Goal: Information Seeking & Learning: Learn about a topic

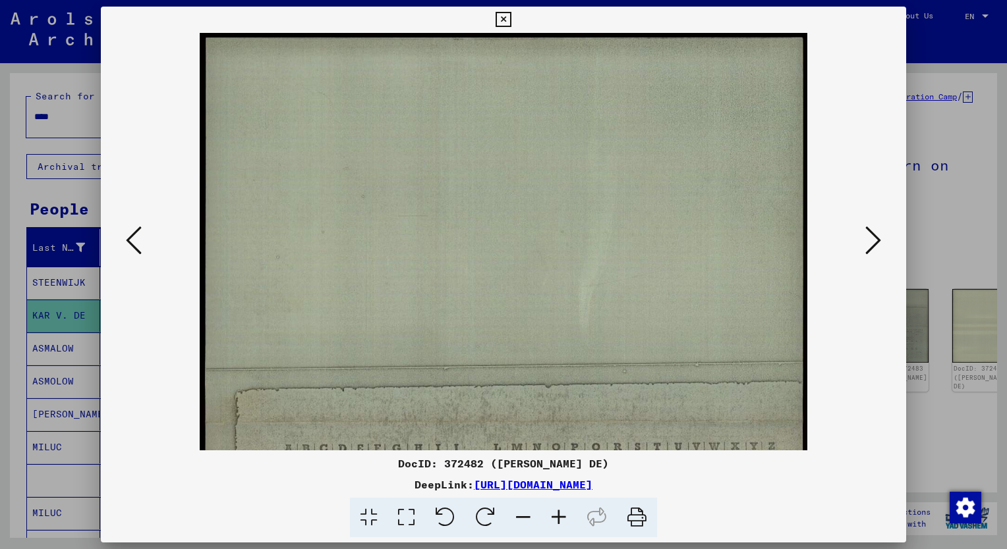
scroll to position [279, 0]
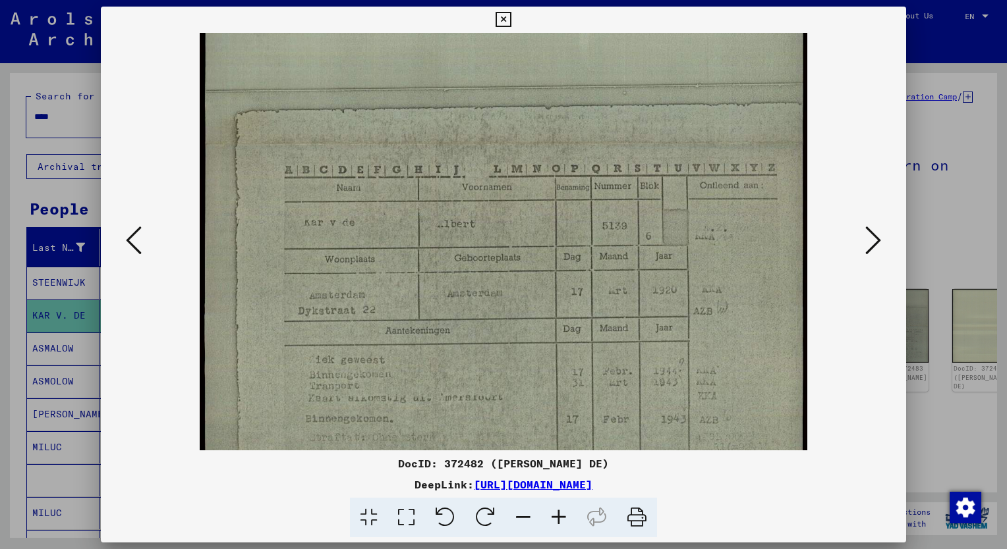
click at [676, 466] on div "DocID: 372482 ([PERSON_NAME] DE)" at bounding box center [503, 464] width 805 height 16
drag, startPoint x: 26, startPoint y: 185, endPoint x: 42, endPoint y: 134, distance: 53.3
click at [26, 185] on div at bounding box center [503, 274] width 1007 height 549
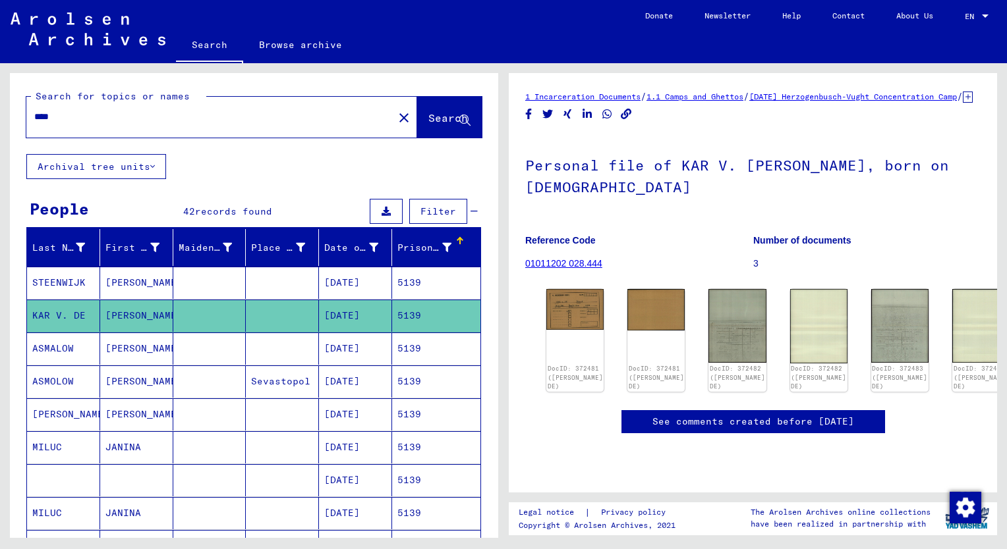
click at [61, 116] on input "****" at bounding box center [209, 117] width 351 height 14
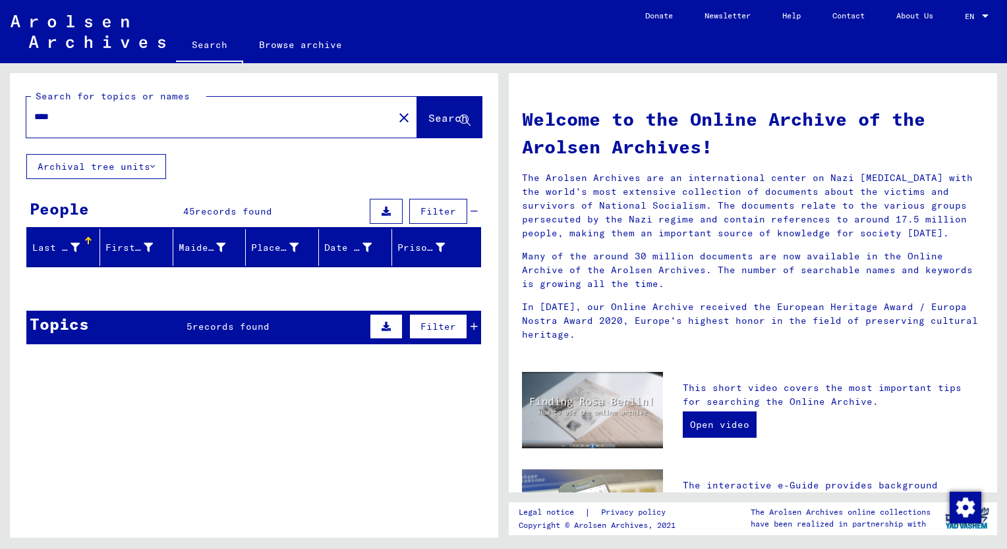
click at [66, 118] on input "****" at bounding box center [205, 117] width 343 height 14
click at [428, 116] on span "Search" at bounding box center [448, 117] width 40 height 13
click at [428, 115] on span "Search" at bounding box center [448, 117] width 40 height 13
click at [109, 117] on input "****" at bounding box center [205, 117] width 343 height 14
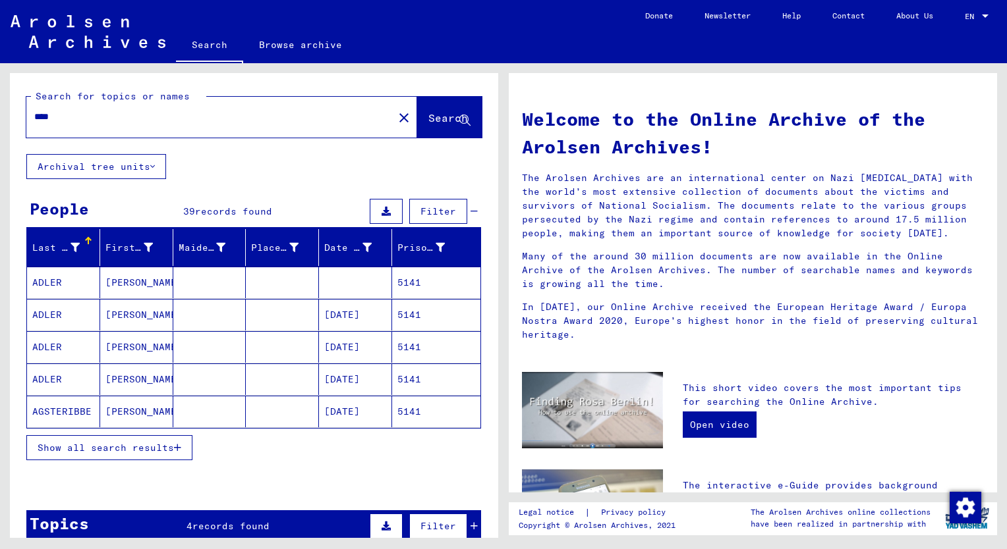
click at [66, 123] on input "****" at bounding box center [205, 117] width 343 height 14
click at [161, 448] on span "Show all search results" at bounding box center [106, 448] width 136 height 12
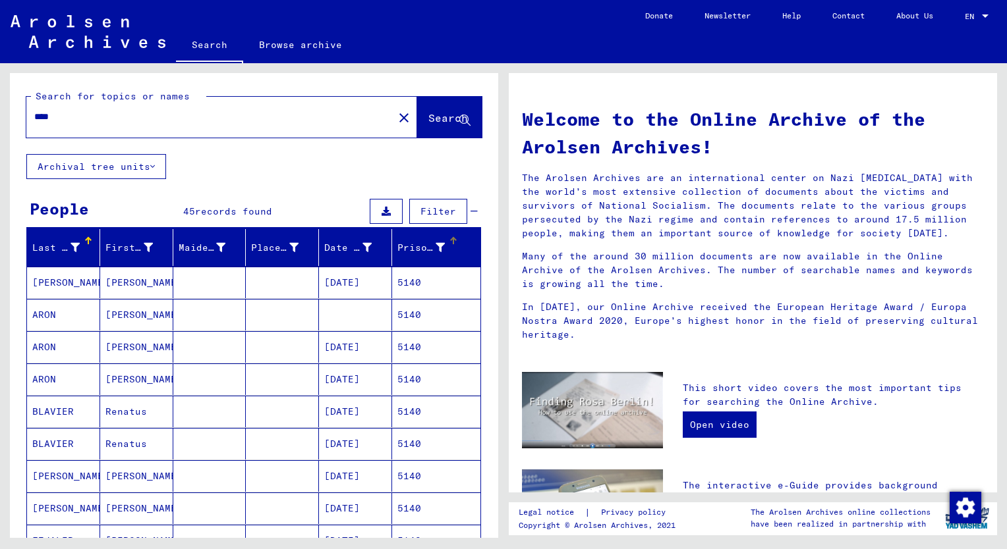
click at [406, 243] on div "Prisoner #" at bounding box center [420, 248] width 47 height 14
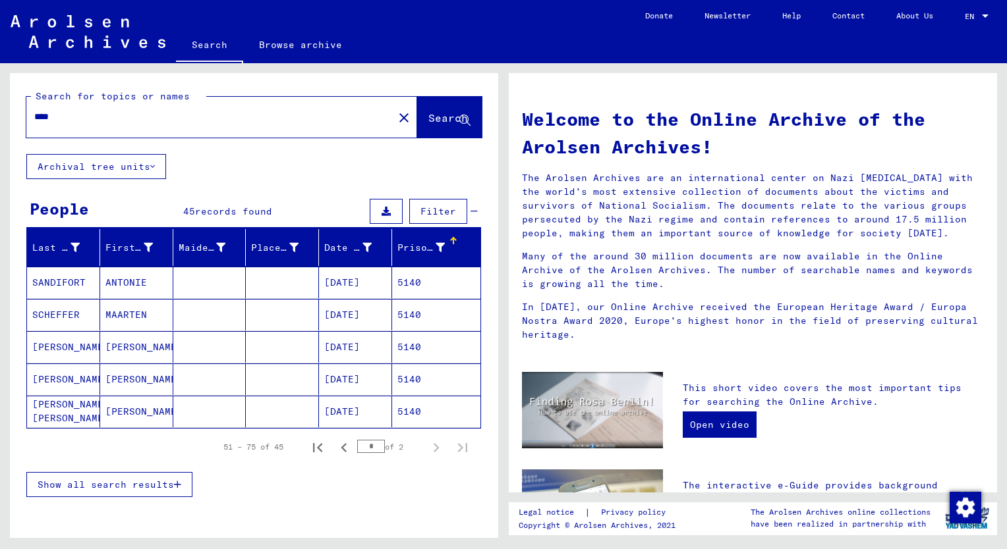
click at [134, 479] on span "Show all search results" at bounding box center [106, 485] width 136 height 12
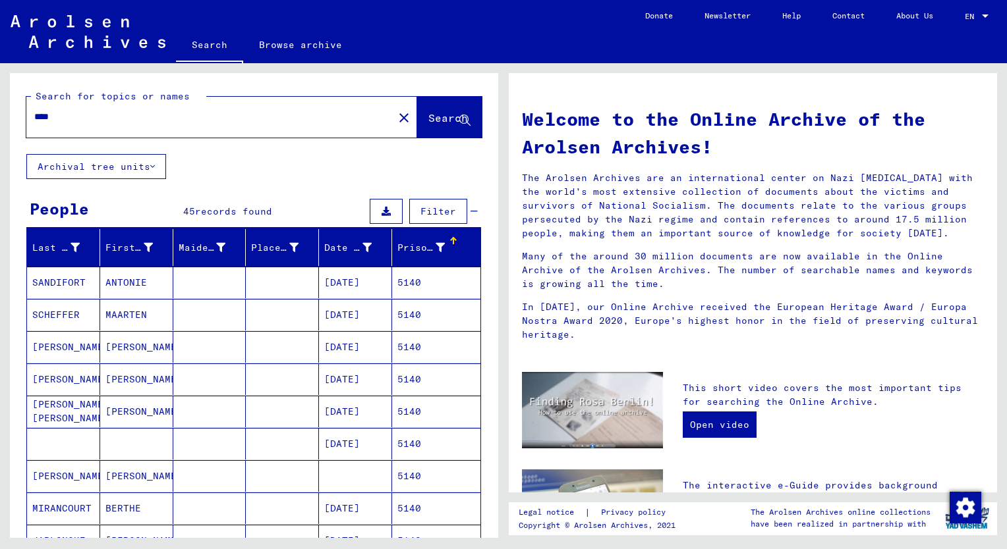
click at [126, 376] on mat-cell "[PERSON_NAME]" at bounding box center [136, 380] width 73 height 32
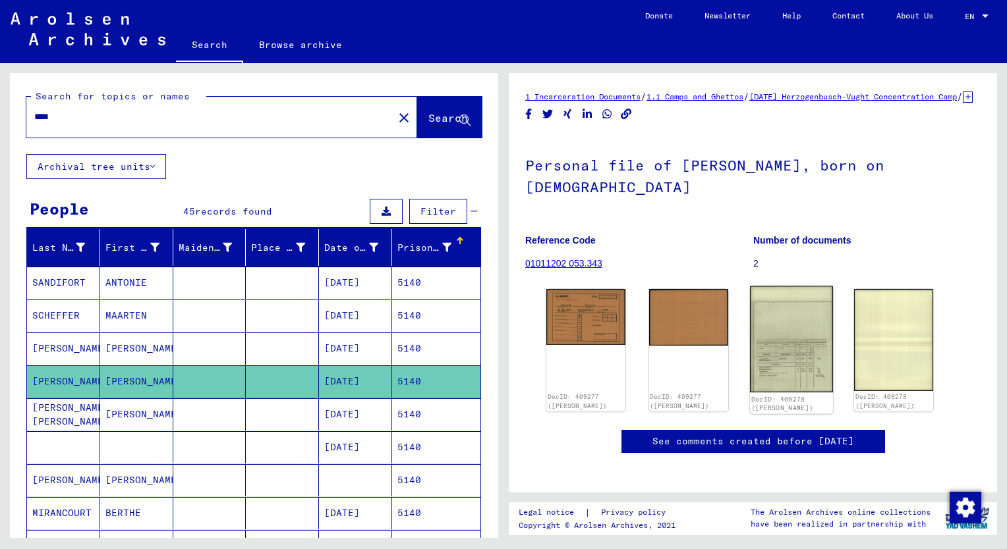
click at [793, 361] on img at bounding box center [791, 340] width 83 height 107
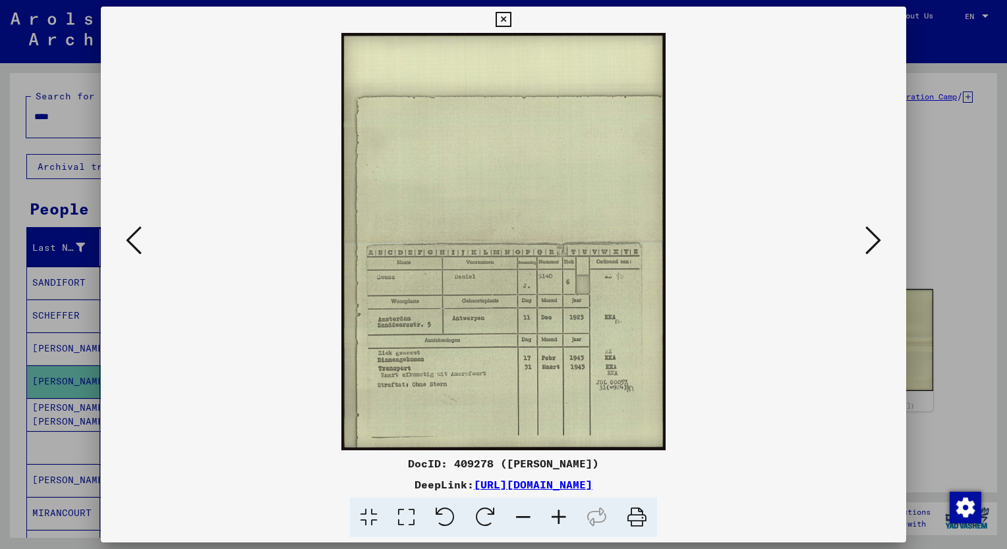
click at [563, 515] on icon at bounding box center [559, 518] width 36 height 40
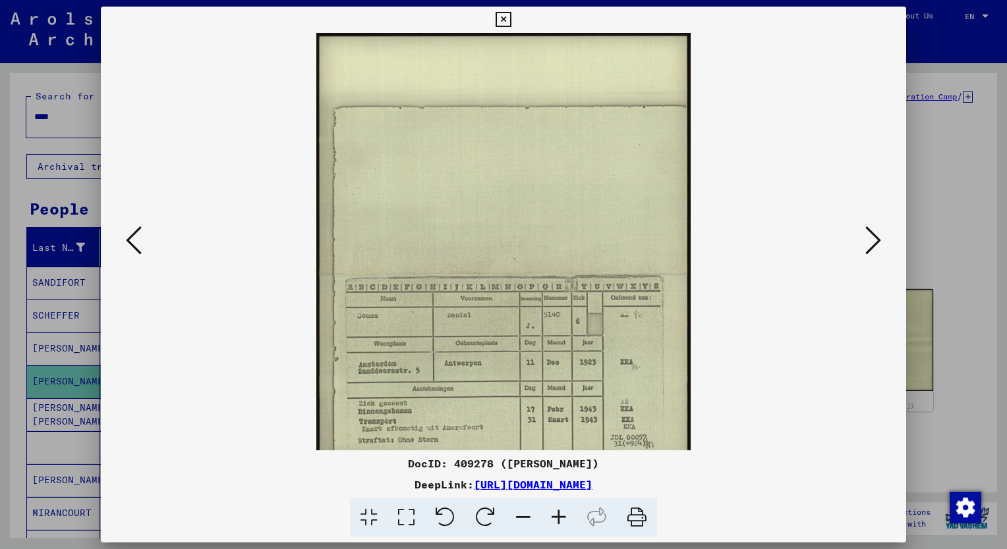
click at [563, 515] on icon at bounding box center [559, 518] width 36 height 40
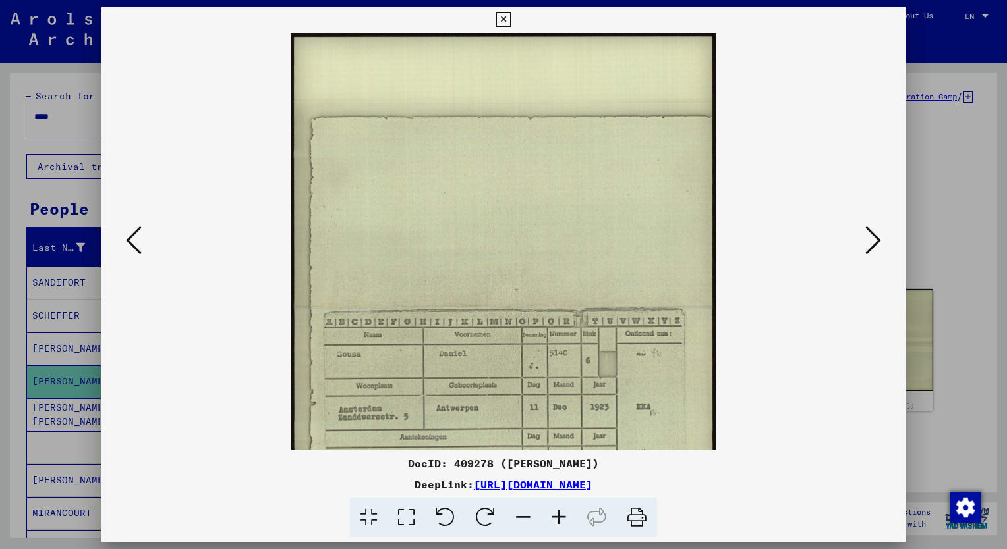
click at [563, 515] on icon at bounding box center [559, 518] width 36 height 40
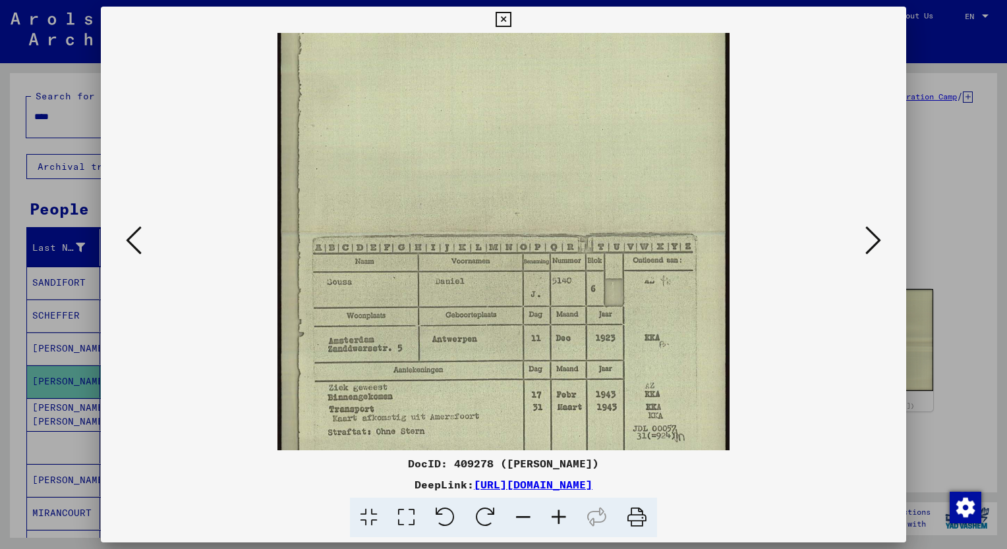
scroll to position [93, 0]
drag, startPoint x: 656, startPoint y: 420, endPoint x: 659, endPoint y: 333, distance: 87.1
click at [659, 333] on img at bounding box center [502, 231] width 451 height 582
click at [21, 198] on div at bounding box center [503, 274] width 1007 height 549
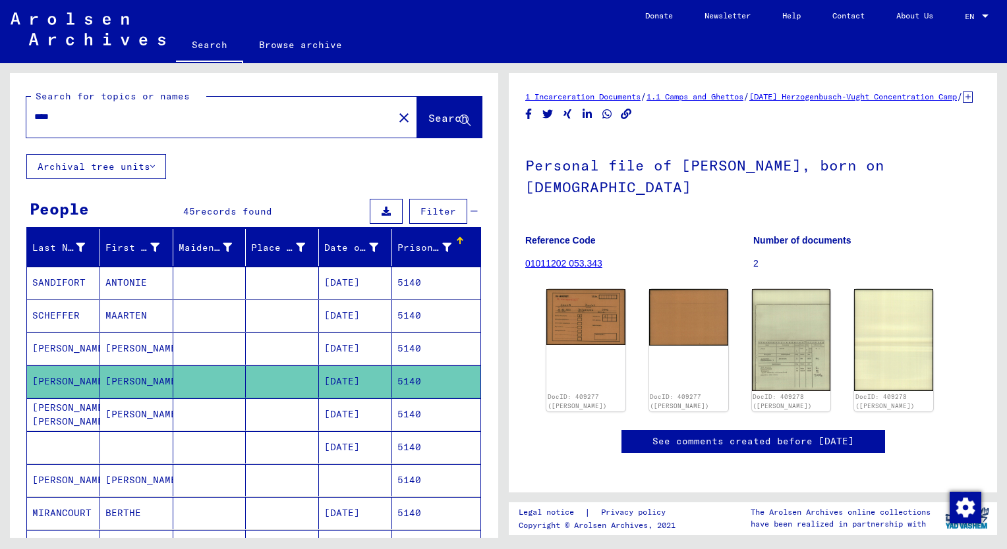
click at [58, 128] on div "****" at bounding box center [205, 117] width 359 height 30
click at [63, 119] on input "****" at bounding box center [209, 117] width 351 height 14
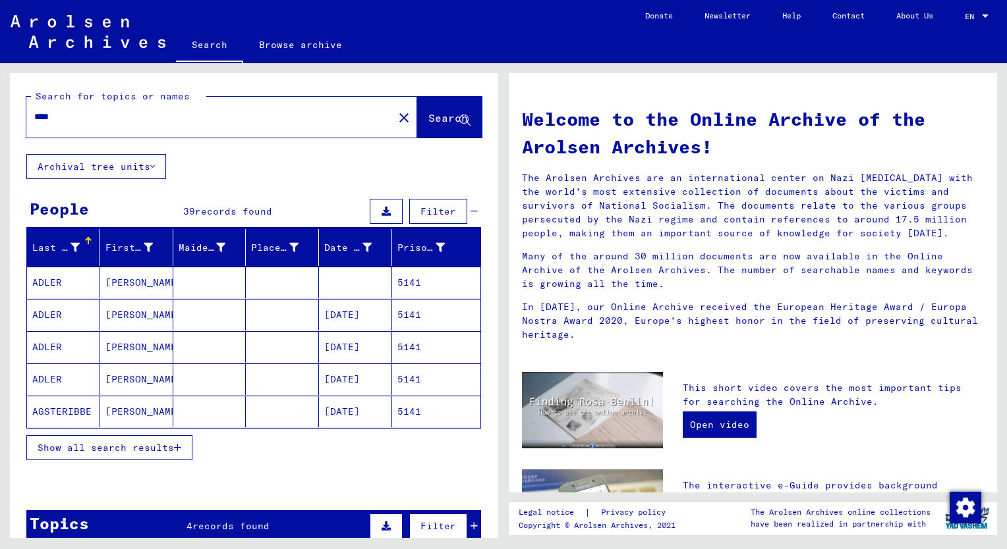
click at [95, 442] on span "Show all search results" at bounding box center [106, 448] width 136 height 12
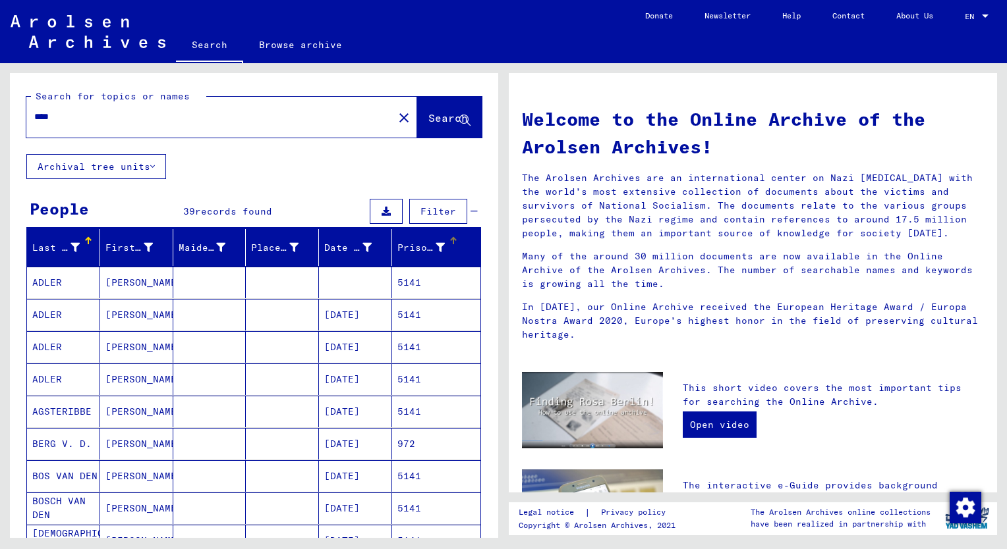
click at [399, 244] on div "Prisoner #" at bounding box center [420, 248] width 47 height 14
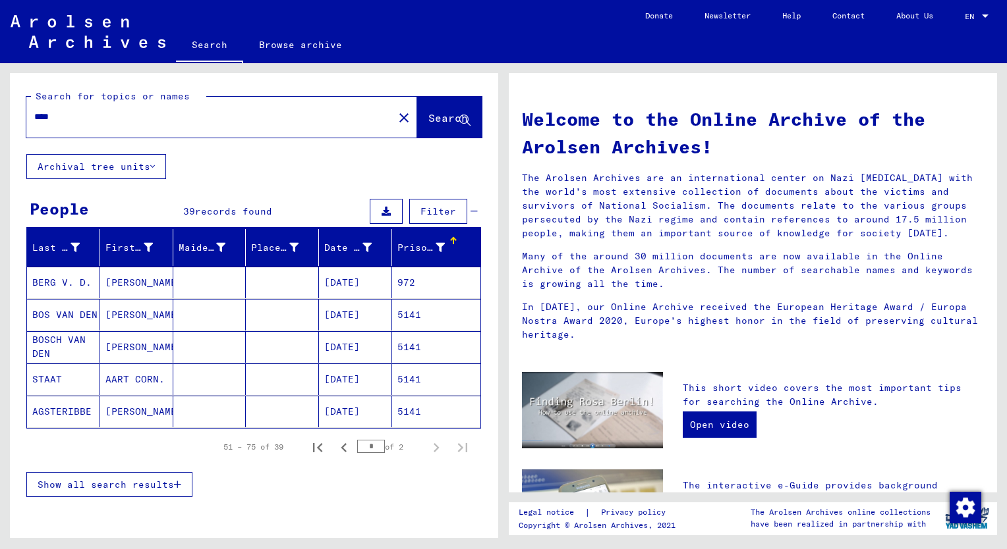
click at [121, 484] on span "Show all search results" at bounding box center [106, 485] width 136 height 12
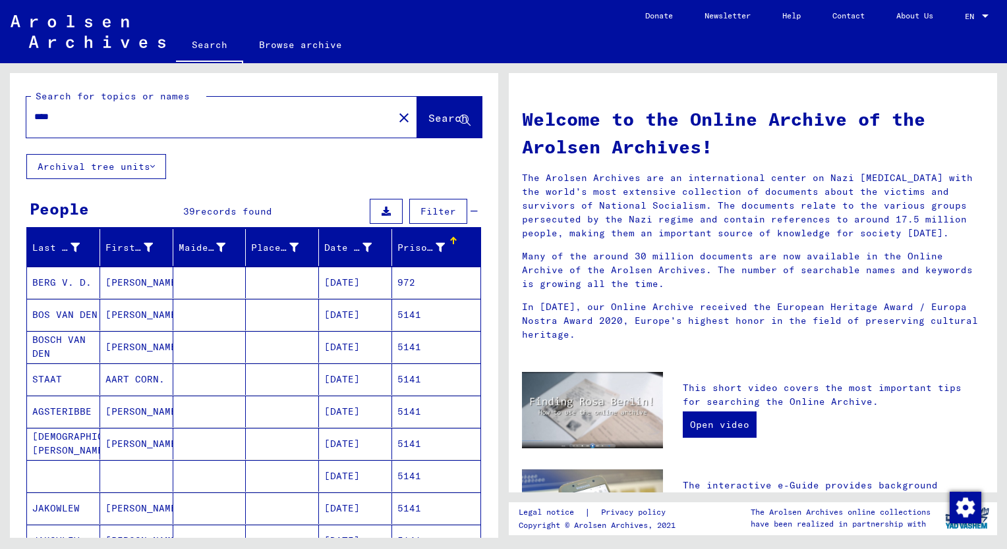
click at [121, 409] on mat-cell "[PERSON_NAME]" at bounding box center [136, 412] width 73 height 32
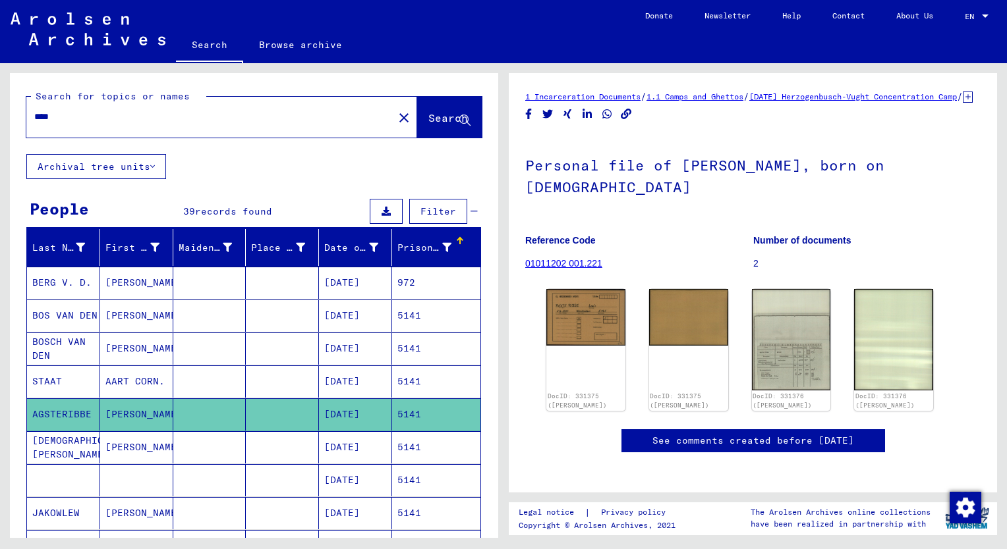
click at [119, 391] on mat-cell "AART CORN." at bounding box center [136, 382] width 73 height 32
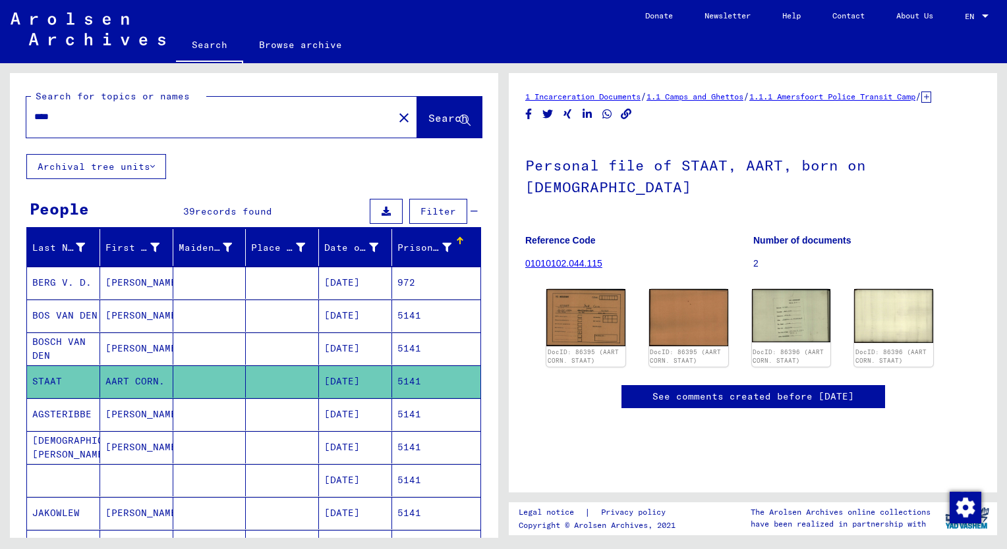
click at [119, 415] on mat-cell "[PERSON_NAME]" at bounding box center [136, 415] width 73 height 32
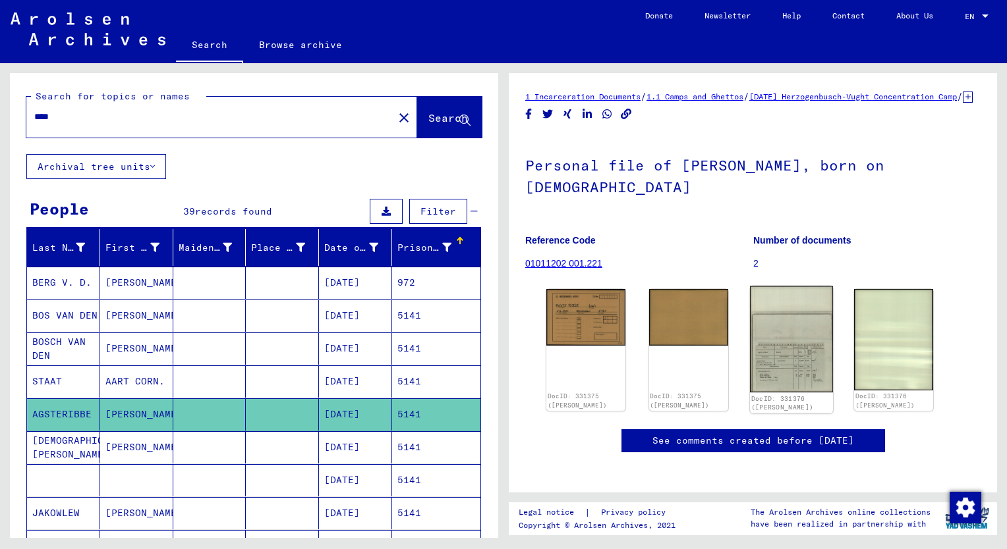
click at [787, 387] on img at bounding box center [791, 340] width 83 height 107
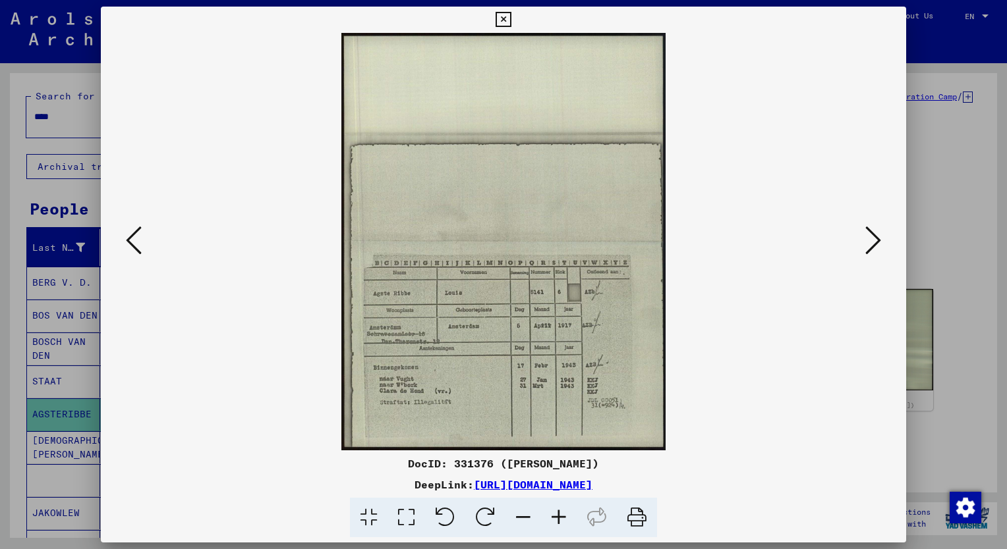
click at [557, 515] on icon at bounding box center [559, 518] width 36 height 40
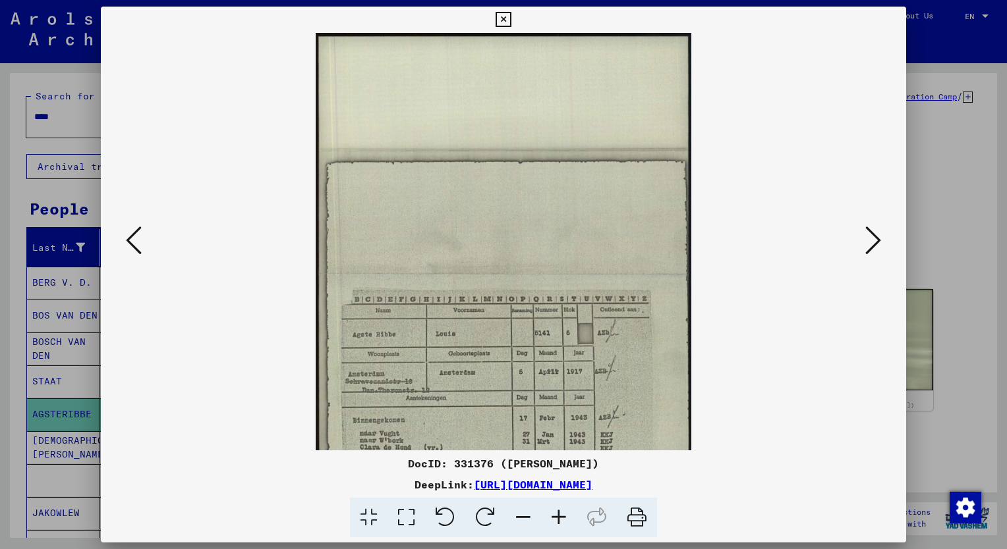
click at [557, 515] on icon at bounding box center [559, 518] width 36 height 40
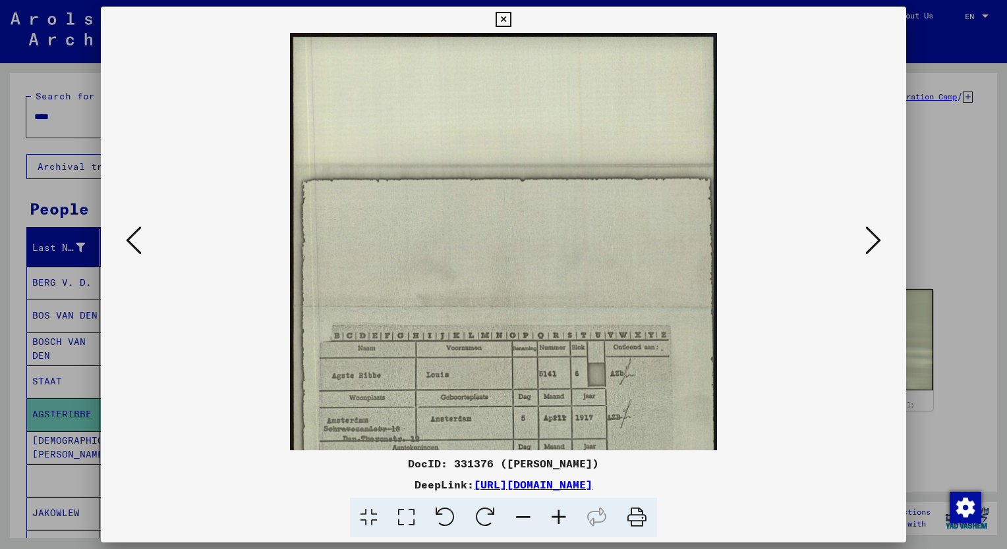
click at [557, 515] on icon at bounding box center [559, 518] width 36 height 40
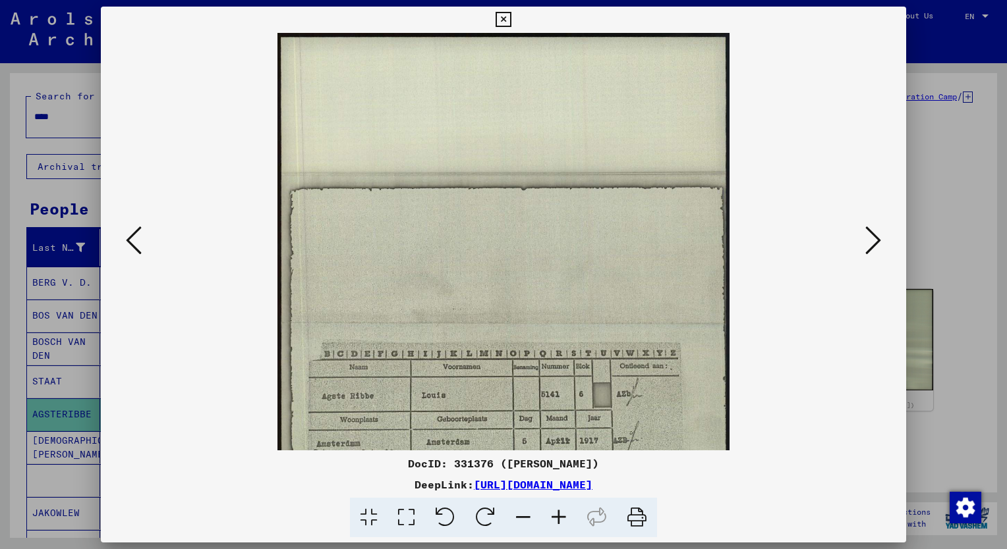
click at [557, 515] on icon at bounding box center [559, 518] width 36 height 40
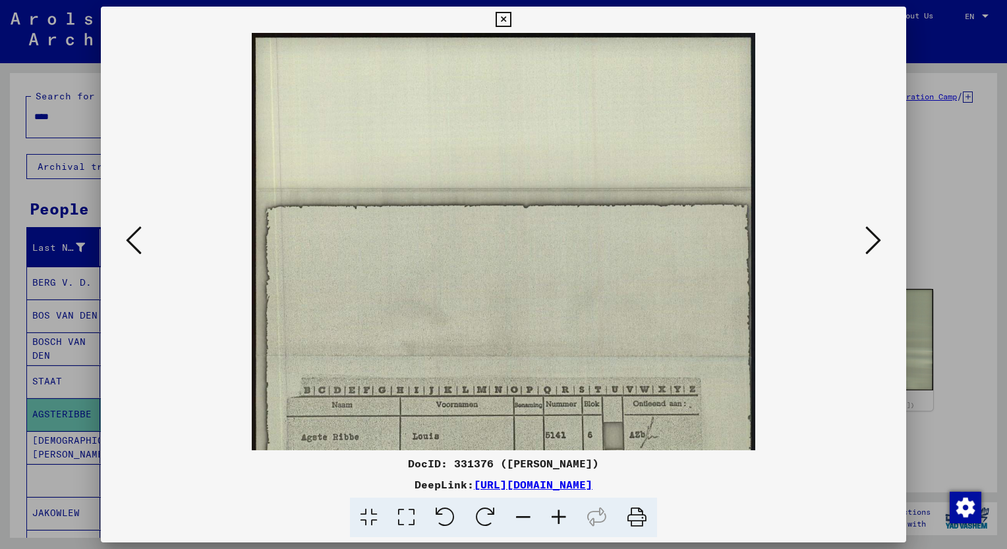
click at [557, 515] on icon at bounding box center [559, 518] width 36 height 40
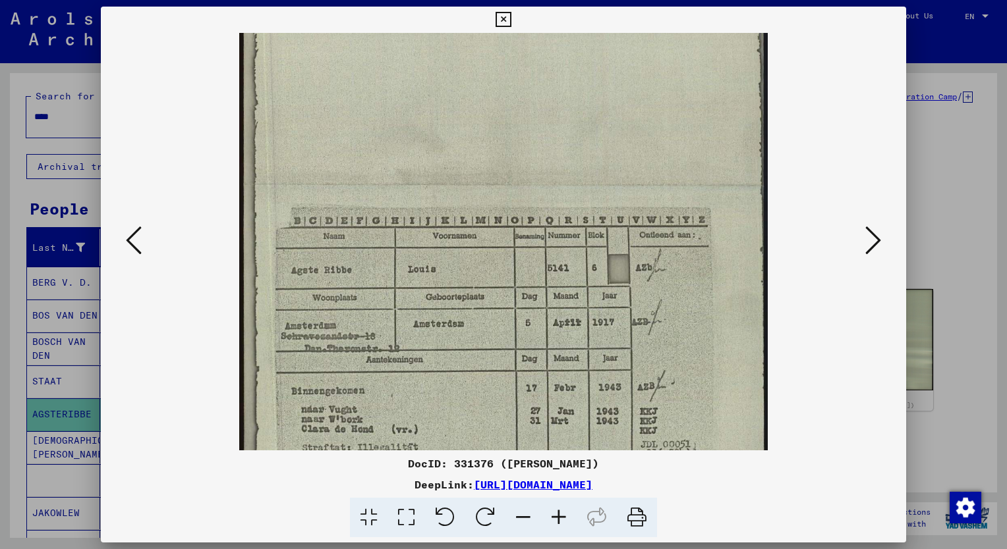
scroll to position [181, 0]
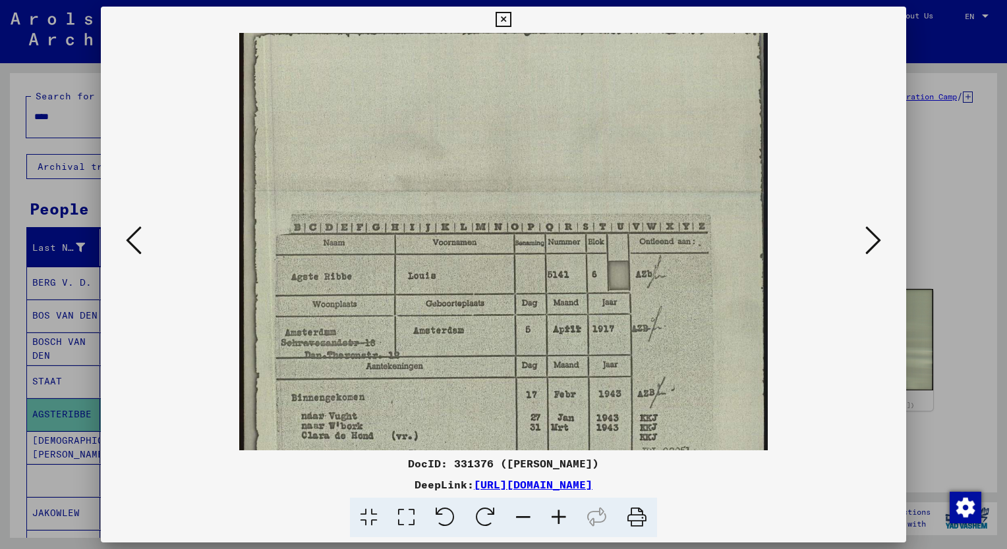
drag, startPoint x: 656, startPoint y: 308, endPoint x: 660, endPoint y: 183, distance: 125.3
click at [660, 183] on img at bounding box center [503, 192] width 529 height 681
click at [22, 211] on div at bounding box center [503, 274] width 1007 height 549
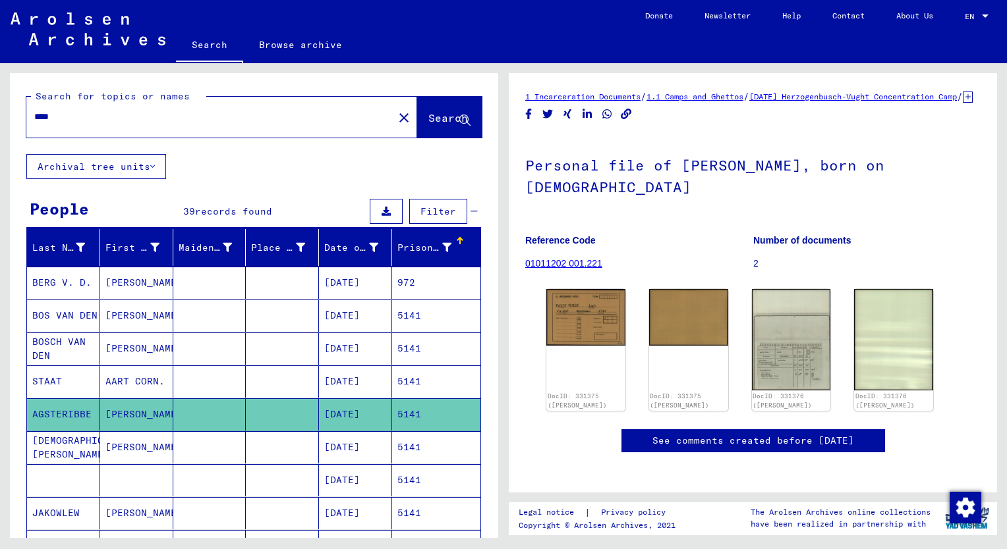
click at [61, 119] on input "****" at bounding box center [209, 117] width 351 height 14
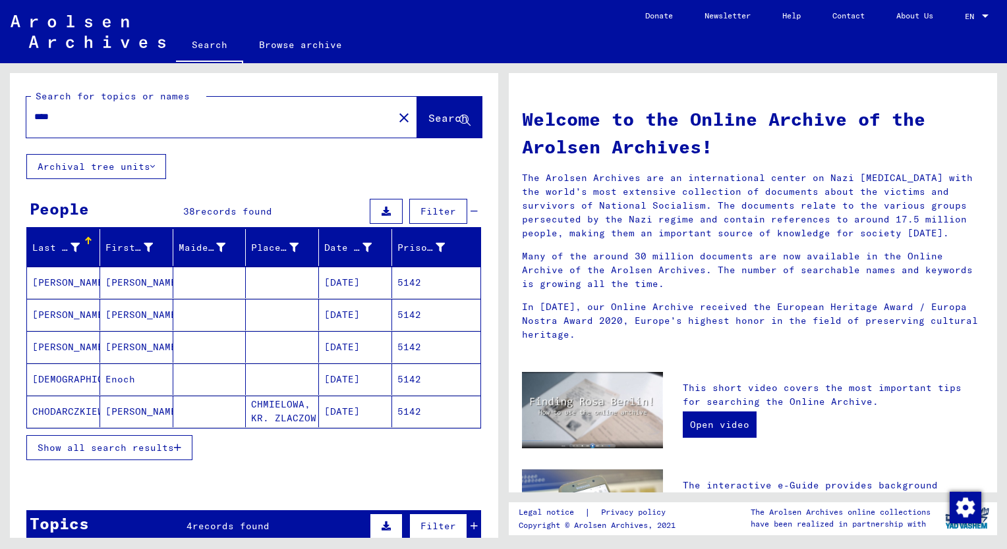
click at [112, 443] on span "Show all search results" at bounding box center [106, 448] width 136 height 12
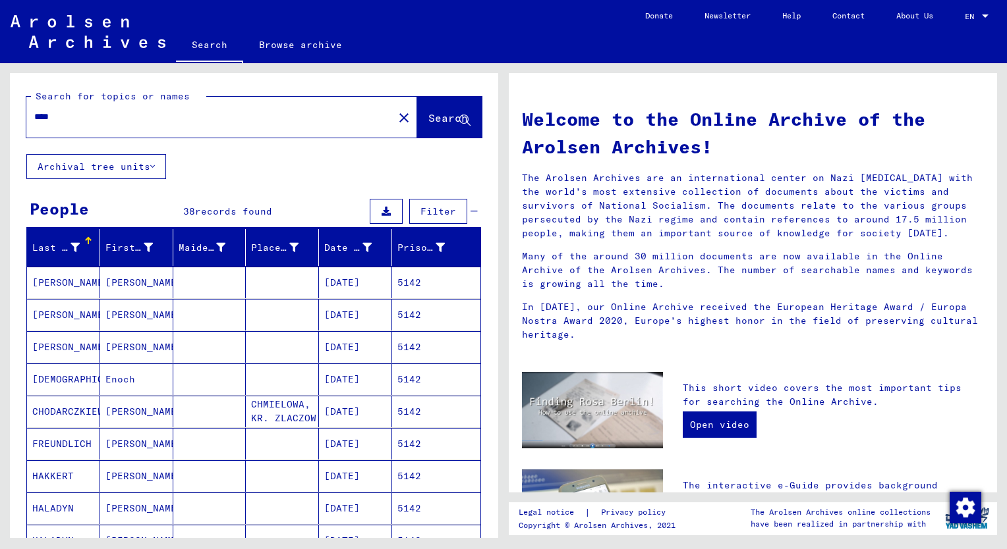
click at [406, 241] on div "Prisoner #" at bounding box center [420, 248] width 47 height 14
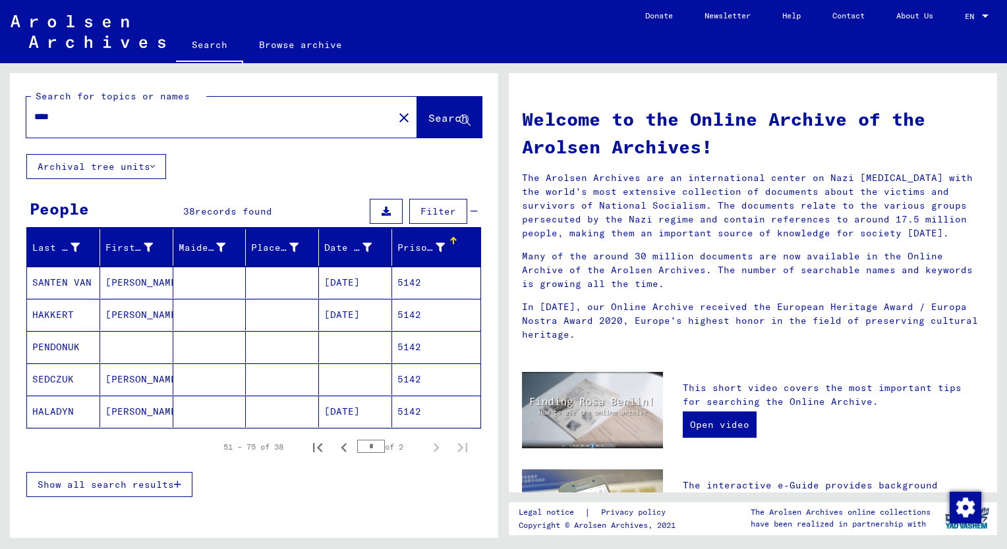
click at [97, 486] on span "Show all search results" at bounding box center [106, 485] width 136 height 12
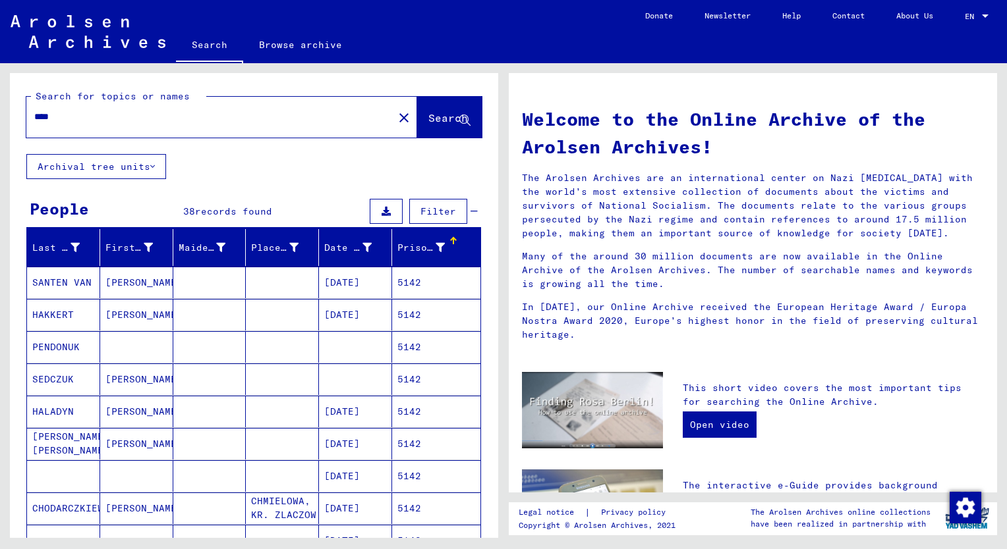
click at [68, 321] on mat-cell "HAKKERT" at bounding box center [63, 315] width 73 height 32
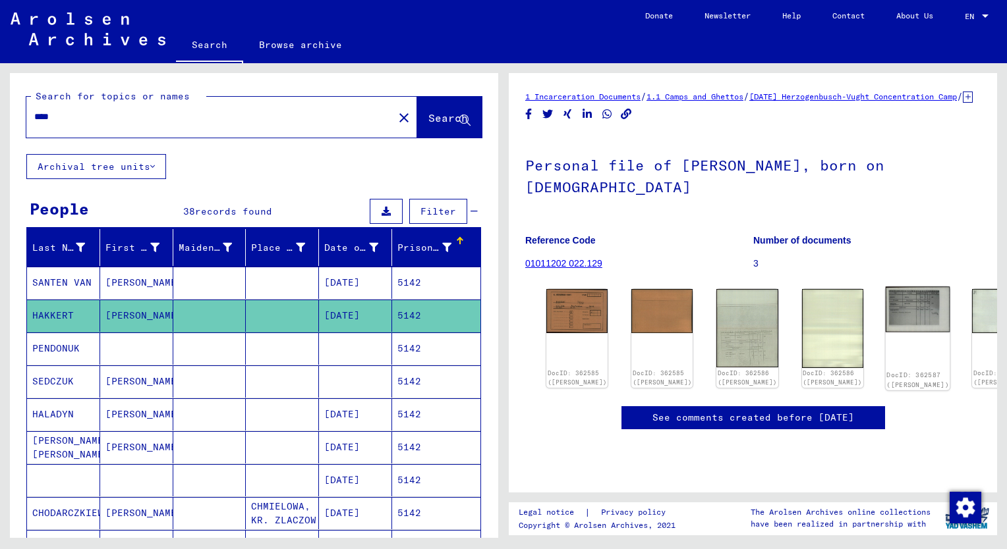
click at [885, 315] on img at bounding box center [917, 309] width 65 height 45
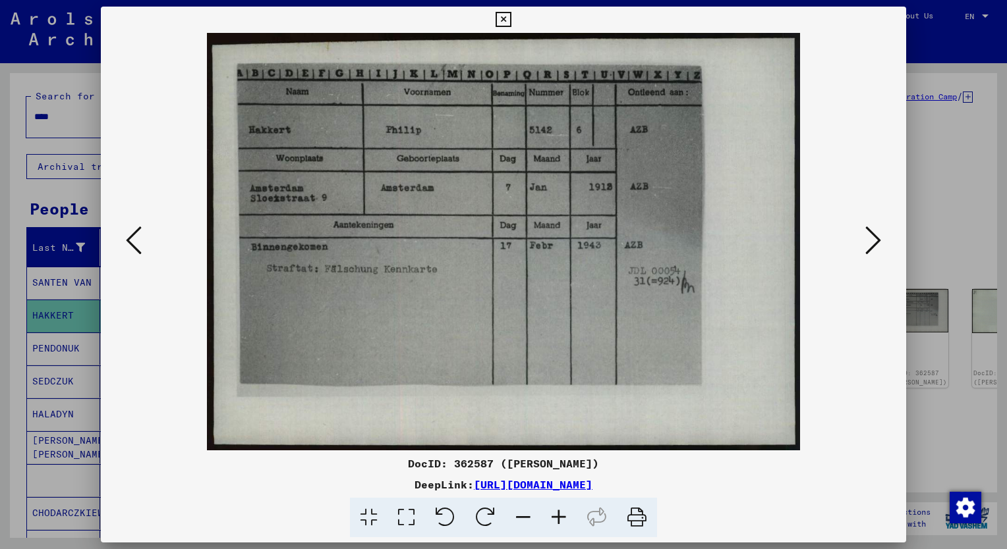
click at [130, 244] on icon at bounding box center [134, 241] width 16 height 32
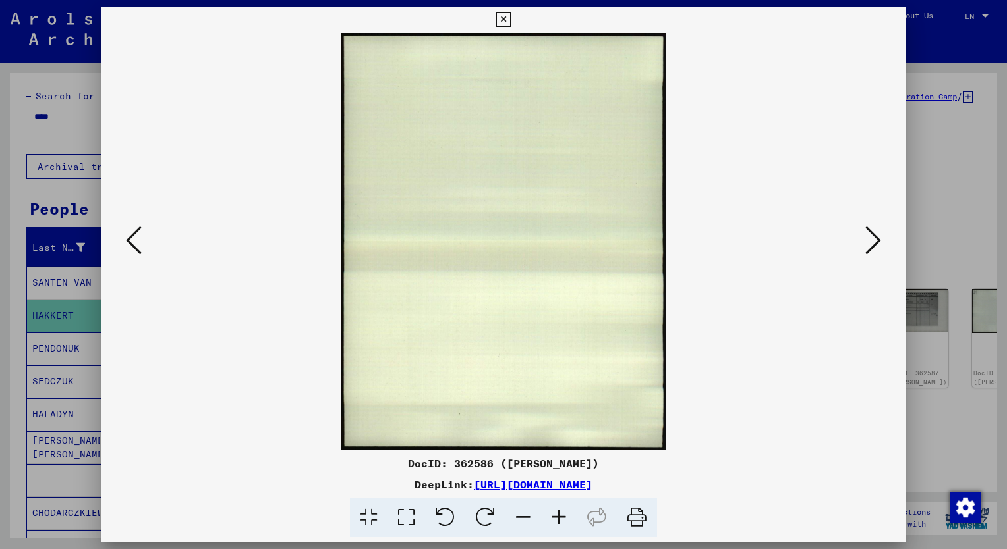
click at [130, 244] on icon at bounding box center [134, 241] width 16 height 32
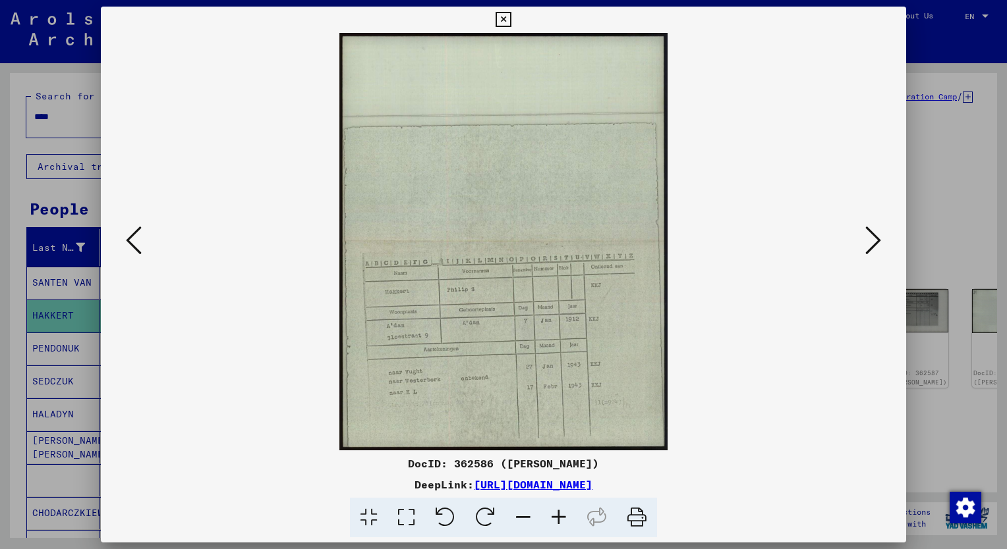
click at [560, 515] on icon at bounding box center [559, 518] width 36 height 40
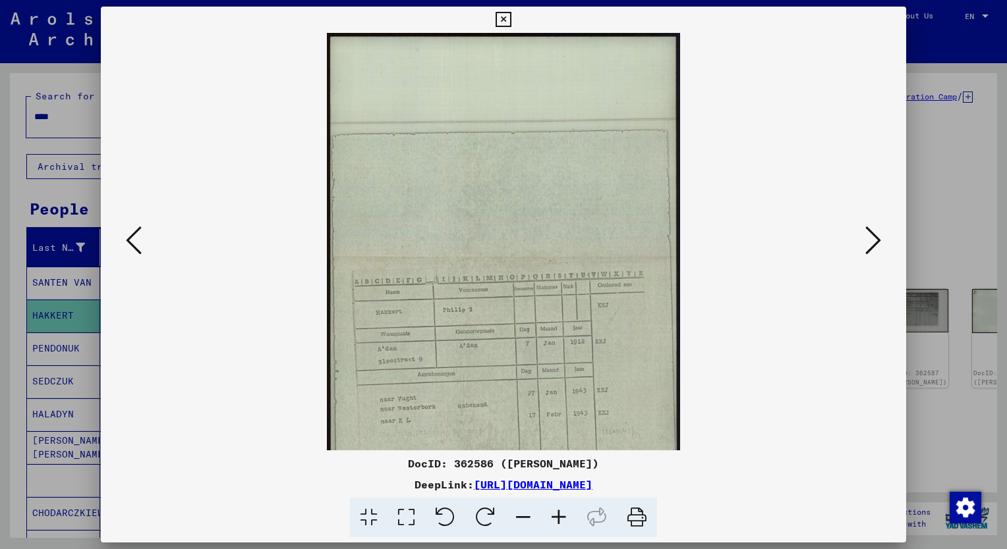
click at [560, 515] on icon at bounding box center [559, 518] width 36 height 40
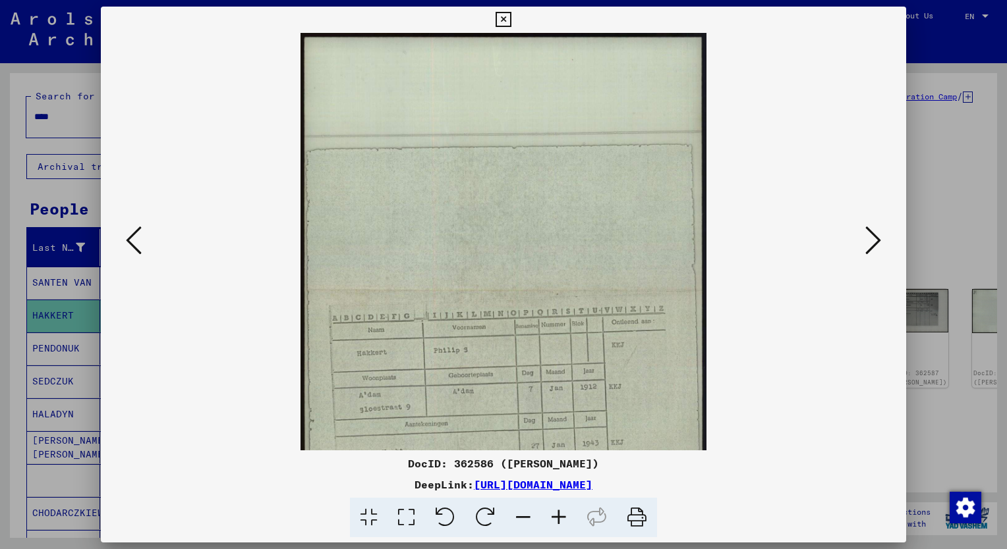
click at [560, 515] on icon at bounding box center [559, 518] width 36 height 40
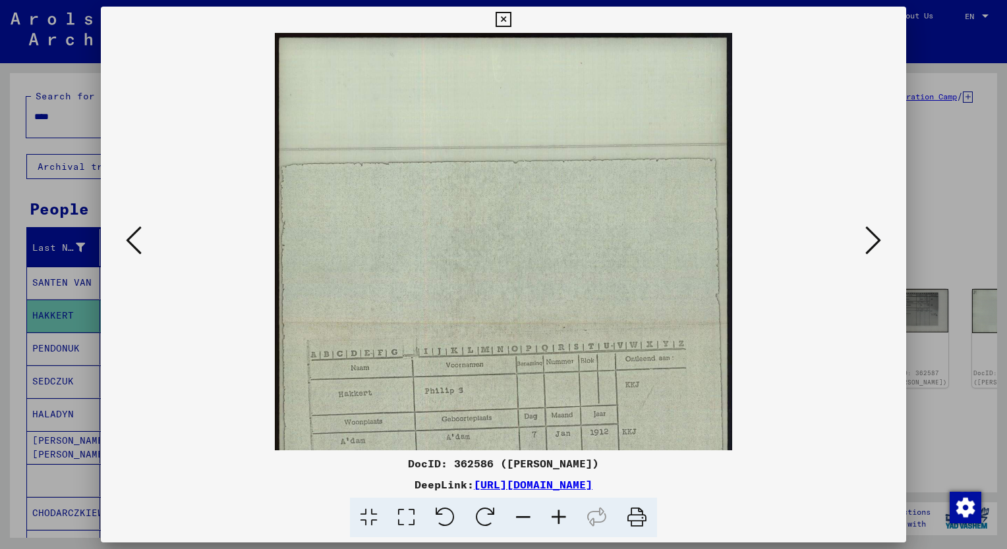
click at [560, 515] on icon at bounding box center [559, 518] width 36 height 40
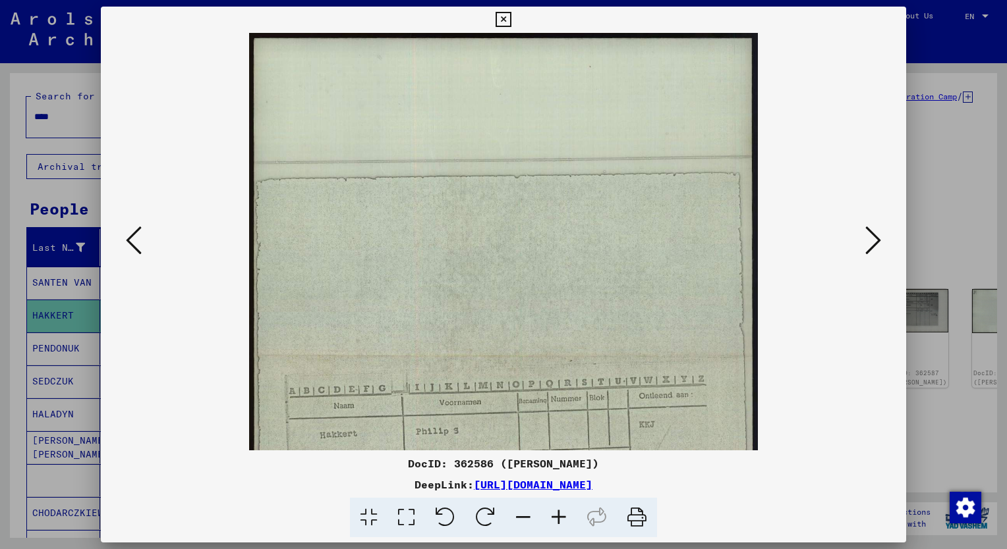
click at [560, 515] on icon at bounding box center [559, 518] width 36 height 40
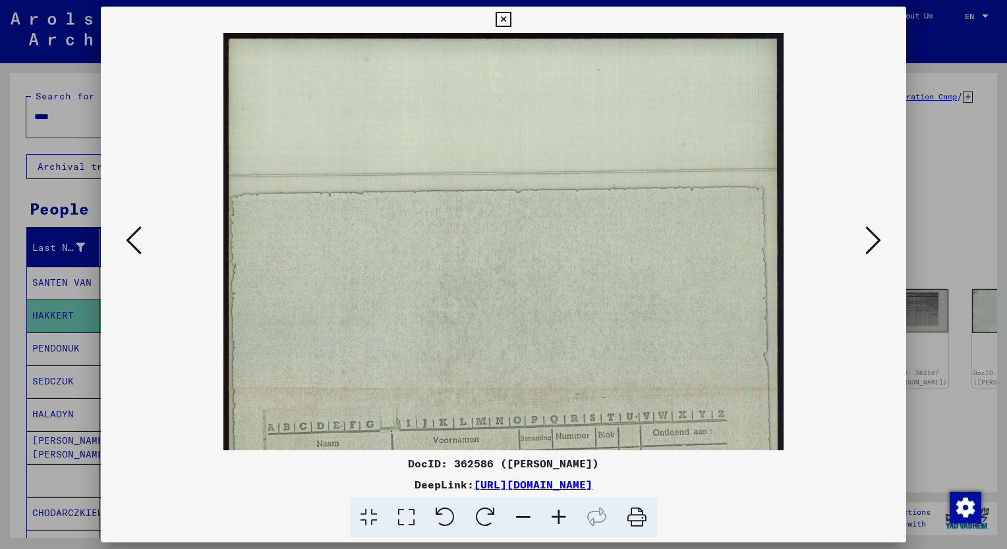
click at [560, 515] on icon at bounding box center [559, 518] width 36 height 40
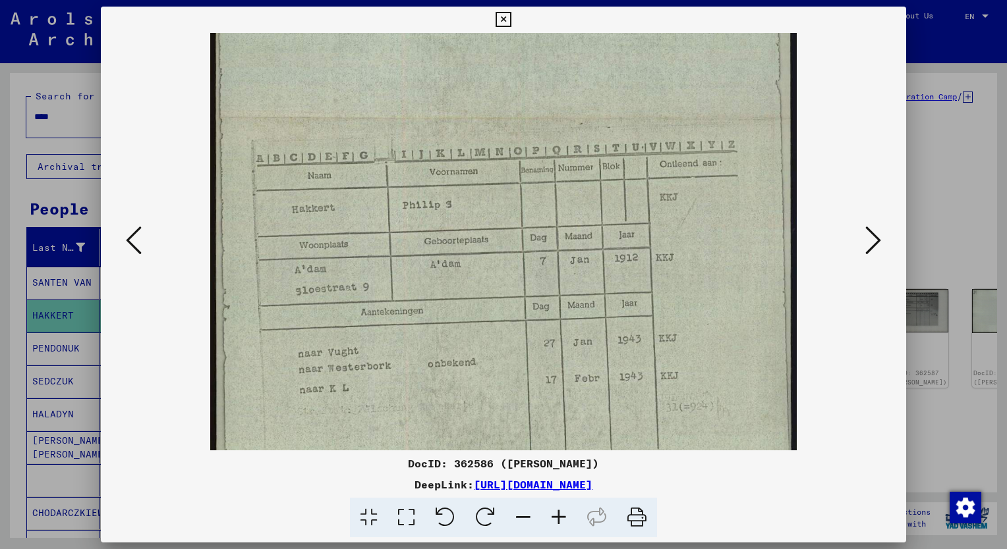
scroll to position [289, 0]
click at [579, 133] on img at bounding box center [503, 117] width 586 height 747
click at [19, 204] on div at bounding box center [503, 274] width 1007 height 549
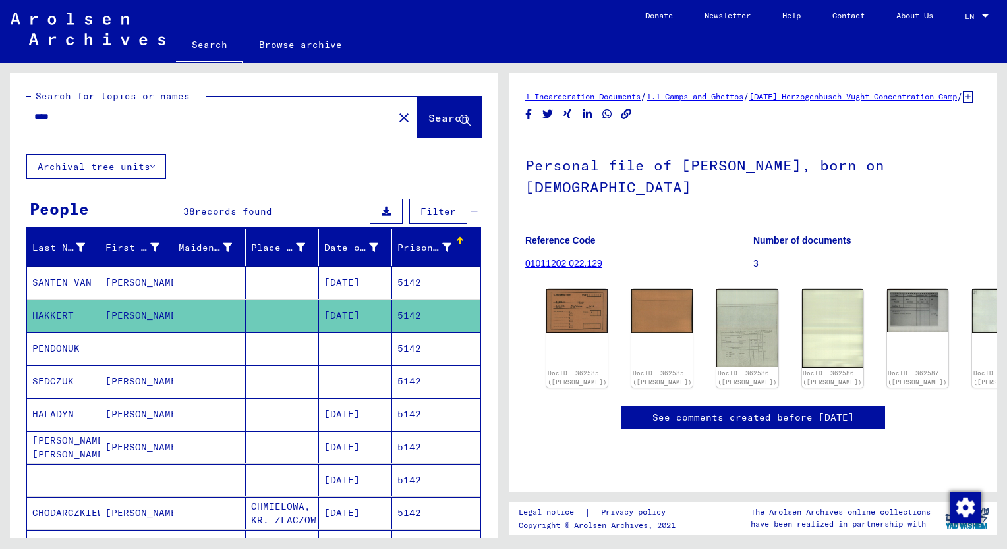
click at [58, 123] on input "****" at bounding box center [209, 117] width 351 height 14
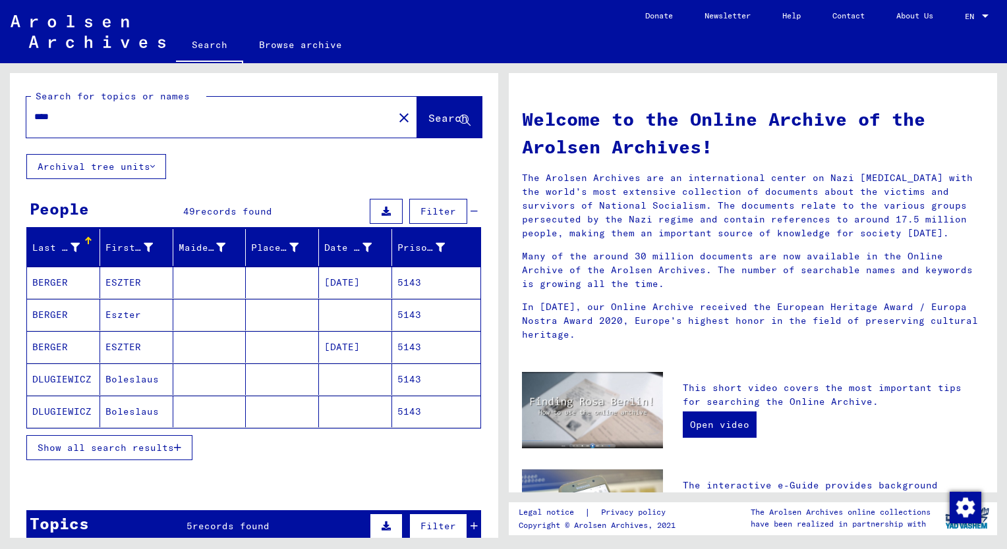
click at [91, 443] on span "Show all search results" at bounding box center [106, 448] width 136 height 12
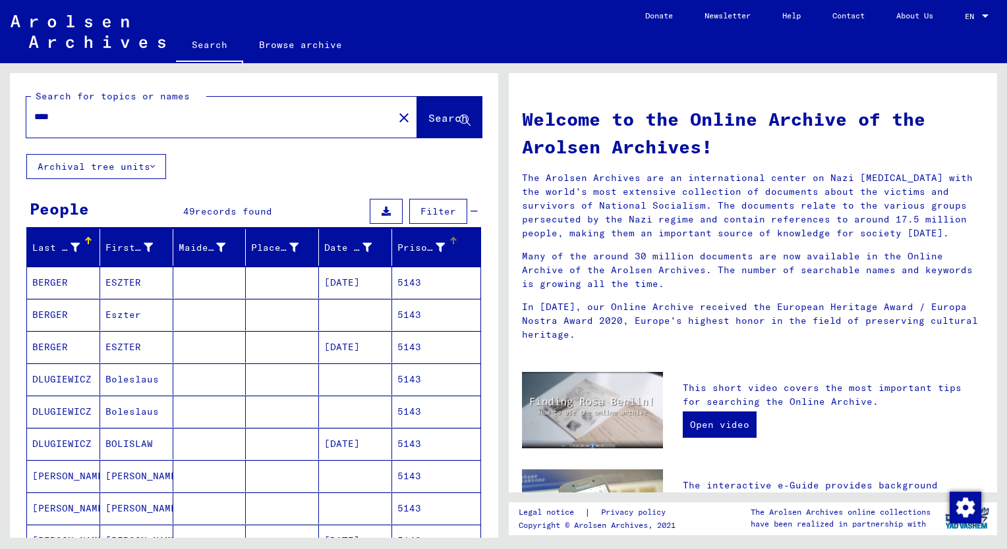
click at [399, 248] on div "Prisoner #" at bounding box center [420, 248] width 47 height 14
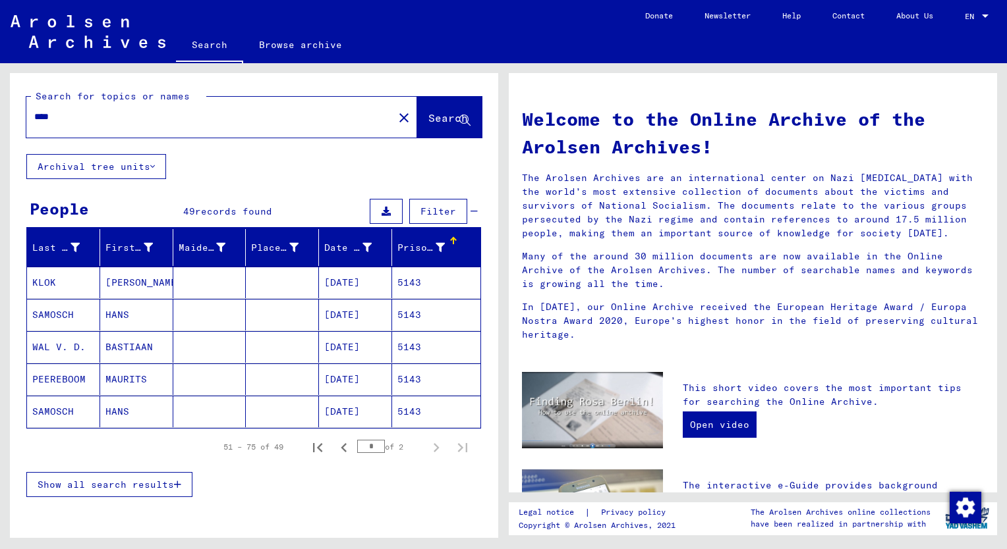
click at [111, 483] on span "Show all search results" at bounding box center [106, 485] width 136 height 12
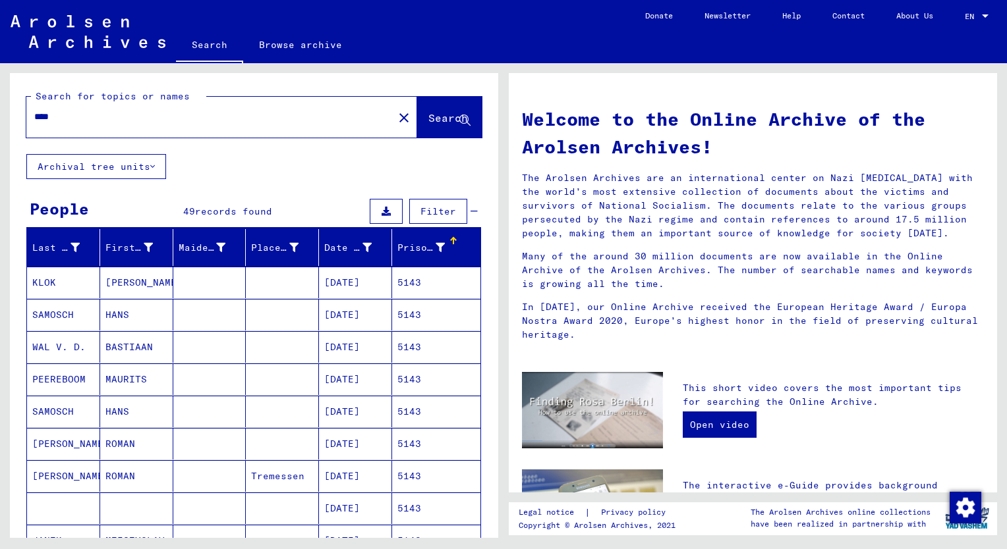
click at [137, 344] on mat-cell "BASTIAAN" at bounding box center [136, 347] width 73 height 32
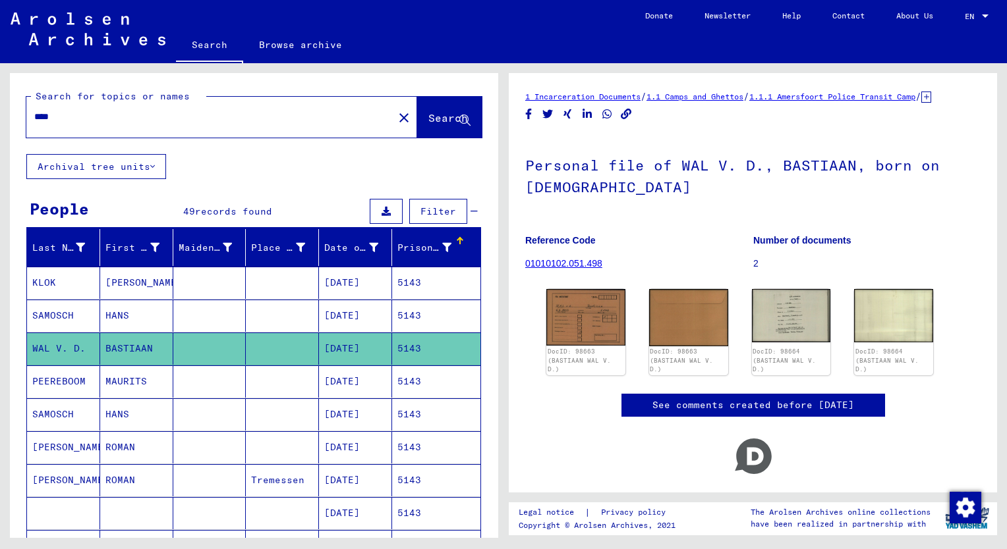
click at [131, 371] on mat-cell "MAURITS" at bounding box center [136, 382] width 73 height 32
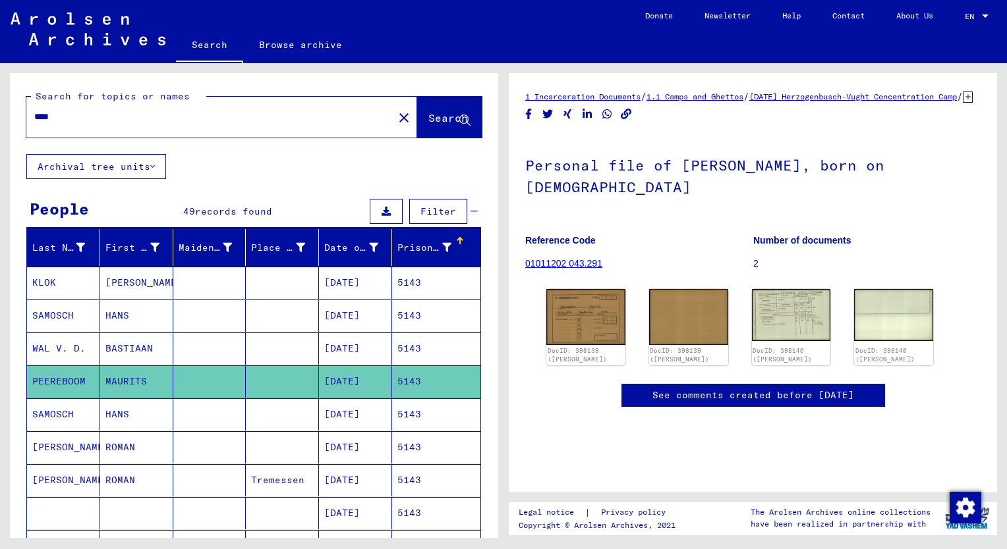
click at [126, 348] on mat-cell "BASTIAAN" at bounding box center [136, 349] width 73 height 32
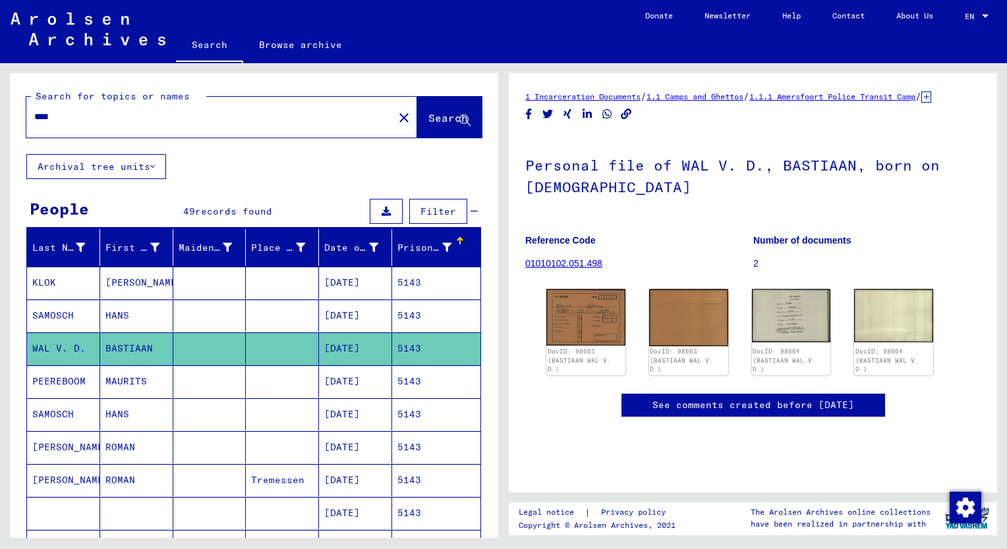
click at [129, 381] on mat-cell "MAURITS" at bounding box center [136, 382] width 73 height 32
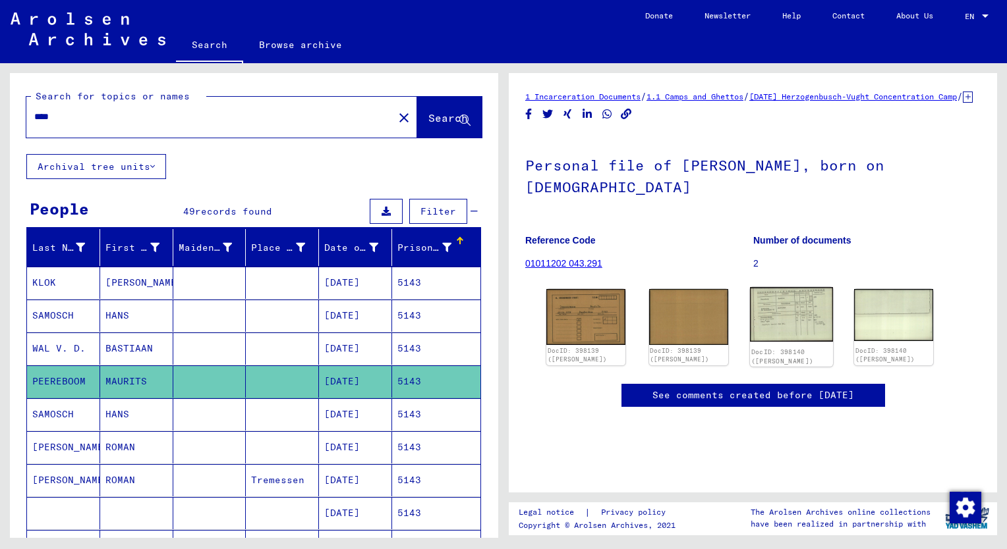
click at [789, 320] on img at bounding box center [791, 314] width 83 height 55
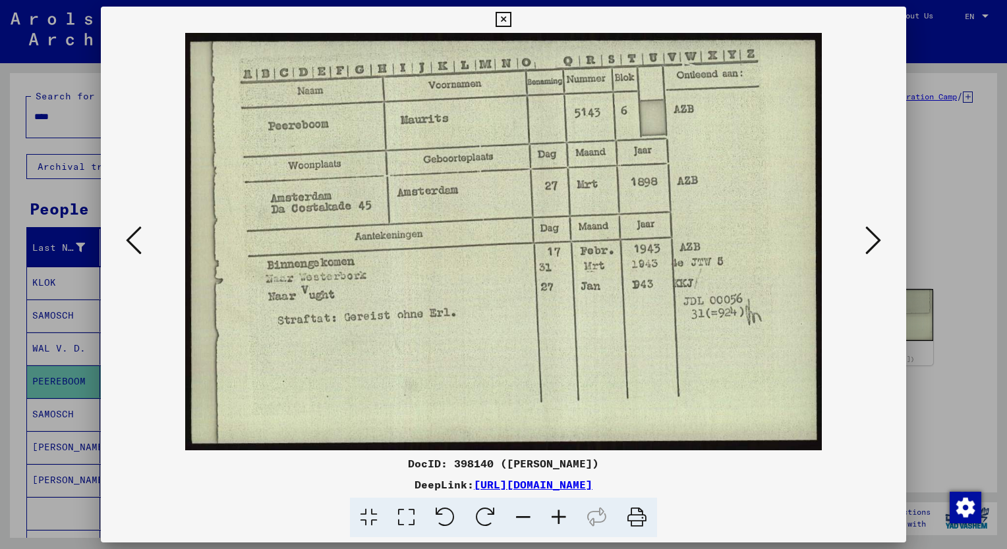
click at [559, 521] on icon at bounding box center [559, 518] width 36 height 40
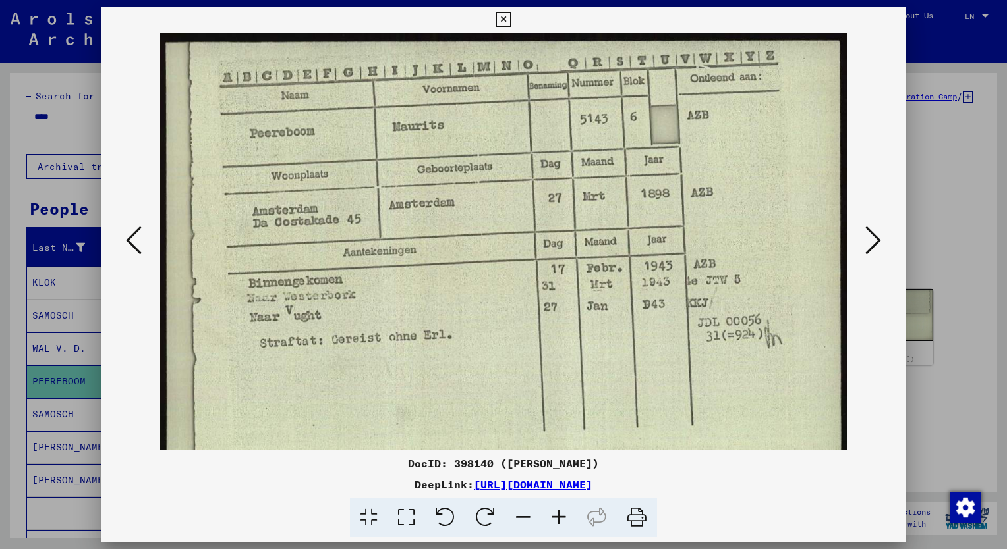
click at [559, 521] on icon at bounding box center [559, 518] width 36 height 40
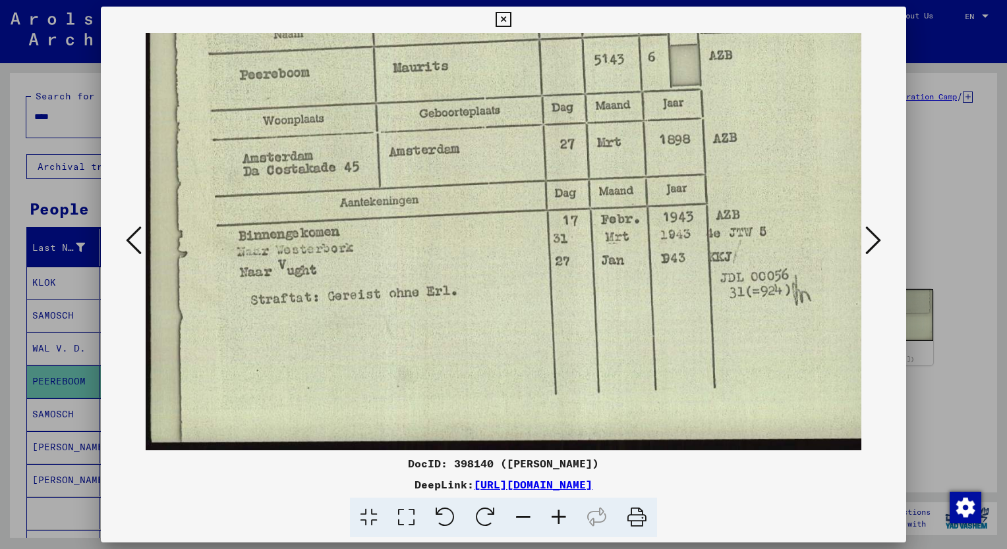
scroll to position [66, 3]
drag, startPoint x: 630, startPoint y: 347, endPoint x: 629, endPoint y: 275, distance: 71.2
click at [629, 275] on img at bounding box center [511, 209] width 737 height 484
click at [59, 107] on div at bounding box center [503, 274] width 1007 height 549
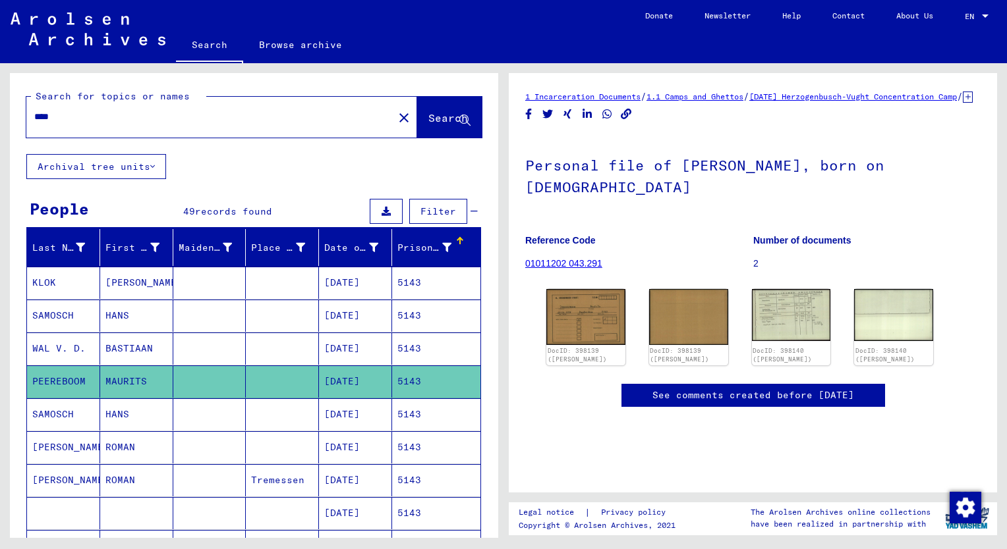
click at [62, 117] on input "****" at bounding box center [209, 117] width 351 height 14
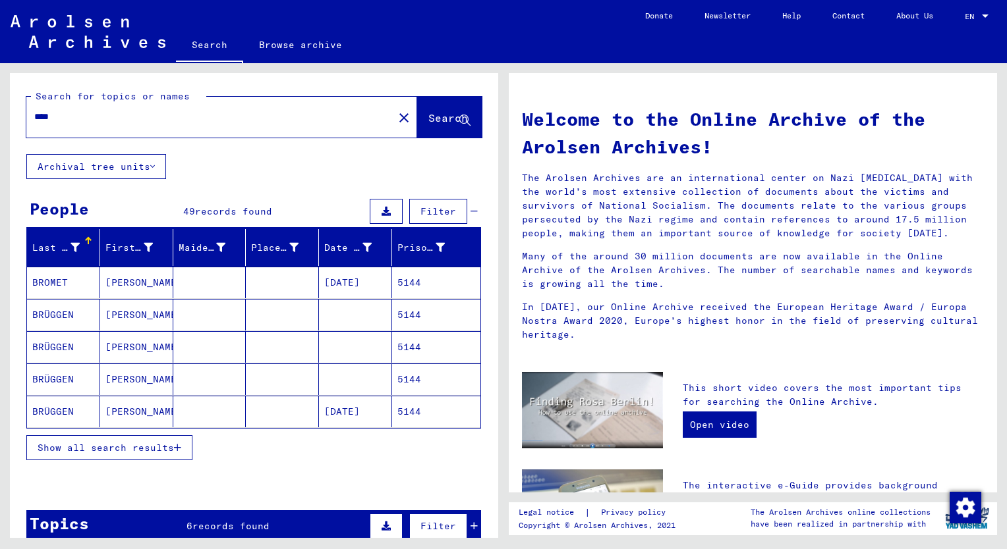
click at [102, 439] on button "Show all search results" at bounding box center [109, 447] width 166 height 25
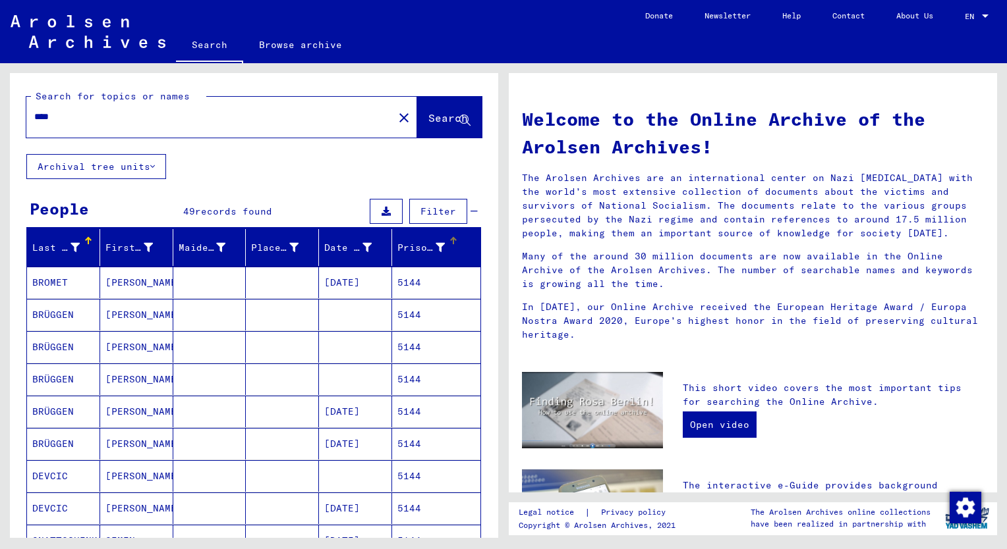
click at [397, 250] on div "Prisoner #" at bounding box center [420, 248] width 47 height 14
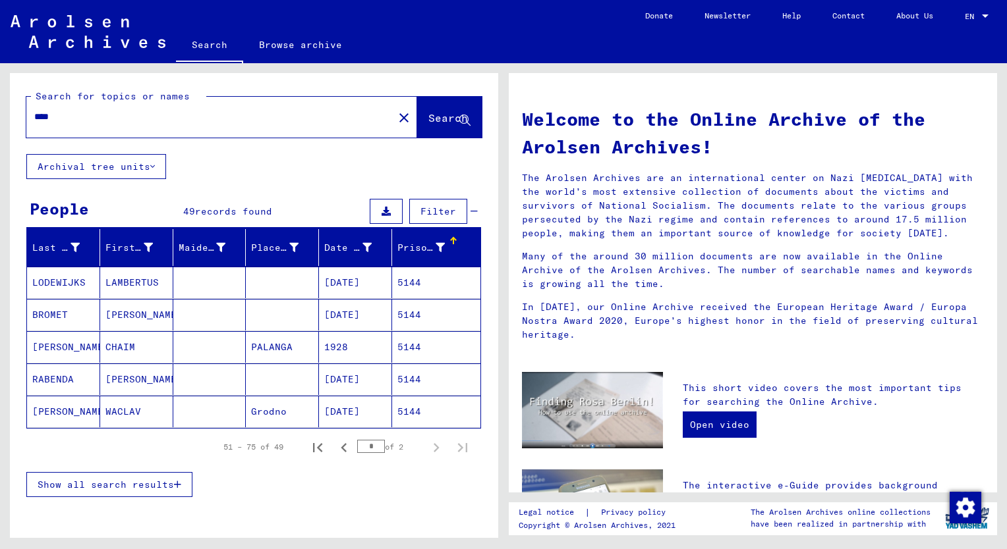
click at [90, 480] on span "Show all search results" at bounding box center [106, 485] width 136 height 12
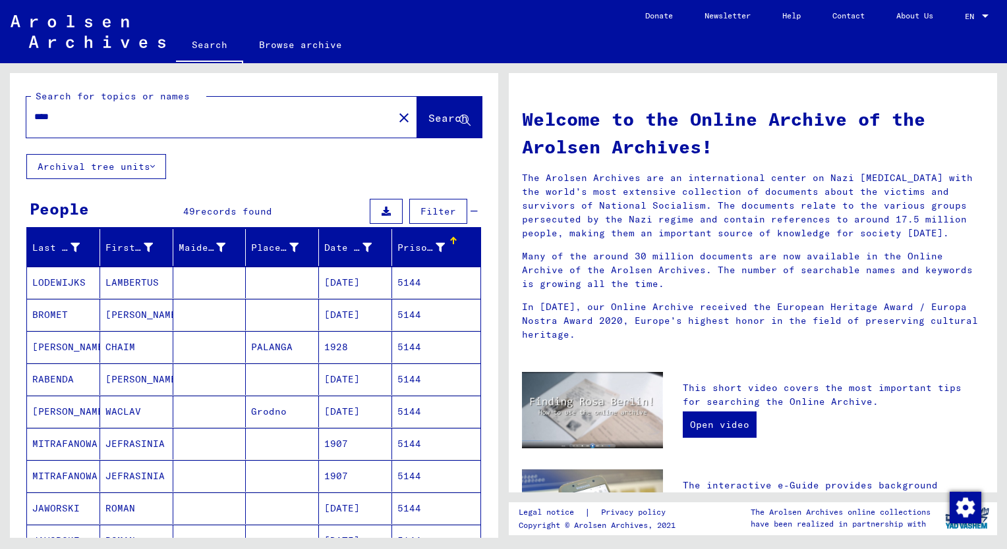
click at [403, 246] on div "Prisoner #" at bounding box center [420, 248] width 47 height 14
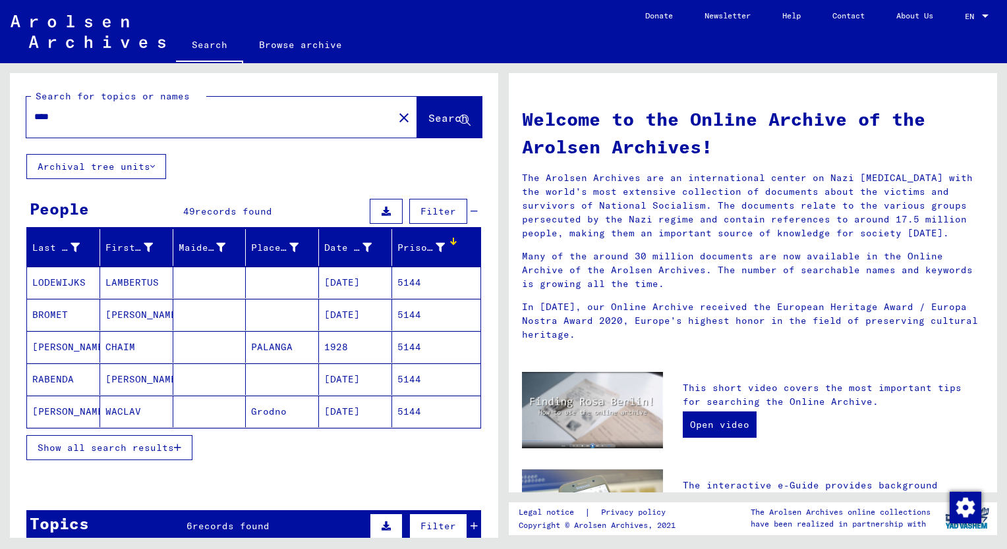
click at [76, 520] on div "Topics" at bounding box center [59, 524] width 59 height 24
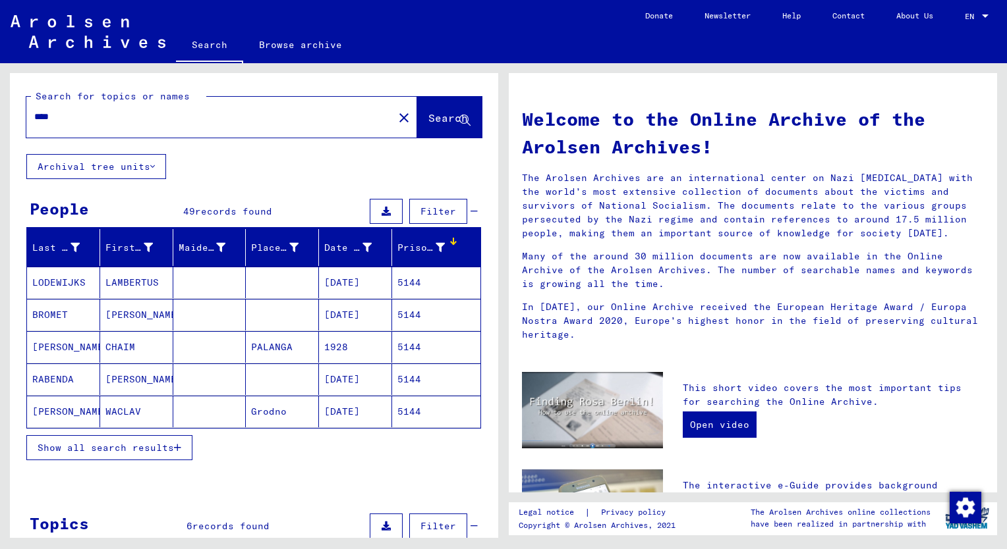
click at [119, 327] on mat-cell "[PERSON_NAME]" at bounding box center [136, 315] width 73 height 32
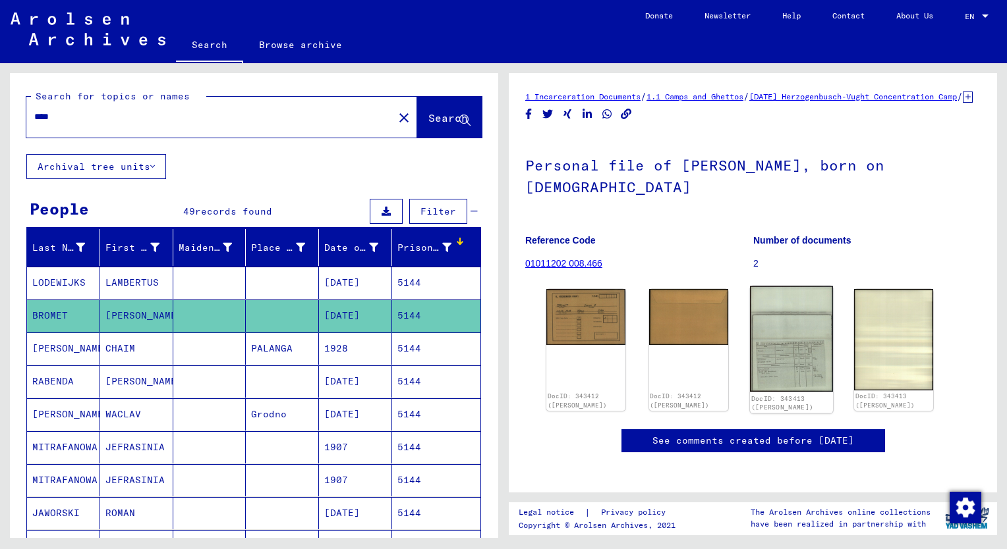
click at [789, 355] on img at bounding box center [791, 340] width 83 height 106
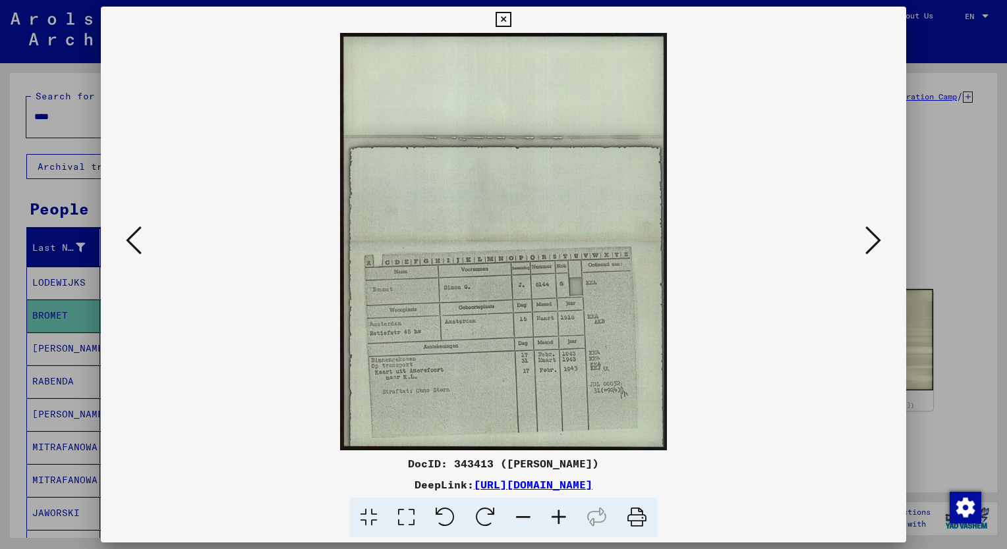
click at [555, 520] on icon at bounding box center [559, 518] width 36 height 40
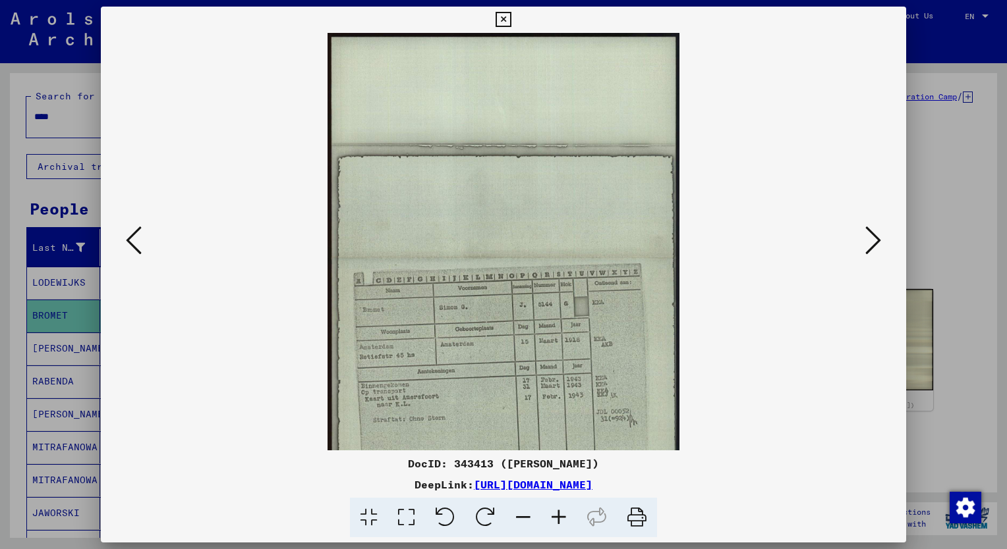
click at [555, 520] on icon at bounding box center [559, 518] width 36 height 40
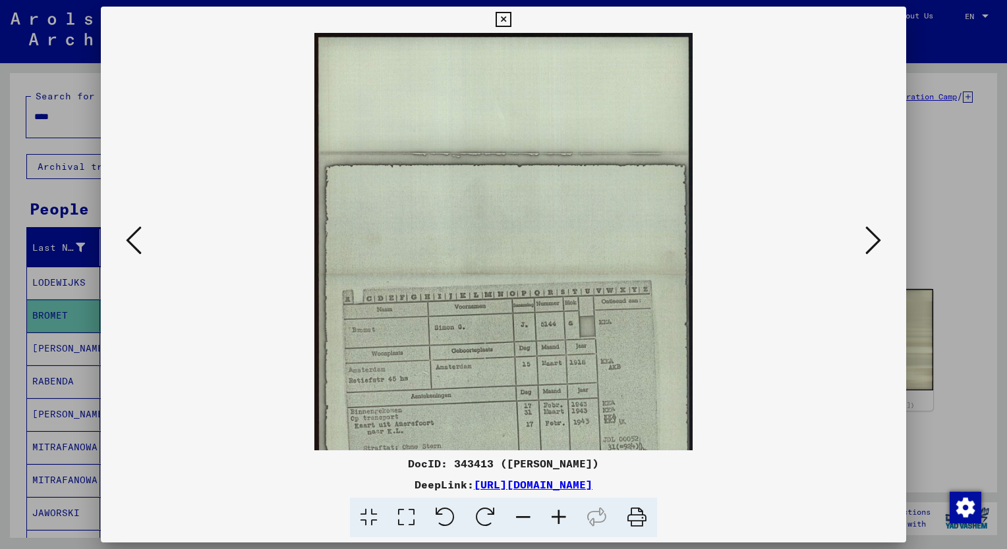
click at [555, 520] on icon at bounding box center [559, 518] width 36 height 40
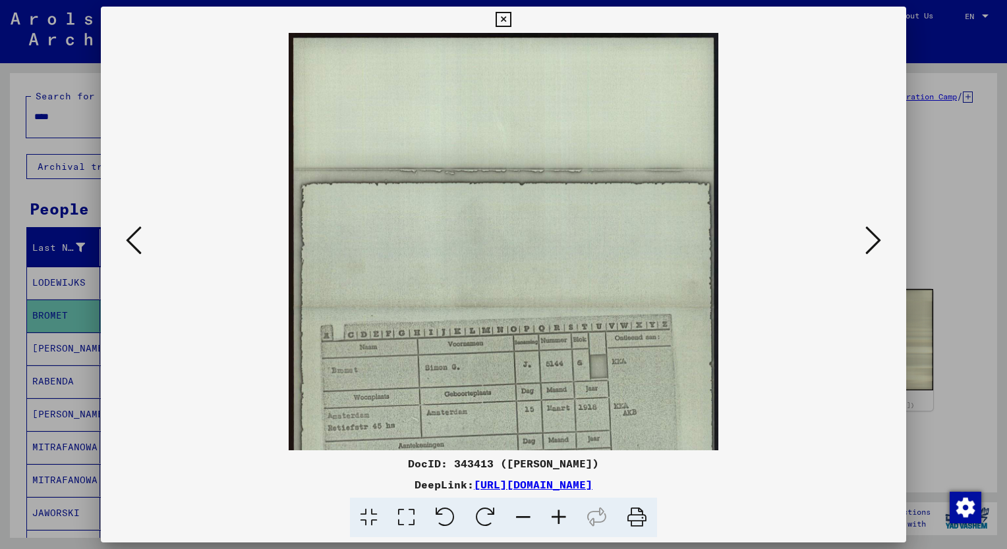
click at [555, 520] on icon at bounding box center [559, 518] width 36 height 40
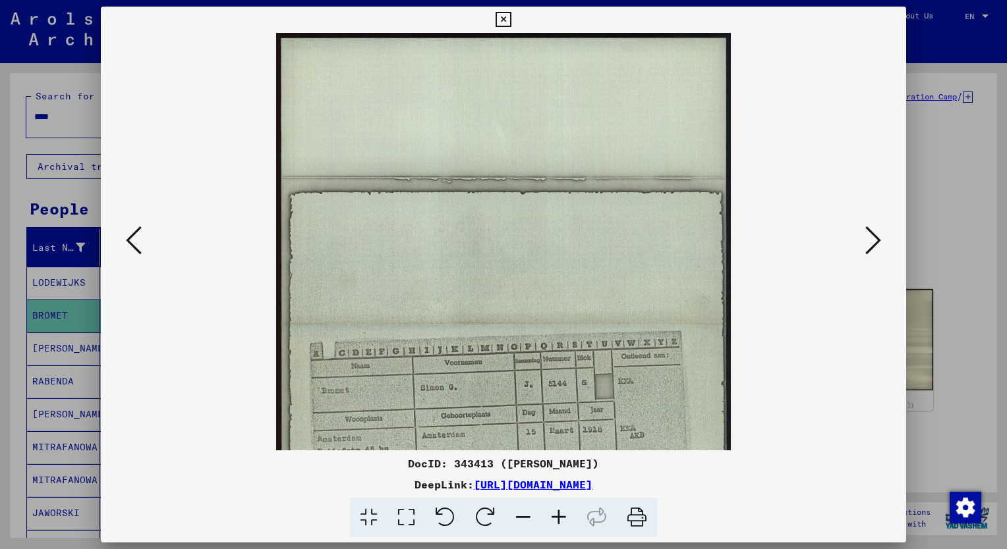
click at [555, 520] on icon at bounding box center [559, 518] width 36 height 40
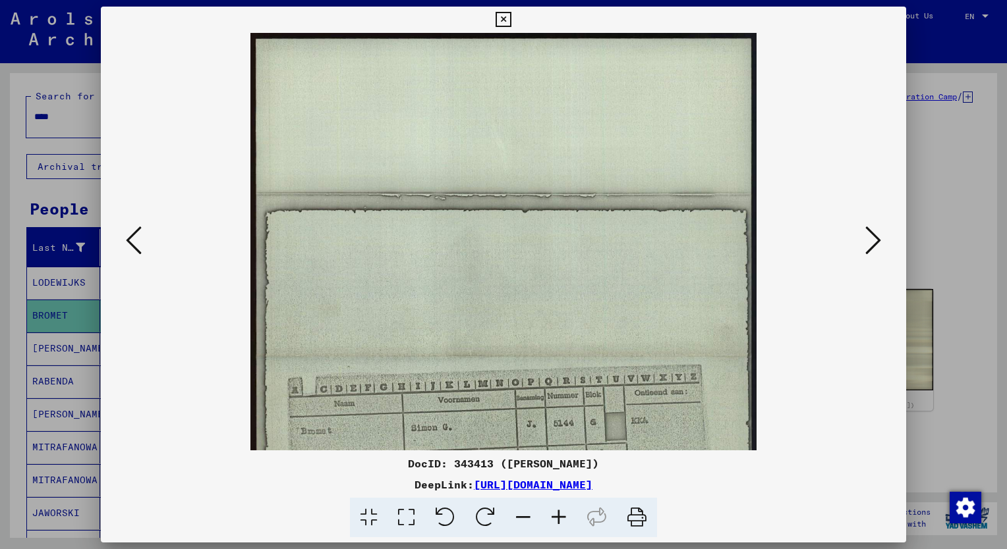
click at [555, 520] on icon at bounding box center [559, 518] width 36 height 40
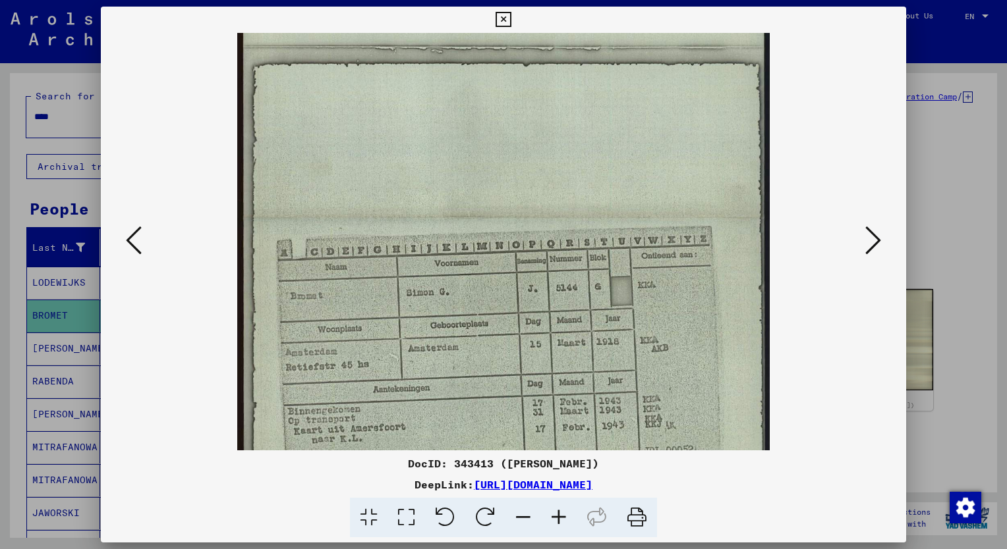
scroll to position [154, 0]
drag, startPoint x: 623, startPoint y: 381, endPoint x: 651, endPoint y: 249, distance: 134.8
click at [651, 249] on img at bounding box center [503, 219] width 532 height 681
click at [19, 273] on div at bounding box center [503, 274] width 1007 height 549
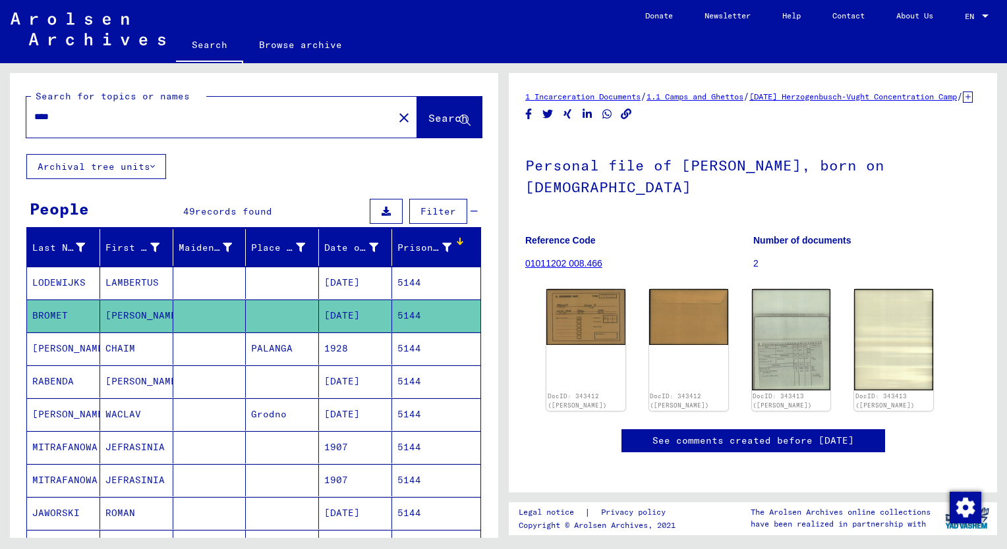
click at [73, 115] on input "****" at bounding box center [209, 117] width 351 height 14
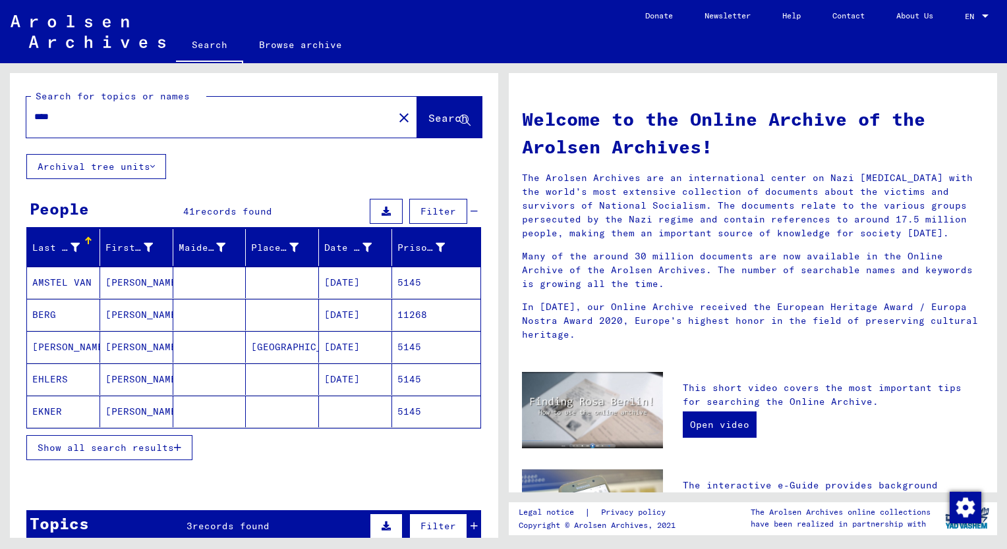
drag, startPoint x: 73, startPoint y: 445, endPoint x: 136, endPoint y: 415, distance: 70.1
click at [74, 446] on span "Show all search results" at bounding box center [106, 448] width 136 height 12
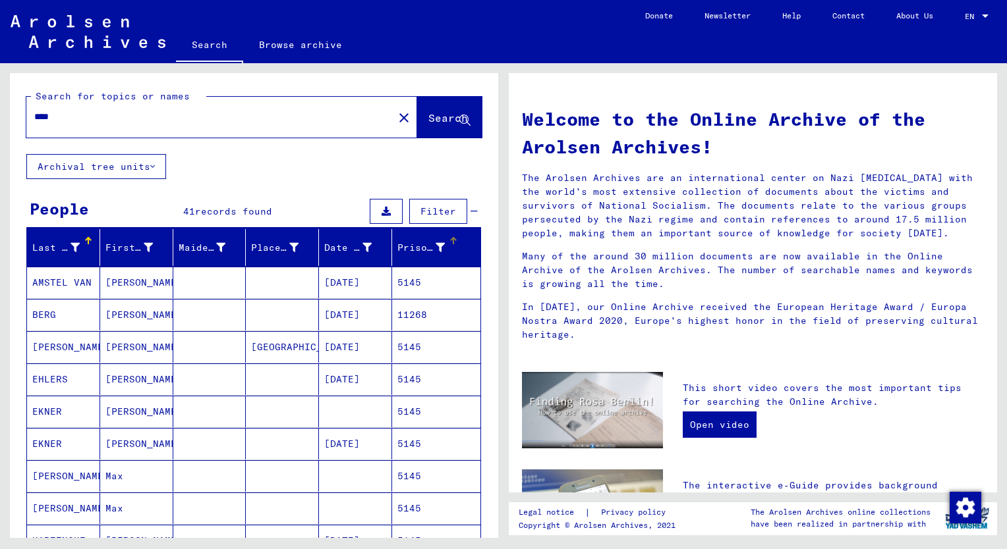
click at [408, 247] on div "Prisoner #" at bounding box center [420, 248] width 47 height 14
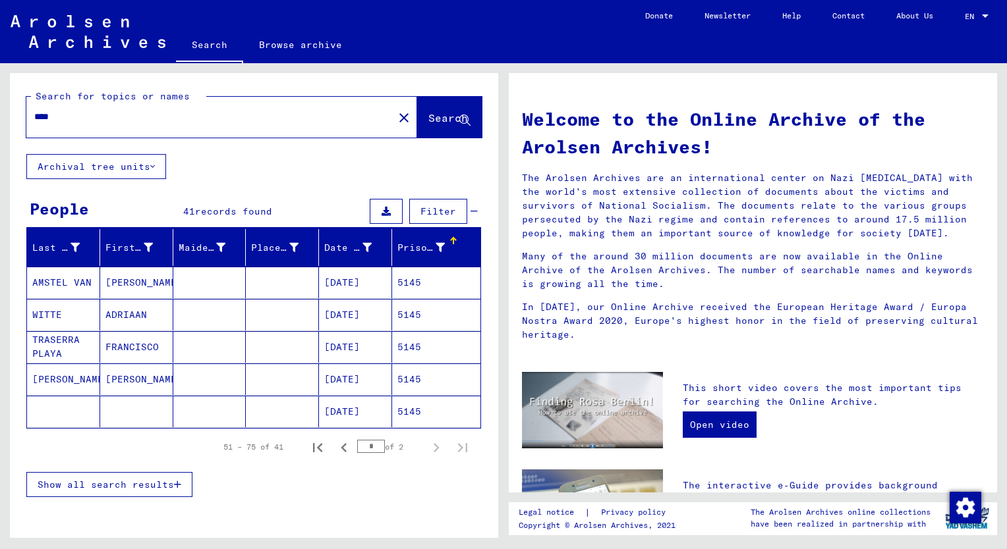
click at [136, 486] on span "Show all search results" at bounding box center [106, 485] width 136 height 12
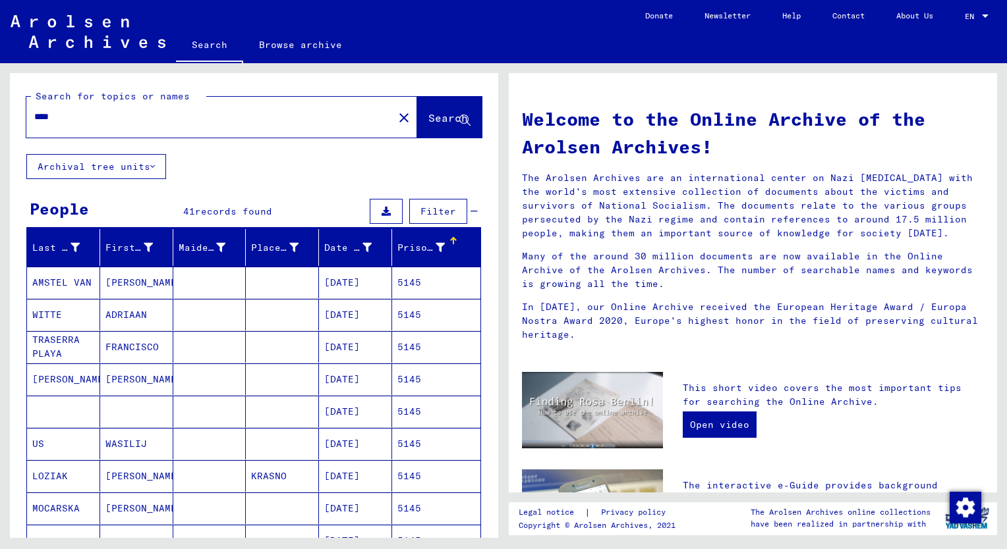
click at [397, 249] on div "Prisoner #" at bounding box center [420, 248] width 47 height 14
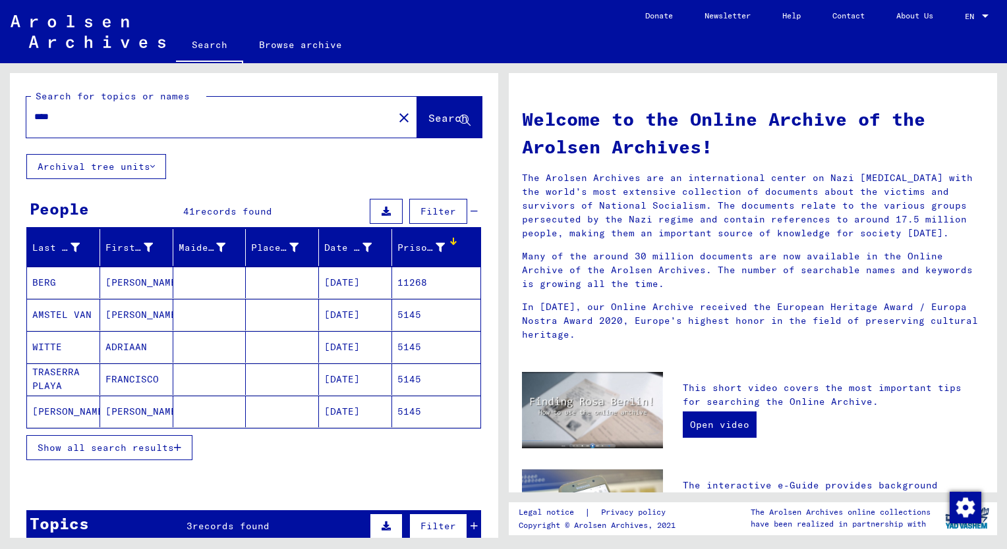
click at [128, 344] on mat-cell "ADRIAAN" at bounding box center [136, 347] width 73 height 32
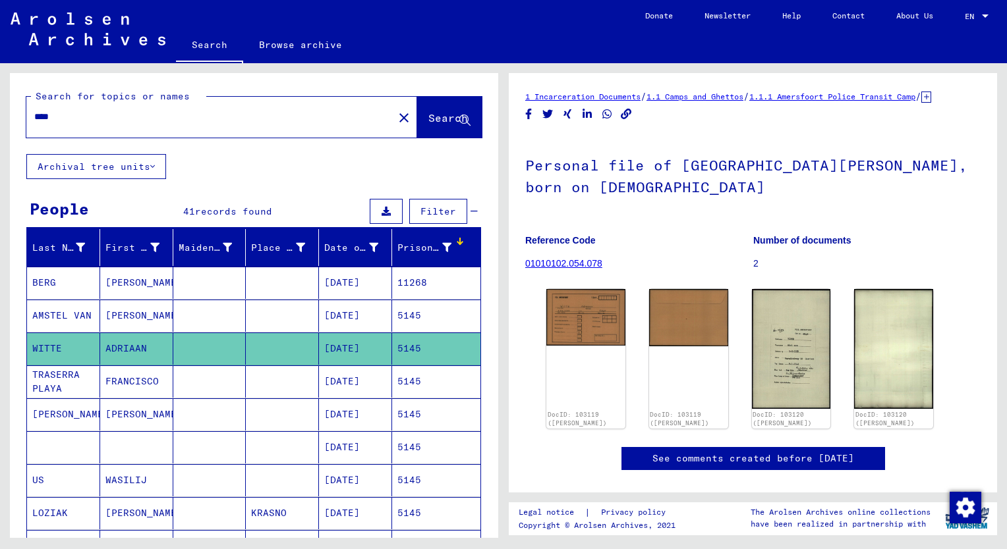
click at [118, 316] on mat-cell "[PERSON_NAME]" at bounding box center [136, 316] width 73 height 32
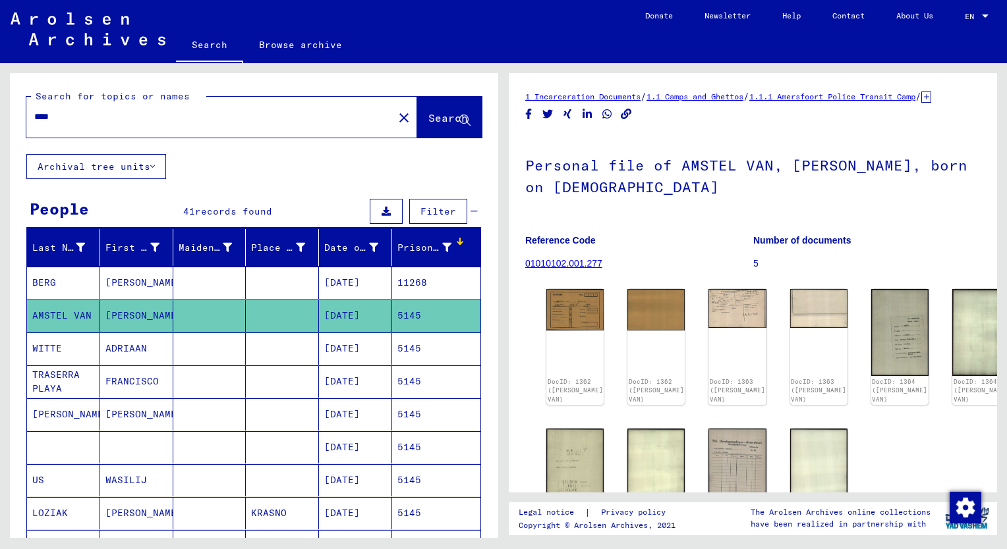
click at [121, 290] on mat-cell "[PERSON_NAME]" at bounding box center [136, 283] width 73 height 32
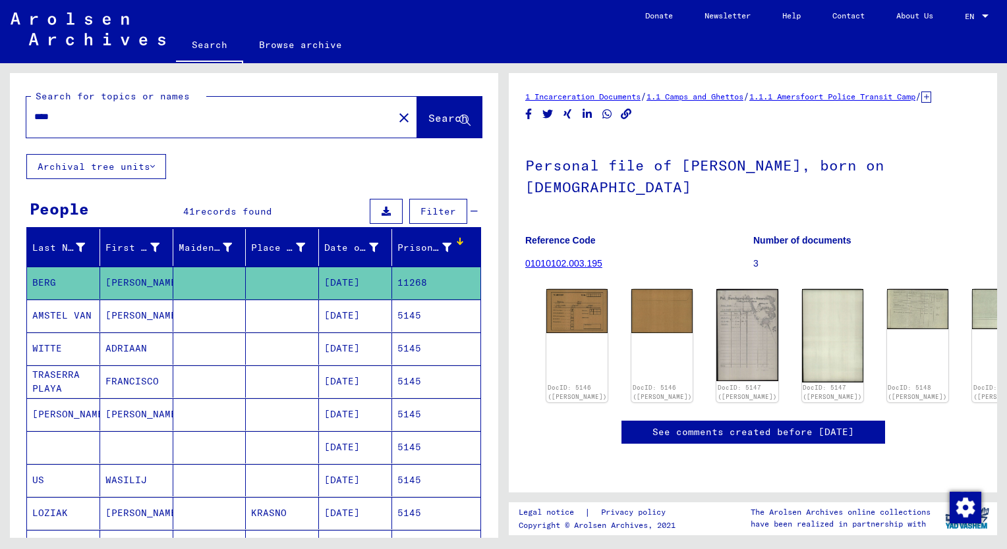
click at [130, 371] on mat-cell "FRANCISCO" at bounding box center [136, 382] width 73 height 32
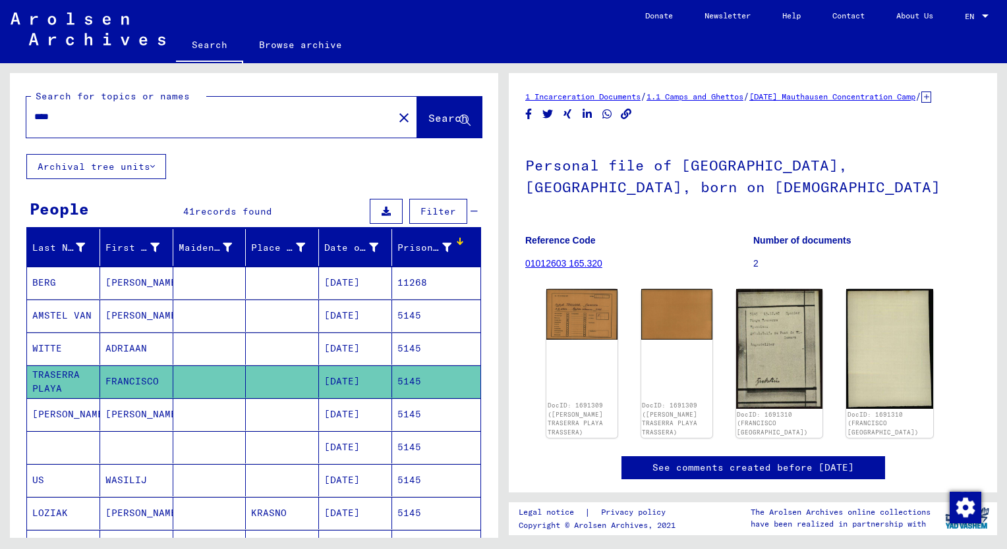
click at [132, 414] on mat-cell "[PERSON_NAME]" at bounding box center [136, 415] width 73 height 32
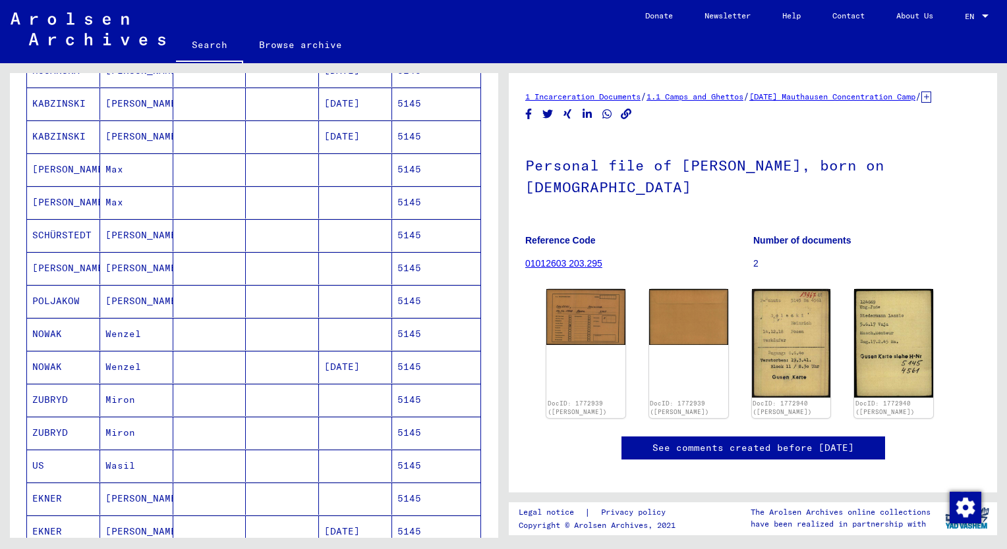
scroll to position [550, 0]
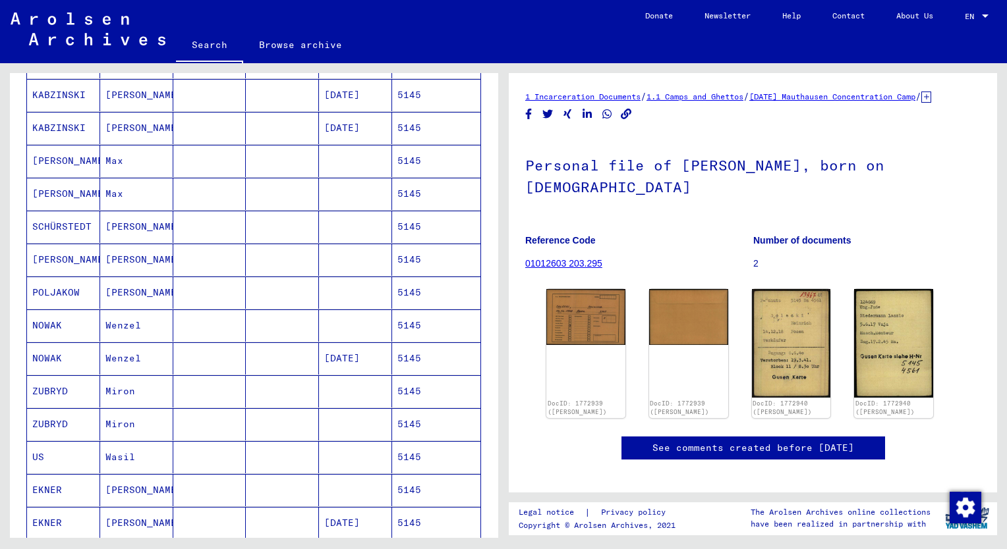
click at [107, 159] on mat-cell "Max" at bounding box center [136, 161] width 73 height 32
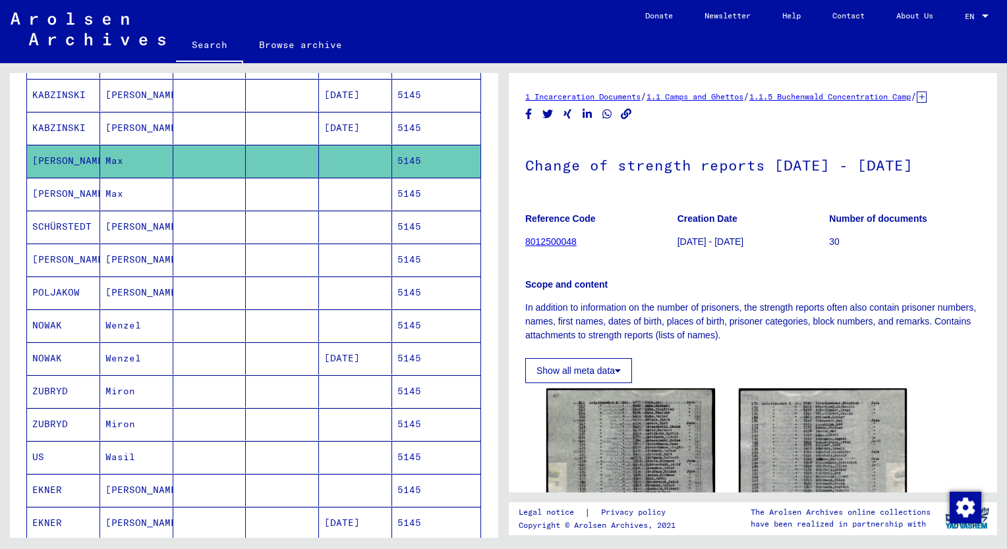
click at [111, 188] on mat-cell "Max" at bounding box center [136, 194] width 73 height 32
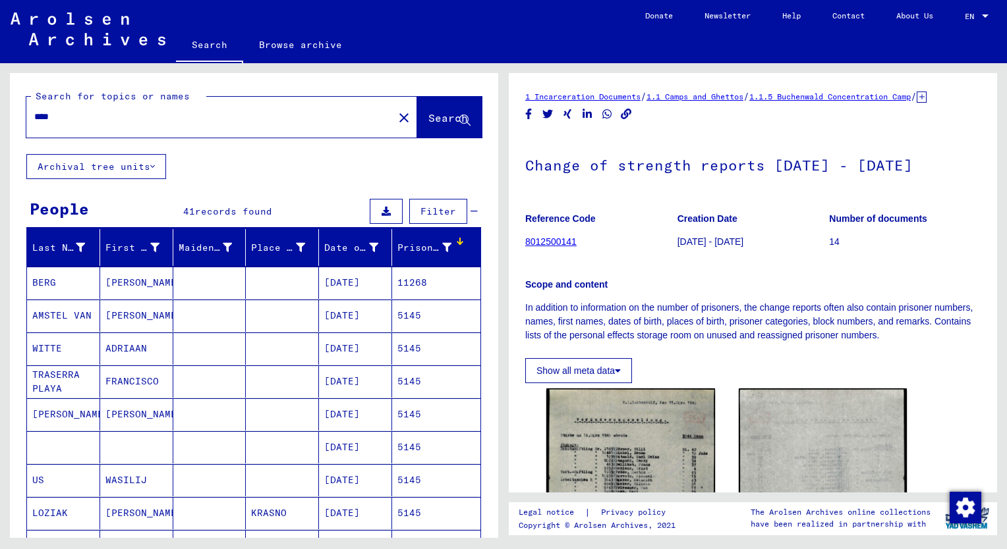
click at [71, 117] on input "****" at bounding box center [209, 117] width 351 height 14
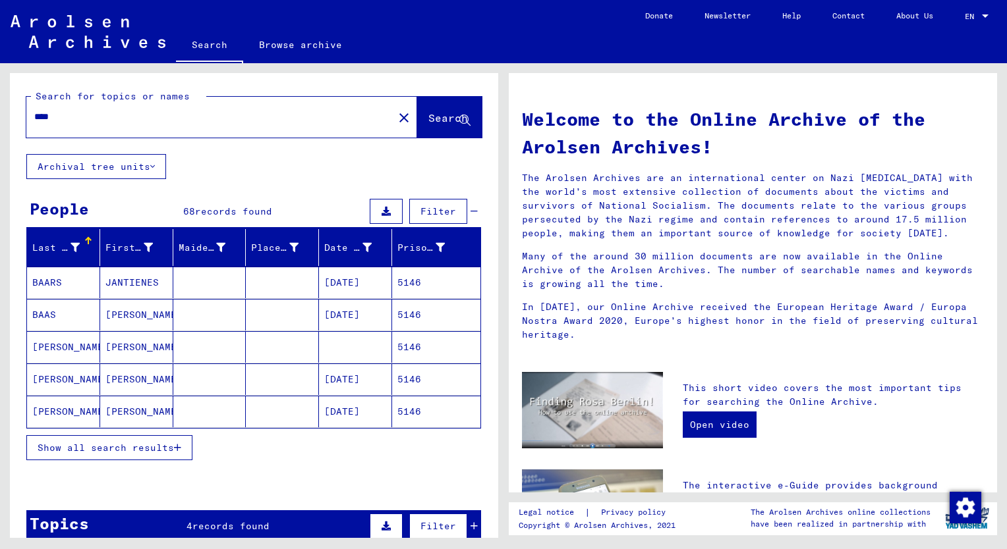
click at [261, 453] on div "Show all search results" at bounding box center [253, 448] width 455 height 38
click at [150, 446] on span "Show all search results" at bounding box center [106, 448] width 136 height 12
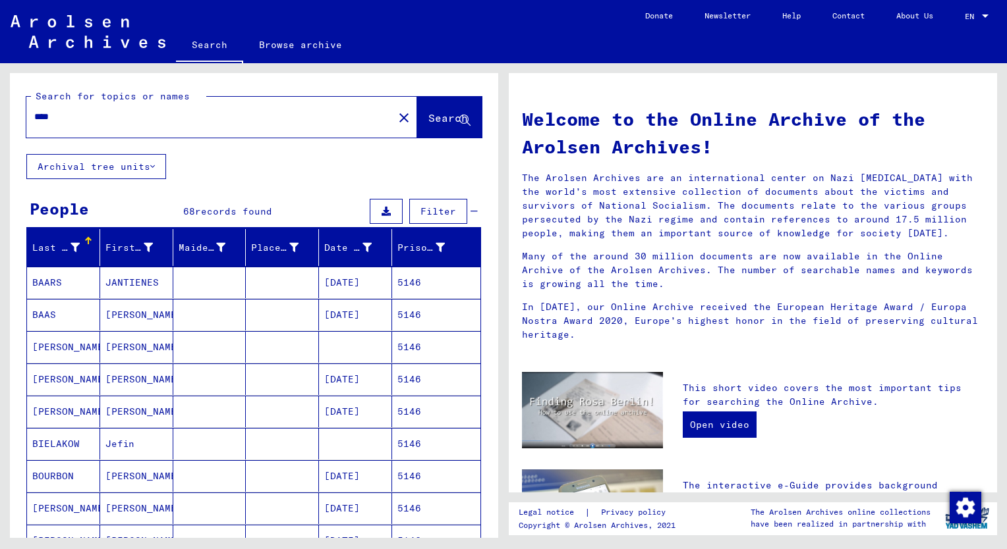
click at [401, 246] on div "Prisoner #" at bounding box center [420, 248] width 47 height 14
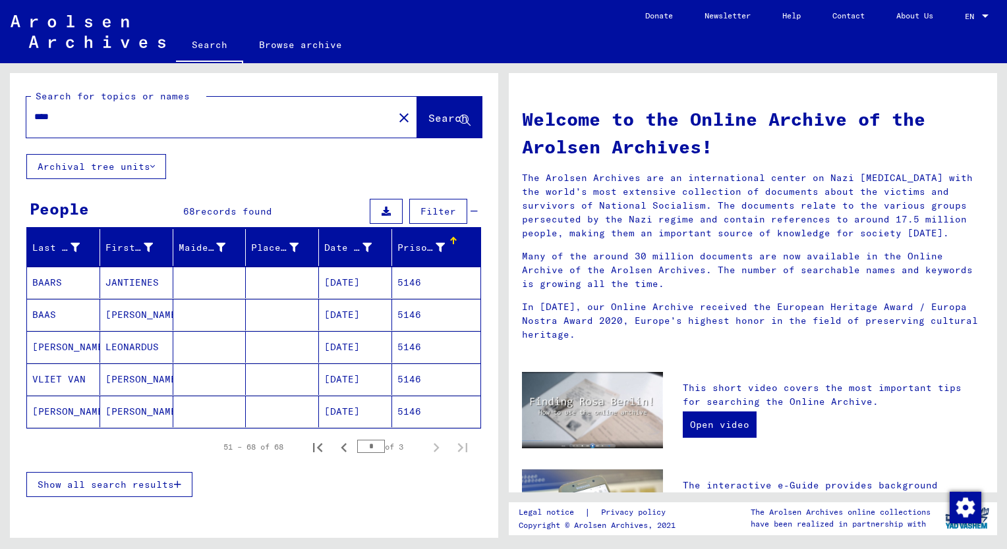
click at [96, 486] on span "Show all search results" at bounding box center [106, 485] width 136 height 12
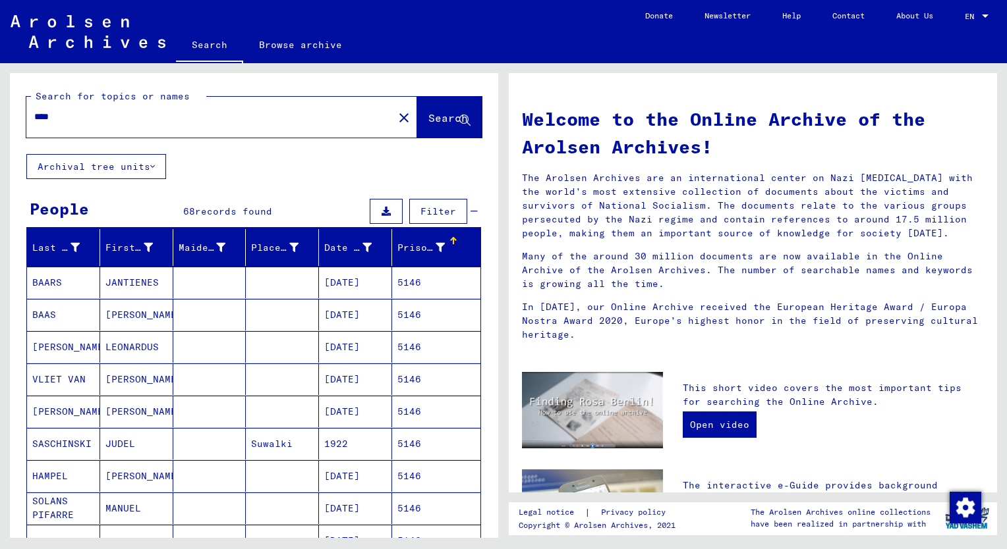
click at [126, 406] on mat-cell "[PERSON_NAME]" at bounding box center [136, 412] width 73 height 32
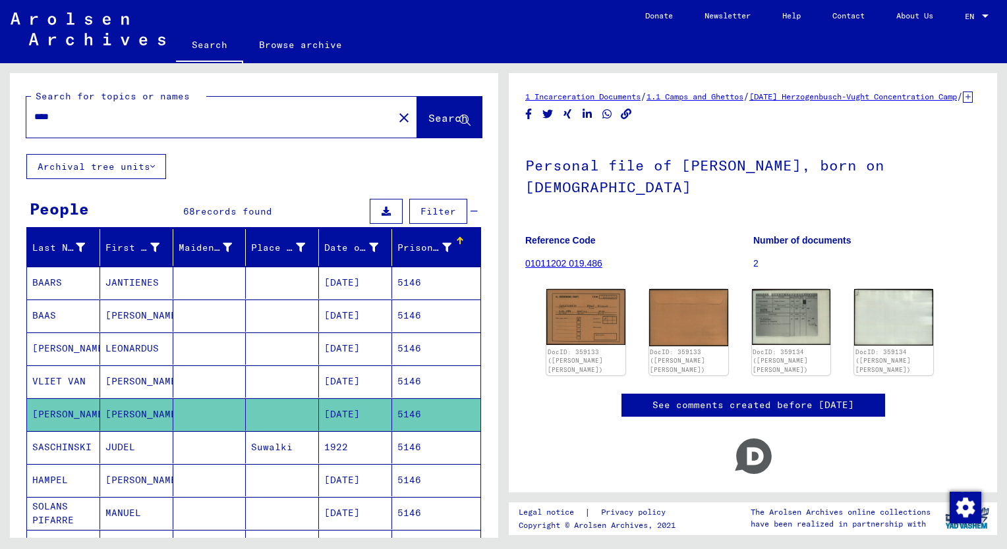
click at [126, 381] on mat-cell "[PERSON_NAME]" at bounding box center [136, 382] width 73 height 32
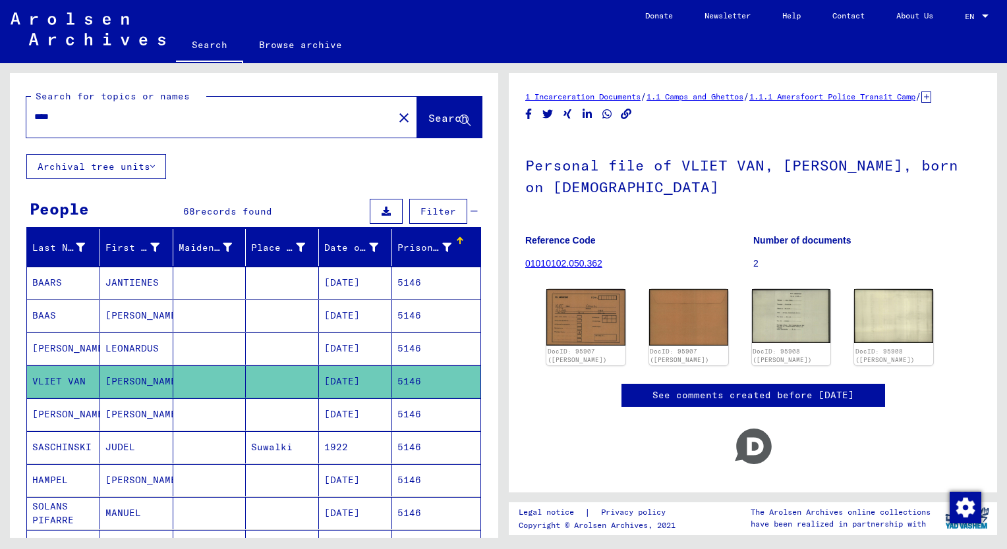
click at [125, 409] on mat-cell "[PERSON_NAME]" at bounding box center [136, 415] width 73 height 32
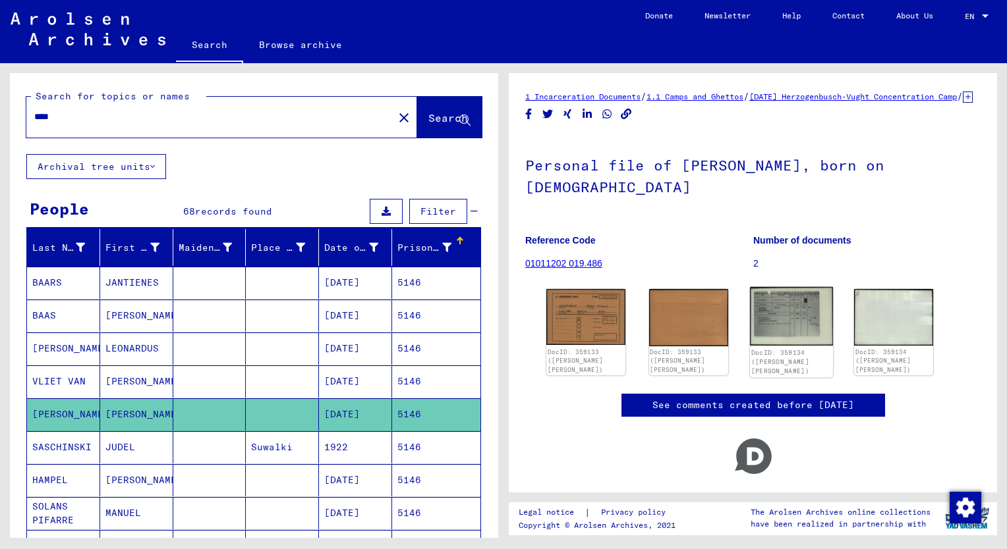
click at [766, 332] on img at bounding box center [791, 316] width 83 height 59
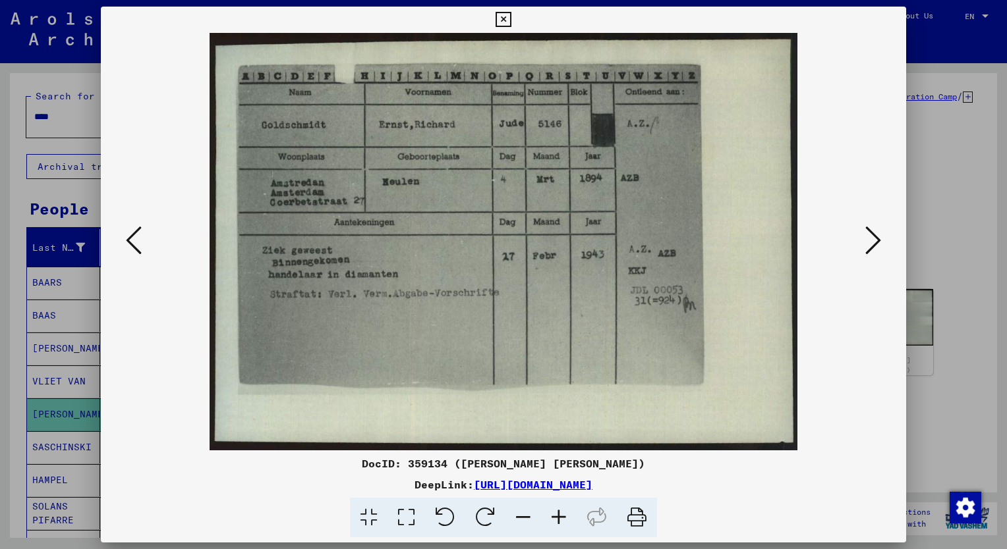
click at [557, 515] on icon at bounding box center [559, 518] width 36 height 40
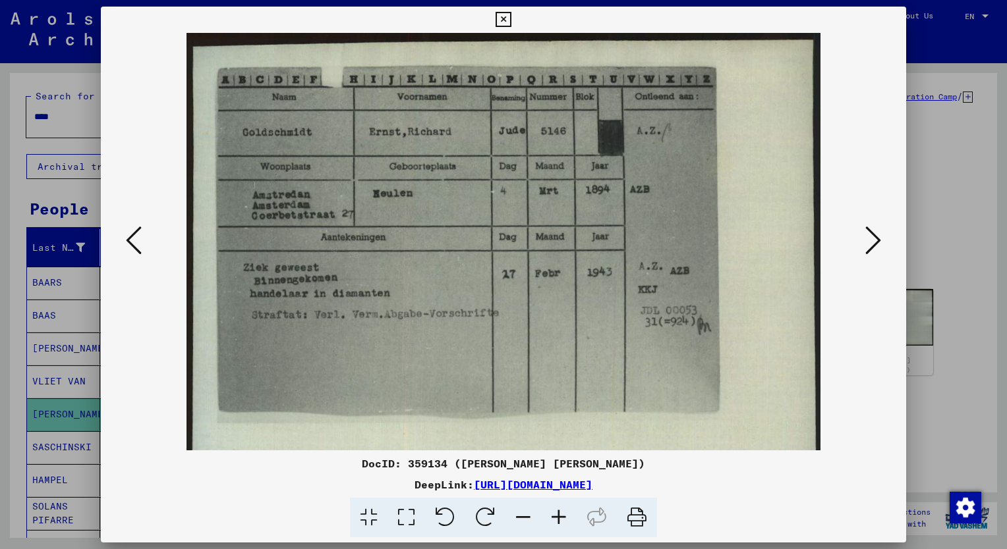
click at [557, 516] on icon at bounding box center [559, 518] width 36 height 40
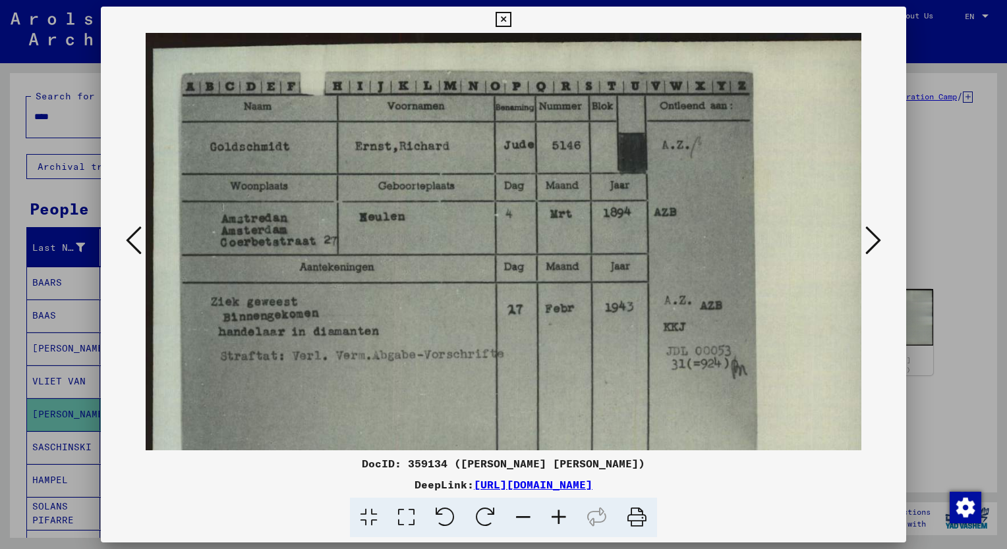
click at [557, 516] on icon at bounding box center [559, 518] width 36 height 40
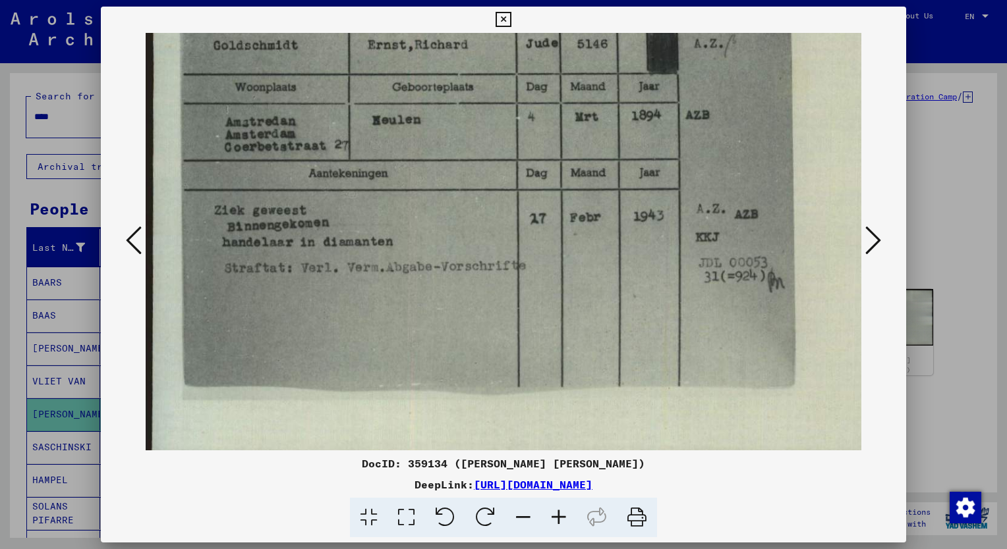
scroll to position [108, 1]
drag, startPoint x: 613, startPoint y: 332, endPoint x: 614, endPoint y: 266, distance: 65.9
click at [614, 266] on img at bounding box center [531, 199] width 773 height 549
click at [63, 125] on div at bounding box center [503, 274] width 1007 height 549
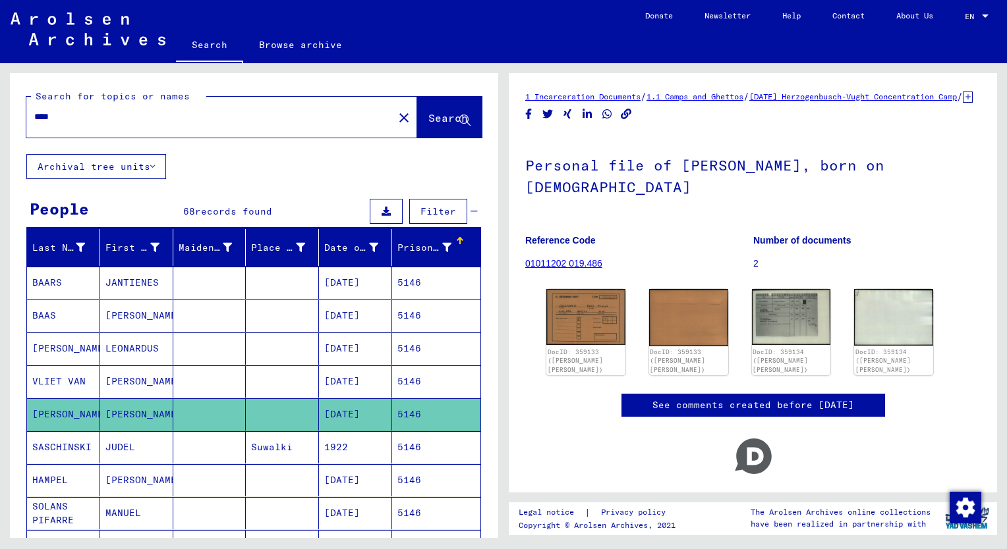
click at [67, 109] on div "****" at bounding box center [205, 117] width 359 height 30
click at [67, 120] on input "****" at bounding box center [209, 117] width 351 height 14
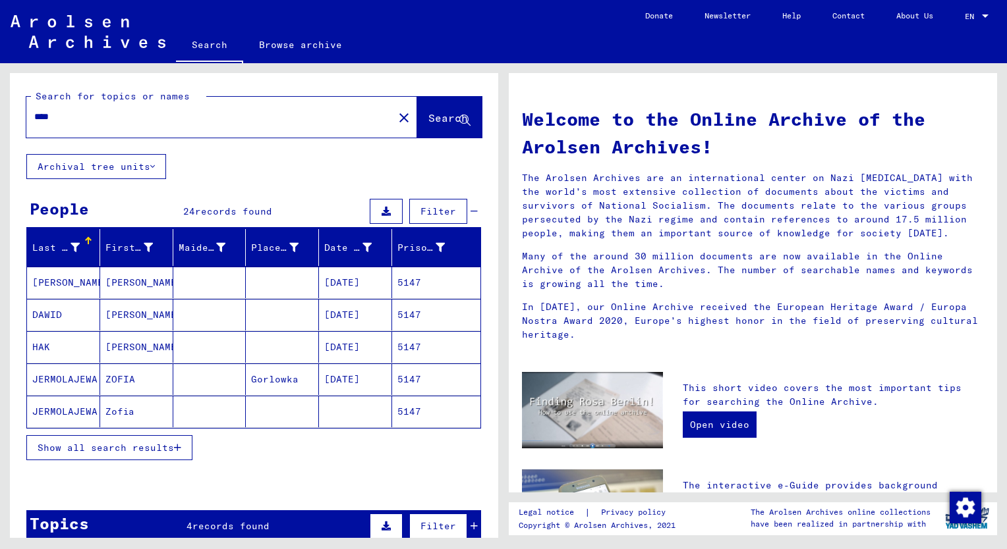
click at [138, 447] on span "Show all search results" at bounding box center [106, 448] width 136 height 12
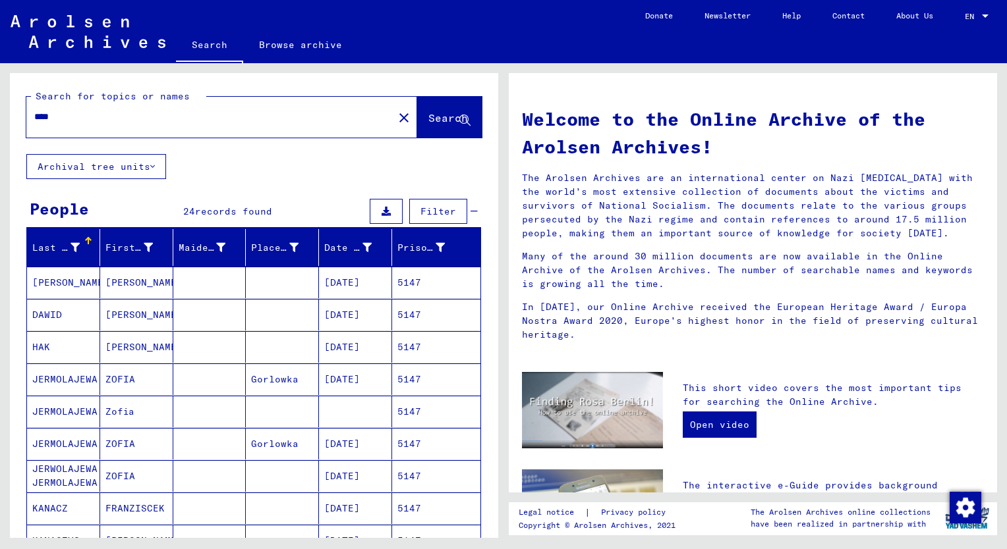
click at [124, 344] on mat-cell "[PERSON_NAME]" at bounding box center [136, 347] width 73 height 32
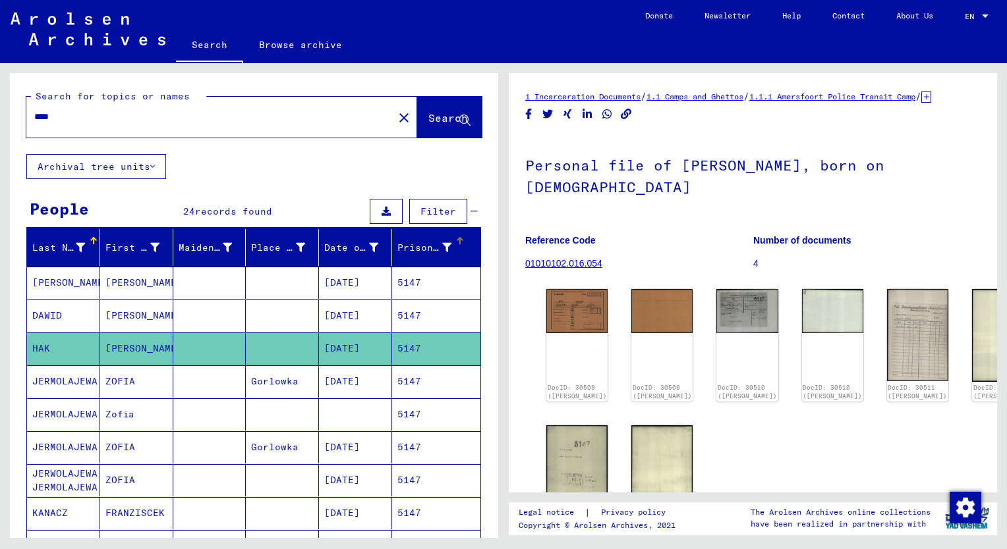
click at [403, 250] on div "Prisoner #" at bounding box center [424, 248] width 54 height 14
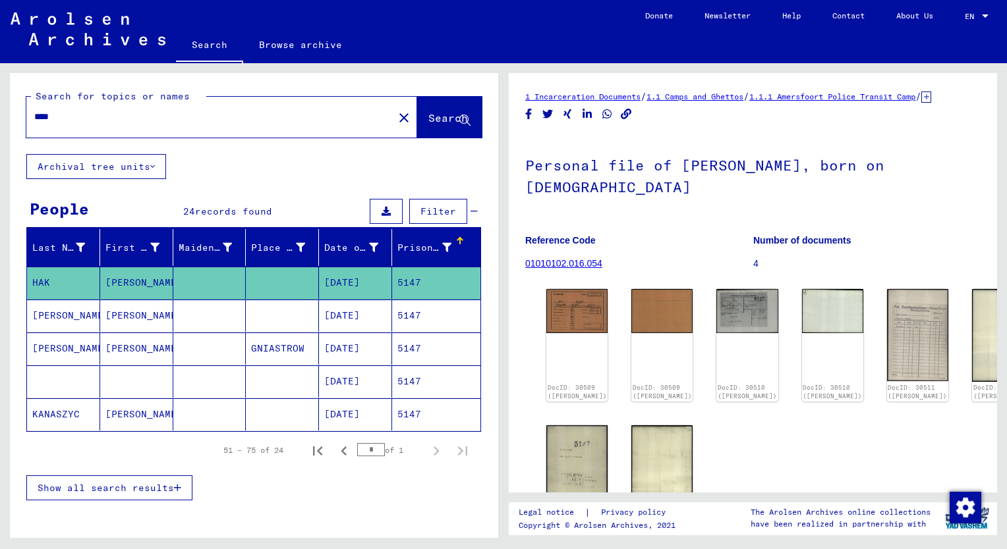
click at [148, 482] on span "Show all search results" at bounding box center [106, 488] width 136 height 12
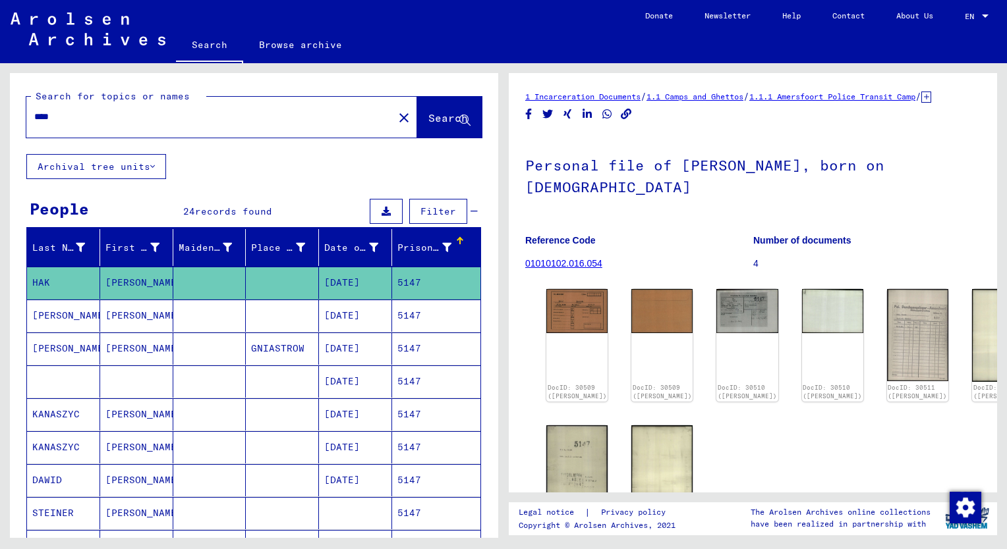
click at [397, 245] on div "Prisoner #" at bounding box center [424, 248] width 54 height 14
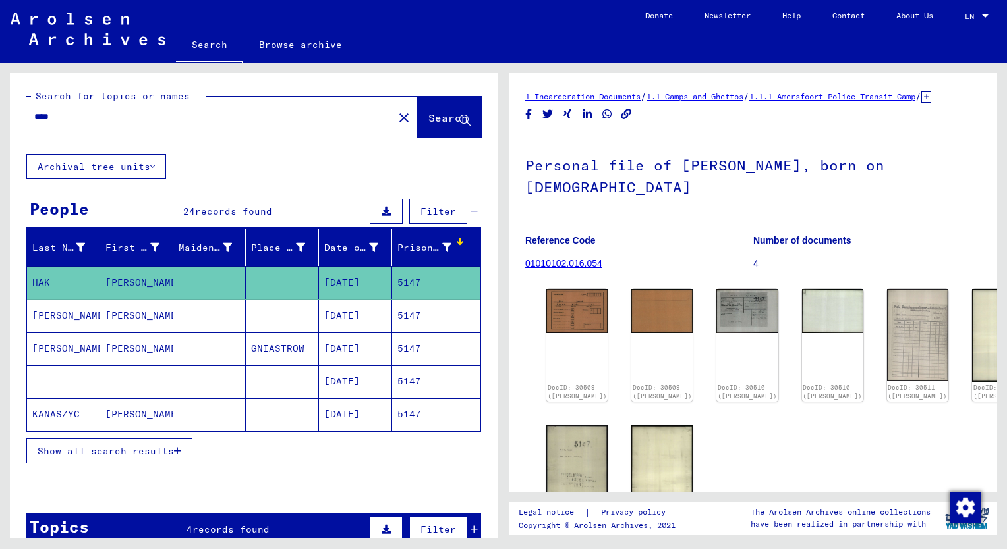
click at [143, 445] on span "Show all search results" at bounding box center [106, 451] width 136 height 12
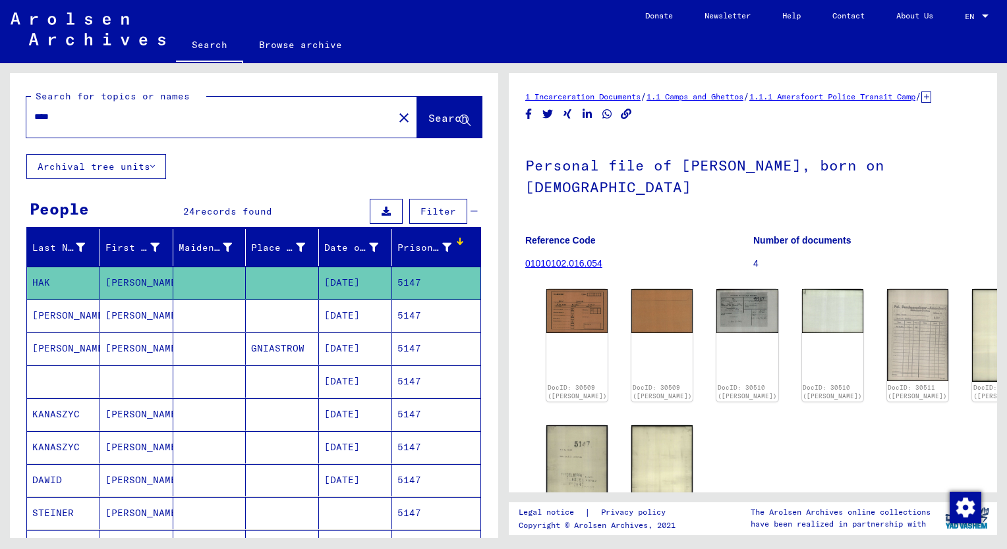
click at [134, 327] on mat-cell "[PERSON_NAME]" at bounding box center [136, 316] width 73 height 32
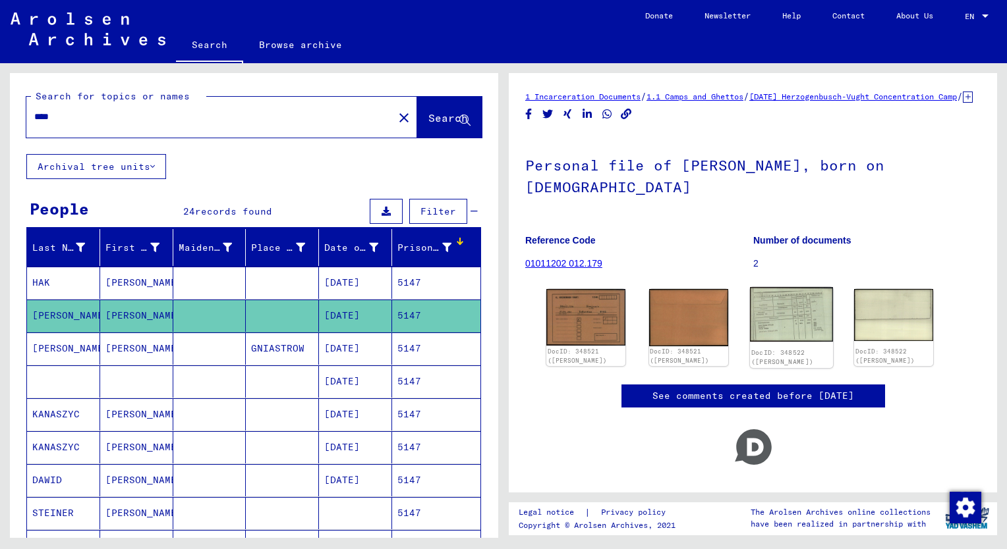
click at [783, 342] on img at bounding box center [791, 314] width 83 height 55
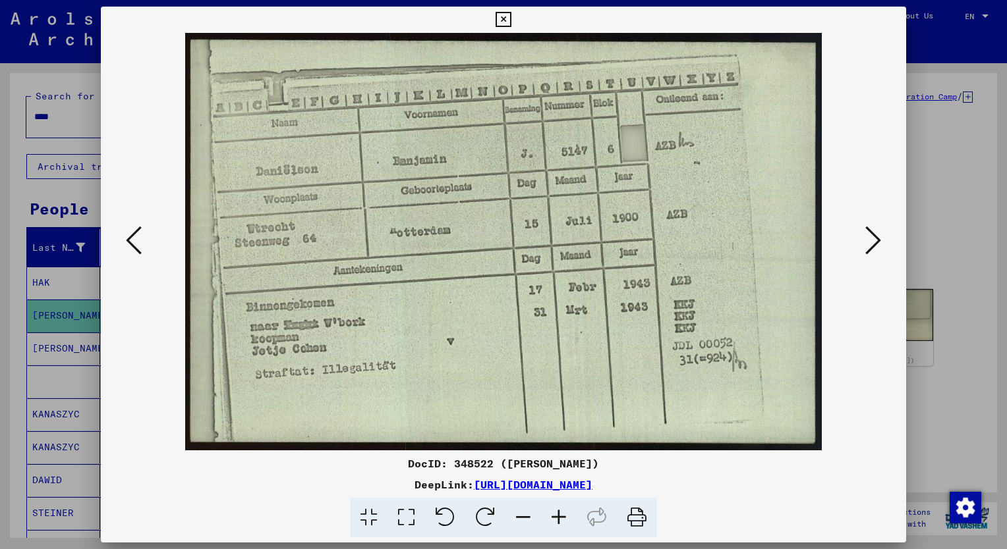
click at [564, 517] on icon at bounding box center [559, 518] width 36 height 40
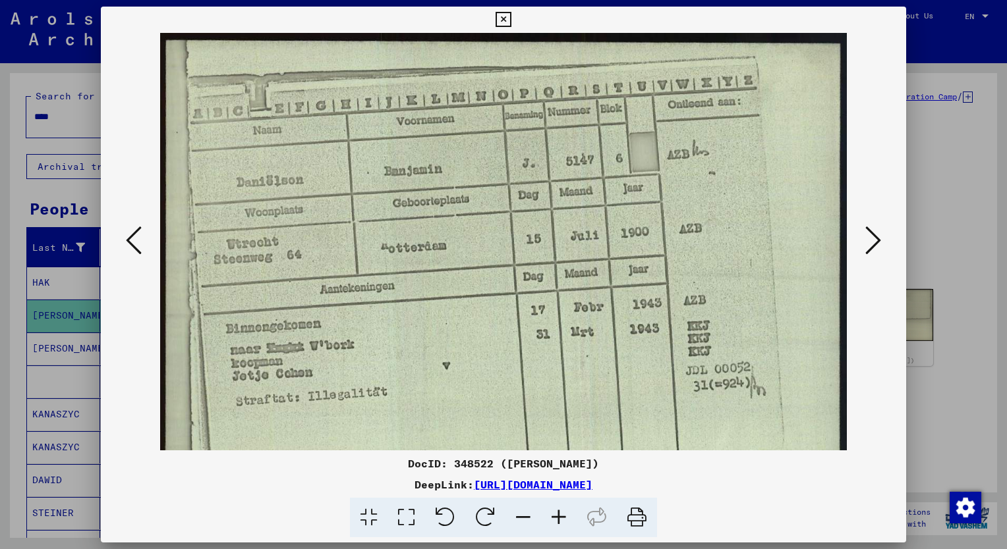
click at [564, 517] on icon at bounding box center [559, 518] width 36 height 40
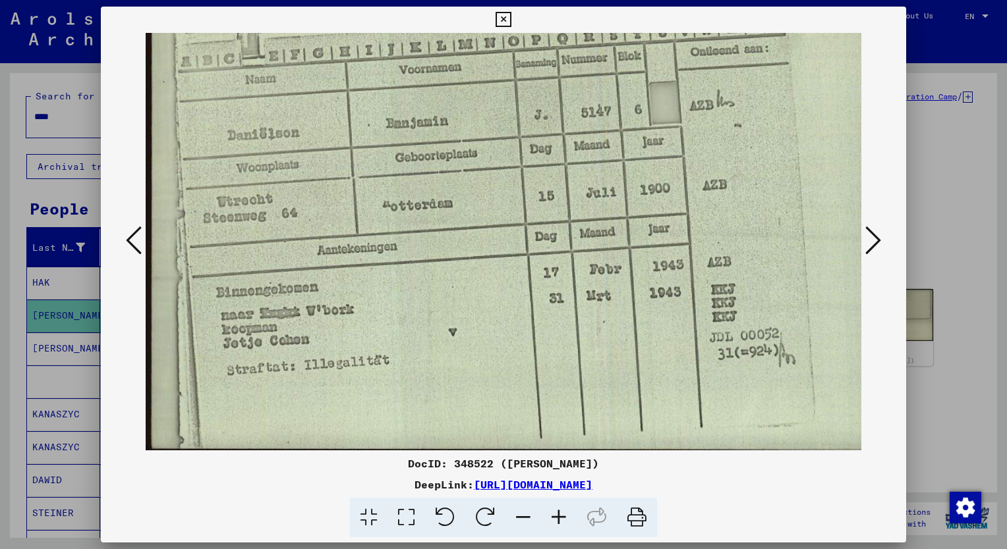
scroll to position [66, 0]
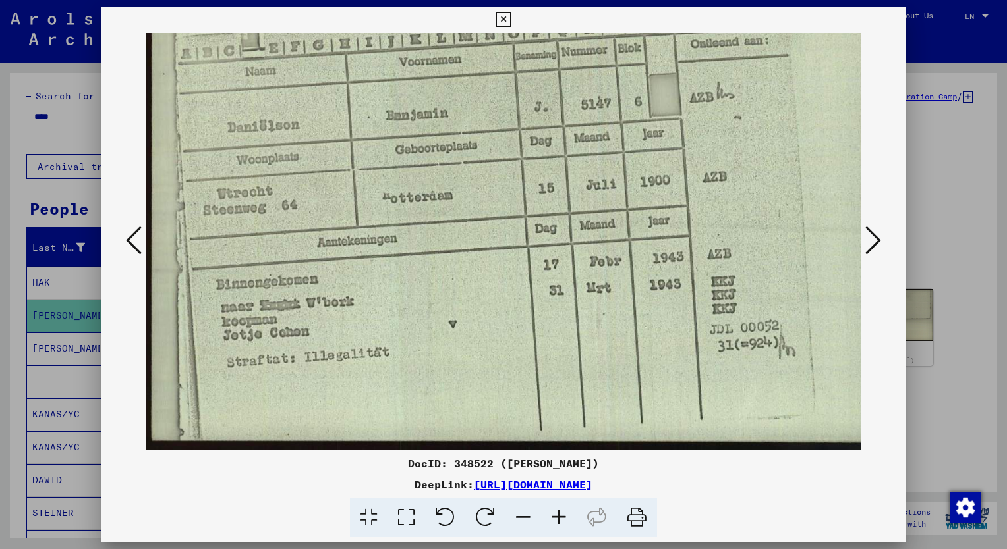
drag, startPoint x: 646, startPoint y: 313, endPoint x: 650, endPoint y: 225, distance: 88.4
click at [650, 224] on img at bounding box center [514, 209] width 737 height 484
click at [63, 117] on div at bounding box center [503, 274] width 1007 height 549
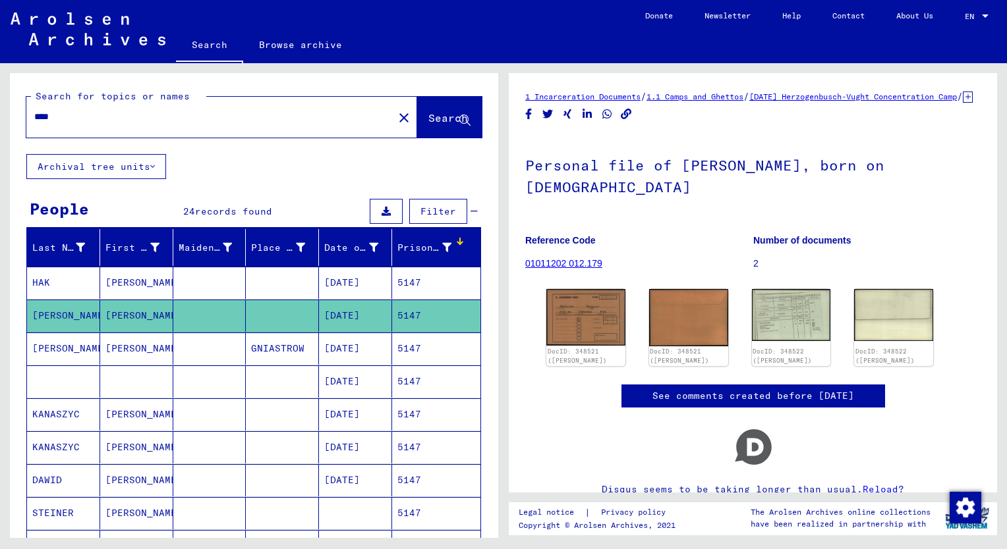
click at [61, 119] on input "****" at bounding box center [209, 117] width 351 height 14
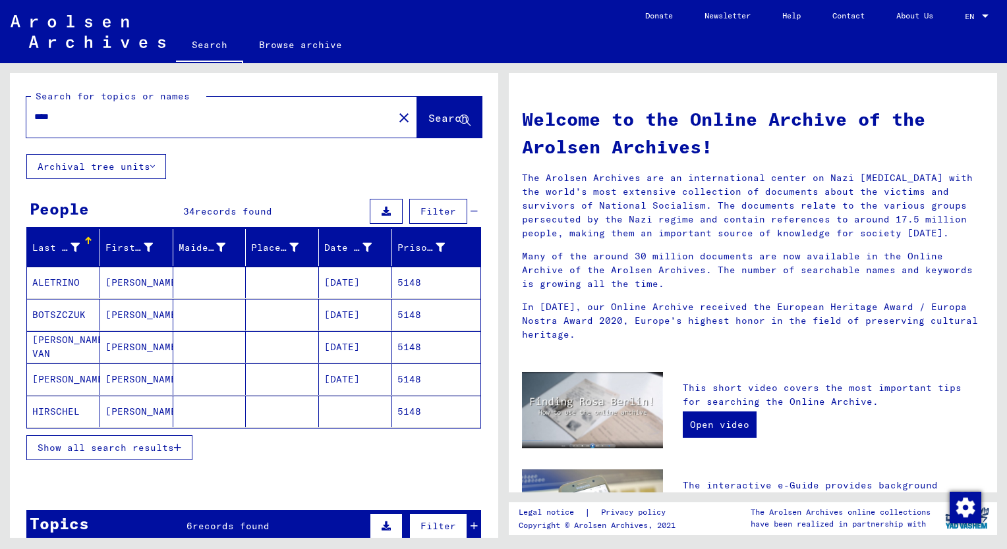
click at [120, 455] on button "Show all search results" at bounding box center [109, 447] width 166 height 25
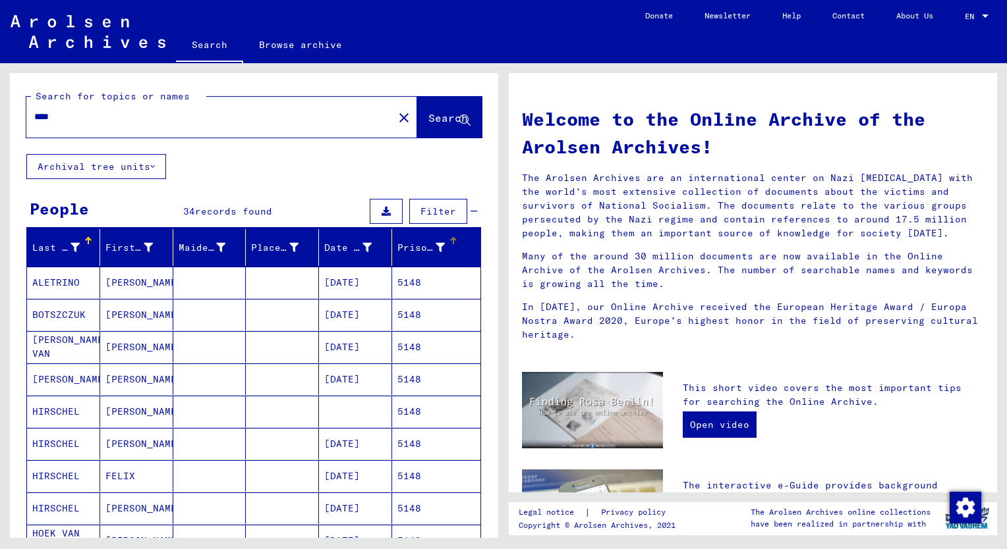
click at [403, 244] on div "Prisoner #" at bounding box center [420, 248] width 47 height 14
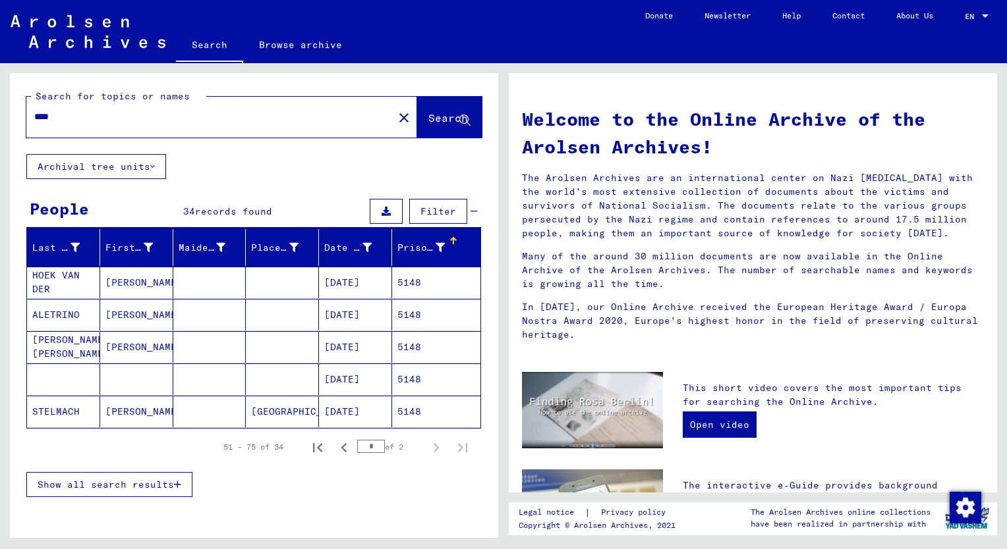
click at [128, 482] on span "Show all search results" at bounding box center [106, 485] width 136 height 12
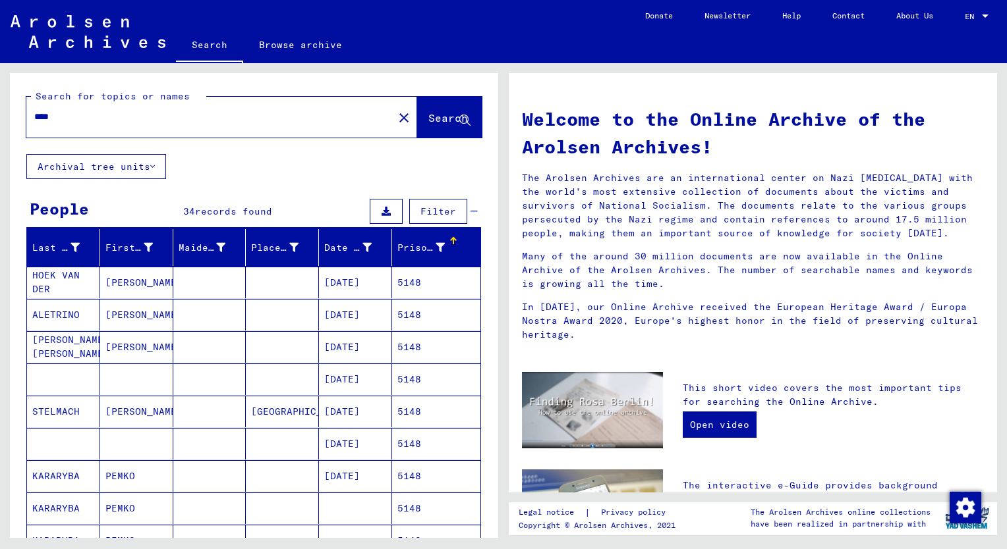
click at [61, 354] on mat-cell "[PERSON_NAME] [PERSON_NAME]" at bounding box center [63, 347] width 73 height 32
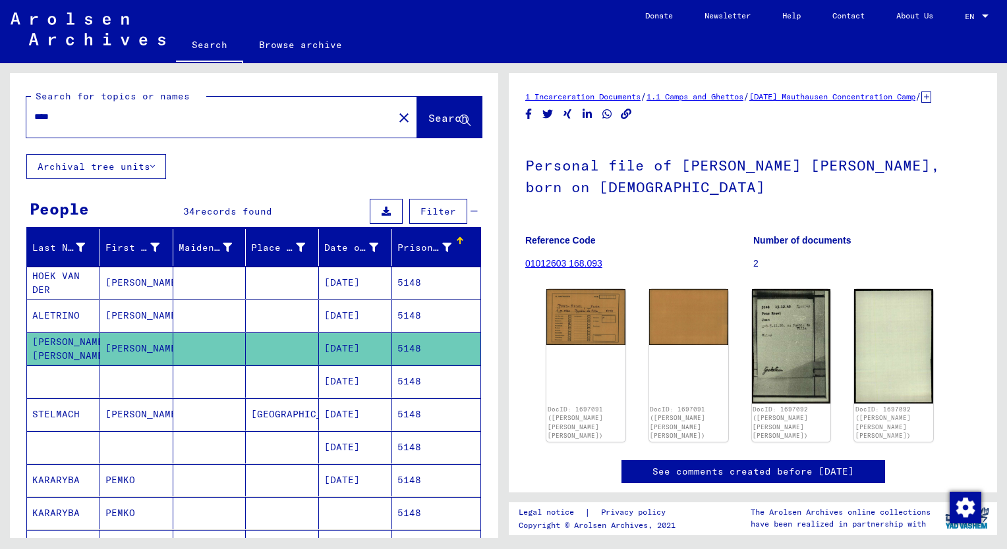
click at [75, 329] on mat-cell "ALETRINO" at bounding box center [63, 316] width 73 height 32
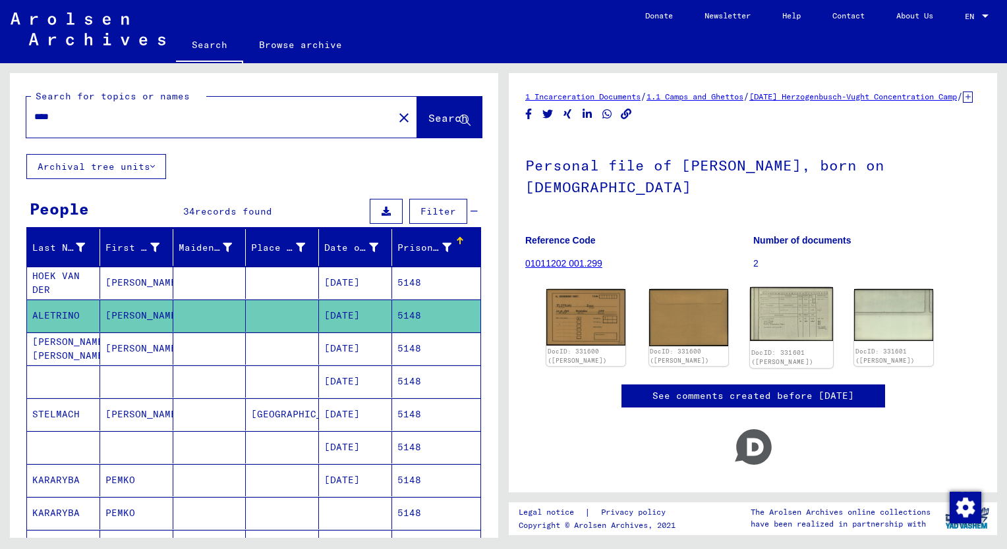
click at [810, 323] on img at bounding box center [791, 314] width 83 height 54
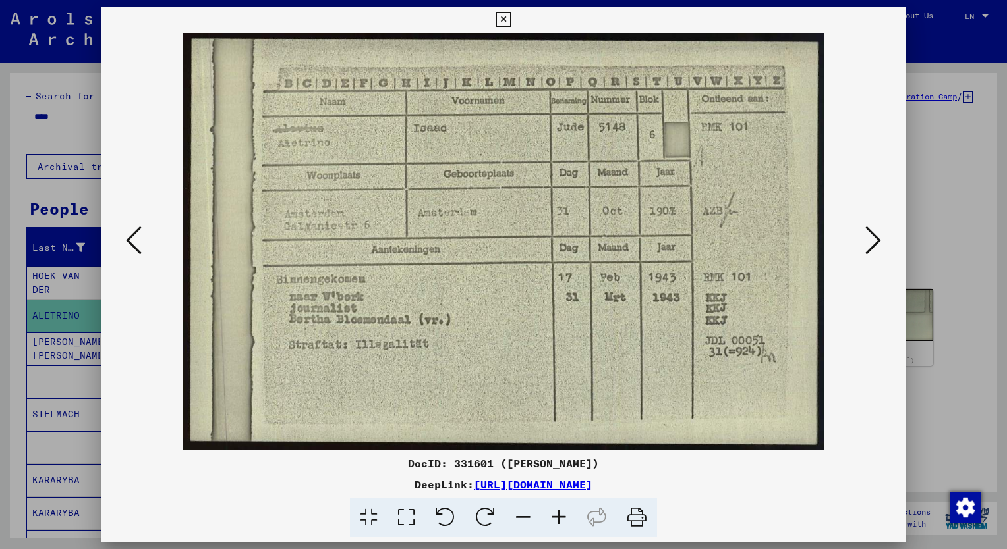
click at [556, 514] on icon at bounding box center [559, 518] width 36 height 40
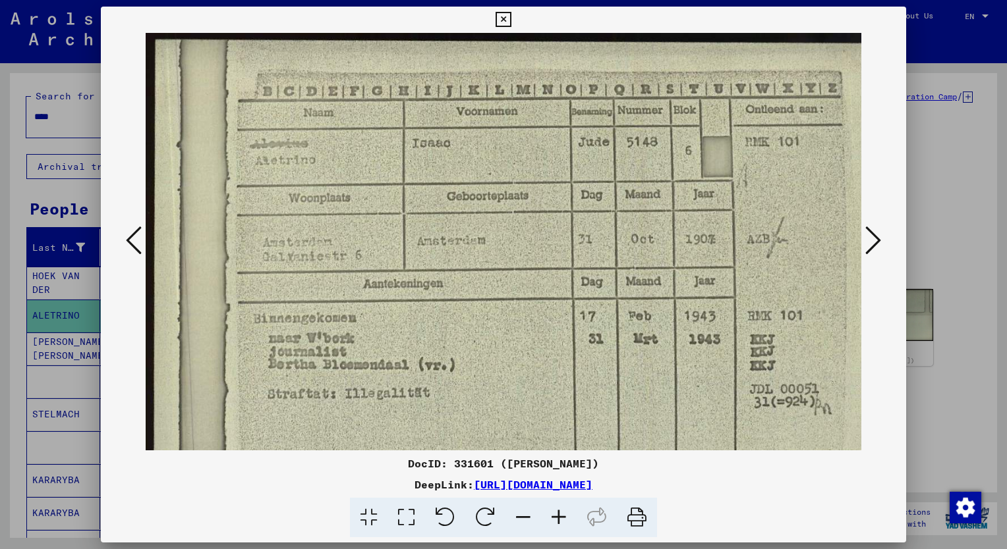
click at [556, 514] on icon at bounding box center [559, 518] width 36 height 40
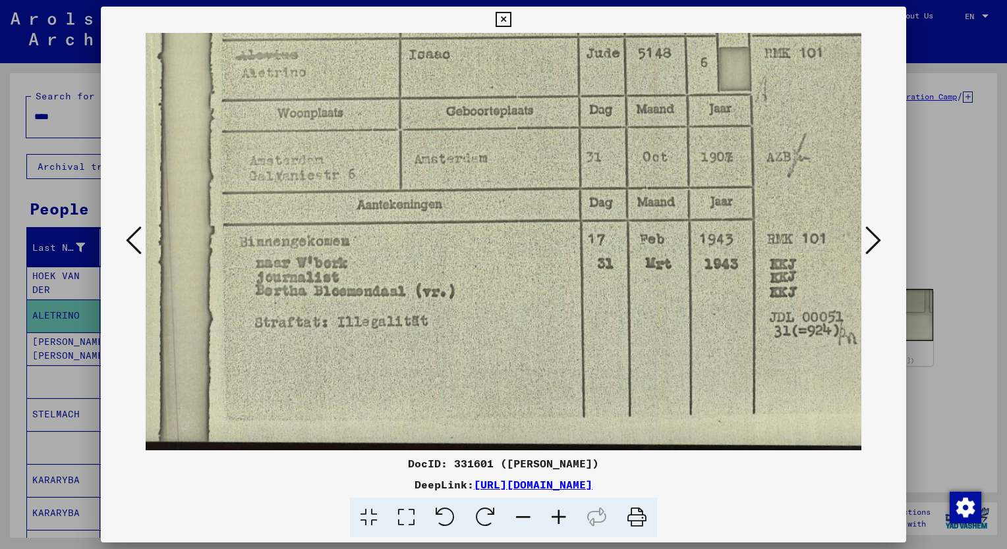
scroll to position [96, 22]
drag, startPoint x: 588, startPoint y: 385, endPoint x: 567, endPoint y: 291, distance: 96.0
click at [567, 291] on img at bounding box center [520, 195] width 792 height 517
click at [61, 115] on div at bounding box center [503, 274] width 1007 height 549
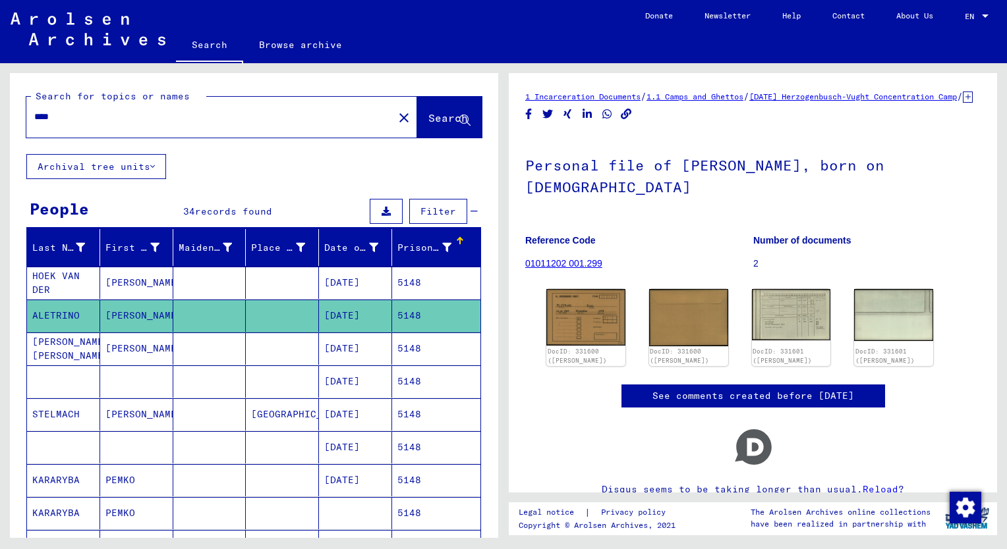
click at [61, 121] on input "****" at bounding box center [209, 117] width 351 height 14
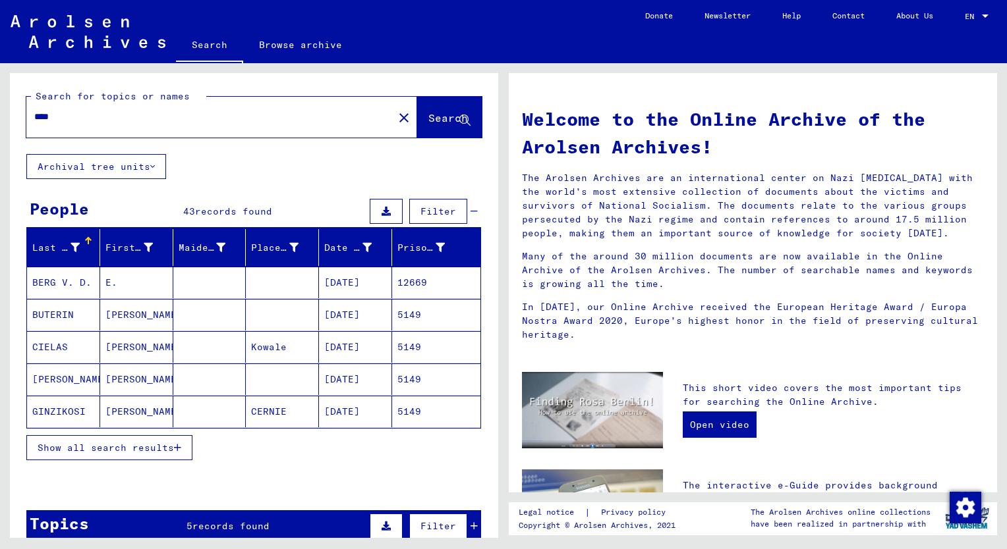
click at [142, 447] on span "Show all search results" at bounding box center [106, 448] width 136 height 12
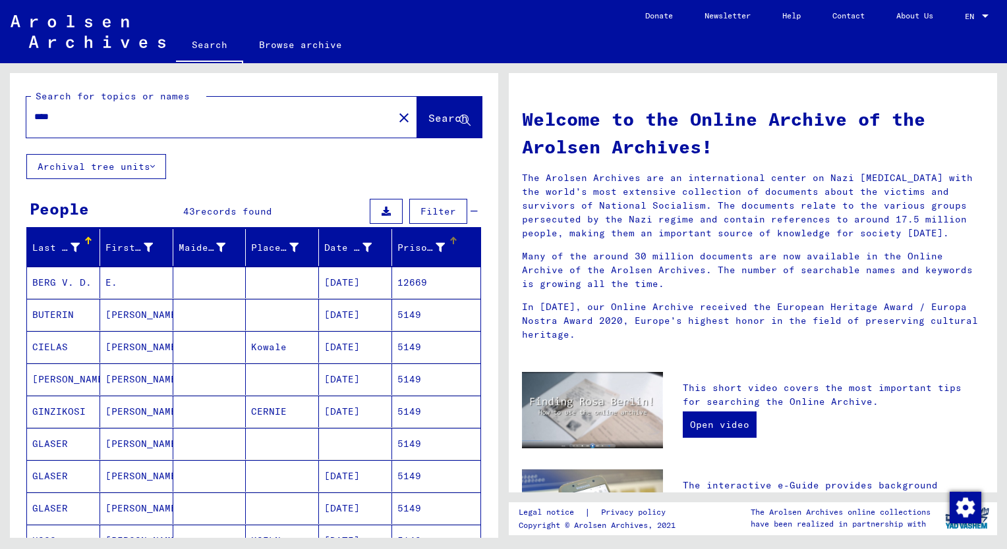
click at [403, 245] on div "Prisoner #" at bounding box center [420, 248] width 47 height 14
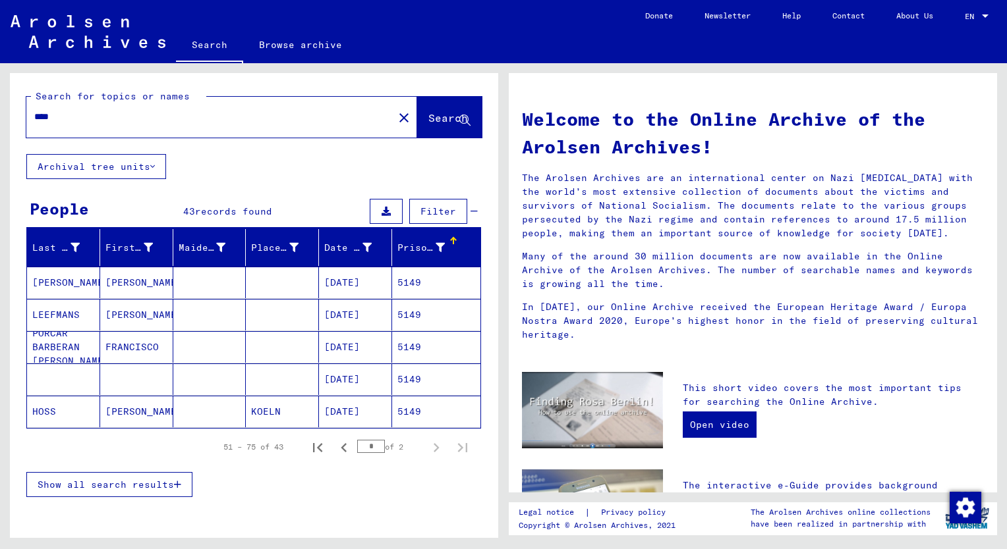
click at [144, 483] on span "Show all search results" at bounding box center [106, 485] width 136 height 12
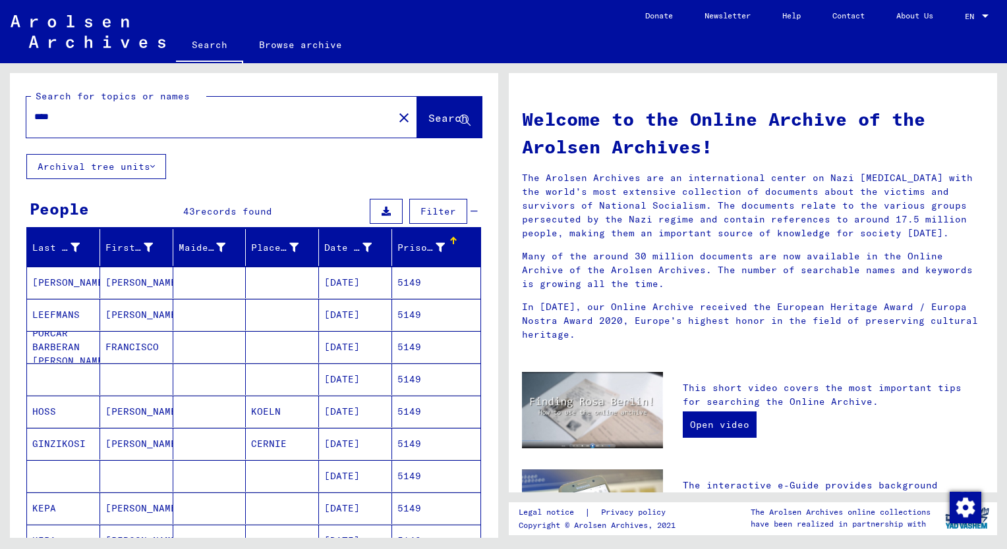
click at [128, 310] on mat-cell "[PERSON_NAME]" at bounding box center [136, 315] width 73 height 32
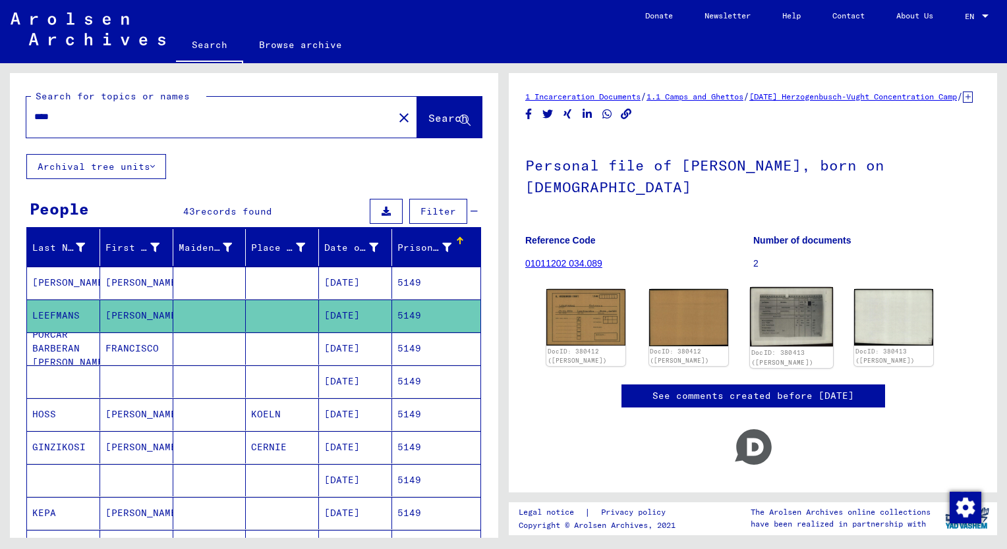
click at [795, 326] on img at bounding box center [791, 316] width 83 height 59
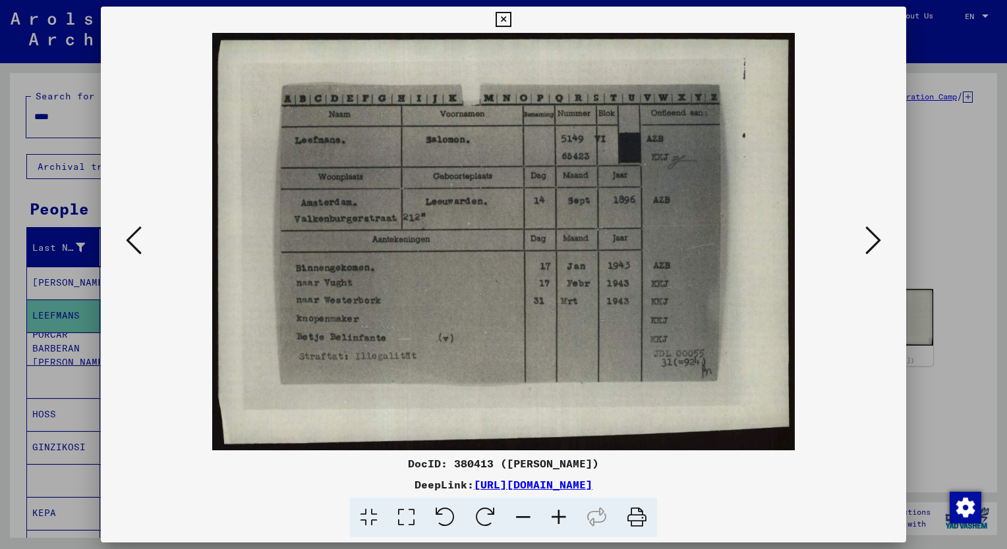
click at [556, 518] on icon at bounding box center [559, 518] width 36 height 40
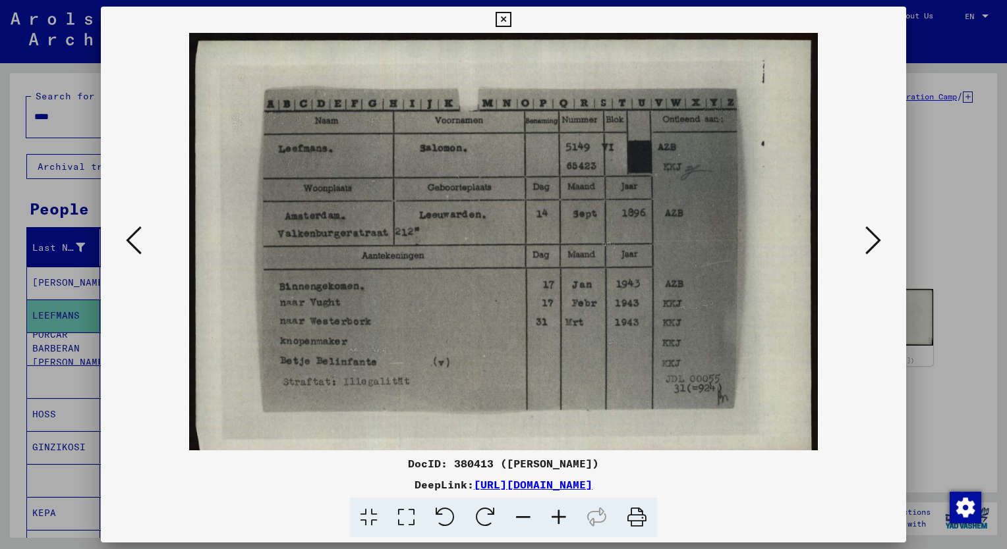
click at [556, 518] on icon at bounding box center [559, 518] width 36 height 40
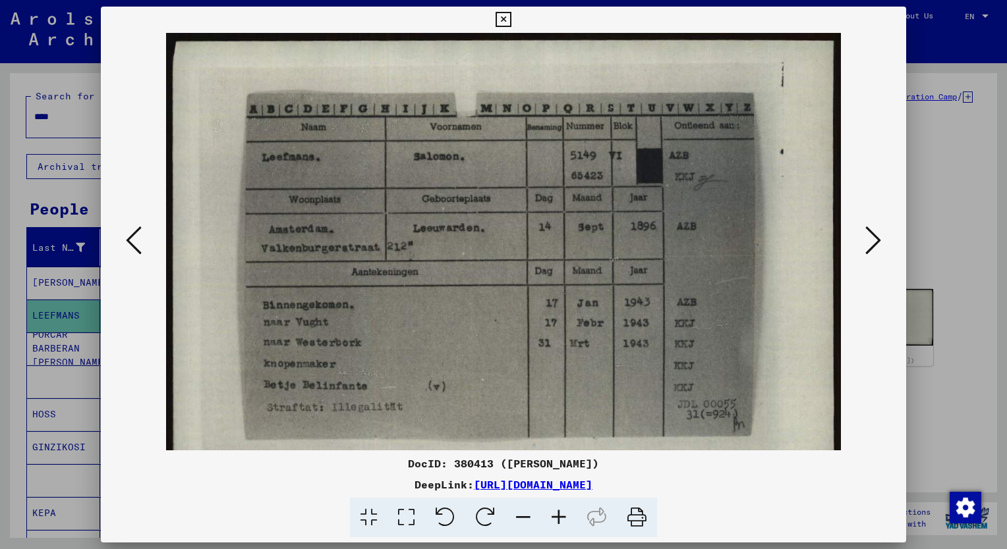
click at [556, 518] on icon at bounding box center [559, 518] width 36 height 40
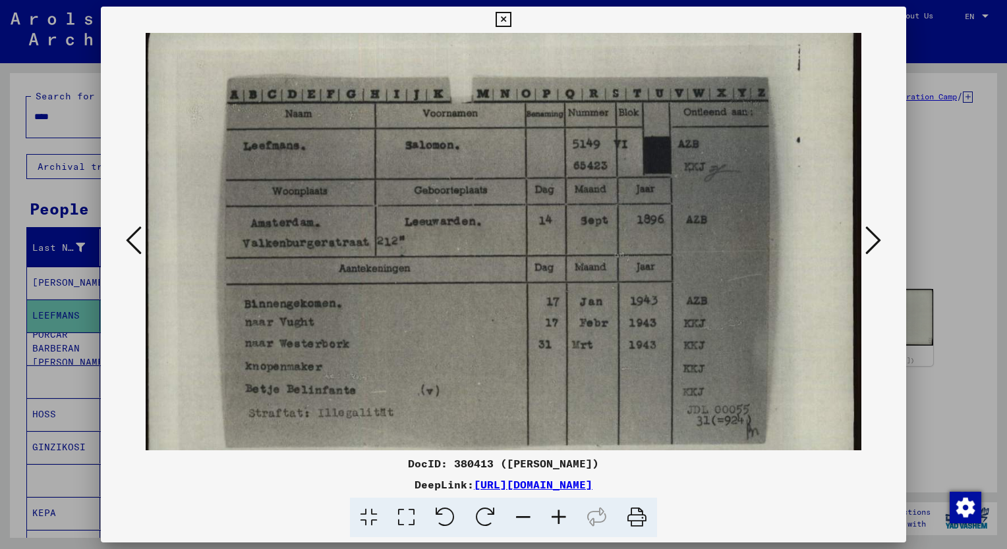
scroll to position [19, 5]
drag, startPoint x: 614, startPoint y: 405, endPoint x: 603, endPoint y: 389, distance: 19.6
click at [603, 389] on img at bounding box center [501, 272] width 720 height 517
click at [61, 125] on div at bounding box center [503, 274] width 1007 height 549
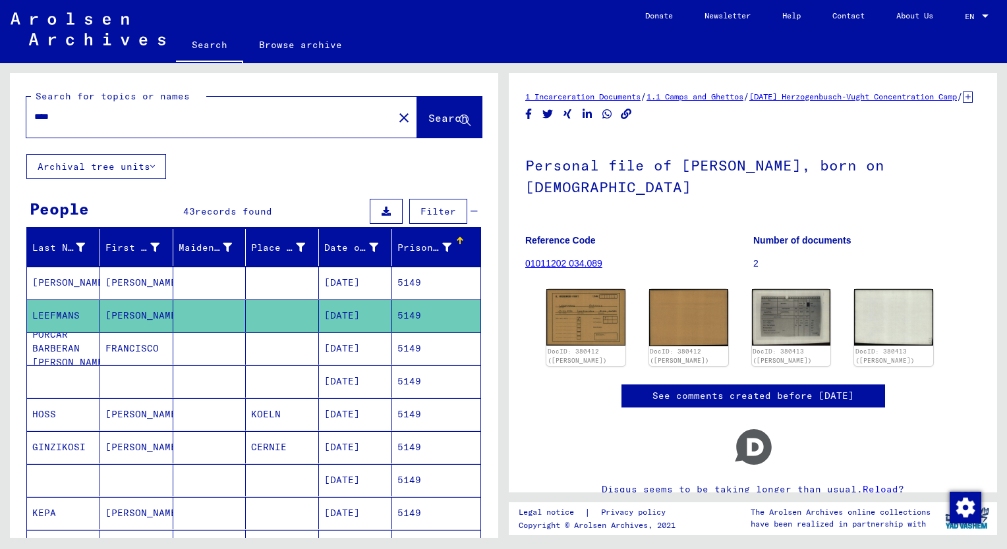
click at [62, 119] on input "****" at bounding box center [209, 117] width 351 height 14
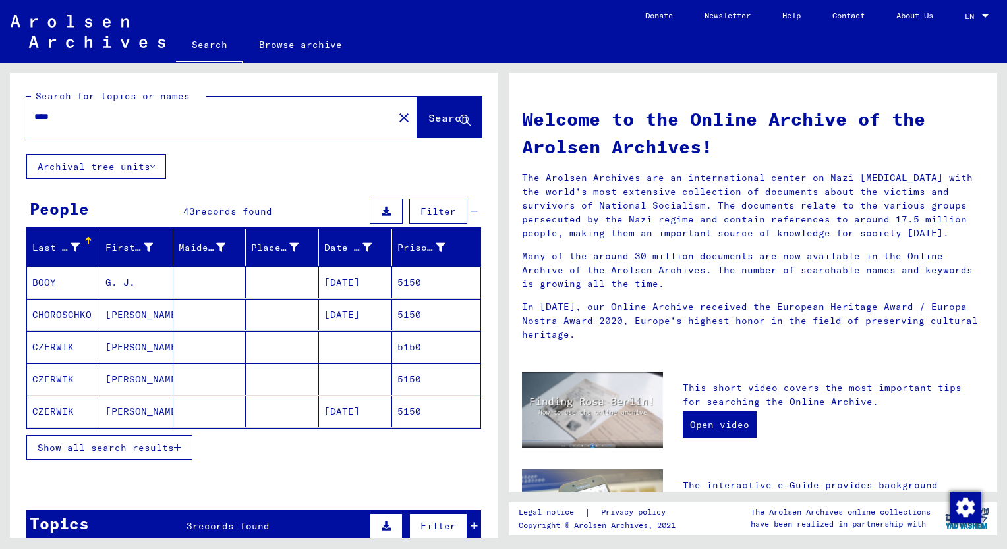
click at [134, 447] on span "Show all search results" at bounding box center [106, 448] width 136 height 12
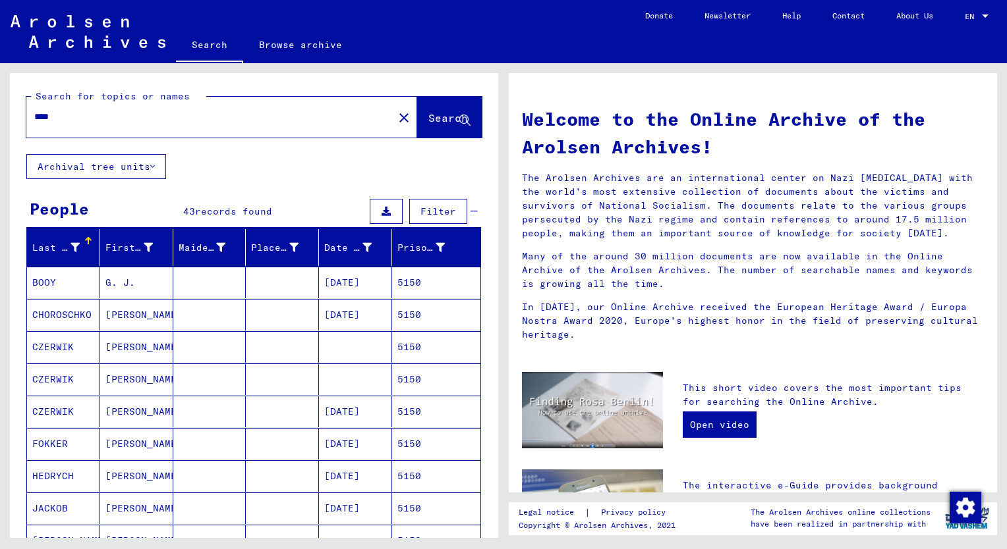
click at [401, 247] on div "Prisoner #" at bounding box center [420, 248] width 47 height 14
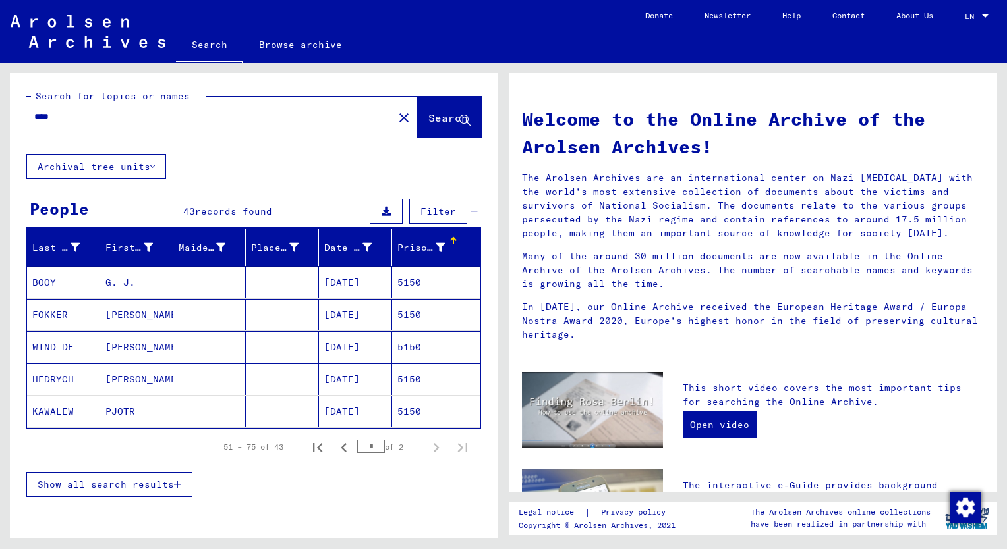
click at [121, 482] on span "Show all search results" at bounding box center [106, 485] width 136 height 12
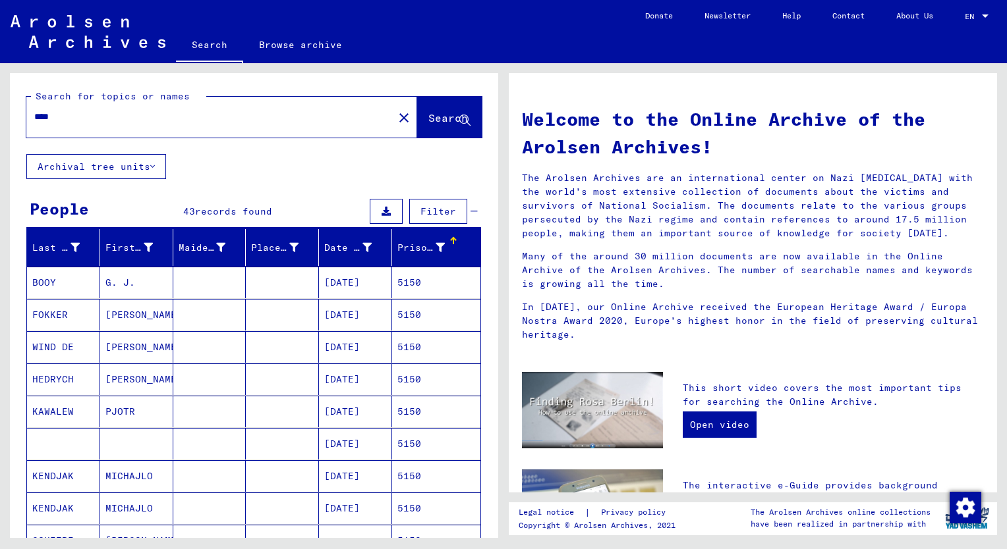
click at [128, 386] on mat-cell "[PERSON_NAME]" at bounding box center [136, 380] width 73 height 32
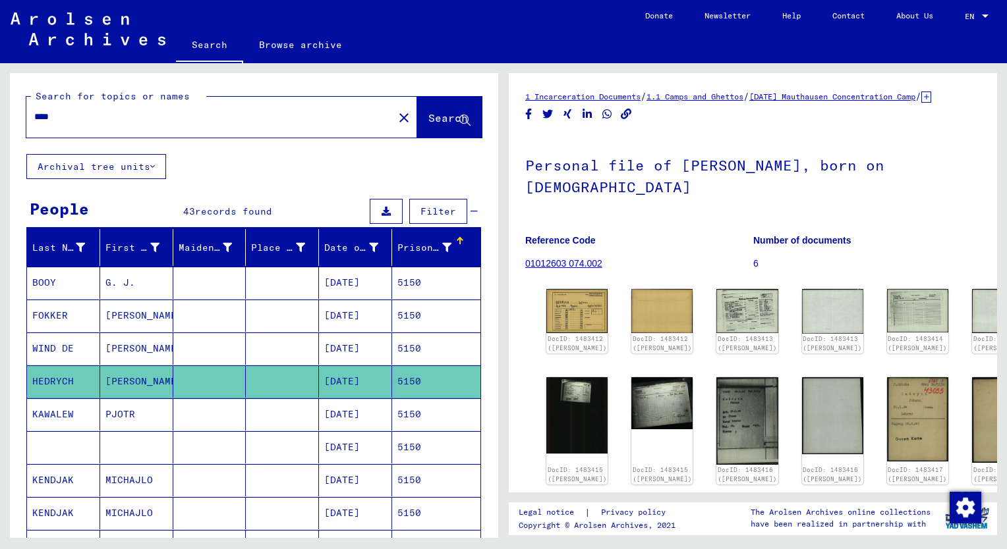
click at [130, 339] on mat-cell "[PERSON_NAME]" at bounding box center [136, 349] width 73 height 32
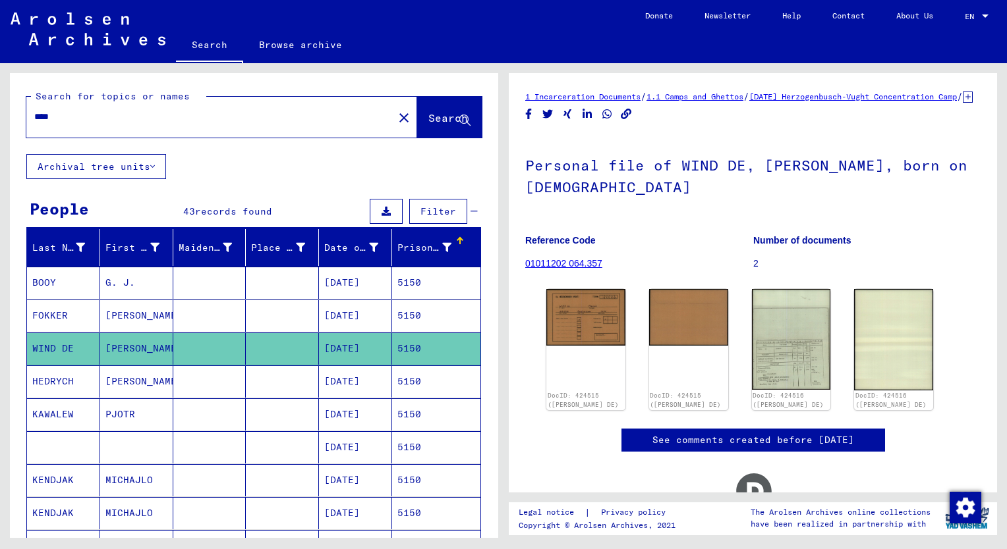
click at [129, 316] on mat-cell "[PERSON_NAME]" at bounding box center [136, 316] width 73 height 32
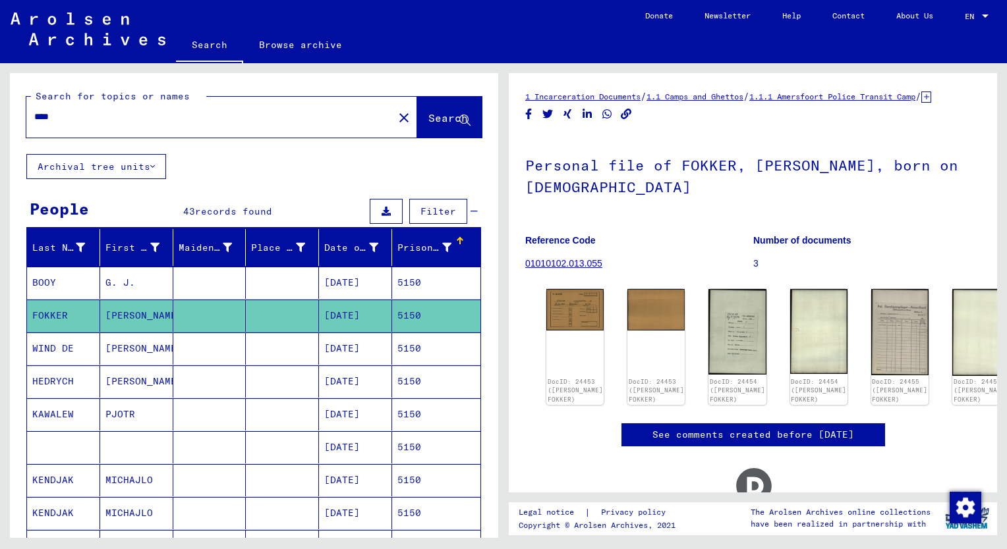
click at [119, 352] on mat-cell "[PERSON_NAME]" at bounding box center [136, 349] width 73 height 32
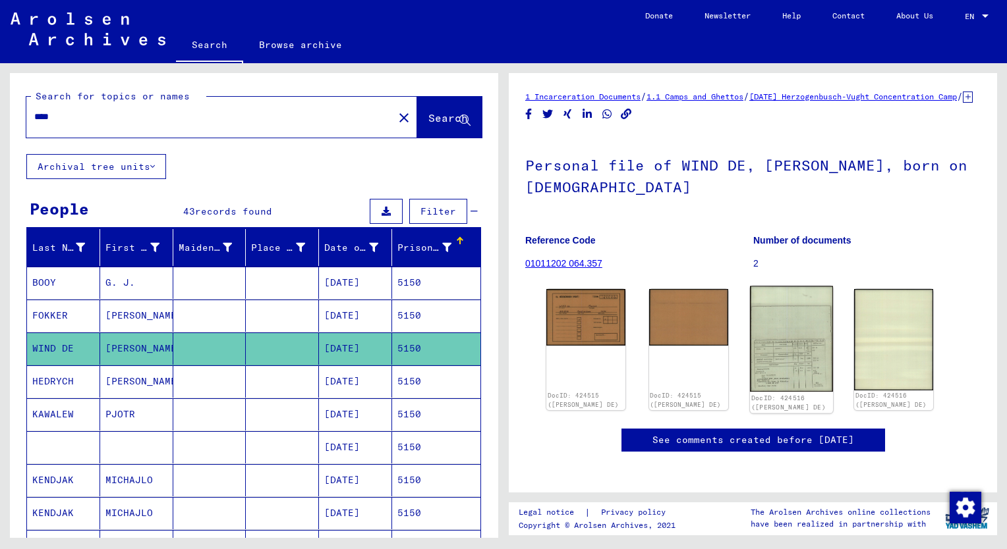
click at [794, 383] on img at bounding box center [791, 340] width 83 height 106
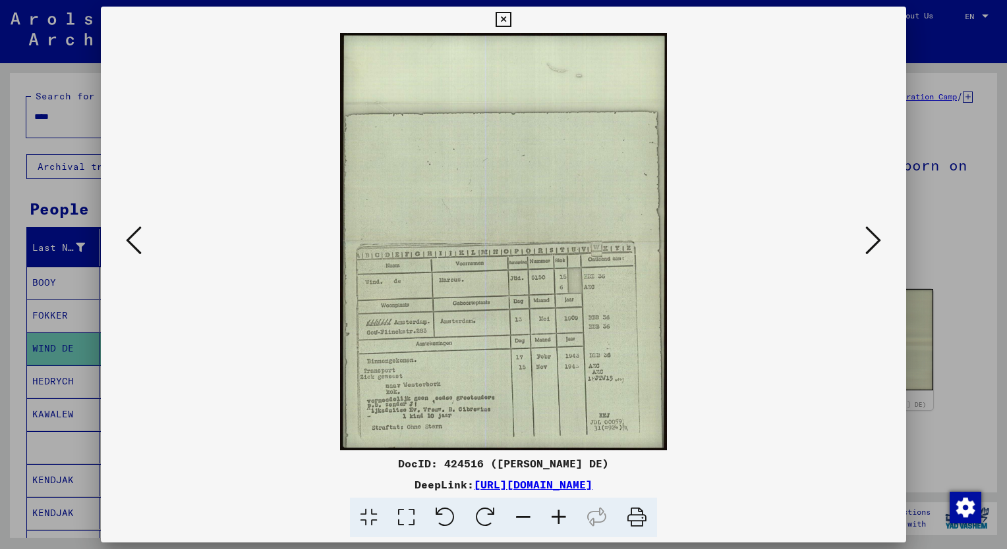
click at [559, 520] on icon at bounding box center [559, 518] width 36 height 40
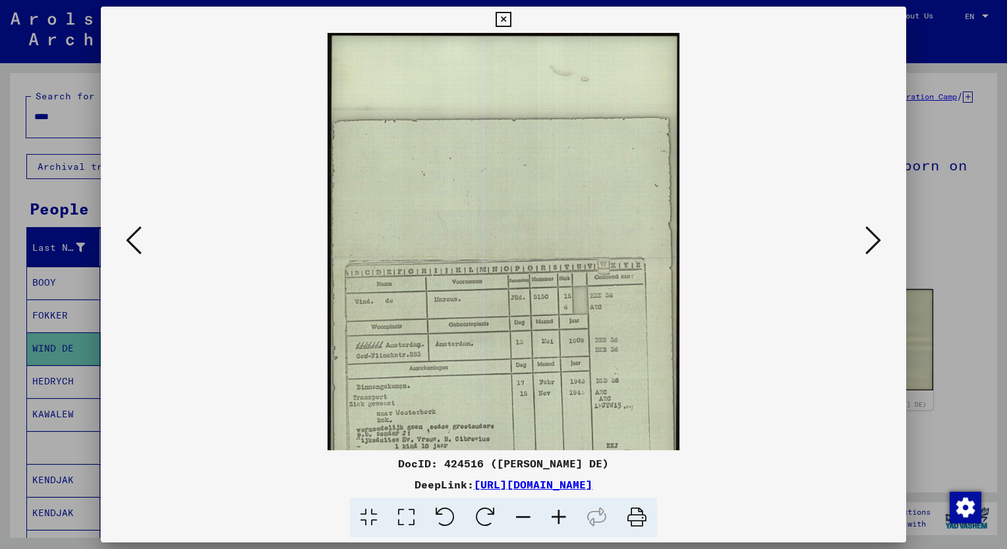
click at [559, 520] on icon at bounding box center [559, 518] width 36 height 40
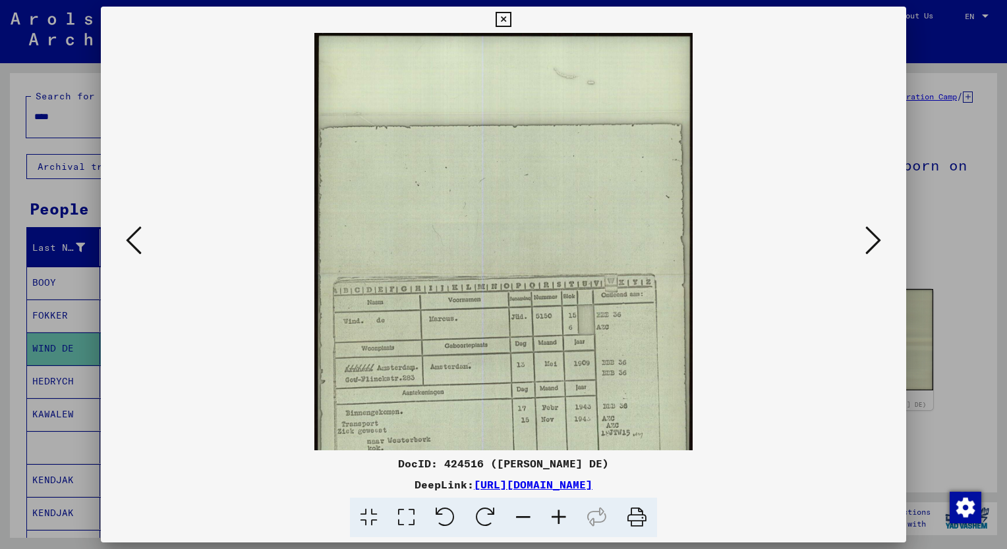
click at [559, 520] on icon at bounding box center [559, 518] width 36 height 40
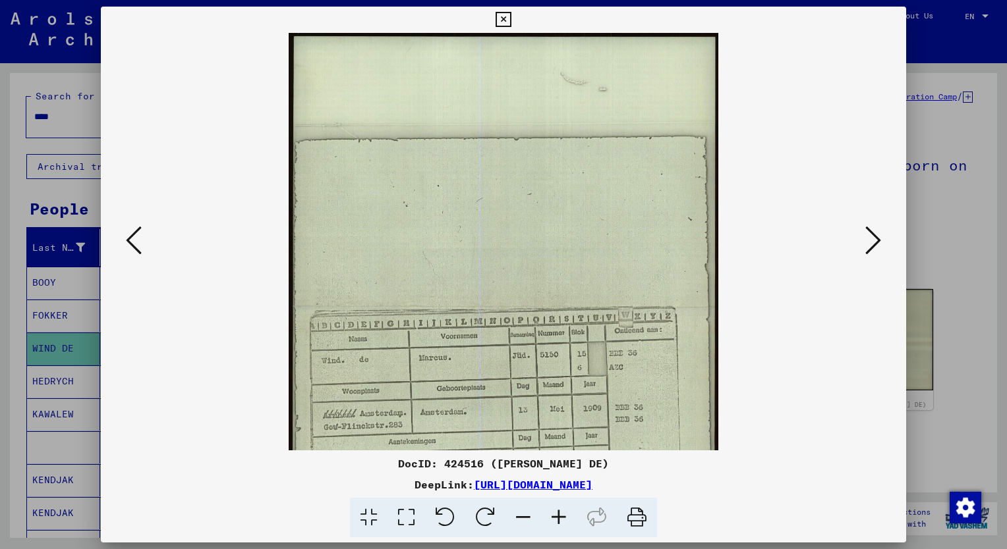
click at [559, 520] on icon at bounding box center [559, 518] width 36 height 40
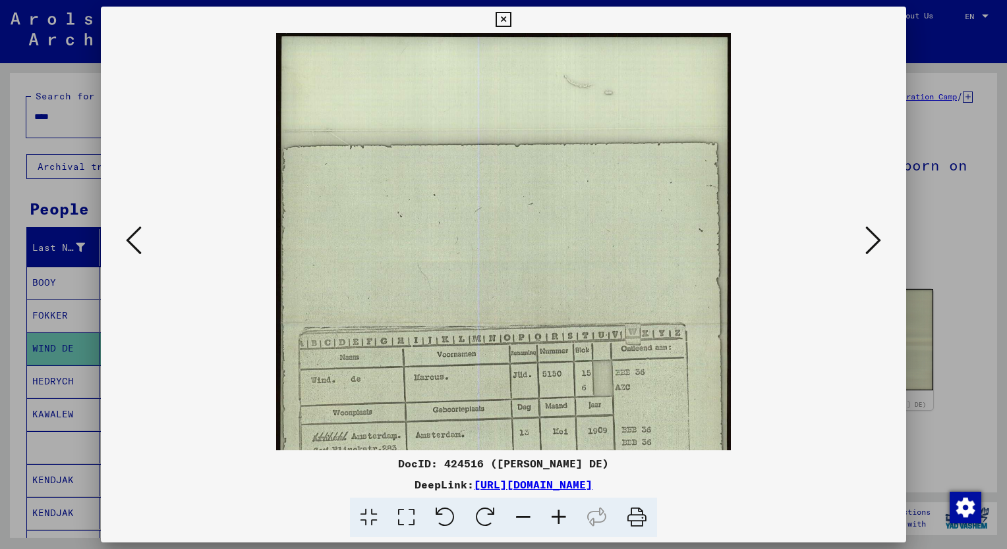
click at [559, 520] on icon at bounding box center [559, 518] width 36 height 40
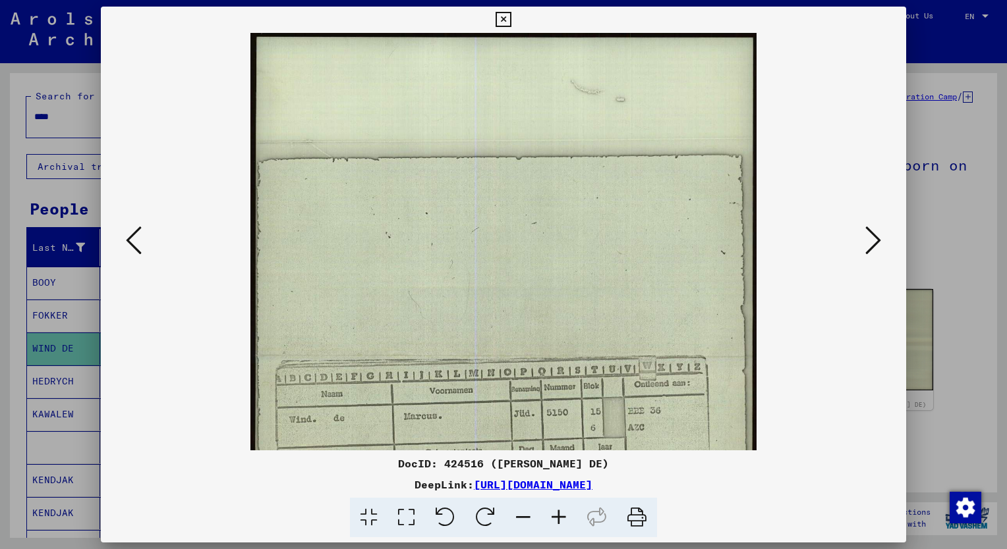
click at [559, 520] on icon at bounding box center [559, 518] width 36 height 40
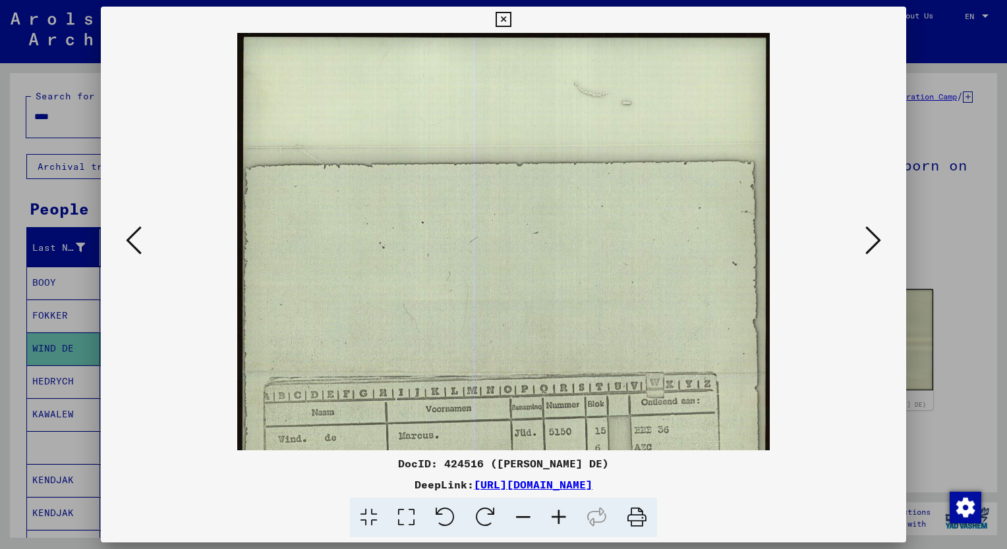
click at [559, 520] on icon at bounding box center [559, 518] width 36 height 40
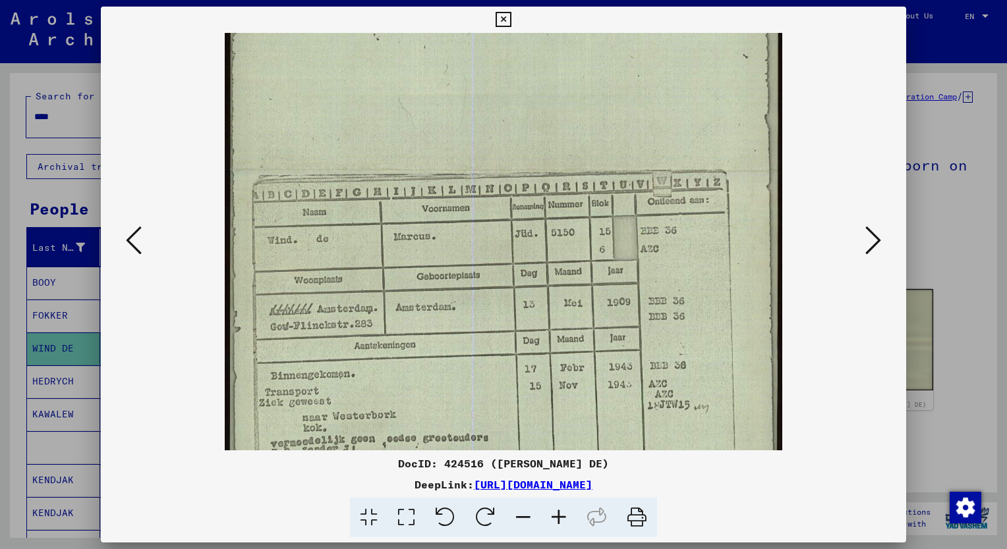
scroll to position [219, 0]
drag, startPoint x: 685, startPoint y: 322, endPoint x: 701, endPoint y: 103, distance: 219.4
click at [701, 103] on img at bounding box center [504, 171] width 558 height 714
click at [335, 295] on img at bounding box center [504, 171] width 558 height 714
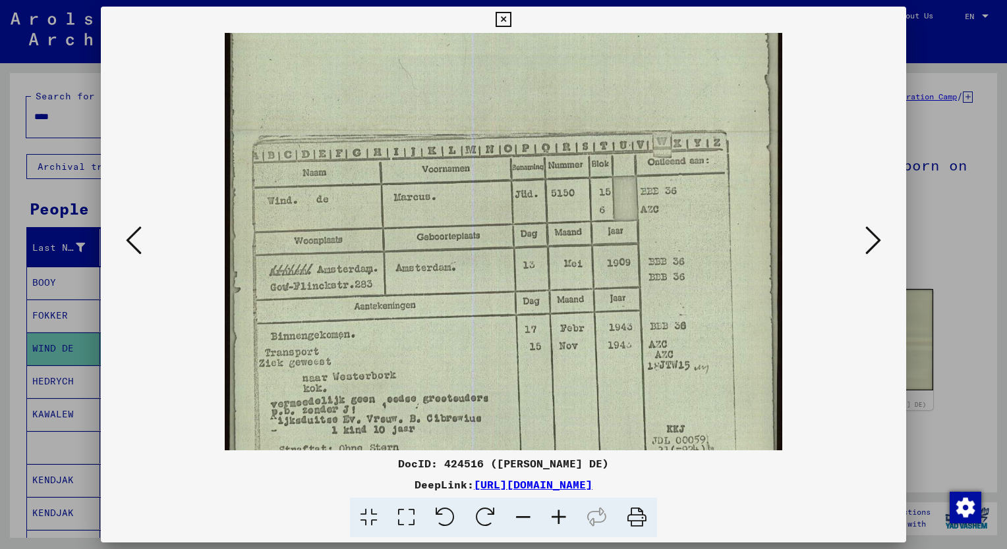
scroll to position [256, 0]
drag, startPoint x: 335, startPoint y: 339, endPoint x: 352, endPoint y: 308, distance: 34.5
click at [352, 308] on img at bounding box center [504, 134] width 558 height 714
click at [62, 136] on div at bounding box center [503, 274] width 1007 height 549
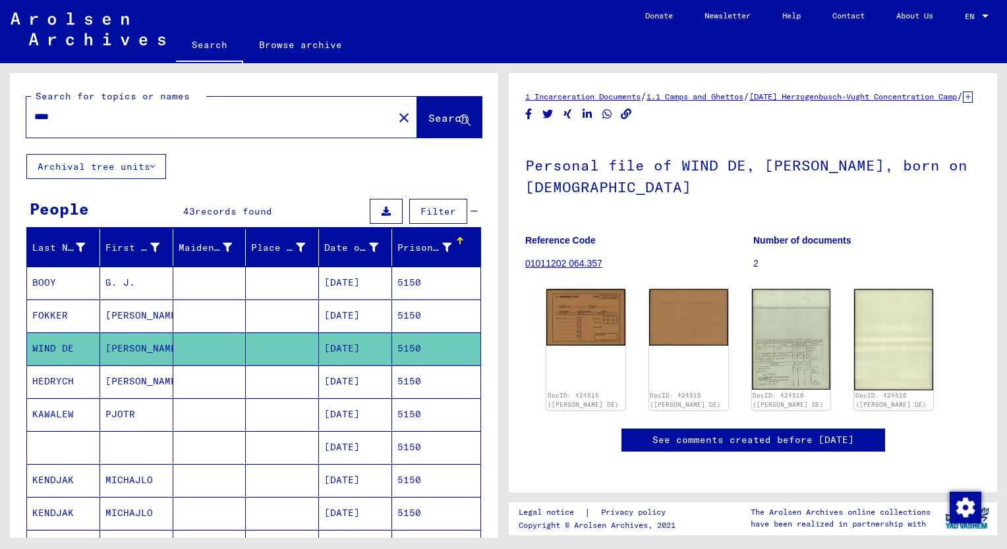
click at [66, 119] on input "****" at bounding box center [209, 117] width 351 height 14
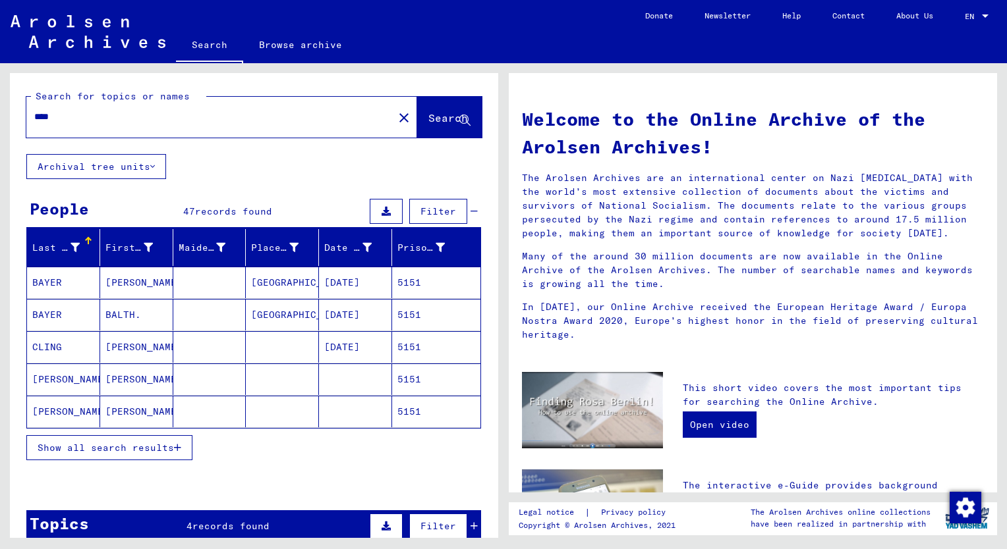
click at [102, 447] on span "Show all search results" at bounding box center [106, 448] width 136 height 12
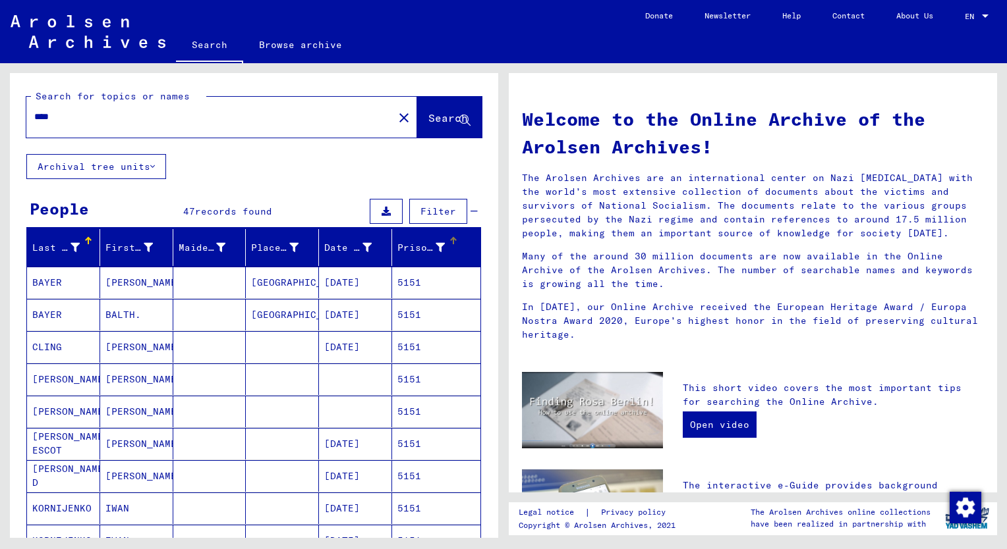
click at [416, 238] on div "Prisoner #" at bounding box center [430, 247] width 67 height 21
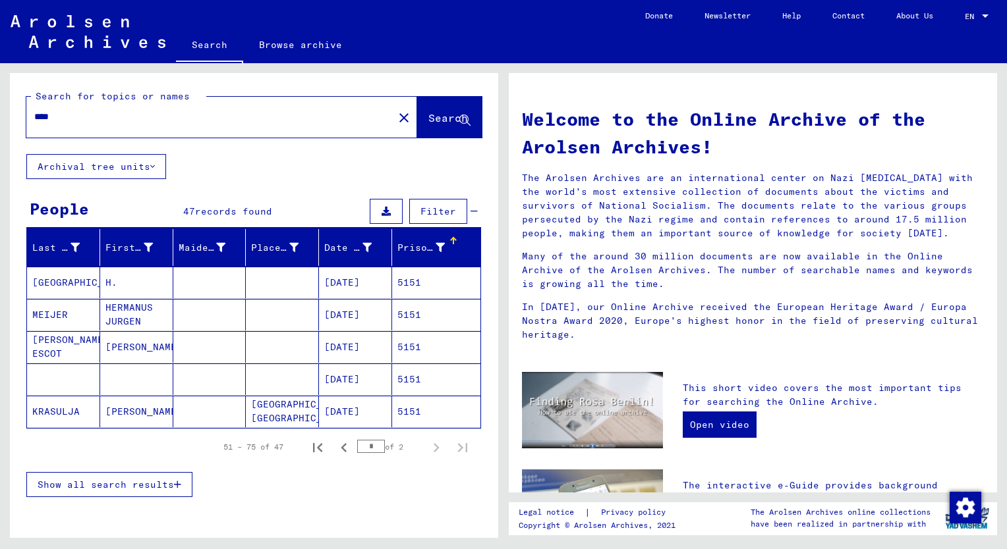
click at [105, 481] on span "Show all search results" at bounding box center [106, 485] width 136 height 12
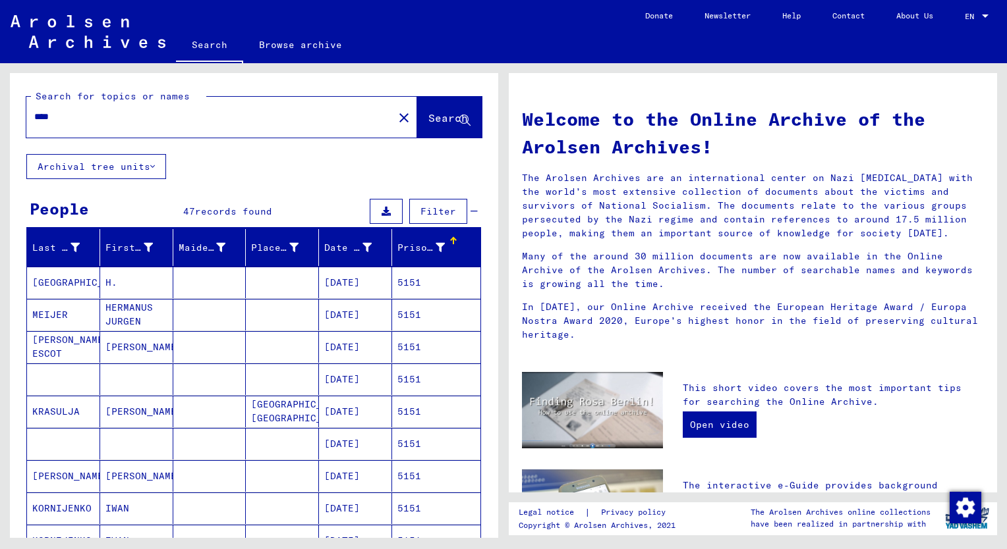
click at [128, 343] on mat-cell "[PERSON_NAME]" at bounding box center [136, 347] width 73 height 32
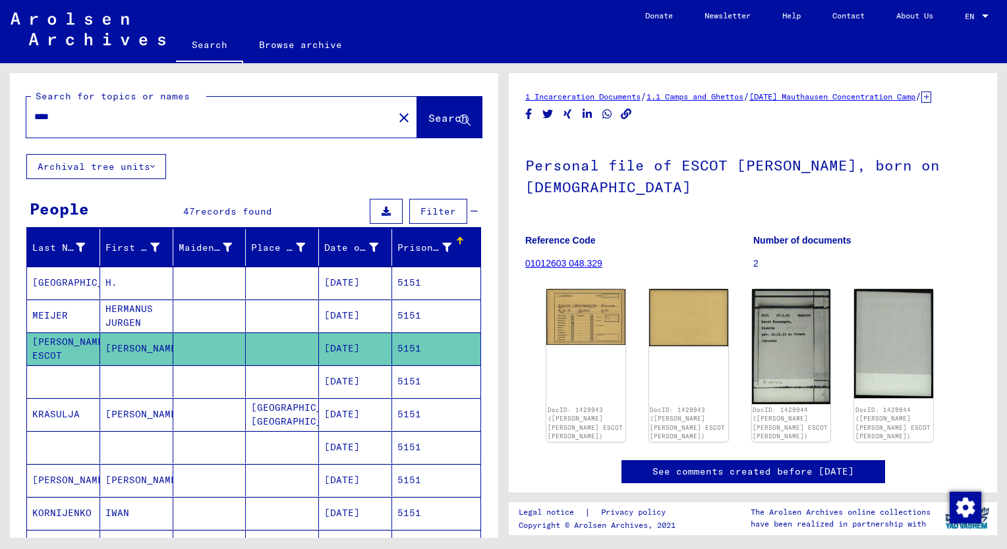
click at [128, 320] on mat-cell "HERMANUS JURGEN" at bounding box center [136, 316] width 73 height 32
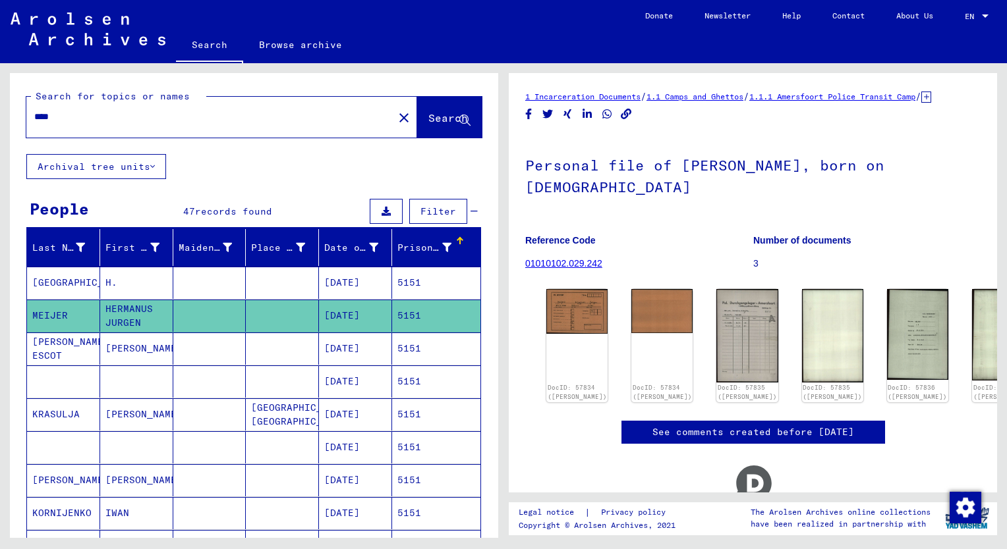
click at [107, 288] on mat-cell "H." at bounding box center [136, 283] width 73 height 32
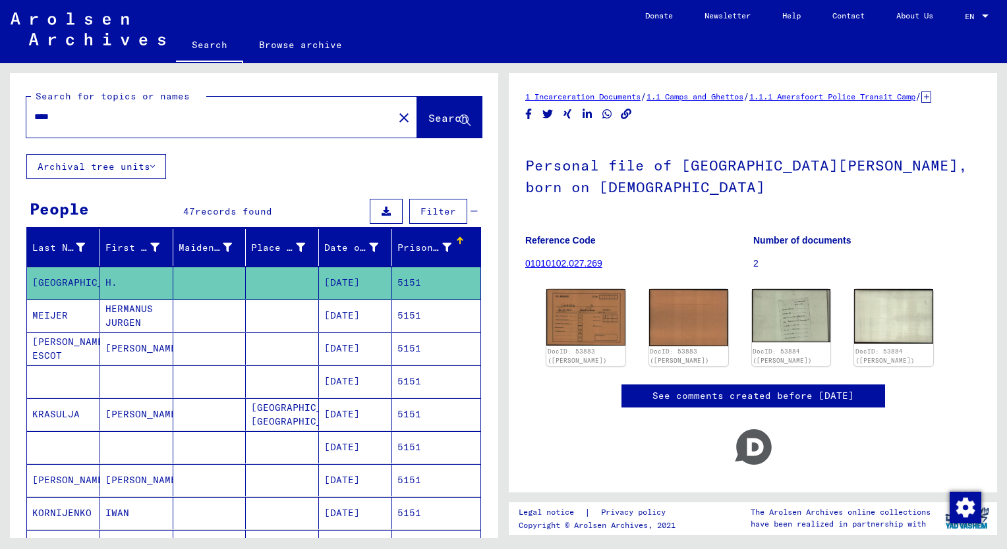
click at [414, 248] on div "Prisoner #" at bounding box center [424, 248] width 54 height 14
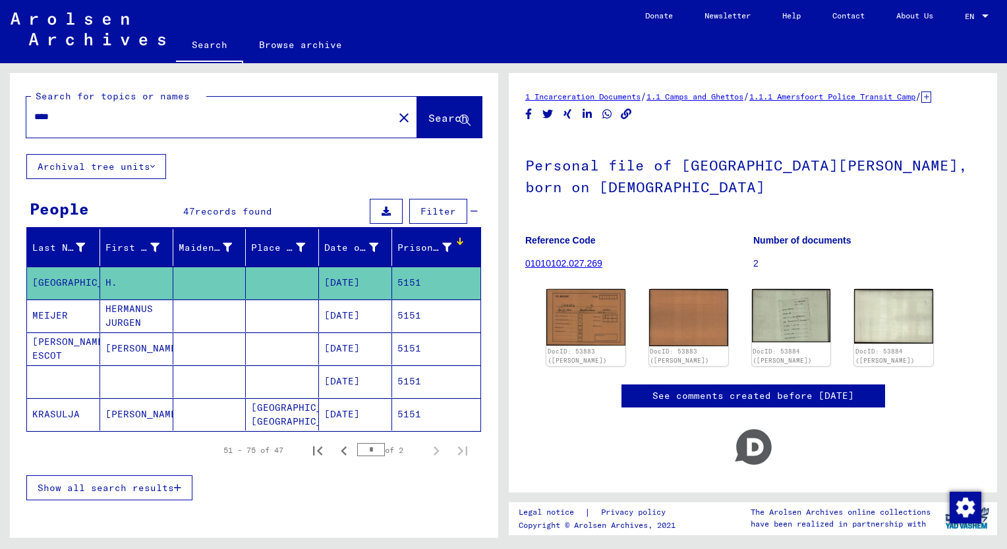
click at [111, 488] on span "Show all search results" at bounding box center [106, 488] width 136 height 12
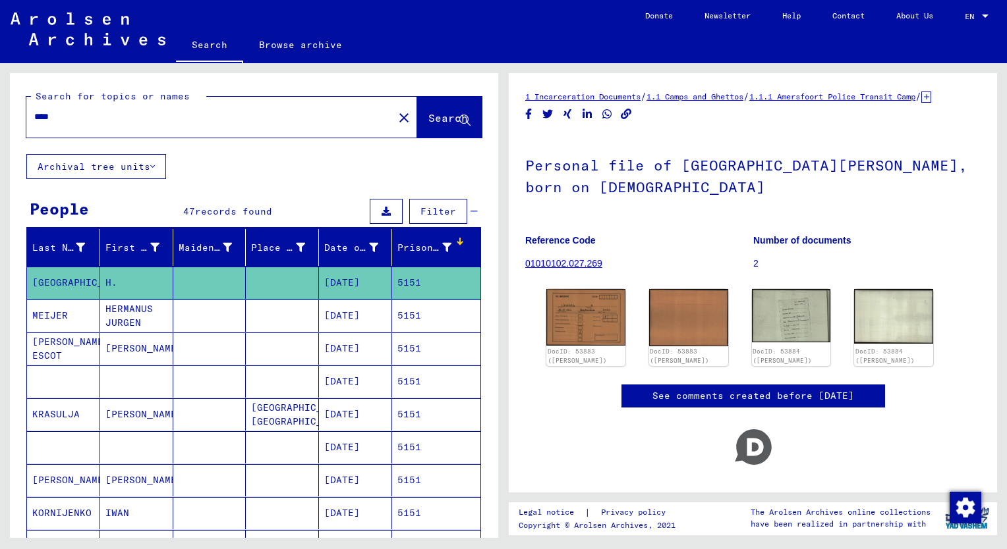
click at [61, 315] on mat-cell "MEIJER" at bounding box center [63, 316] width 73 height 32
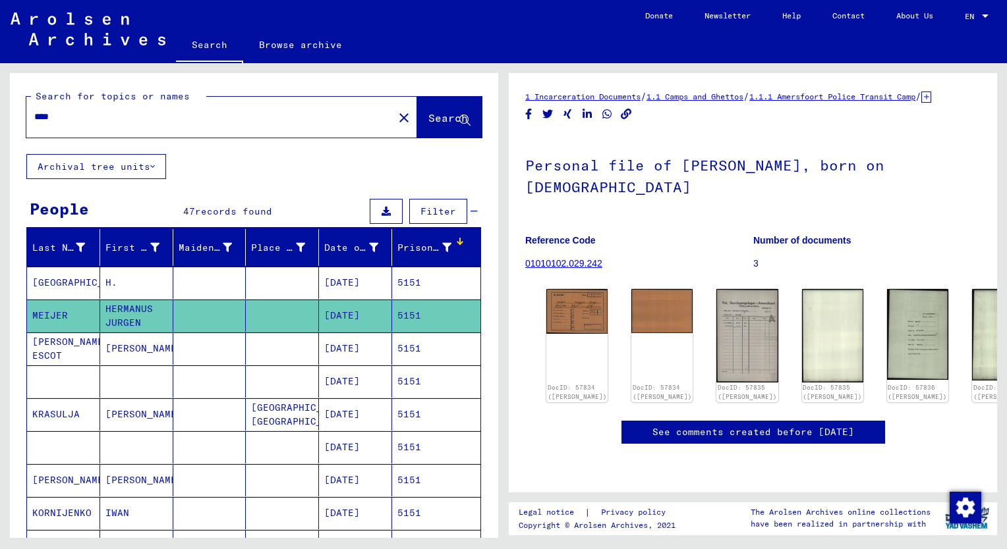
click at [61, 339] on mat-cell "ESCOT [PERSON_NAME] ESCOT [PERSON_NAME]" at bounding box center [63, 349] width 73 height 32
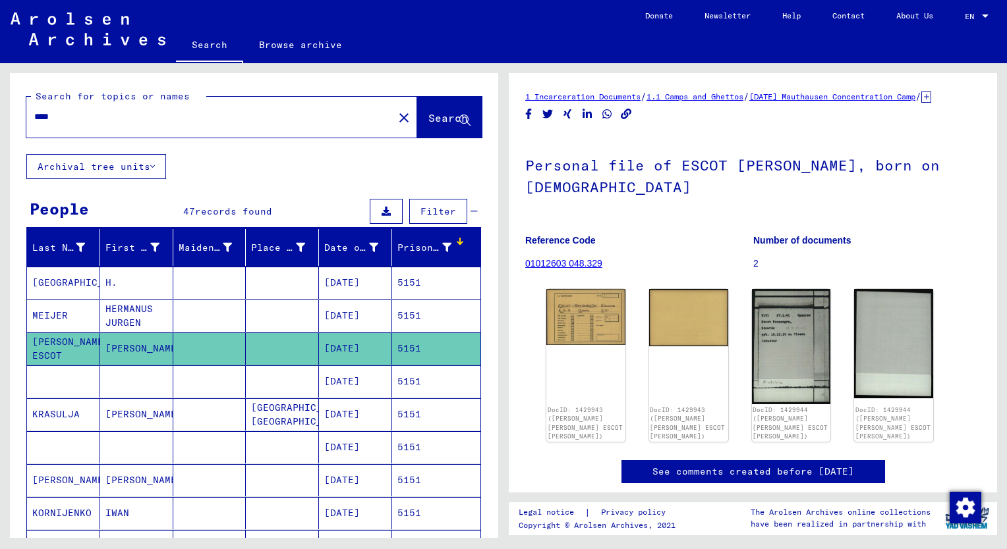
click at [139, 375] on mat-cell at bounding box center [136, 382] width 73 height 32
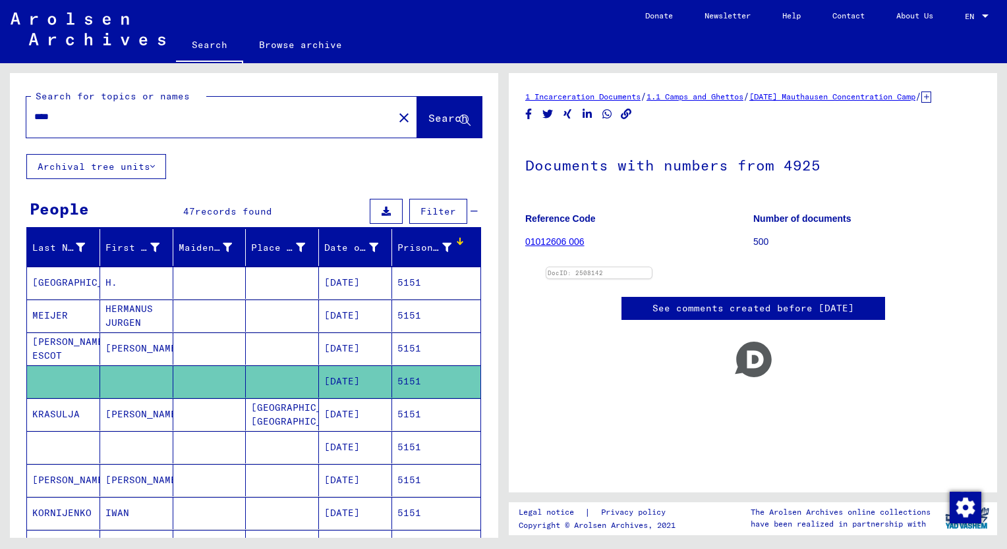
click at [145, 412] on mat-cell "[PERSON_NAME]" at bounding box center [136, 415] width 73 height 32
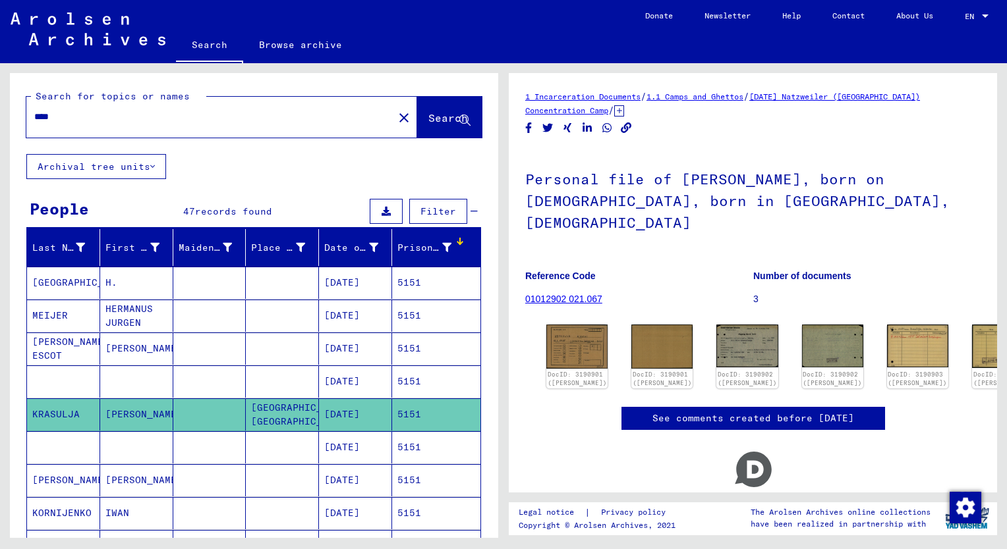
click at [63, 118] on input "****" at bounding box center [209, 117] width 351 height 14
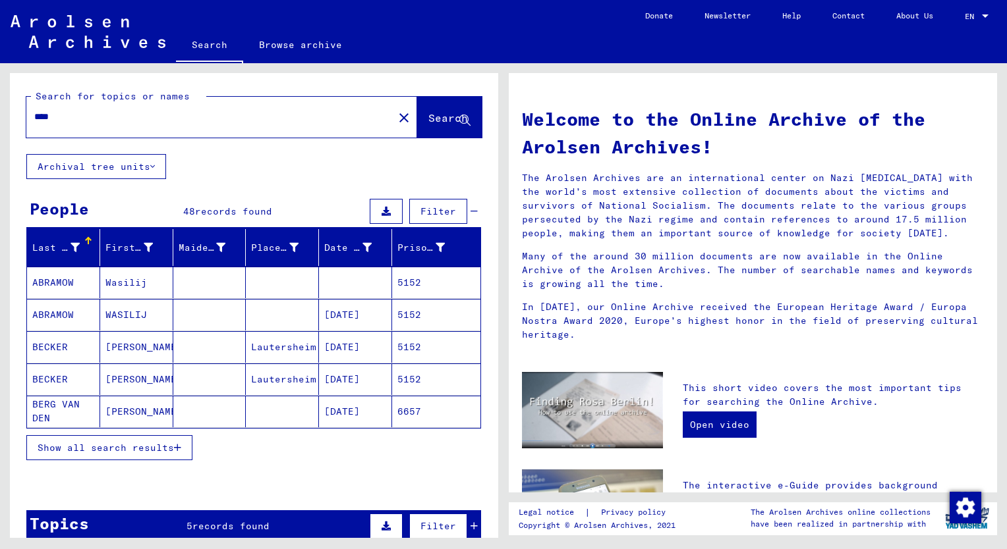
click at [142, 437] on button "Show all search results" at bounding box center [109, 447] width 166 height 25
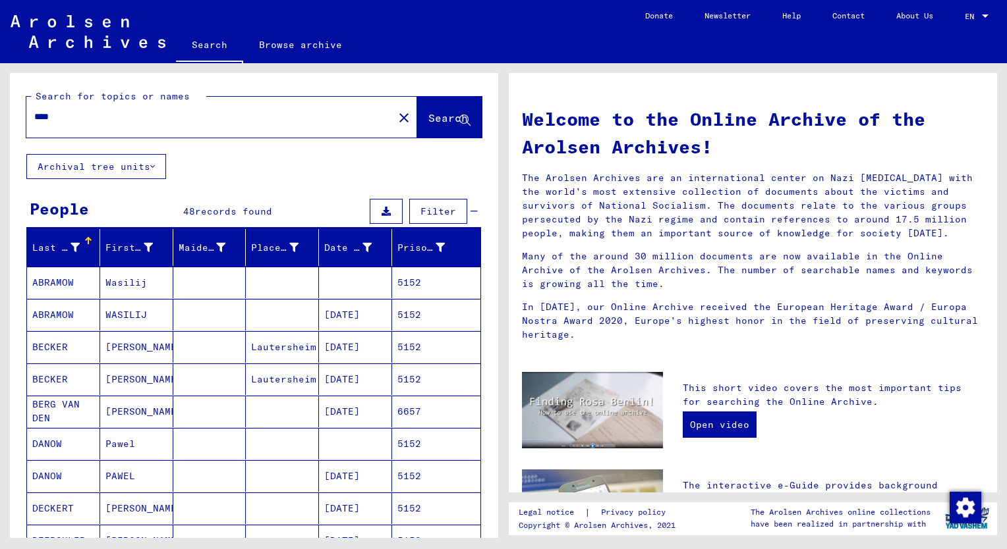
click at [399, 253] on div "Prisoner #" at bounding box center [430, 247] width 67 height 21
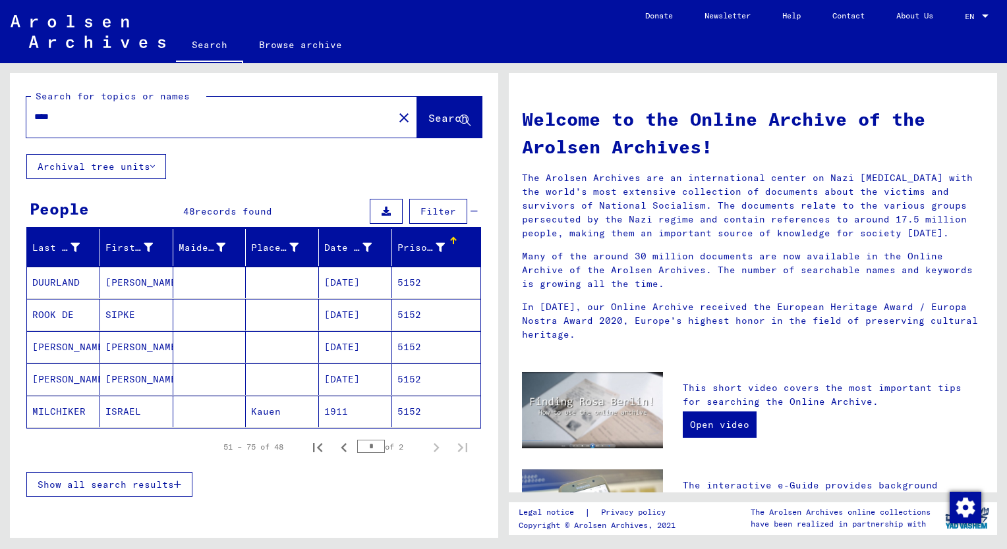
click at [133, 483] on span "Show all search results" at bounding box center [106, 485] width 136 height 12
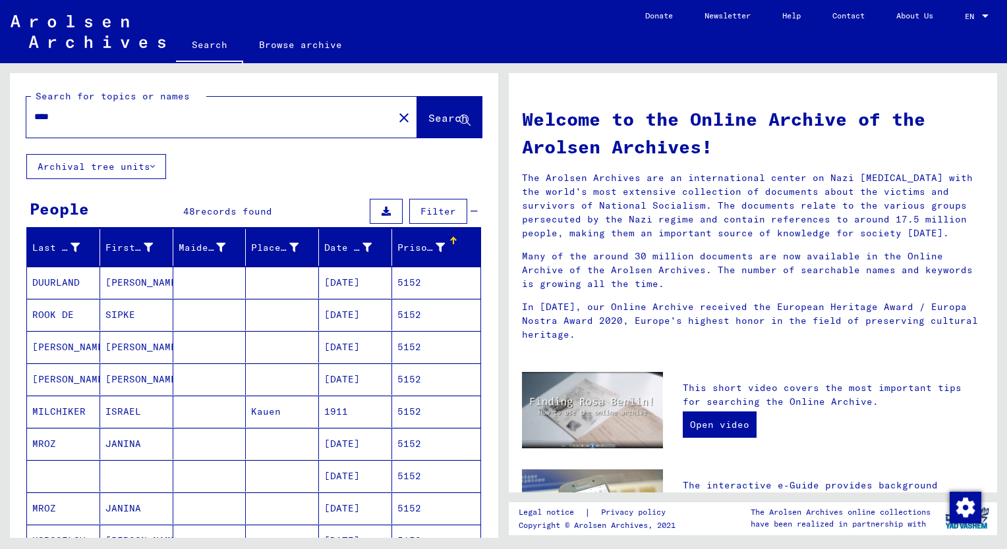
click at [126, 374] on mat-cell "[PERSON_NAME]" at bounding box center [136, 380] width 73 height 32
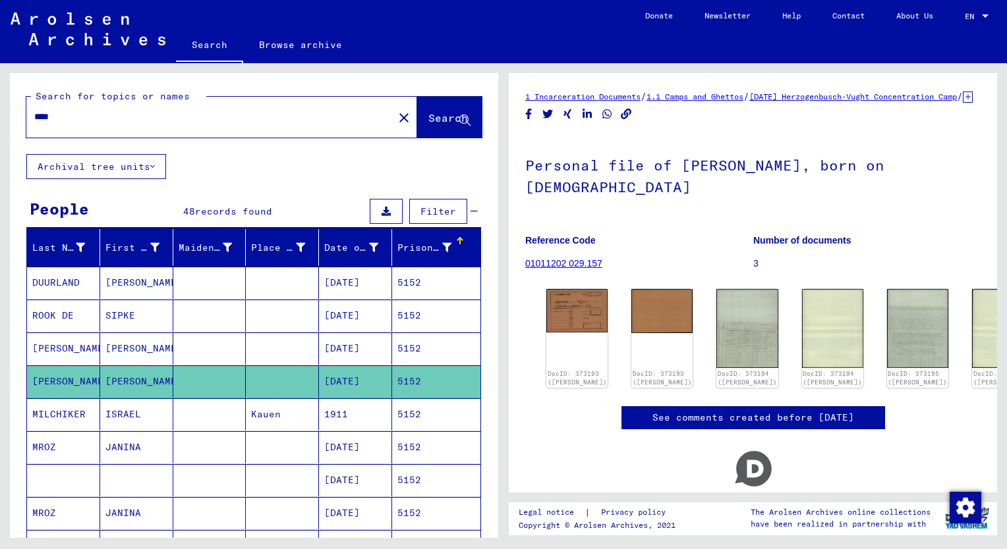
click at [131, 350] on mat-cell "[PERSON_NAME]" at bounding box center [136, 349] width 73 height 32
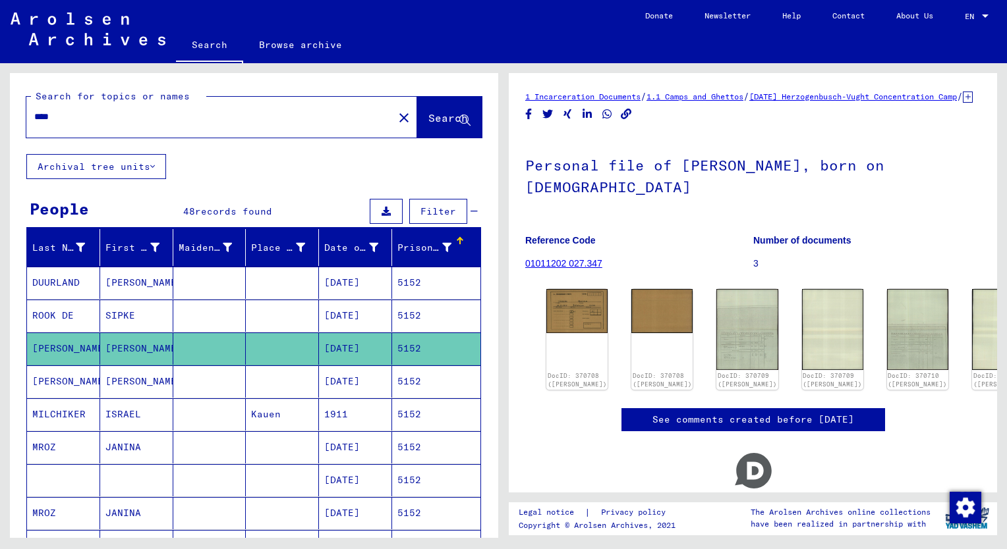
click at [127, 381] on mat-cell "[PERSON_NAME]" at bounding box center [136, 382] width 73 height 32
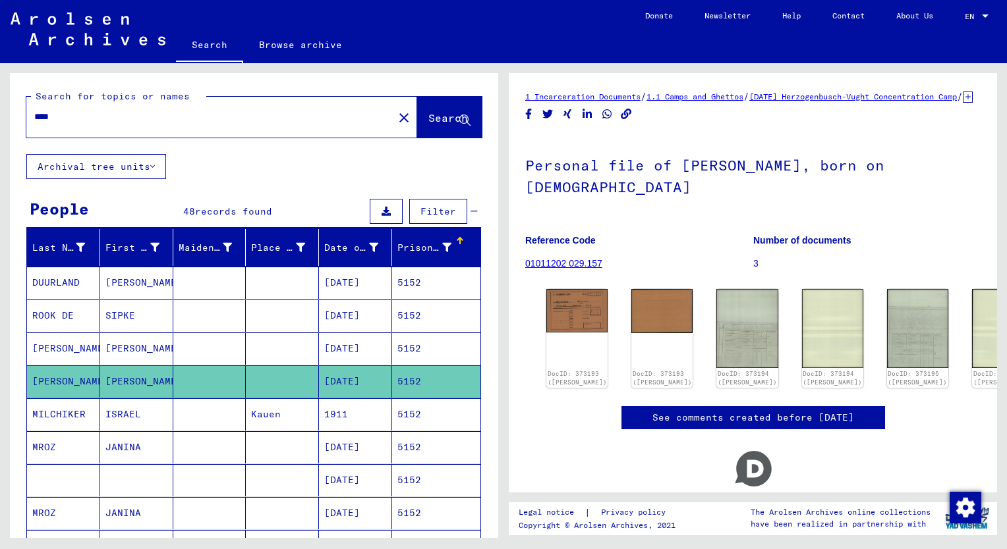
click at [126, 356] on mat-cell "[PERSON_NAME]" at bounding box center [136, 349] width 73 height 32
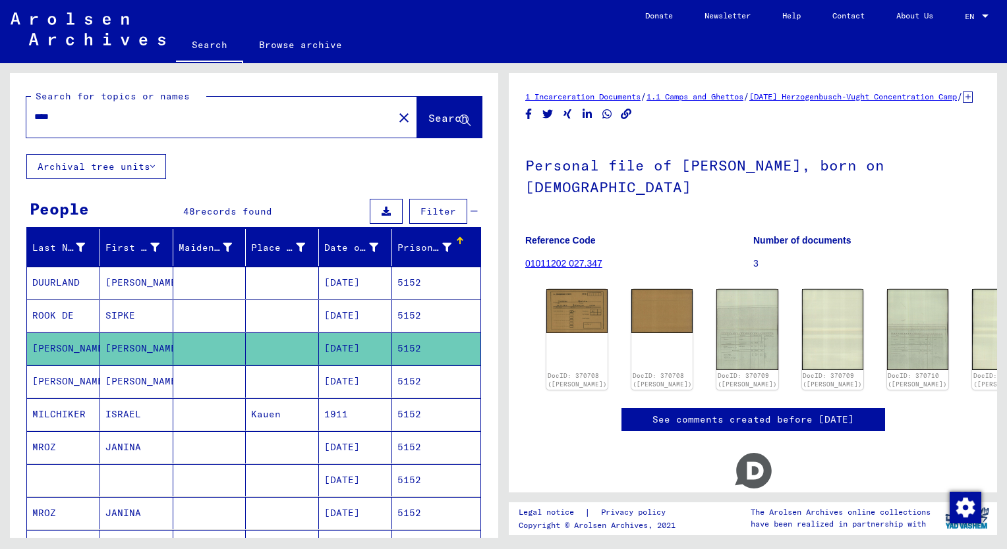
click at [132, 375] on mat-cell "[PERSON_NAME]" at bounding box center [136, 382] width 73 height 32
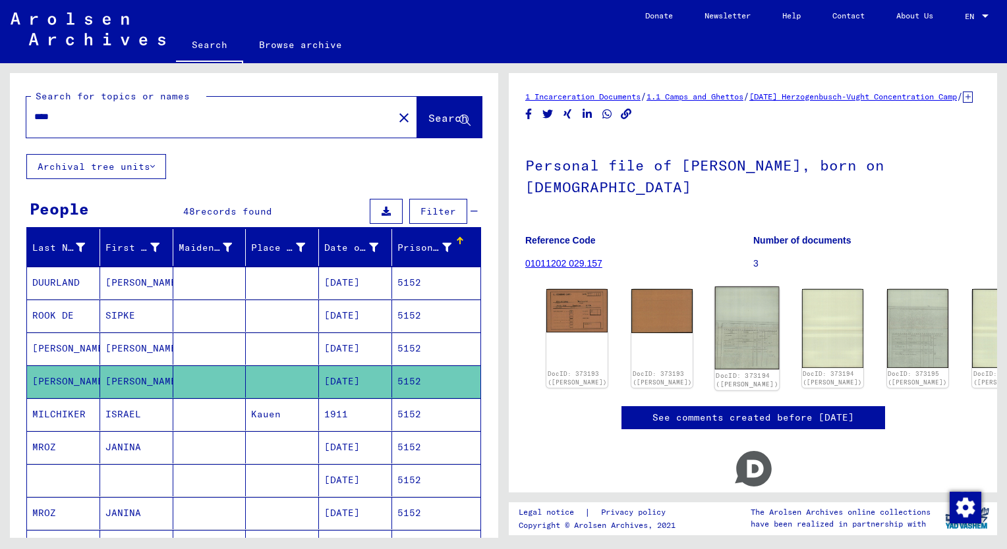
click at [715, 347] on img at bounding box center [747, 328] width 65 height 83
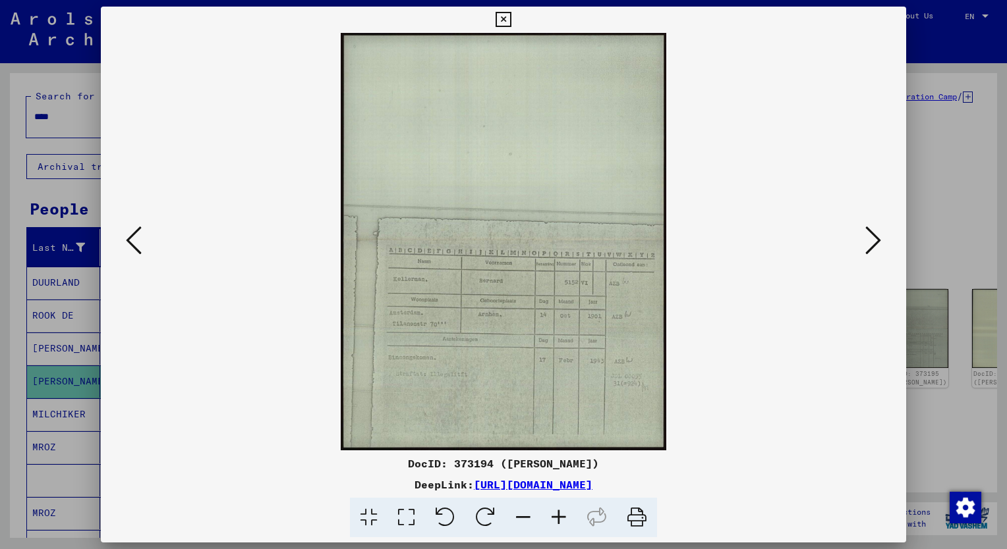
click at [871, 250] on icon at bounding box center [873, 241] width 16 height 32
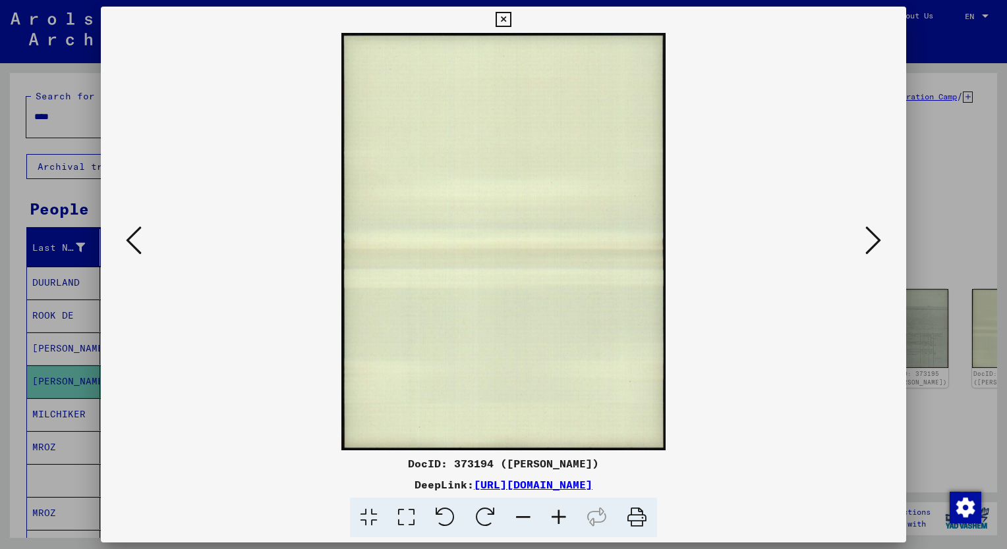
click at [871, 250] on icon at bounding box center [873, 241] width 16 height 32
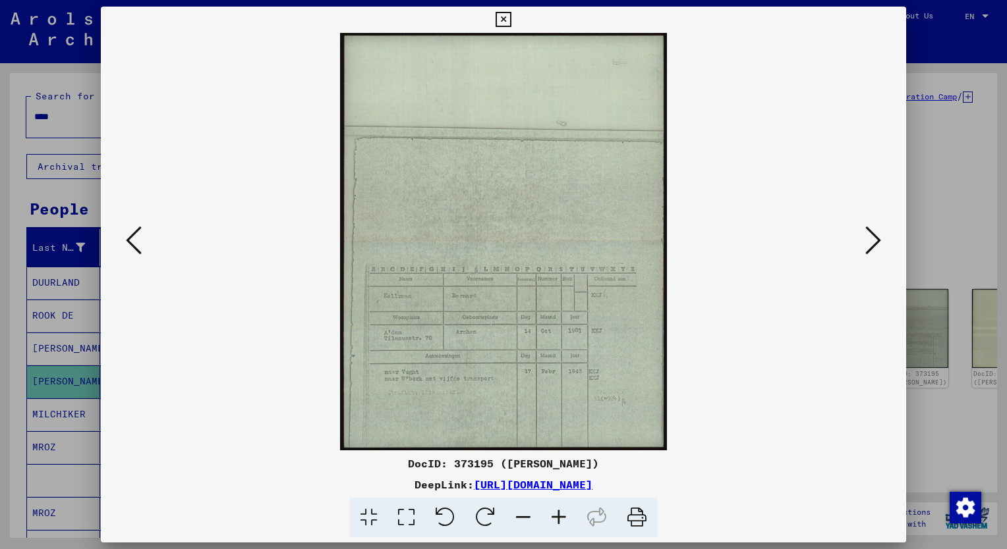
click at [559, 516] on icon at bounding box center [559, 518] width 36 height 40
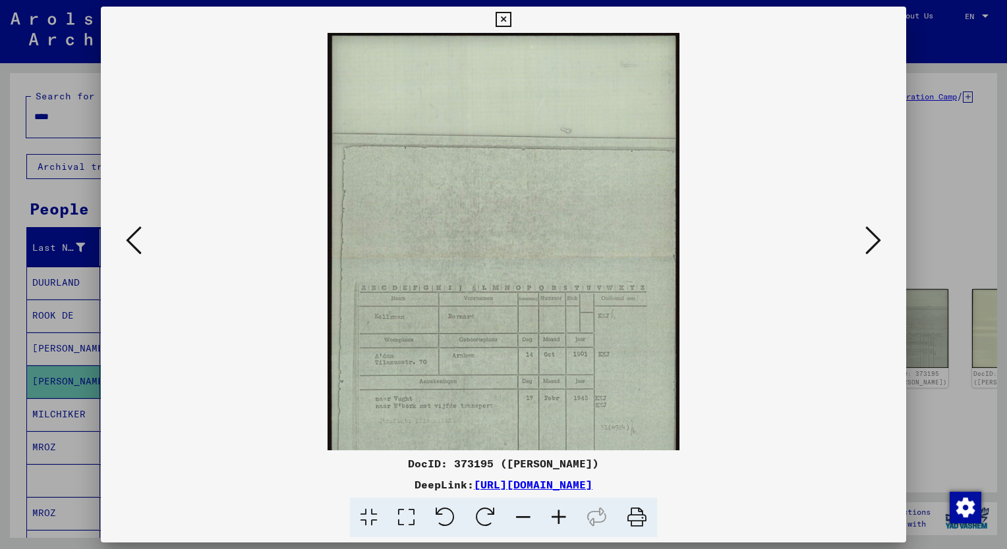
click at [559, 516] on icon at bounding box center [559, 518] width 36 height 40
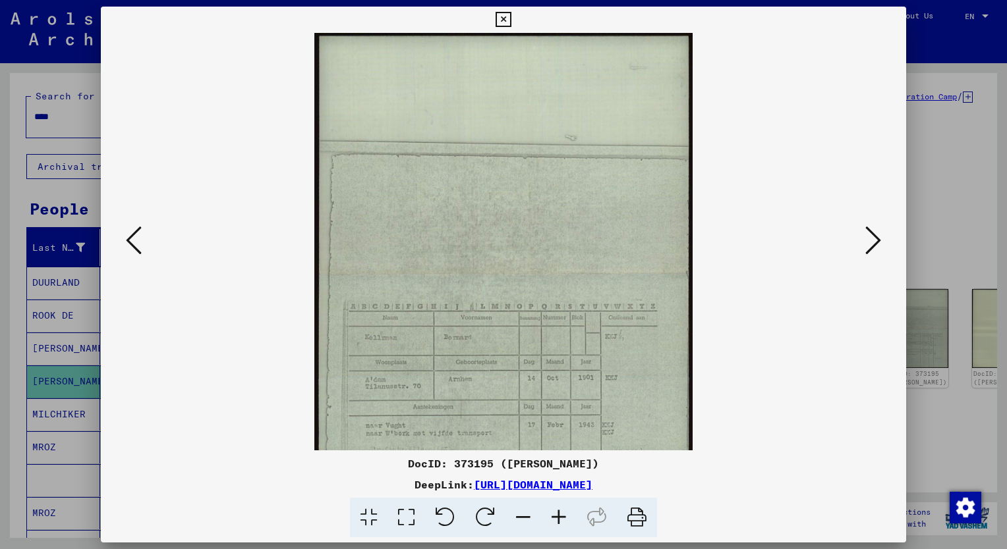
click at [559, 516] on icon at bounding box center [559, 518] width 36 height 40
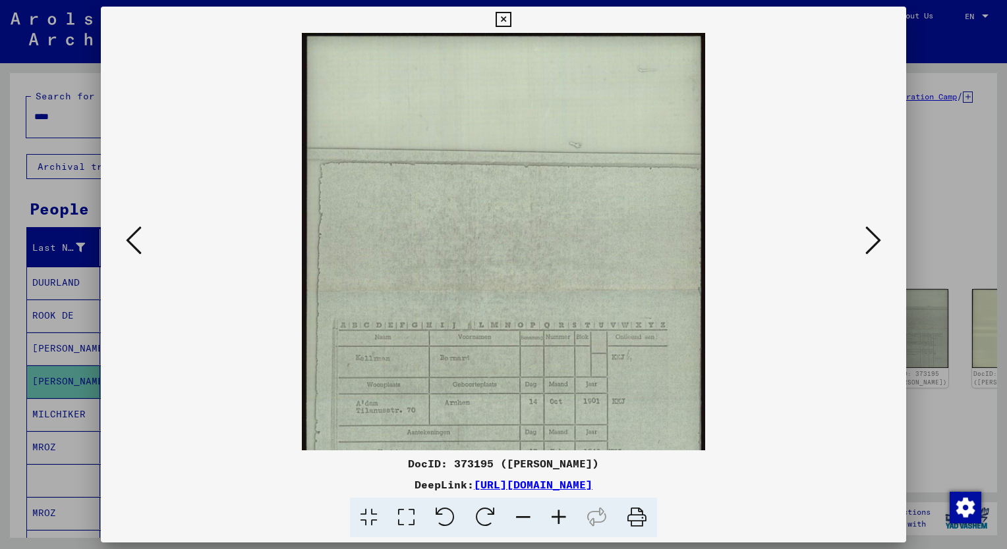
click at [559, 516] on icon at bounding box center [559, 518] width 36 height 40
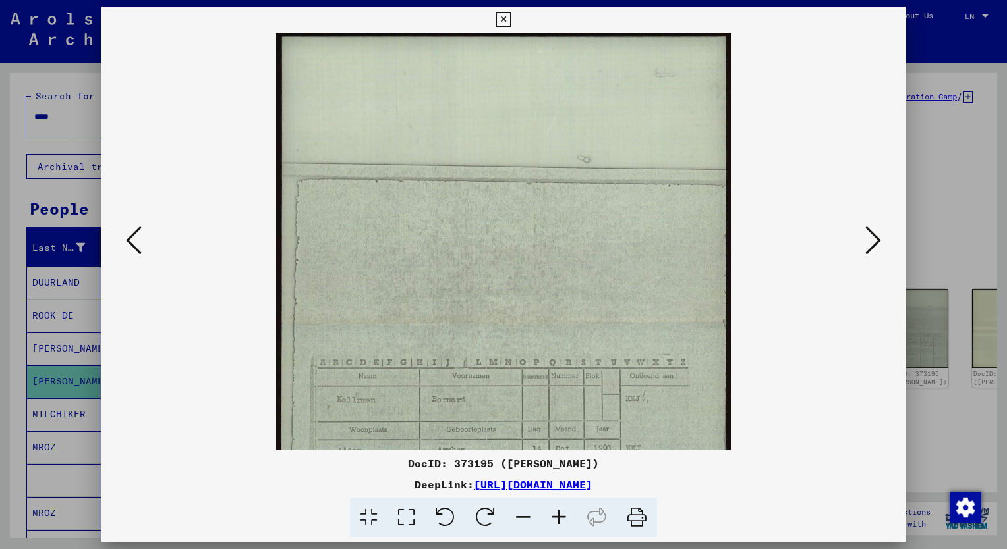
click at [559, 516] on icon at bounding box center [559, 518] width 36 height 40
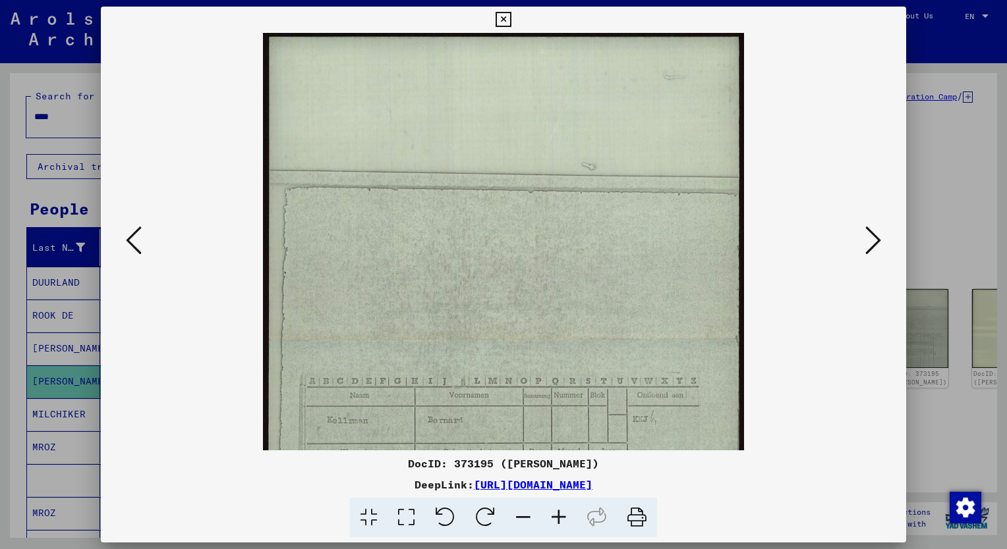
click at [559, 516] on icon at bounding box center [559, 518] width 36 height 40
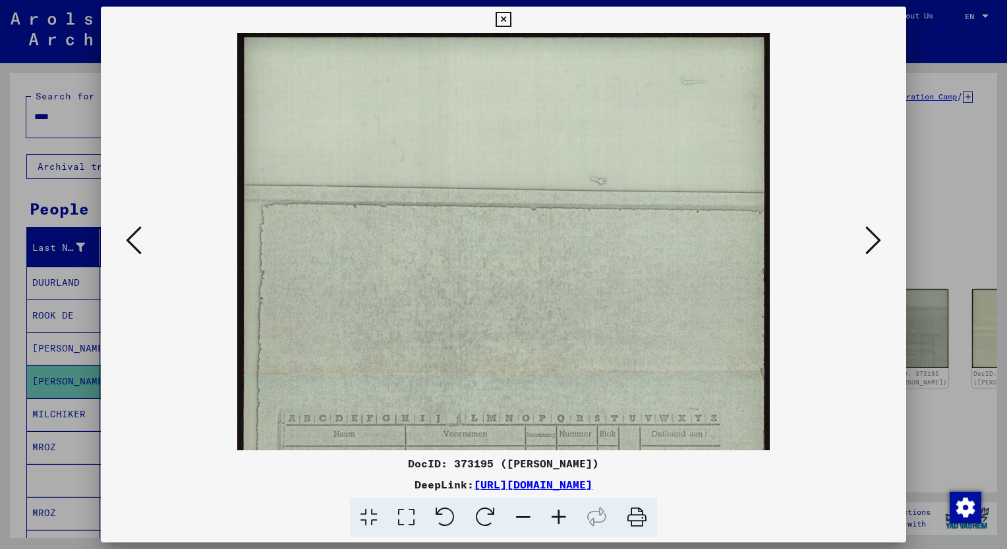
click at [559, 516] on icon at bounding box center [559, 518] width 36 height 40
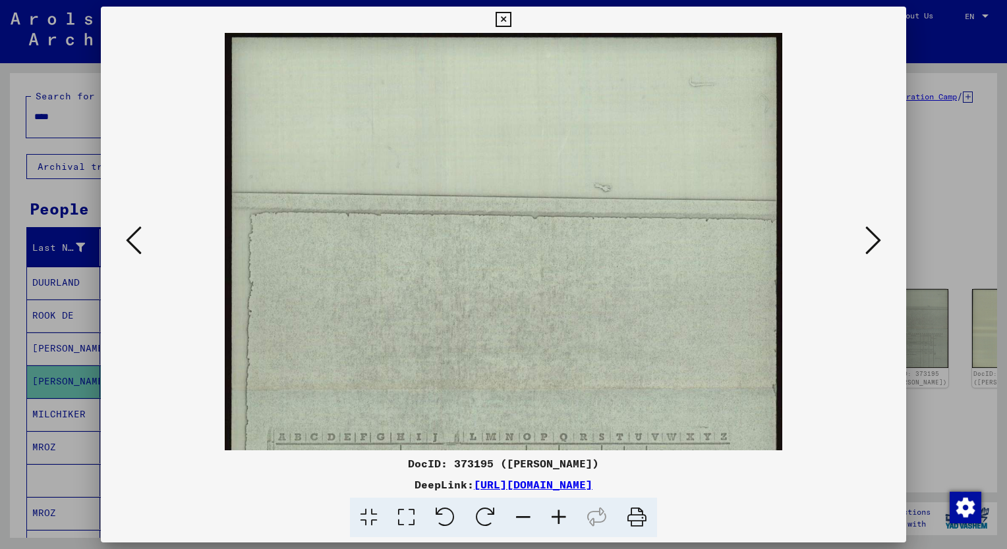
click at [559, 516] on icon at bounding box center [559, 518] width 36 height 40
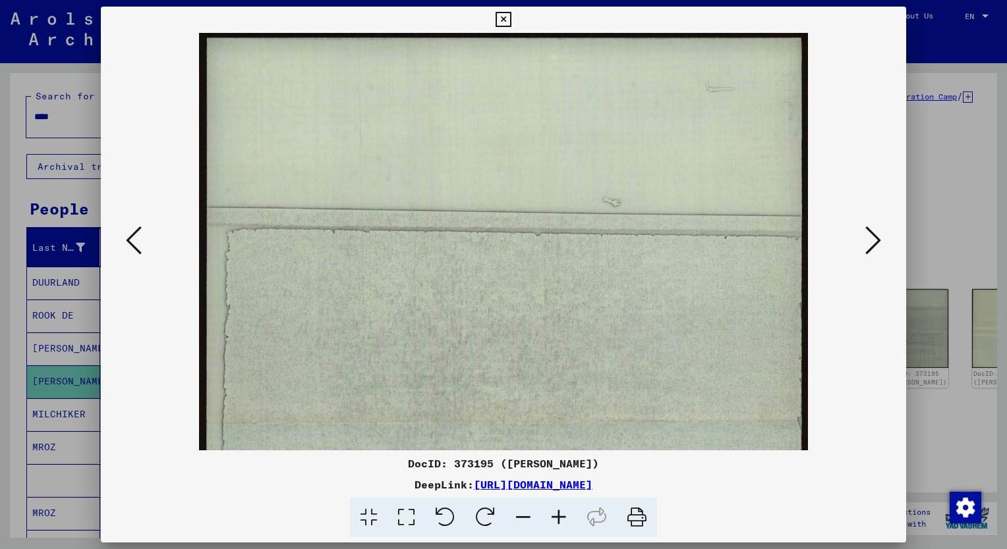
click at [559, 516] on icon at bounding box center [559, 518] width 36 height 40
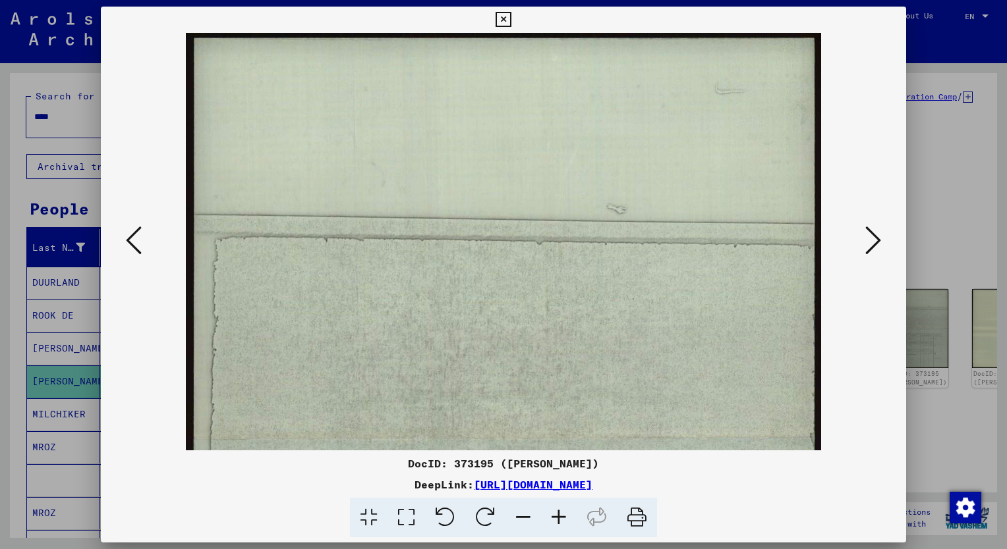
click at [559, 516] on icon at bounding box center [559, 518] width 36 height 40
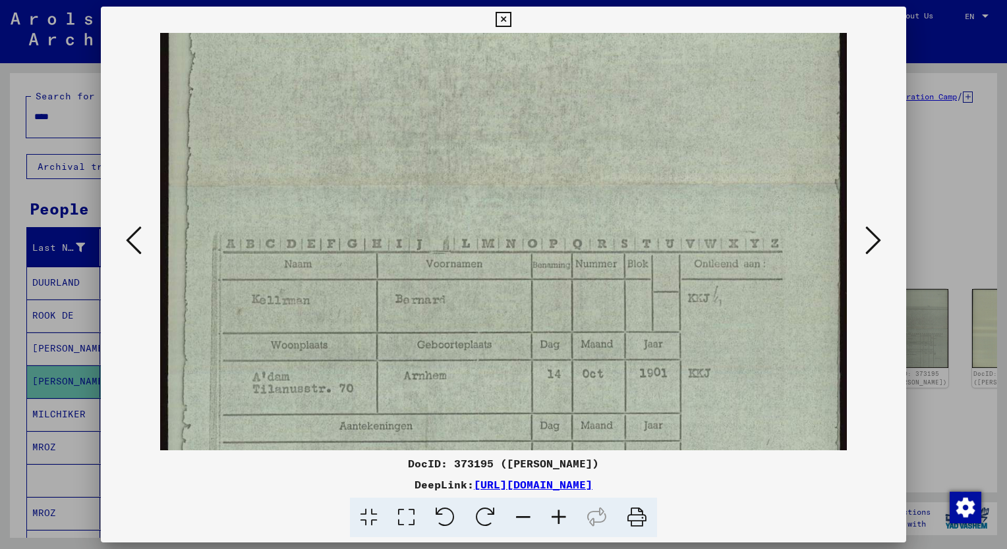
drag, startPoint x: 618, startPoint y: 205, endPoint x: 650, endPoint y: 68, distance: 140.8
click at [650, 68] on img at bounding box center [503, 185] width 686 height 879
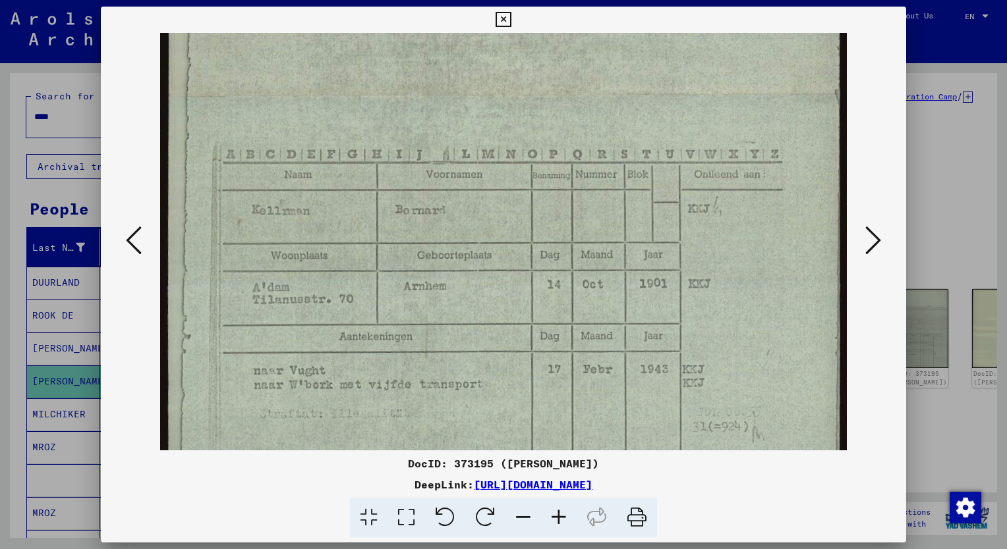
scroll to position [376, 0]
drag, startPoint x: 630, startPoint y: 253, endPoint x: 629, endPoint y: 165, distance: 87.6
click at [629, 165] on img at bounding box center [503, 96] width 686 height 879
click at [134, 240] on icon at bounding box center [134, 241] width 16 height 32
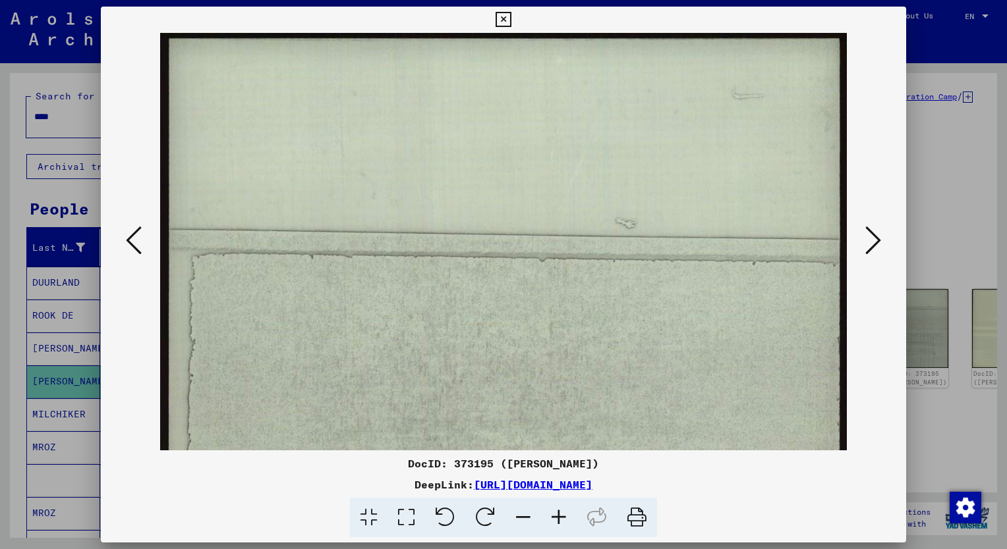
click at [134, 240] on icon at bounding box center [134, 241] width 16 height 32
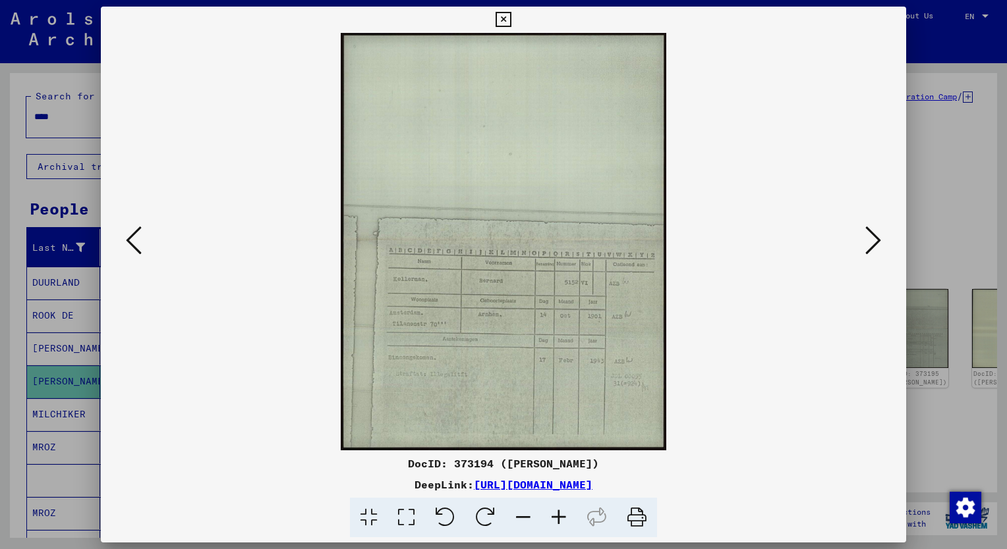
click at [560, 520] on icon at bounding box center [559, 518] width 36 height 40
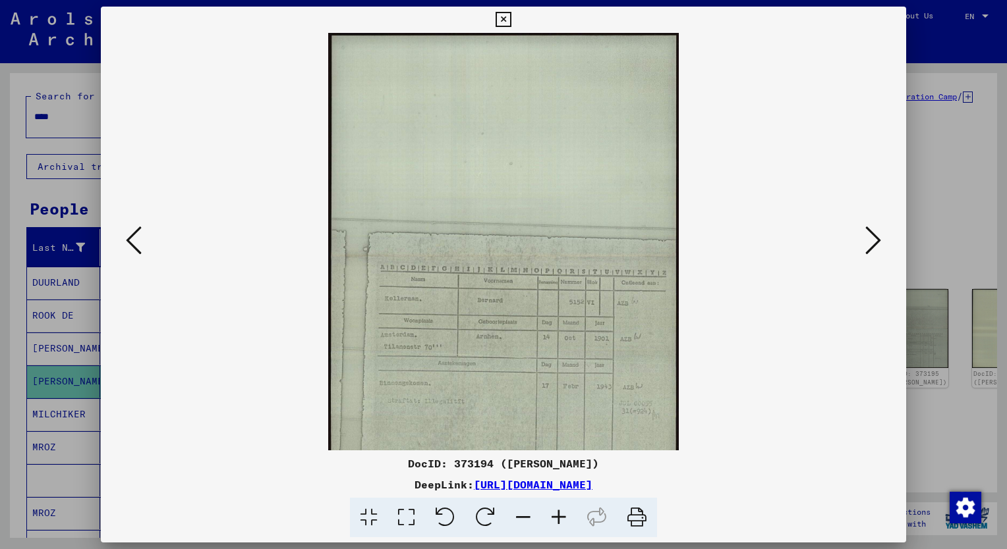
click at [560, 520] on icon at bounding box center [559, 518] width 36 height 40
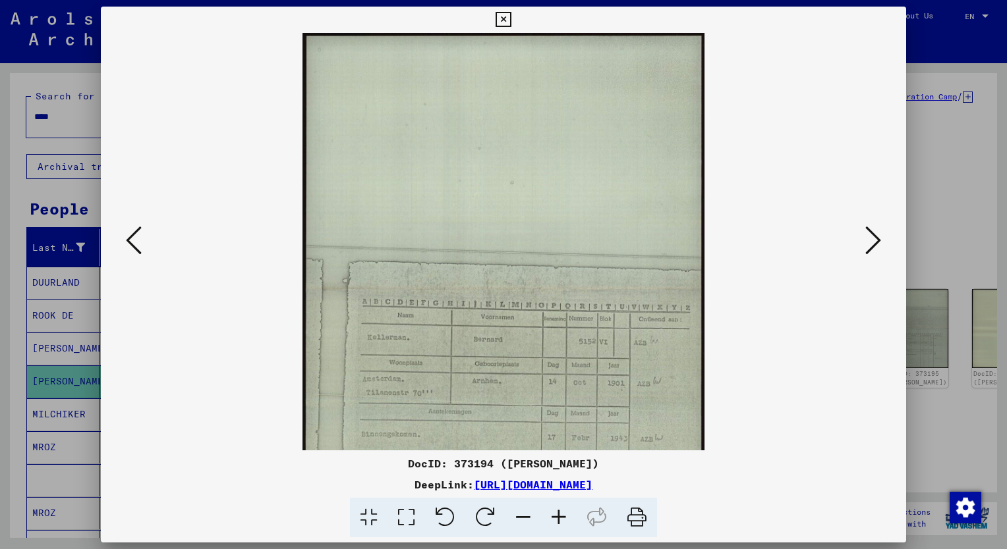
click at [560, 520] on icon at bounding box center [559, 518] width 36 height 40
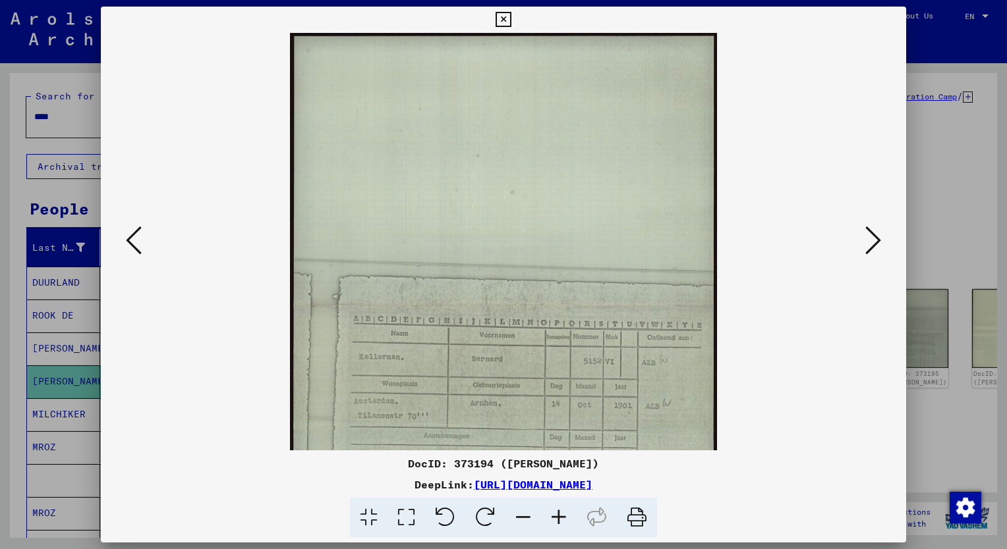
click at [560, 520] on icon at bounding box center [559, 518] width 36 height 40
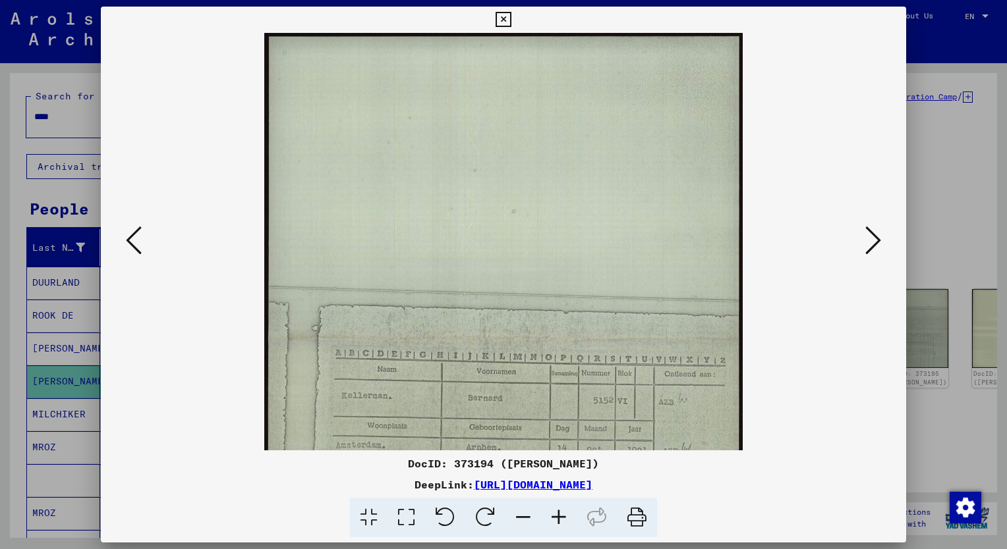
click at [560, 520] on icon at bounding box center [559, 518] width 36 height 40
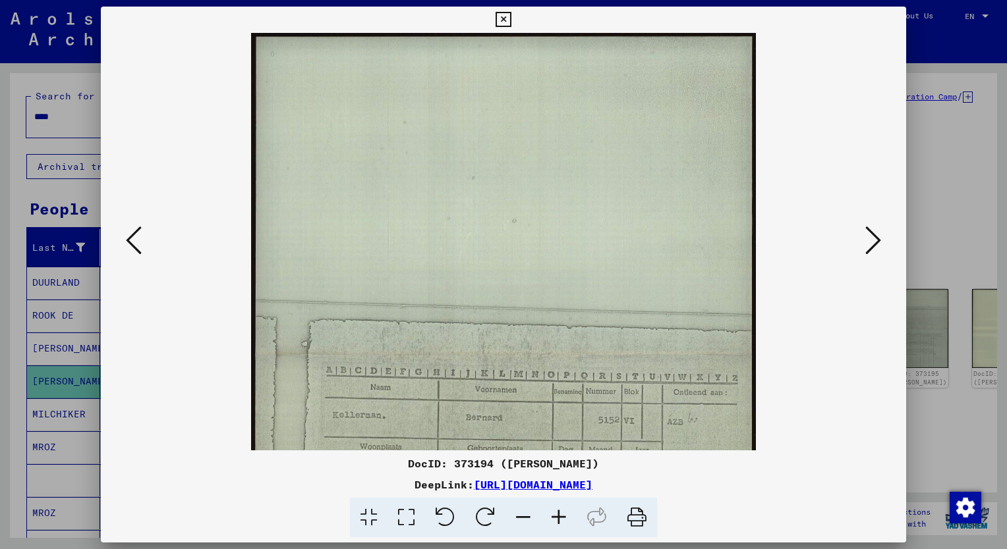
click at [560, 520] on icon at bounding box center [559, 518] width 36 height 40
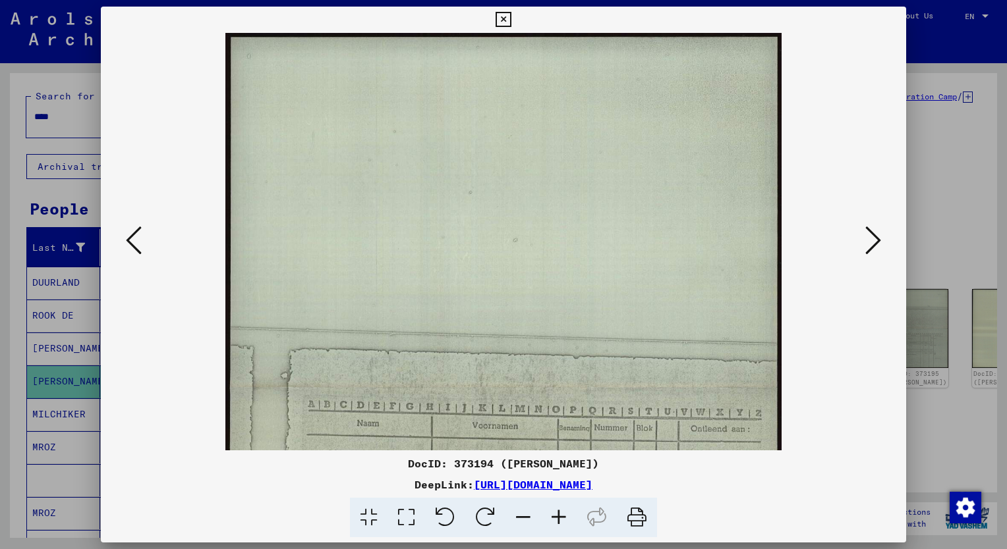
click at [560, 520] on icon at bounding box center [559, 518] width 36 height 40
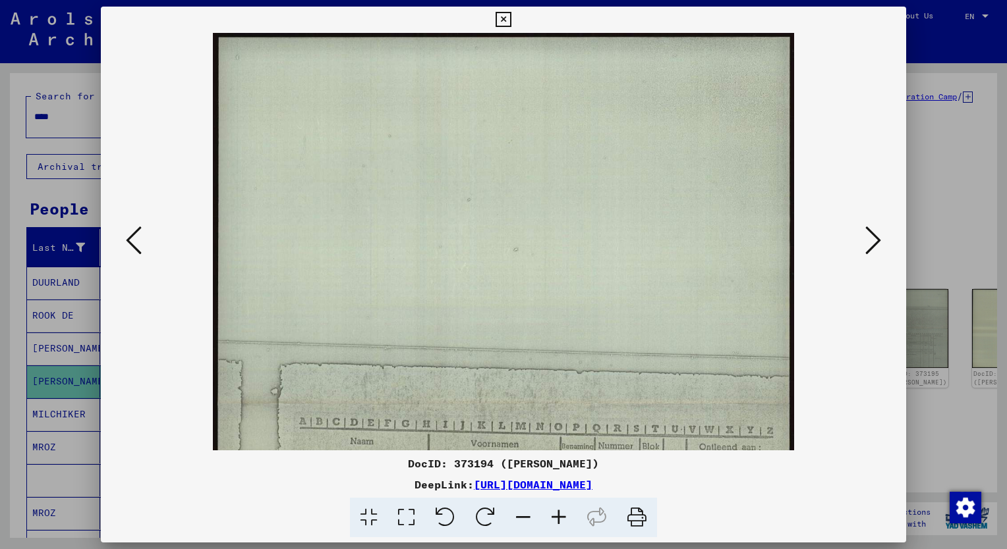
click at [560, 520] on icon at bounding box center [559, 518] width 36 height 40
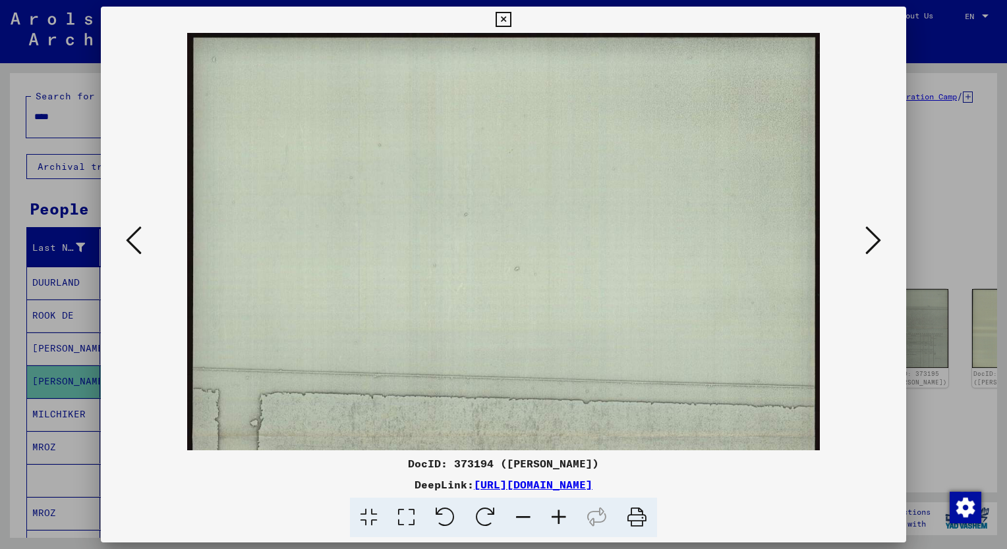
click at [560, 520] on icon at bounding box center [559, 518] width 36 height 40
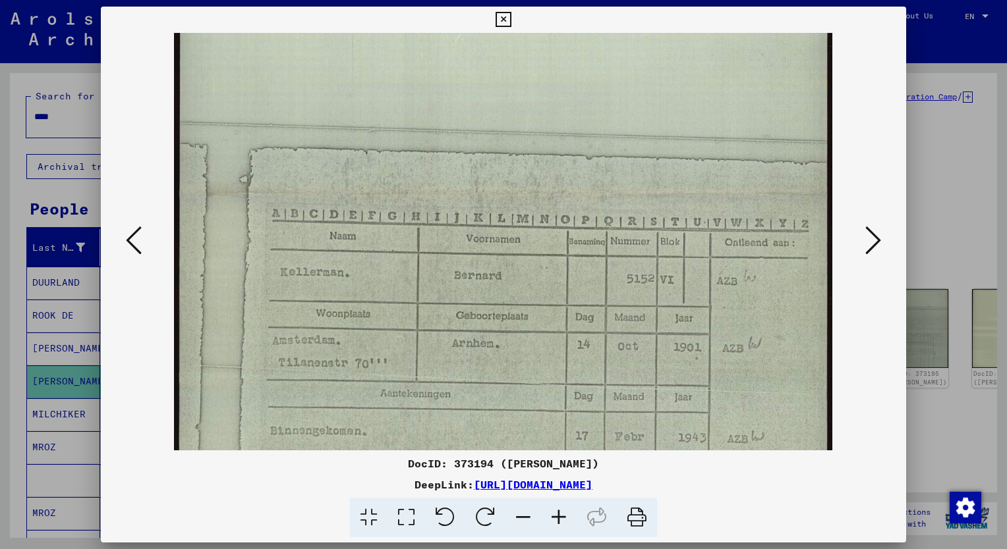
drag, startPoint x: 592, startPoint y: 394, endPoint x: 523, endPoint y: 159, distance: 244.3
click at [523, 159] on img at bounding box center [503, 196] width 658 height 846
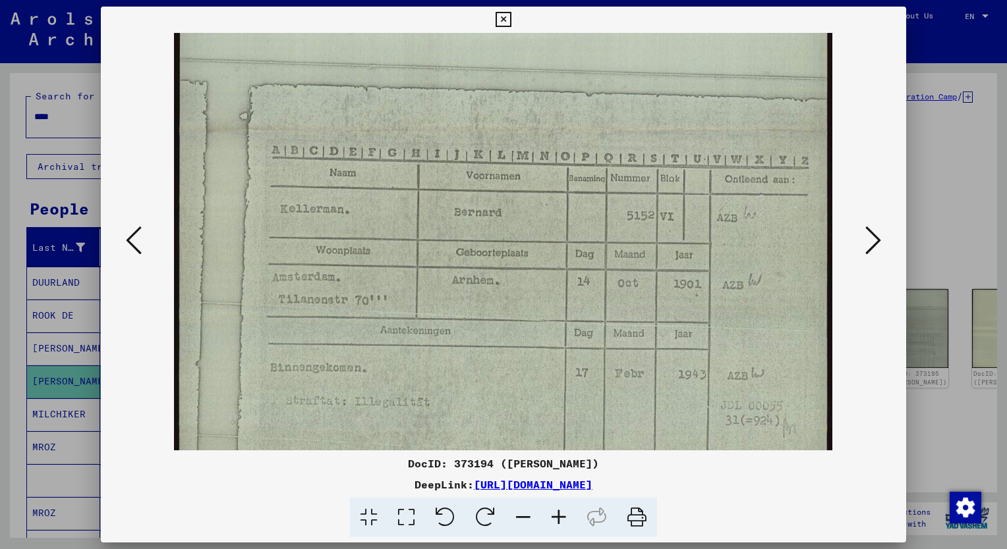
scroll to position [322, 0]
drag, startPoint x: 598, startPoint y: 313, endPoint x: 554, endPoint y: 294, distance: 47.2
click at [554, 294] on img at bounding box center [503, 134] width 658 height 846
click at [872, 243] on icon at bounding box center [873, 241] width 16 height 32
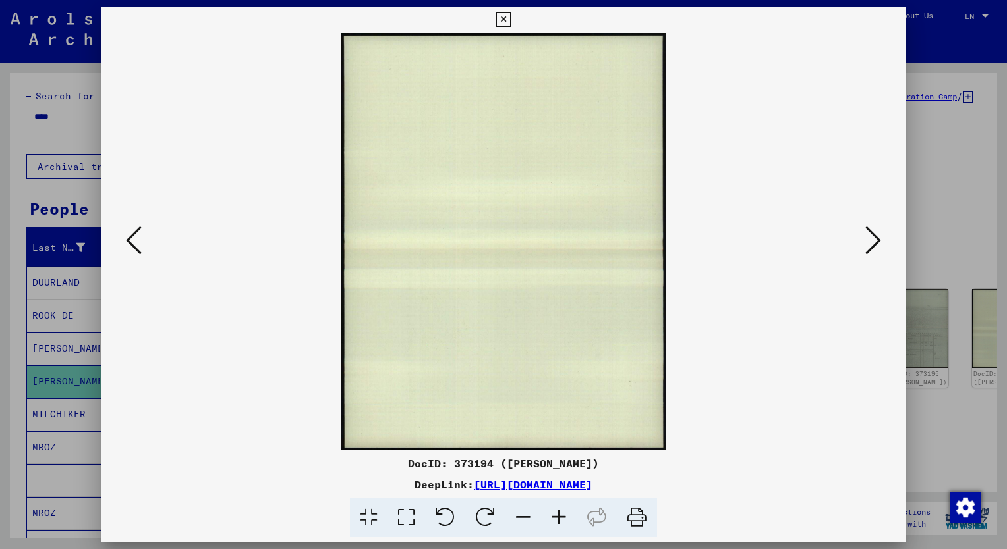
scroll to position [0, 0]
click at [872, 243] on icon at bounding box center [873, 241] width 16 height 32
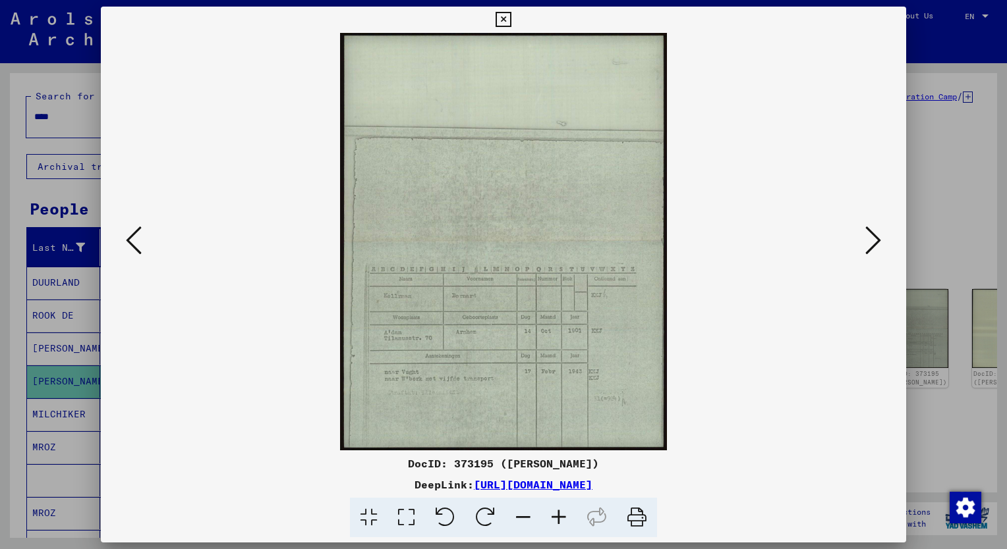
click at [557, 518] on icon at bounding box center [559, 518] width 36 height 40
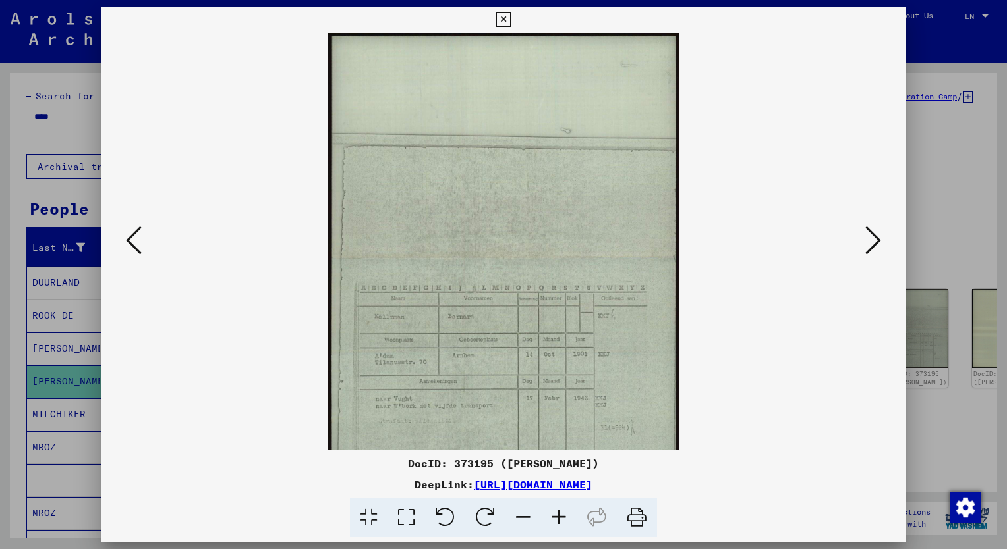
click at [557, 518] on icon at bounding box center [559, 518] width 36 height 40
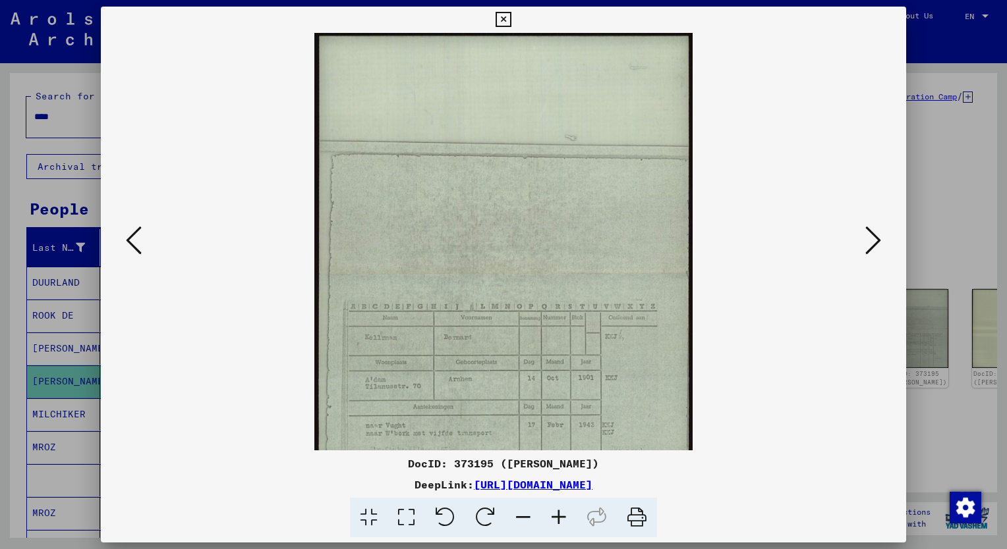
click at [557, 518] on icon at bounding box center [559, 518] width 36 height 40
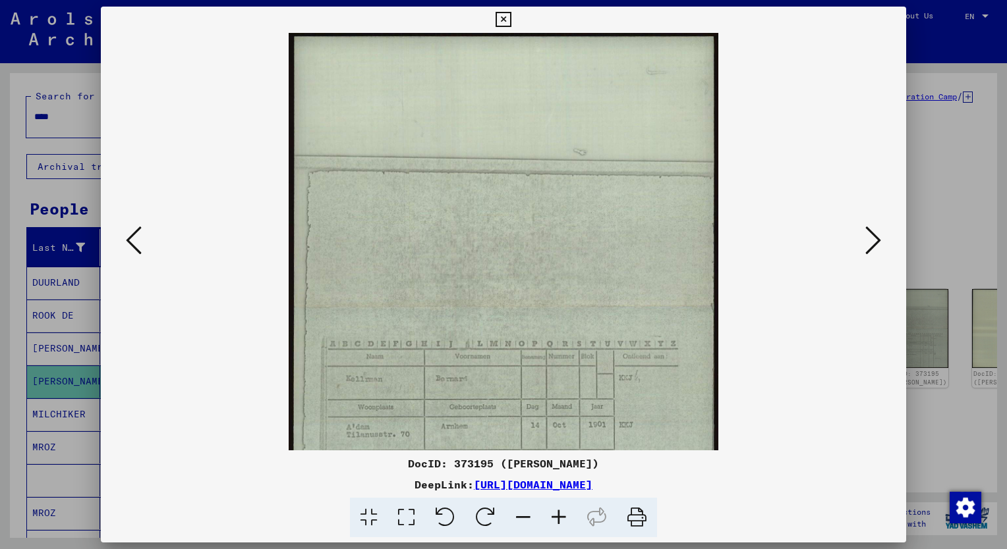
click at [557, 518] on icon at bounding box center [559, 518] width 36 height 40
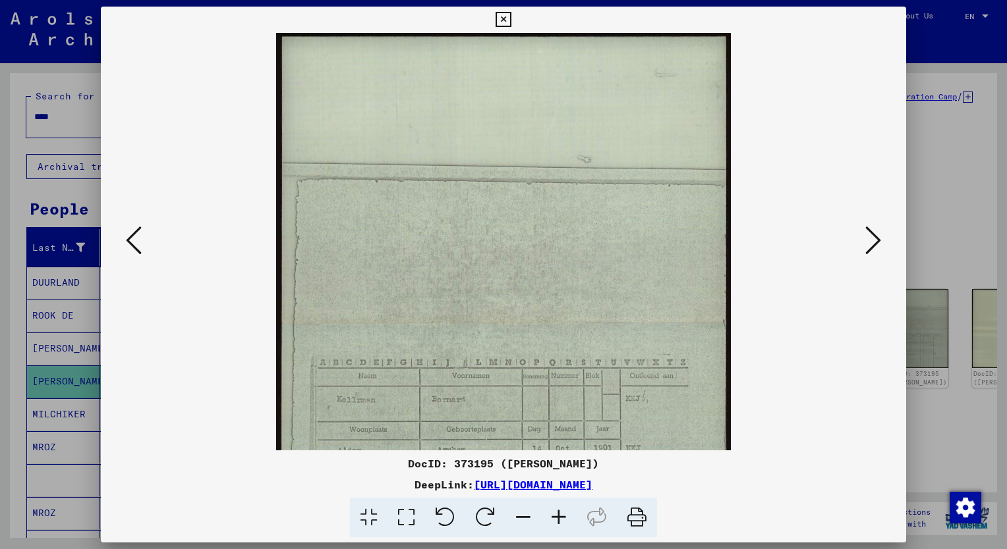
click at [557, 518] on icon at bounding box center [559, 518] width 36 height 40
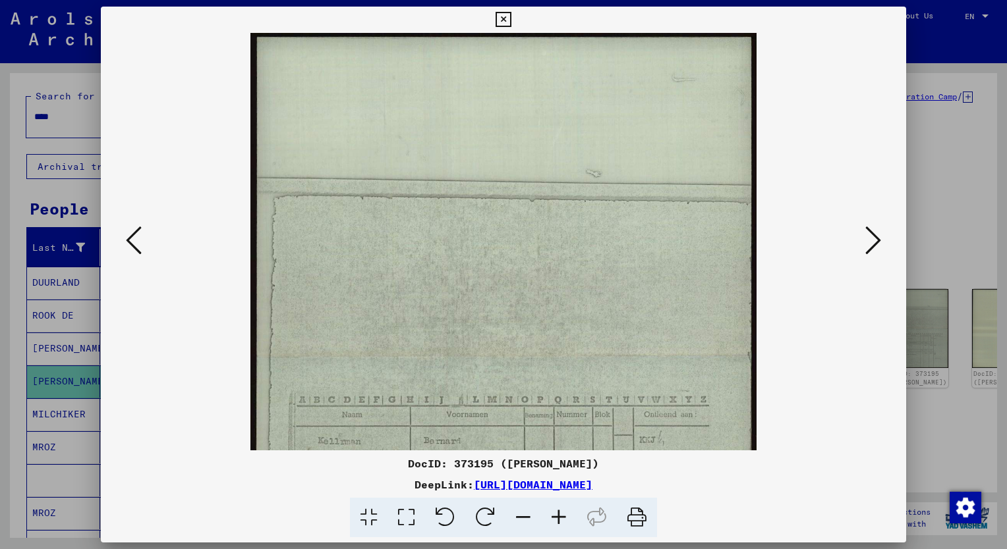
click at [557, 518] on icon at bounding box center [559, 518] width 36 height 40
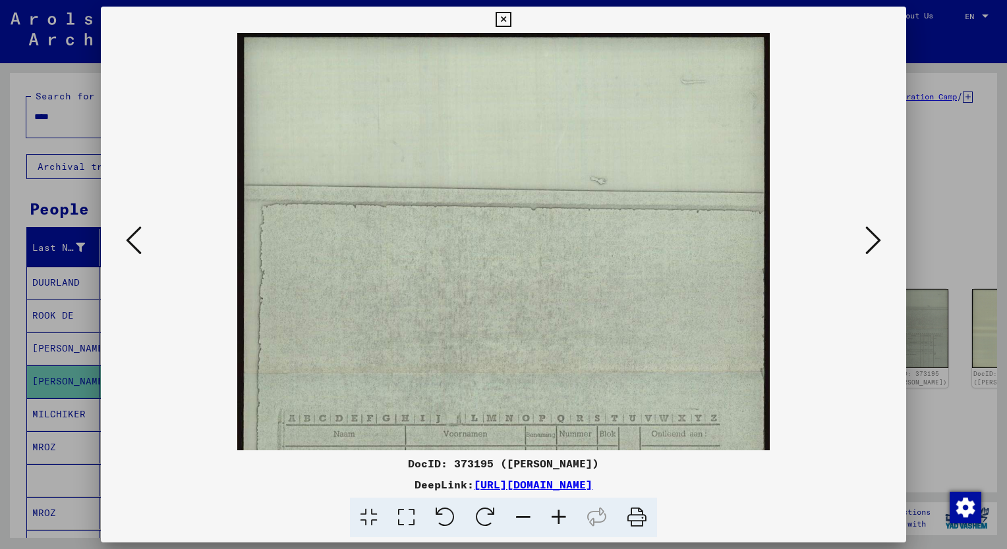
click at [557, 518] on icon at bounding box center [559, 518] width 36 height 40
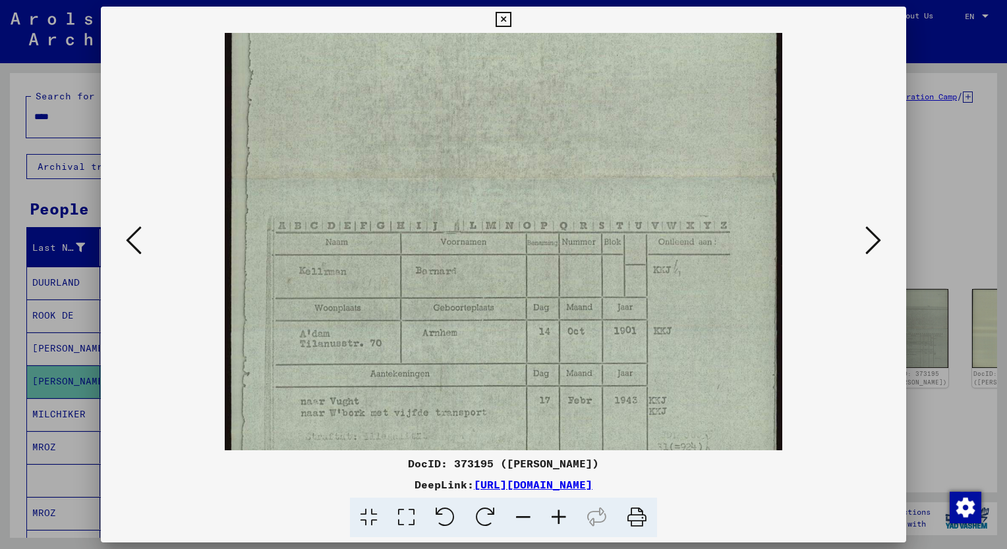
drag, startPoint x: 586, startPoint y: 372, endPoint x: 538, endPoint y: 161, distance: 216.9
click at [538, 161] on img at bounding box center [504, 178] width 558 height 714
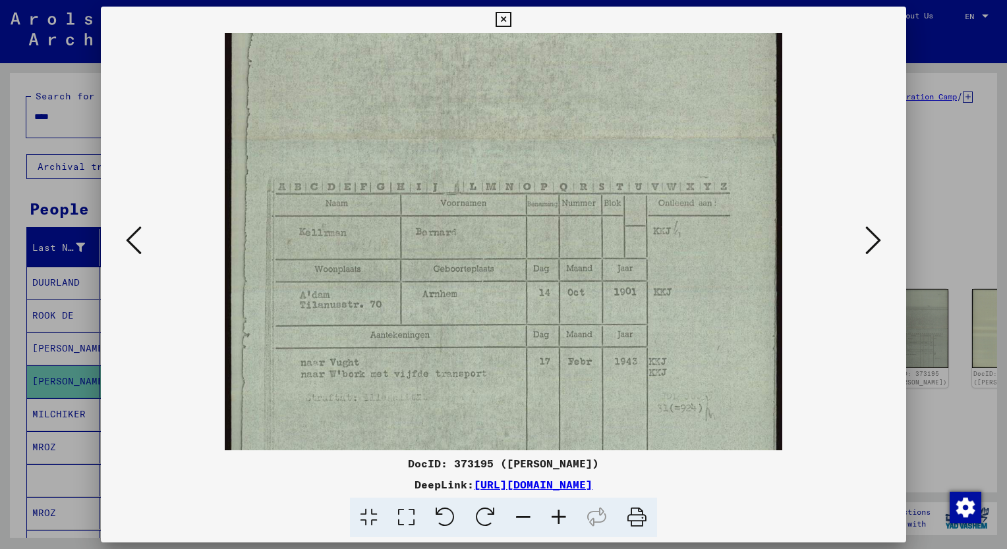
scroll to position [252, 0]
drag, startPoint x: 579, startPoint y: 283, endPoint x: 563, endPoint y: 246, distance: 39.5
click at [563, 246] on img at bounding box center [504, 138] width 558 height 714
click at [59, 348] on div at bounding box center [503, 274] width 1007 height 549
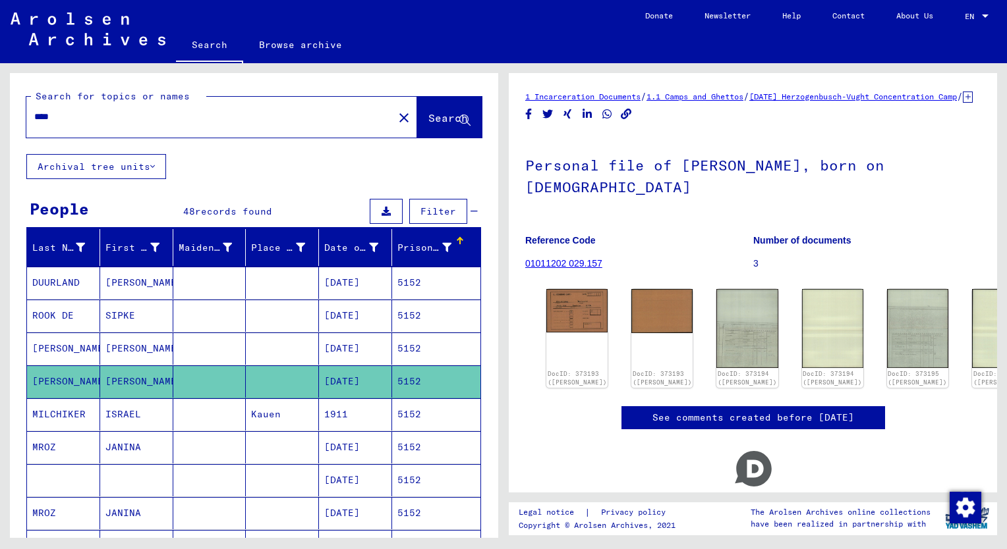
click at [59, 348] on mat-cell "[PERSON_NAME]" at bounding box center [63, 349] width 73 height 32
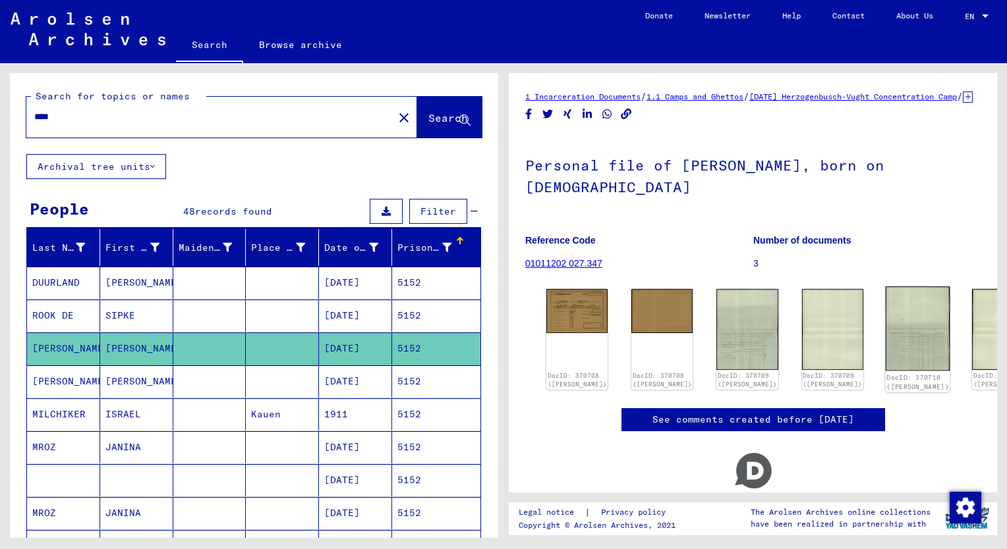
click at [885, 356] on img at bounding box center [917, 329] width 65 height 85
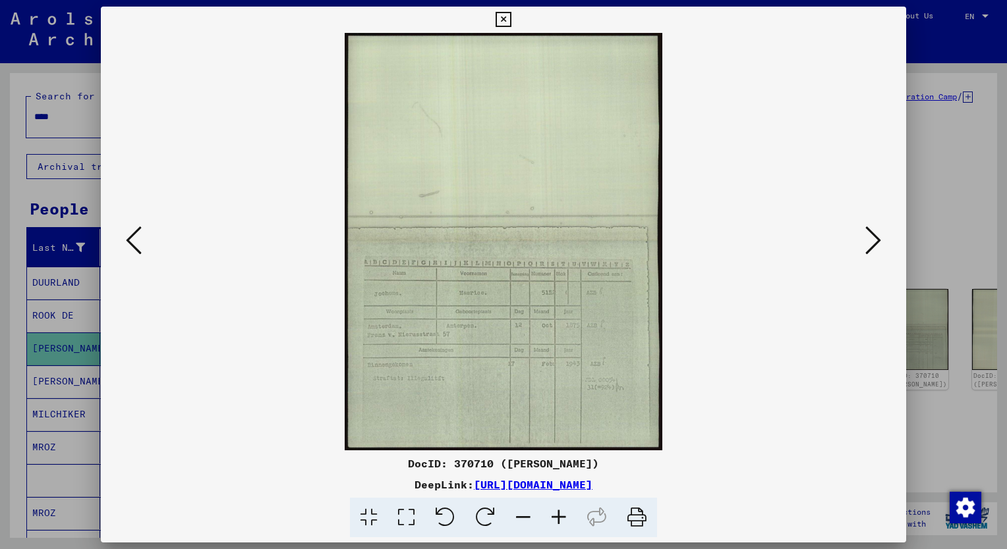
click at [554, 520] on icon at bounding box center [559, 518] width 36 height 40
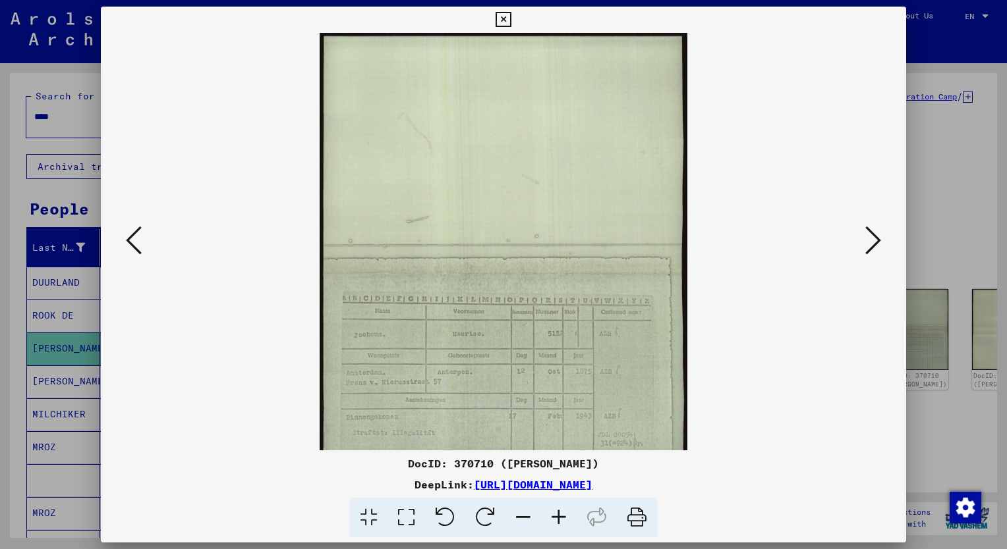
click at [554, 520] on icon at bounding box center [559, 518] width 36 height 40
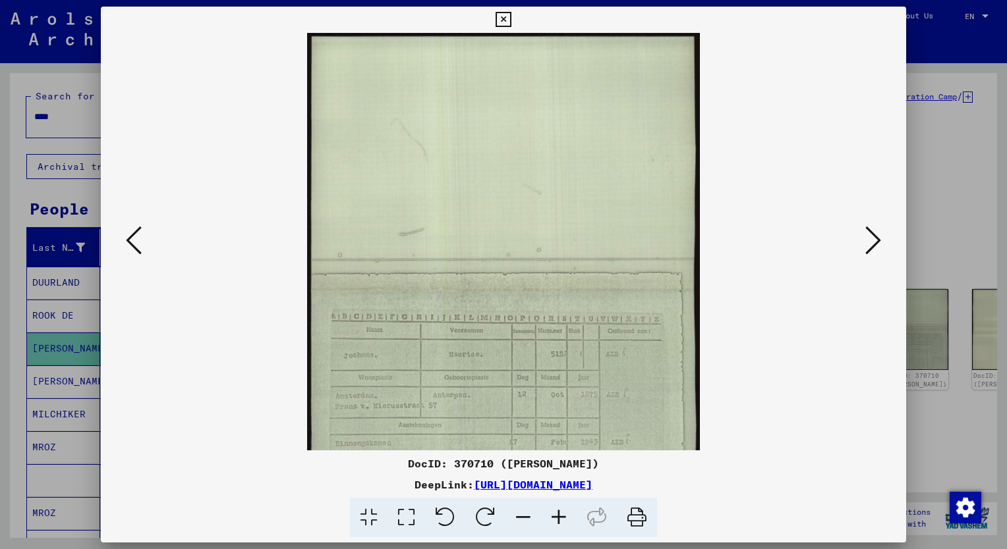
click at [554, 520] on icon at bounding box center [559, 518] width 36 height 40
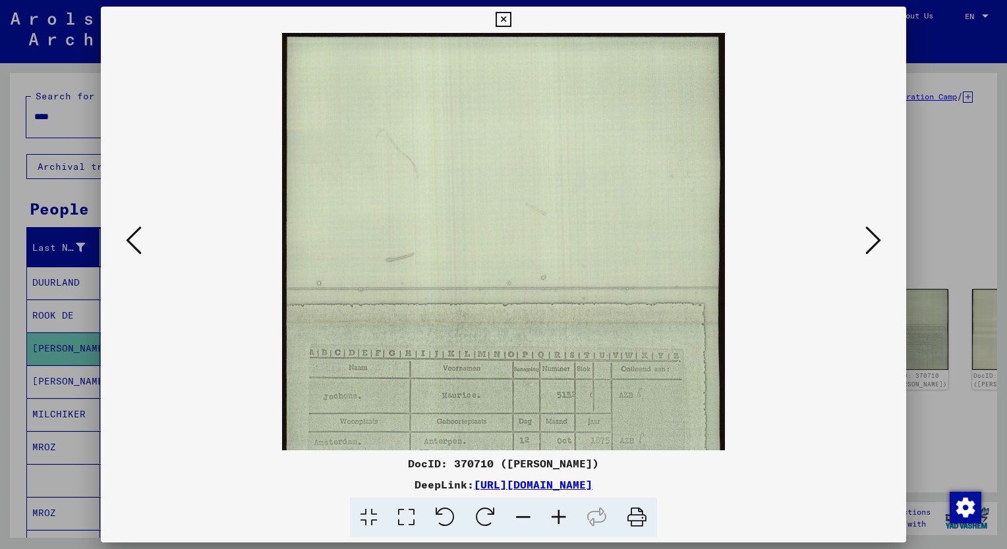
click at [554, 520] on icon at bounding box center [559, 518] width 36 height 40
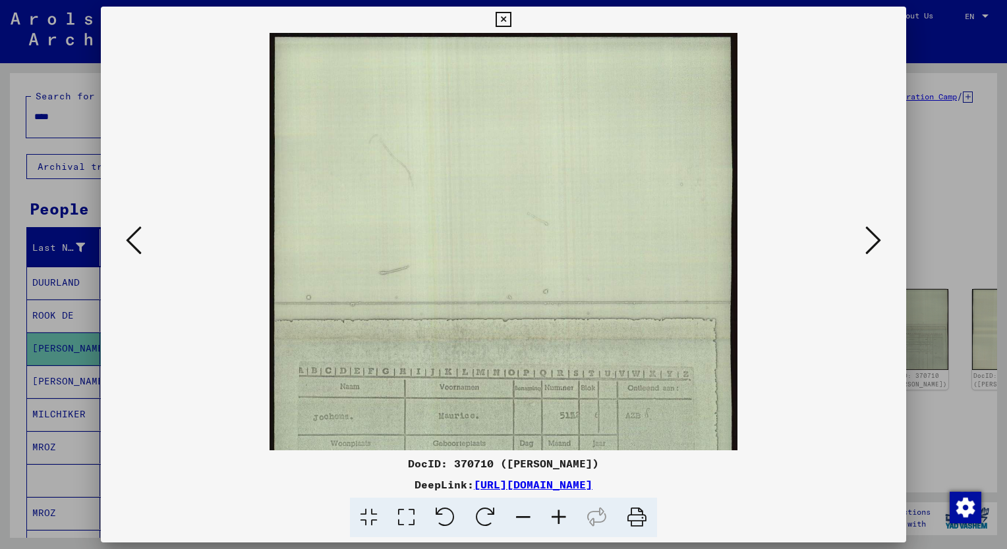
click at [554, 520] on icon at bounding box center [559, 518] width 36 height 40
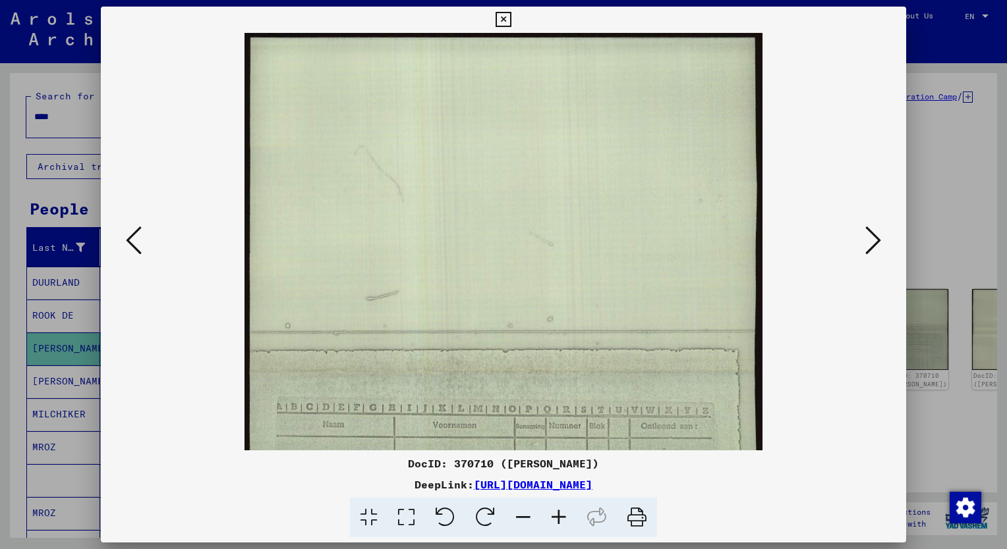
click at [554, 520] on icon at bounding box center [559, 518] width 36 height 40
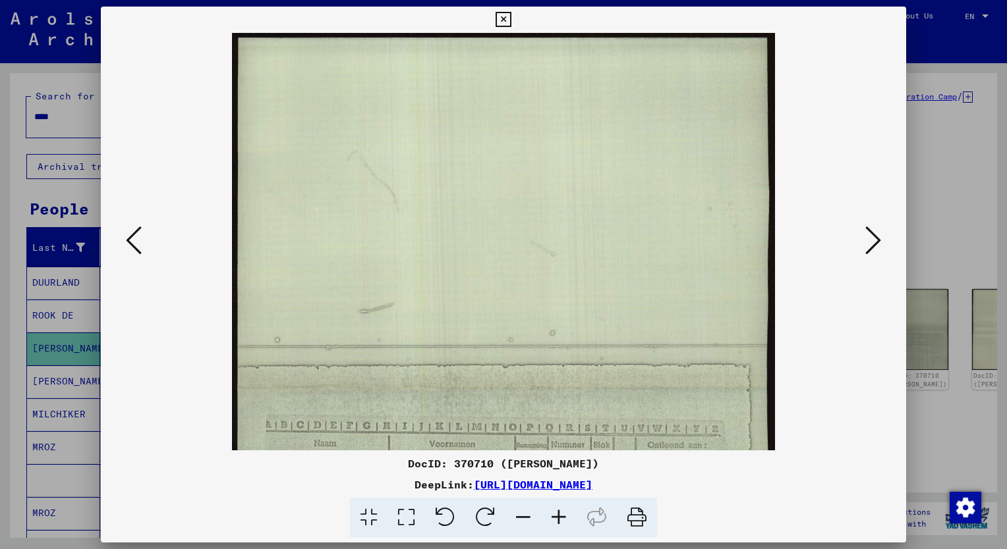
click at [554, 520] on icon at bounding box center [559, 518] width 36 height 40
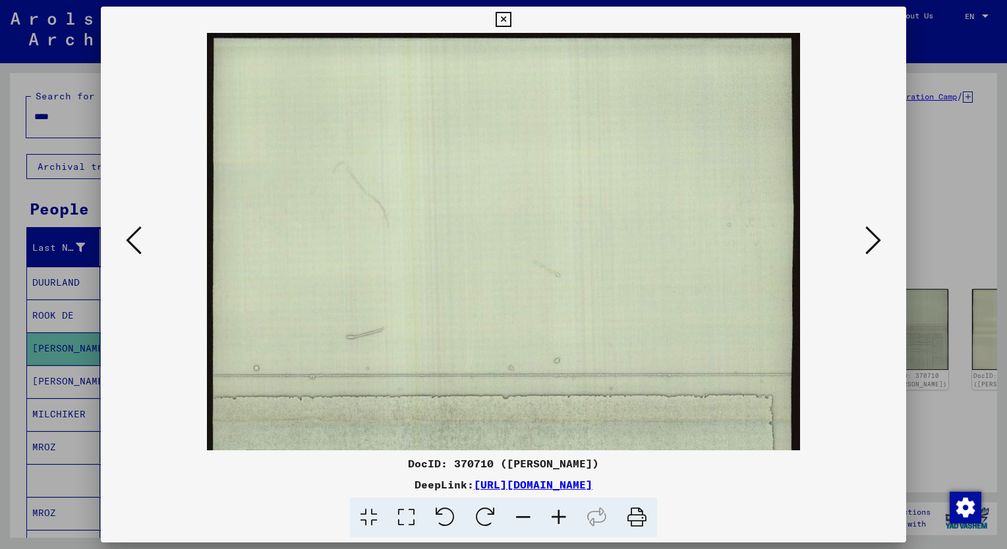
click at [554, 520] on icon at bounding box center [559, 518] width 36 height 40
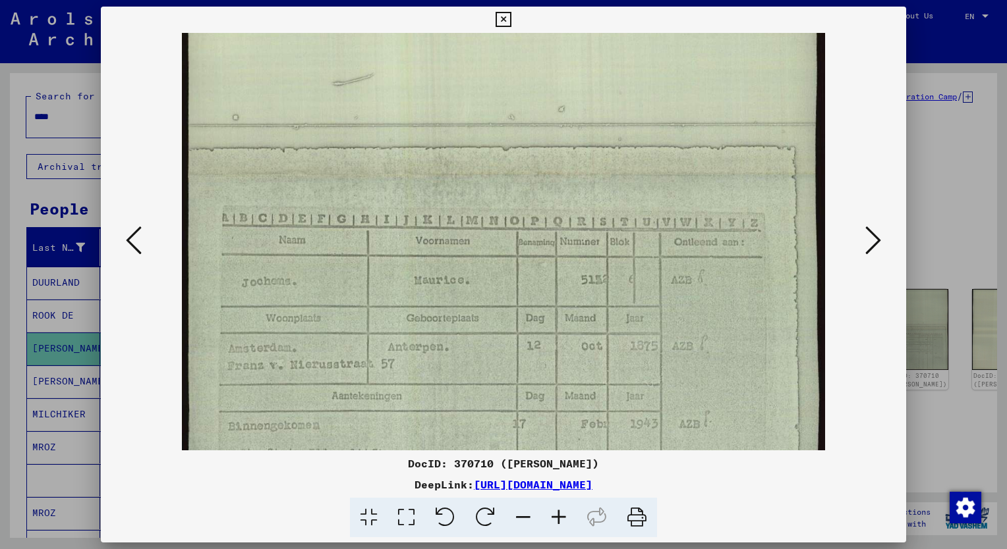
scroll to position [279, 0]
drag, startPoint x: 618, startPoint y: 418, endPoint x: 585, endPoint y: 138, distance: 281.9
click at [585, 138] on img at bounding box center [504, 177] width 644 height 846
click at [132, 244] on icon at bounding box center [134, 241] width 16 height 32
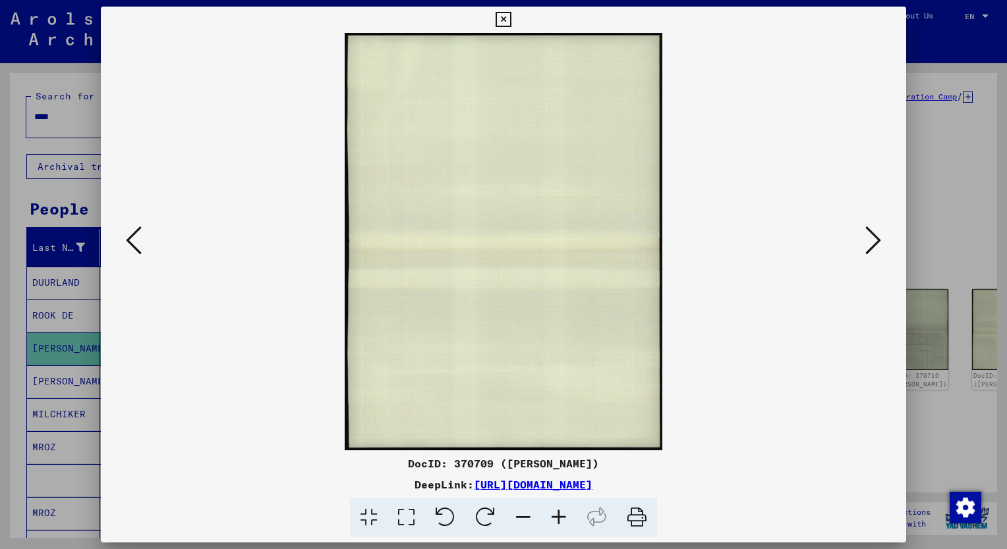
click at [132, 244] on icon at bounding box center [134, 241] width 16 height 32
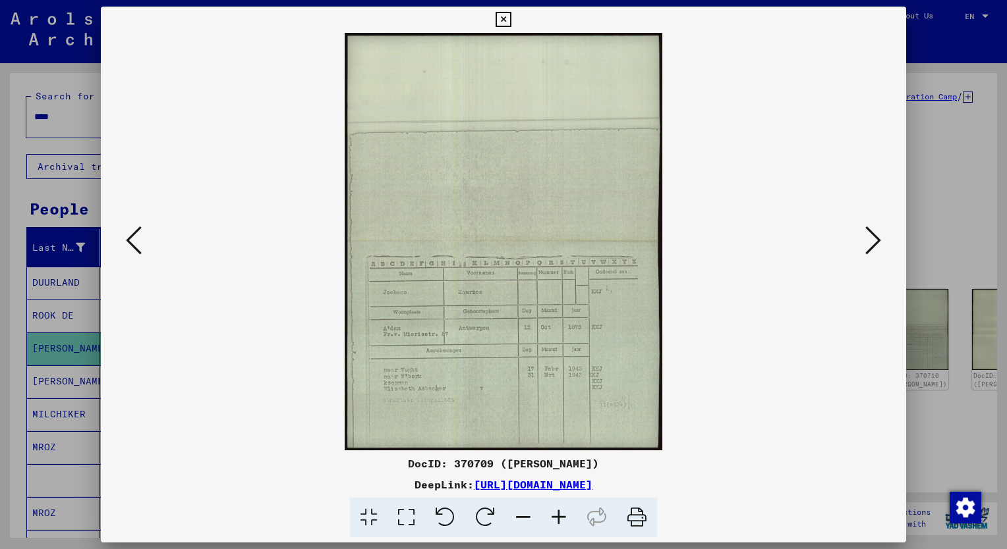
click at [559, 515] on icon at bounding box center [559, 518] width 36 height 40
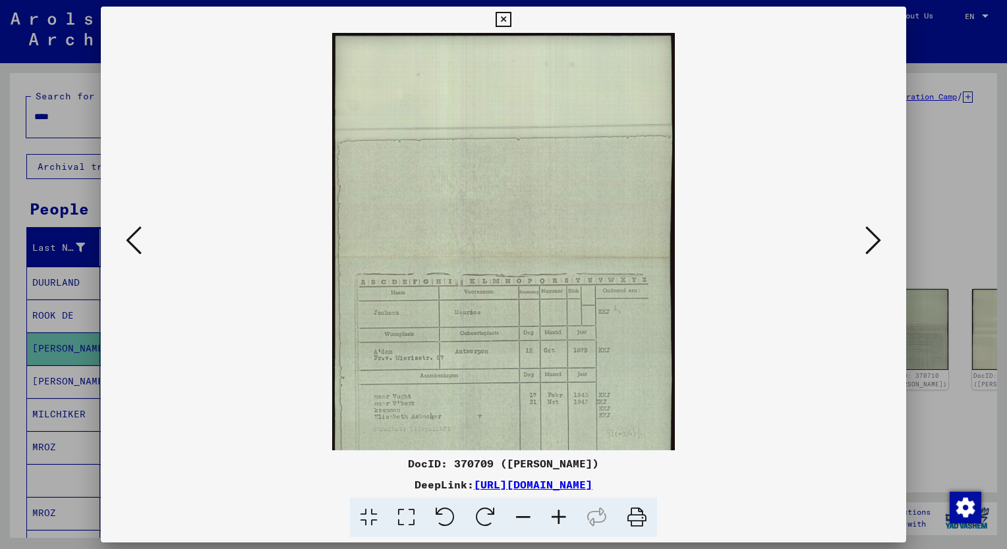
click at [559, 515] on icon at bounding box center [559, 518] width 36 height 40
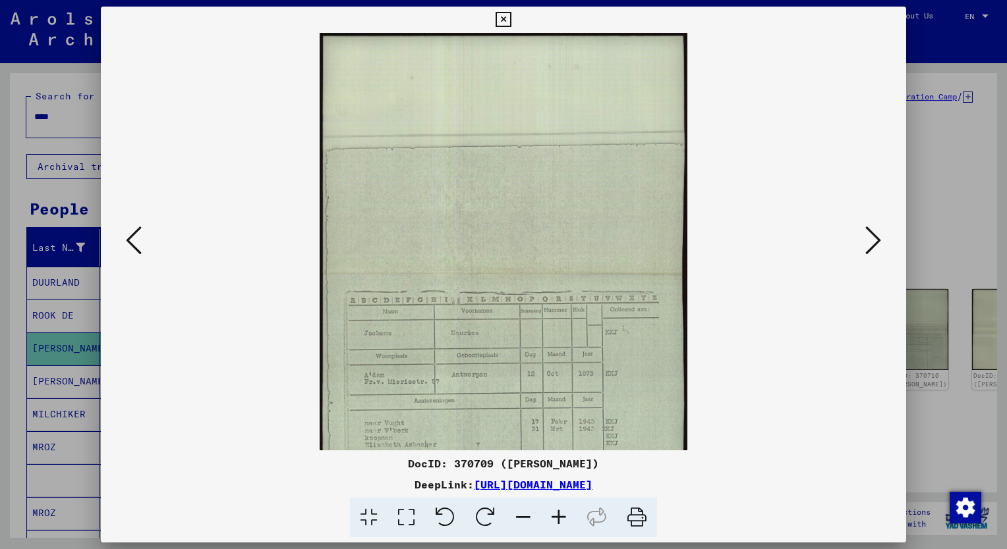
click at [559, 515] on icon at bounding box center [559, 518] width 36 height 40
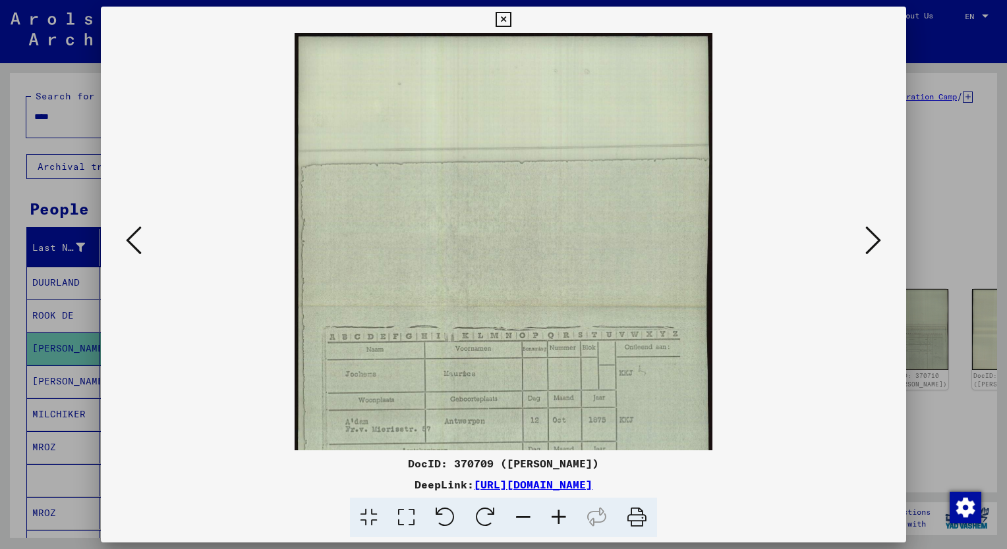
click at [559, 515] on icon at bounding box center [559, 518] width 36 height 40
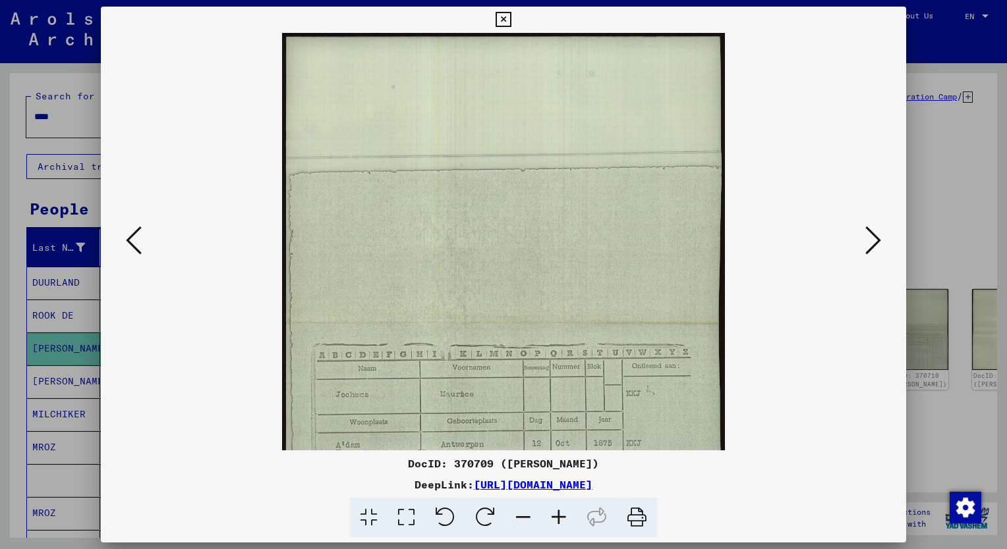
click at [559, 515] on icon at bounding box center [559, 518] width 36 height 40
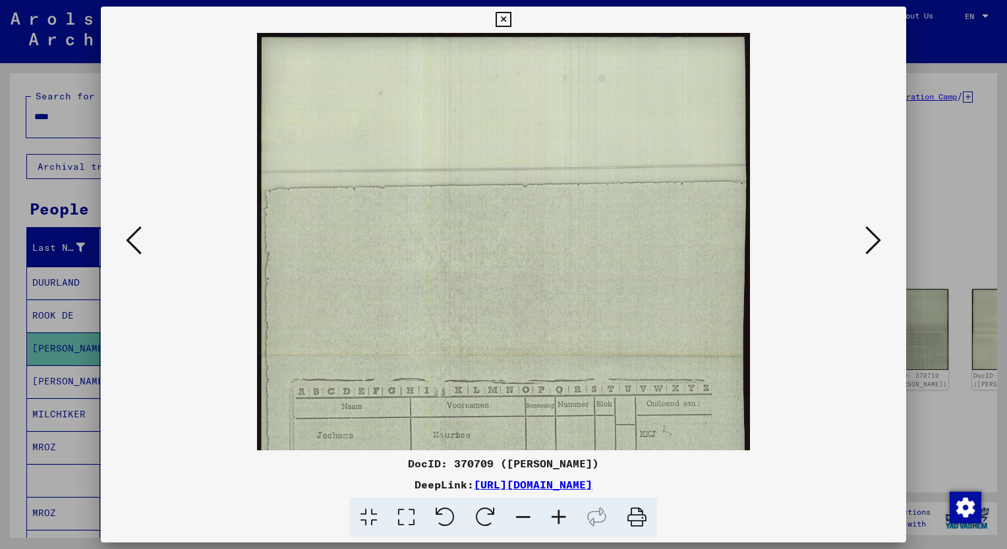
click at [559, 515] on icon at bounding box center [559, 518] width 36 height 40
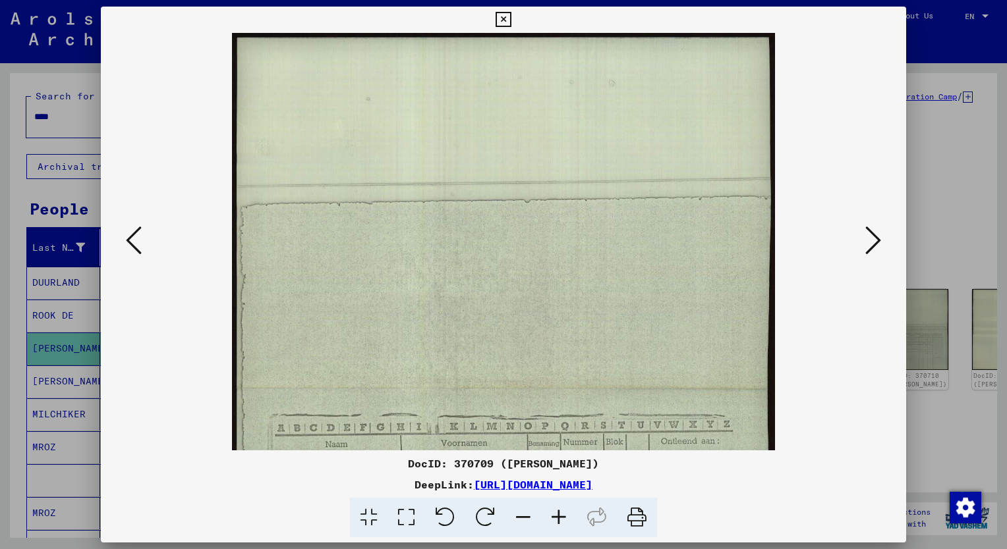
click at [559, 515] on icon at bounding box center [559, 518] width 36 height 40
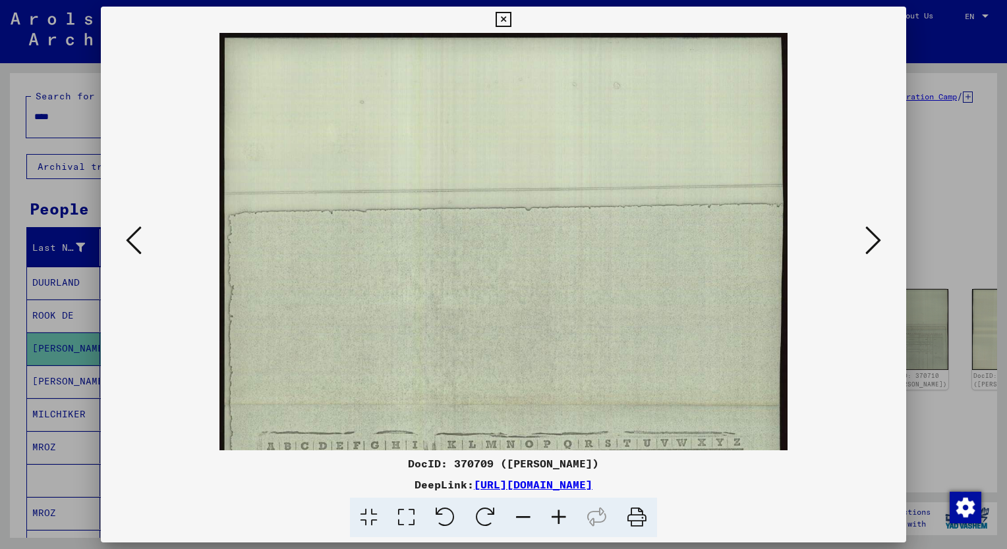
click at [559, 515] on icon at bounding box center [559, 518] width 36 height 40
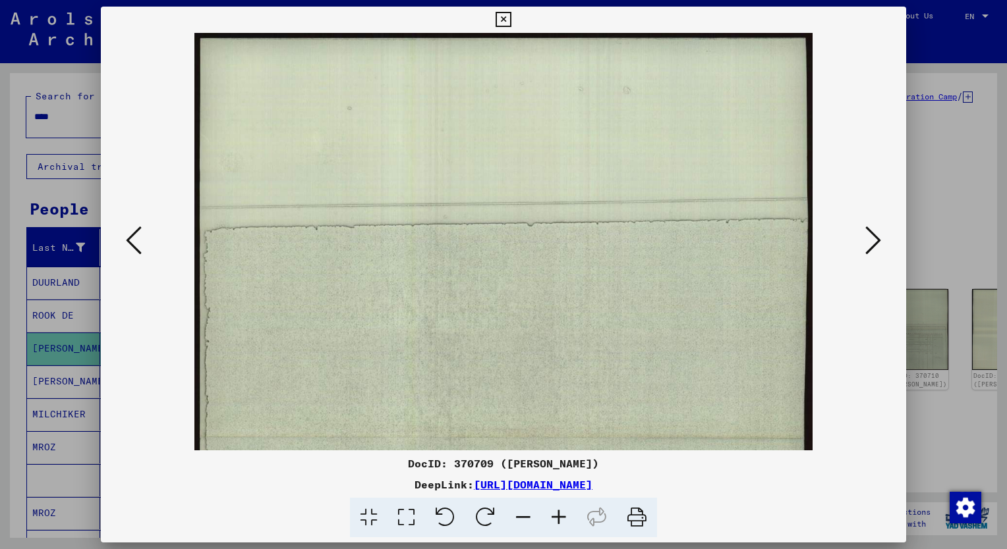
click at [559, 515] on icon at bounding box center [559, 518] width 36 height 40
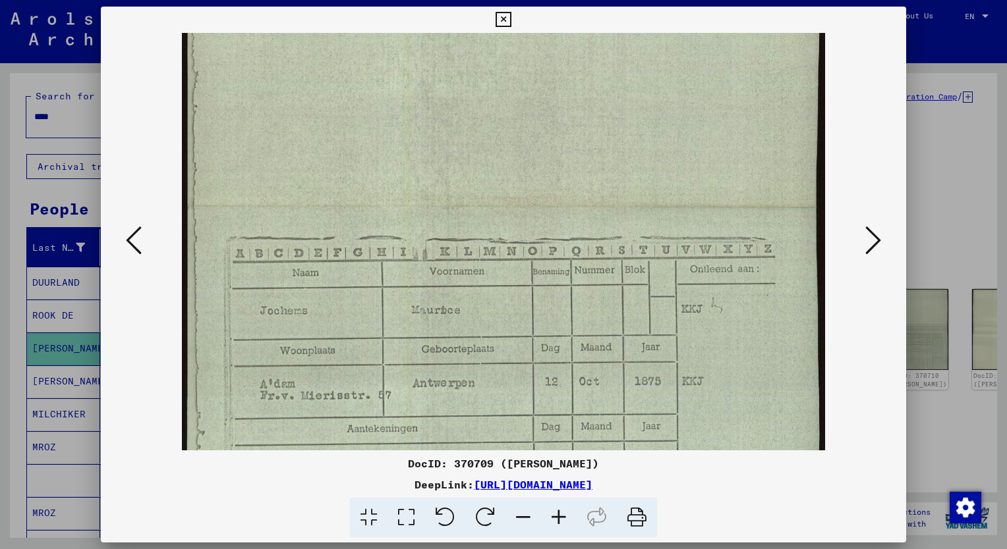
drag, startPoint x: 604, startPoint y: 261, endPoint x: 562, endPoint y: 21, distance: 243.5
click at [562, 21] on div "DocID: 370709 ([PERSON_NAME]) DeepLink: [URL][DOMAIN_NAME]" at bounding box center [503, 273] width 805 height 532
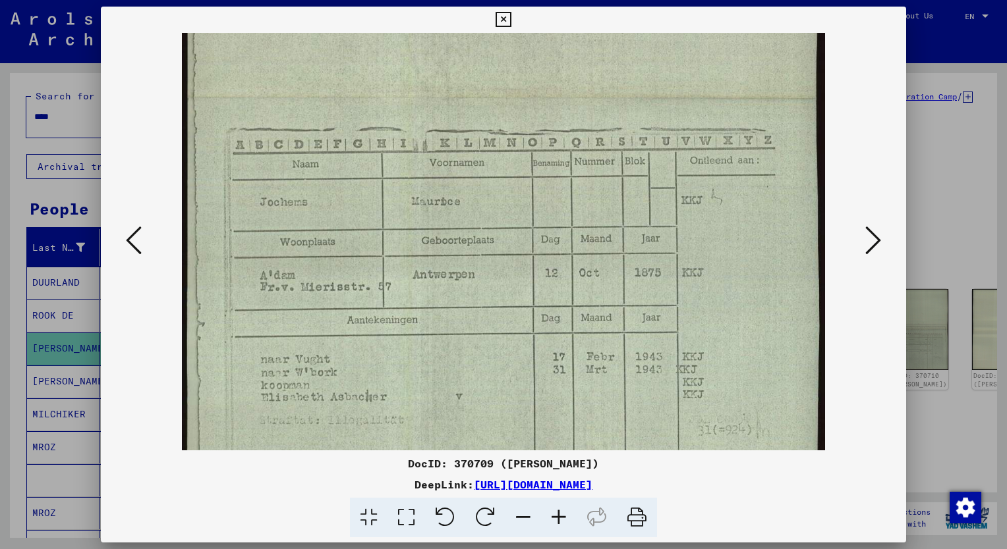
scroll to position [355, 0]
drag, startPoint x: 586, startPoint y: 233, endPoint x: 581, endPoint y: 176, distance: 57.5
click at [581, 176] on img at bounding box center [504, 101] width 644 height 846
click at [60, 315] on div at bounding box center [503, 274] width 1007 height 549
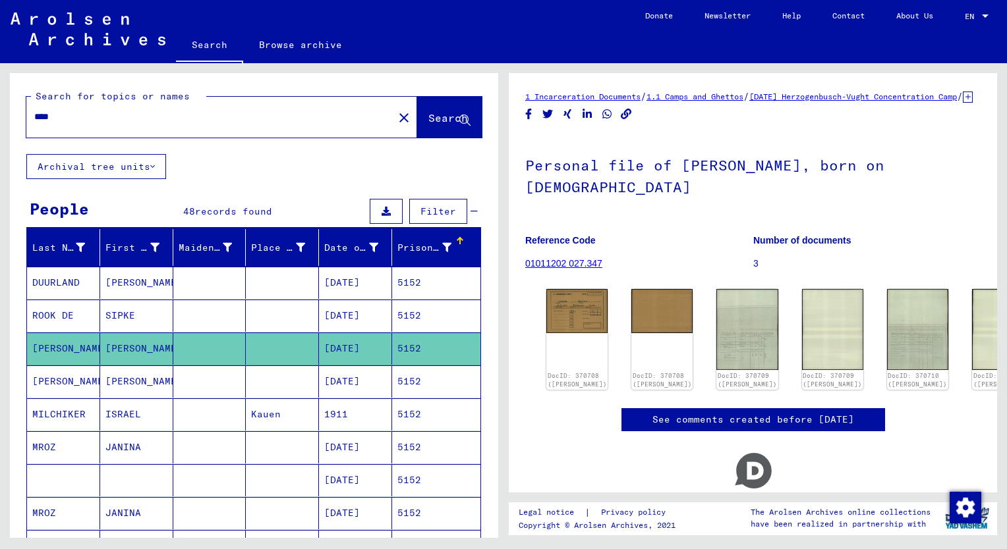
click at [60, 315] on mat-cell "ROOK DE" at bounding box center [63, 316] width 73 height 32
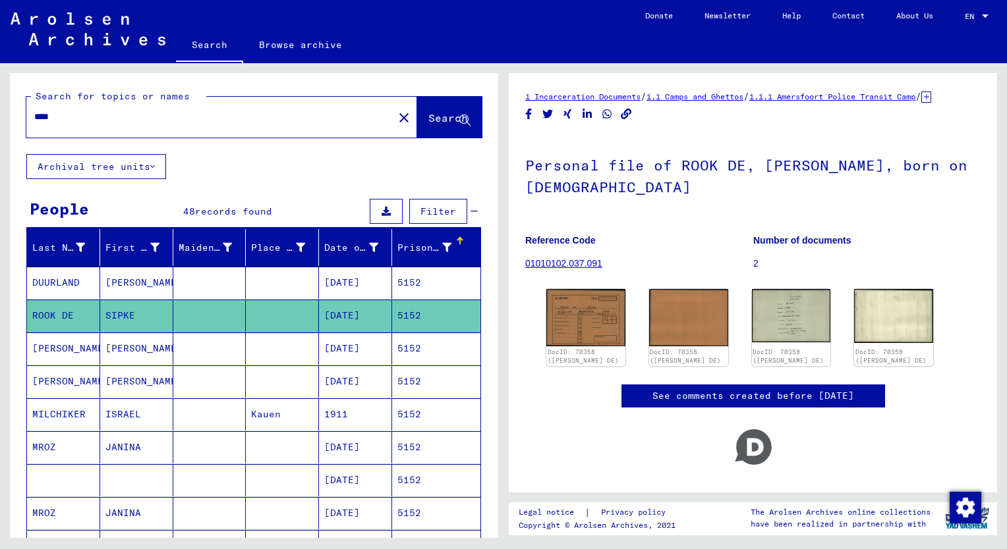
click at [61, 120] on input "****" at bounding box center [209, 117] width 351 height 14
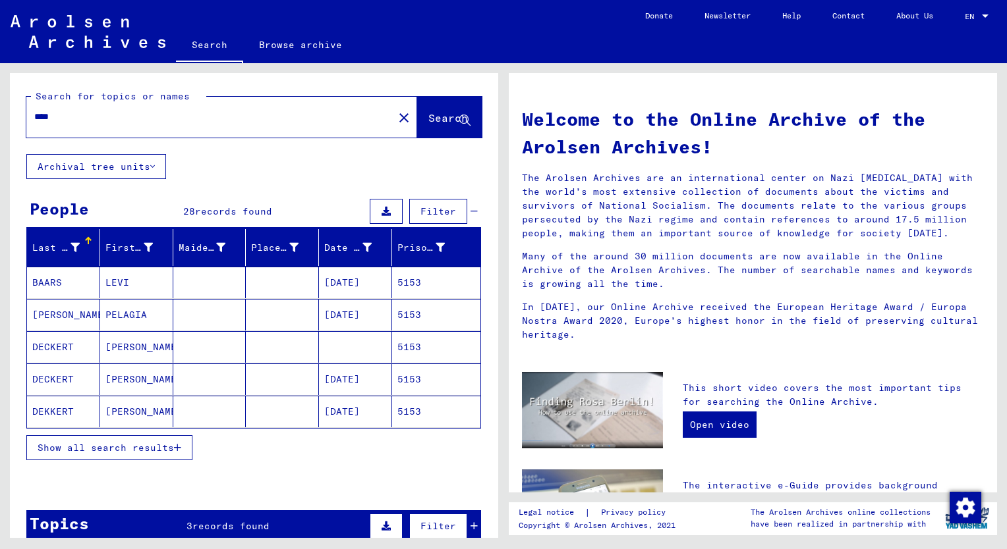
click at [67, 447] on span "Show all search results" at bounding box center [106, 448] width 136 height 12
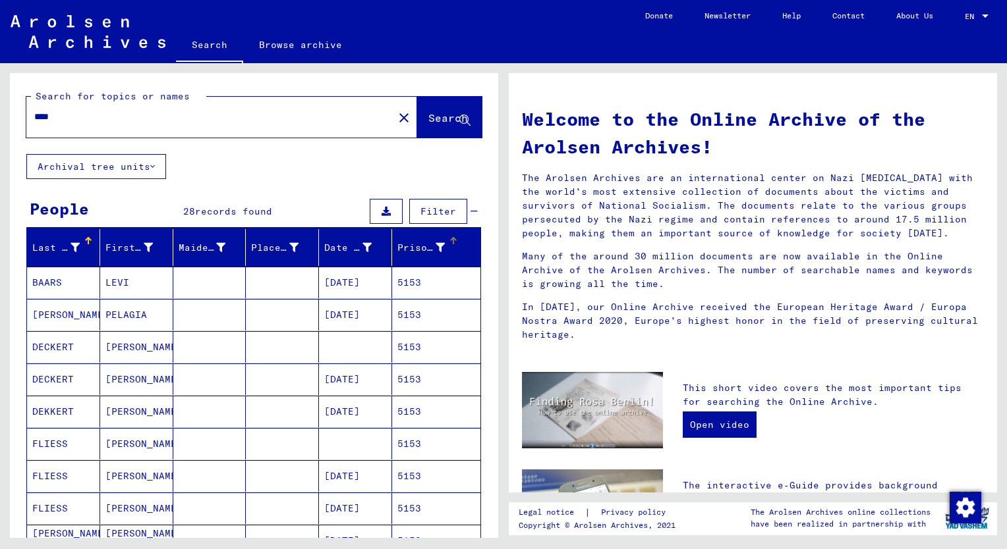
click at [401, 248] on div "Prisoner #" at bounding box center [420, 248] width 47 height 14
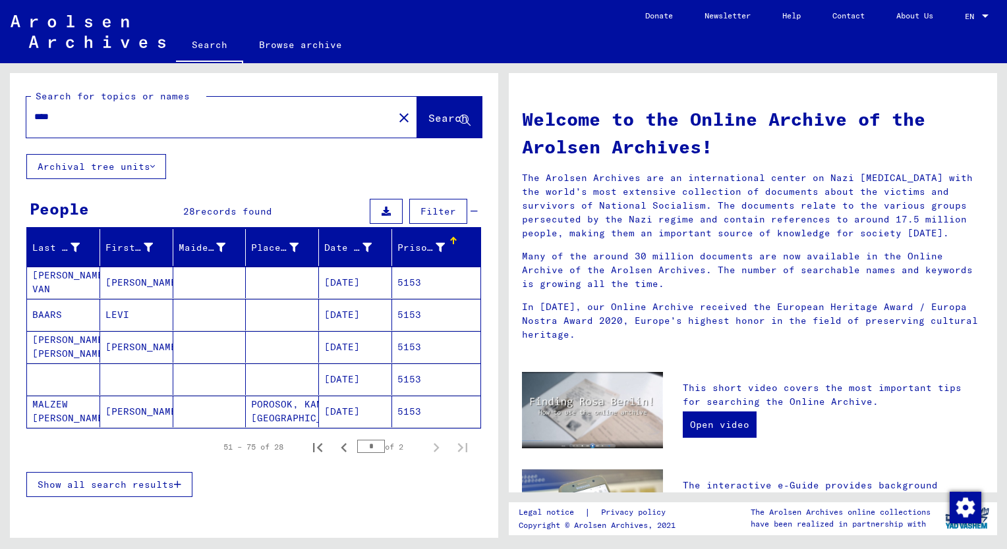
click at [88, 484] on span "Show all search results" at bounding box center [106, 485] width 136 height 12
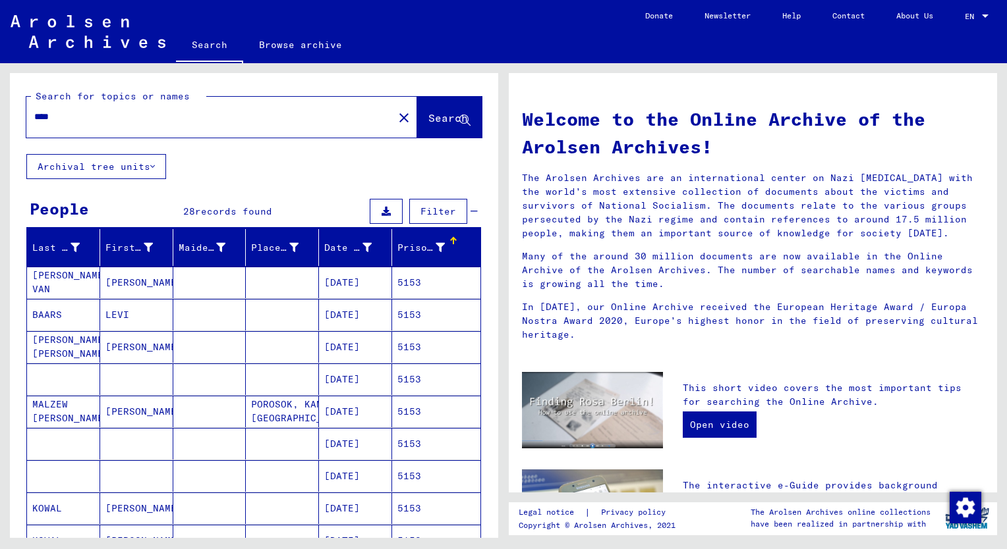
click at [399, 250] on div "Prisoner #" at bounding box center [420, 248] width 47 height 14
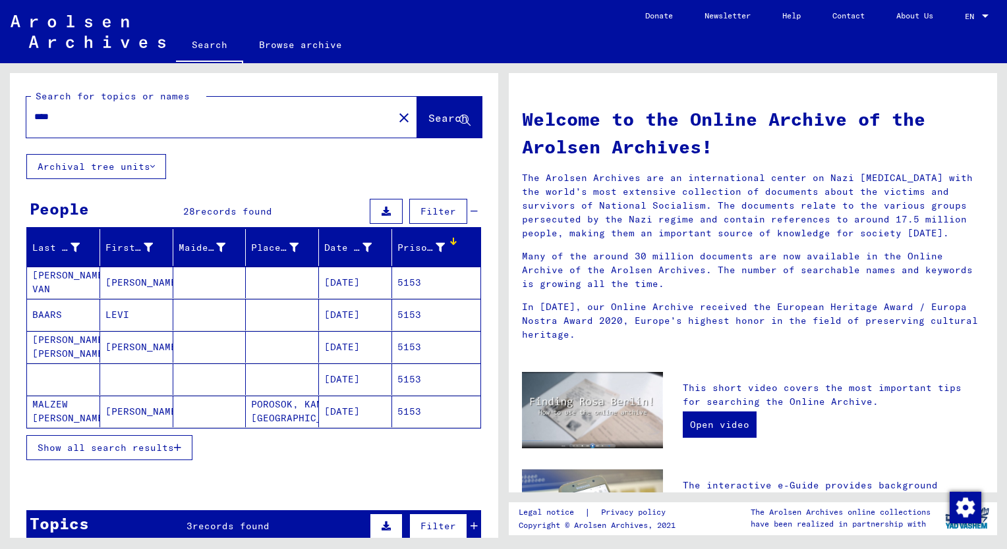
click at [153, 446] on span "Show all search results" at bounding box center [106, 448] width 136 height 12
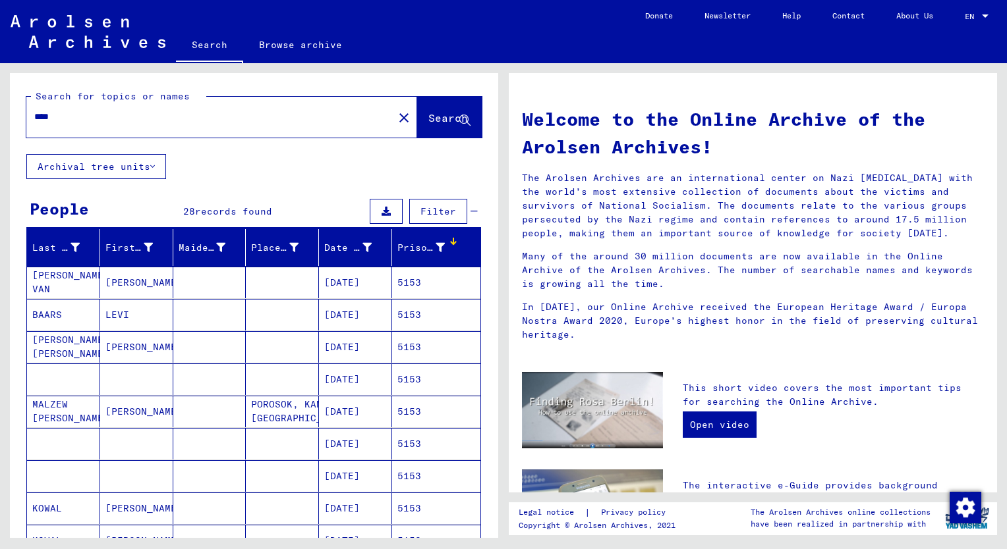
click at [123, 308] on mat-cell "LEVI" at bounding box center [136, 315] width 73 height 32
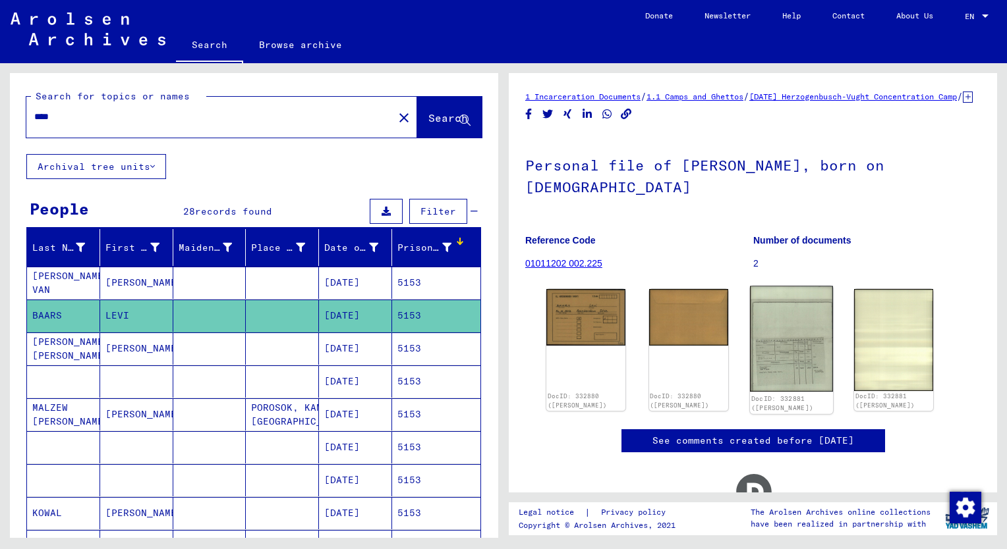
click at [783, 361] on img at bounding box center [791, 340] width 83 height 106
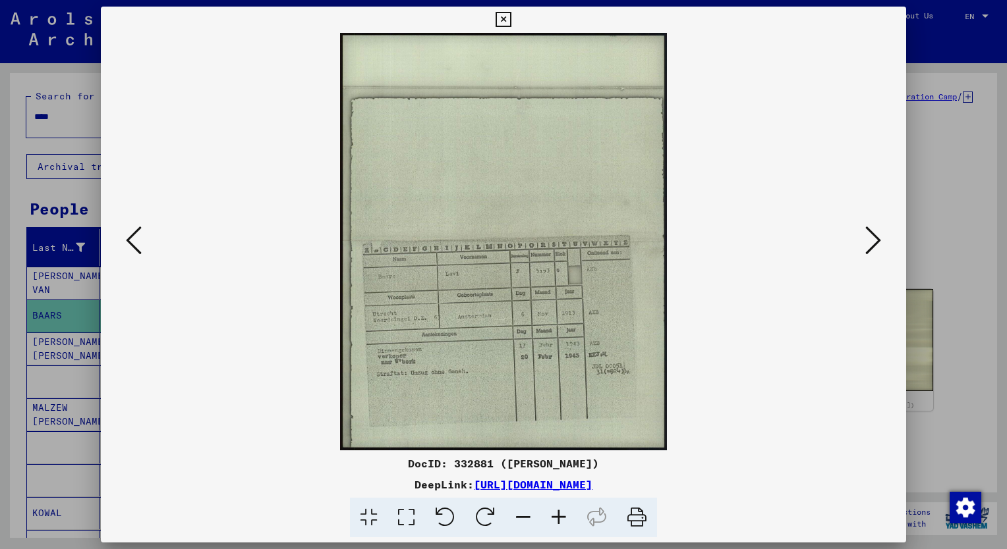
click at [560, 517] on icon at bounding box center [559, 518] width 36 height 40
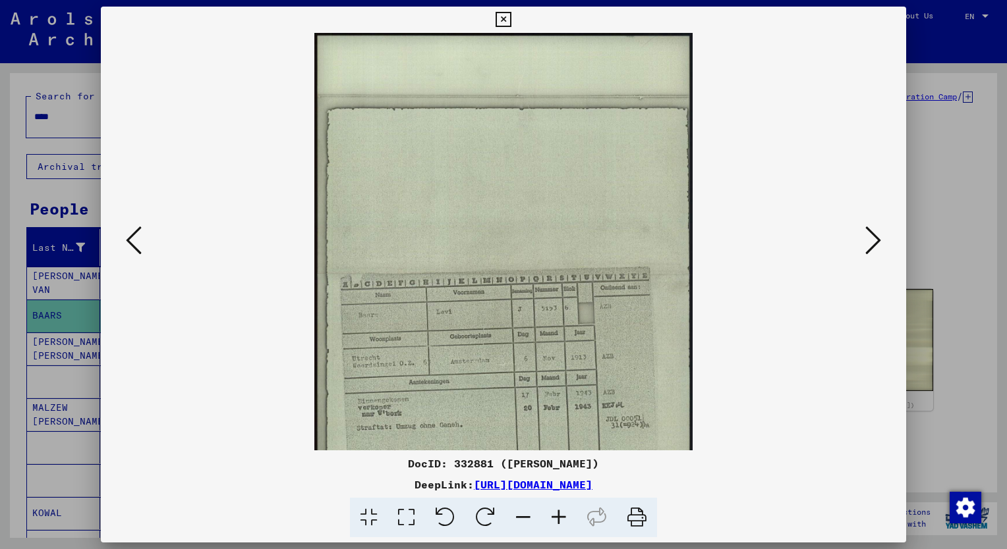
click at [560, 517] on icon at bounding box center [559, 518] width 36 height 40
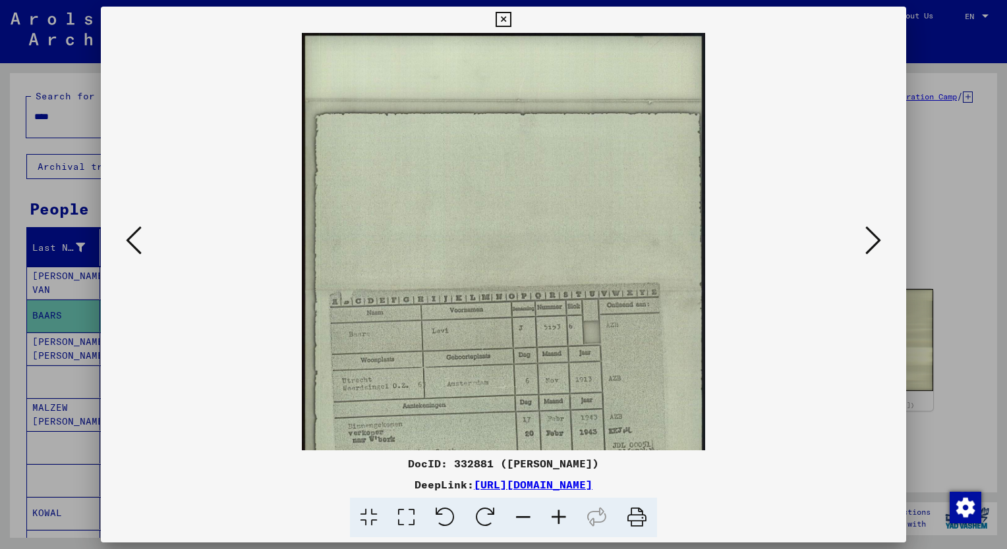
click at [560, 517] on icon at bounding box center [559, 518] width 36 height 40
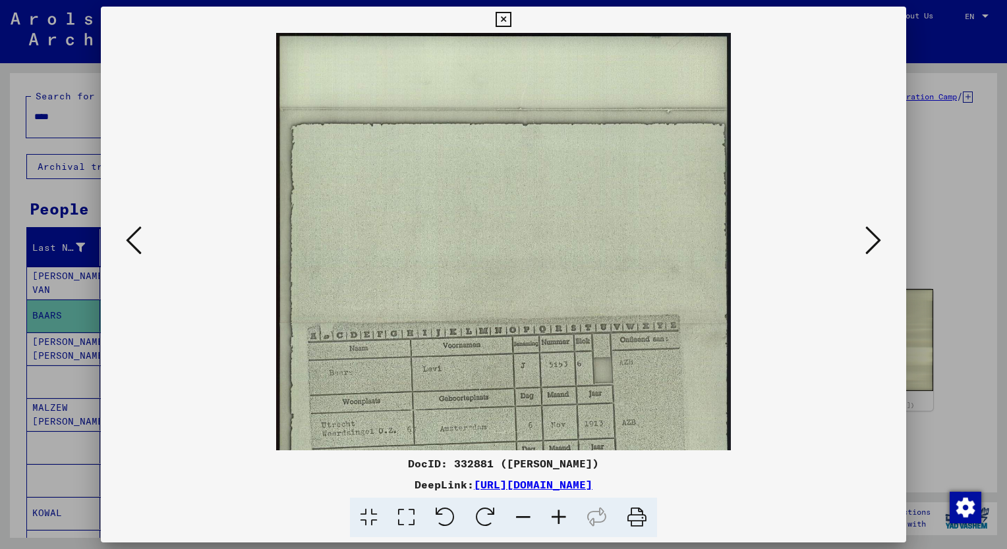
click at [560, 517] on icon at bounding box center [559, 518] width 36 height 40
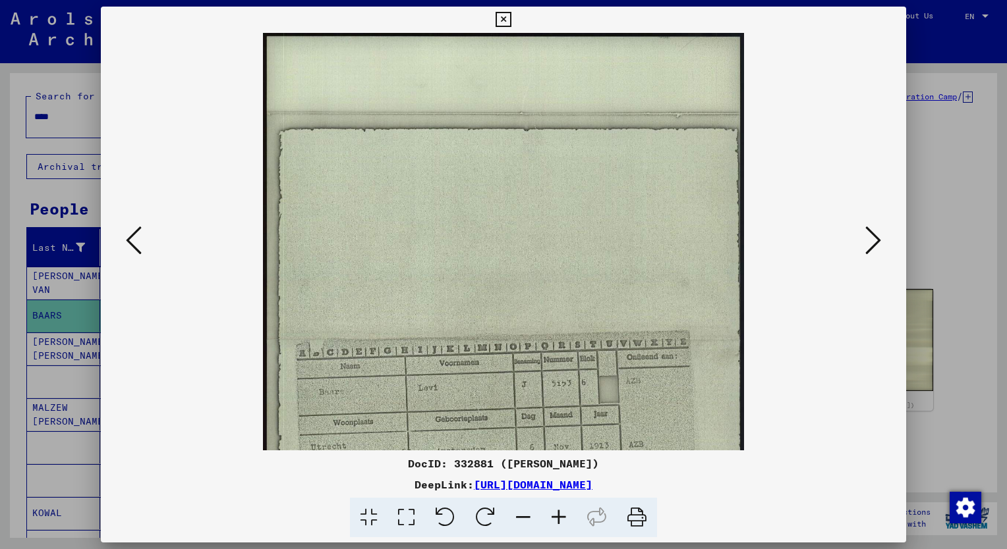
click at [560, 517] on icon at bounding box center [559, 518] width 36 height 40
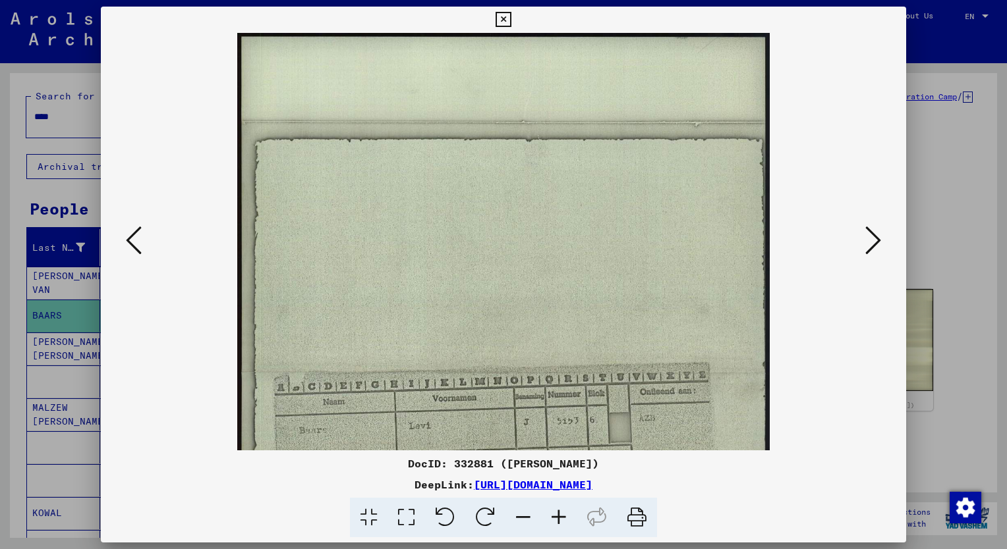
click at [560, 517] on icon at bounding box center [559, 518] width 36 height 40
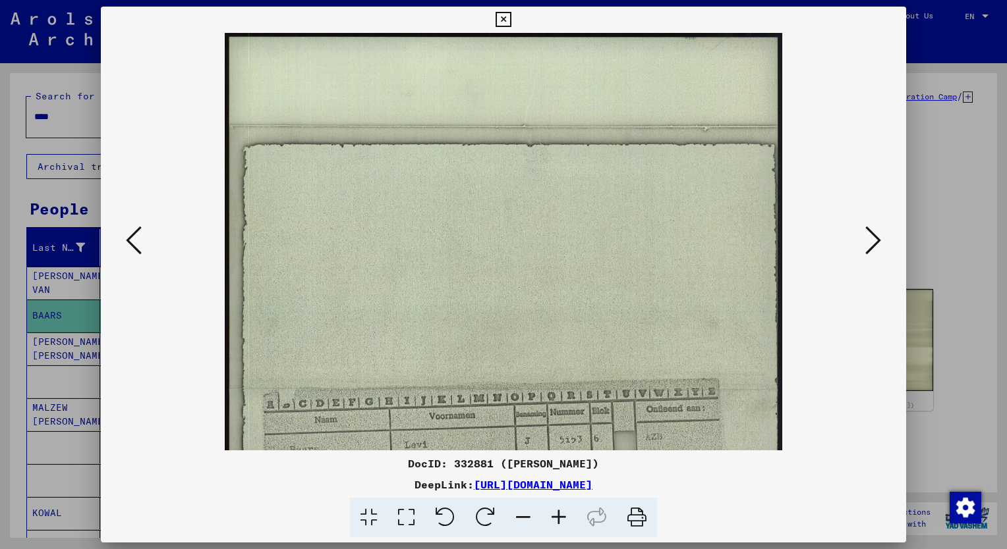
click at [560, 517] on icon at bounding box center [559, 518] width 36 height 40
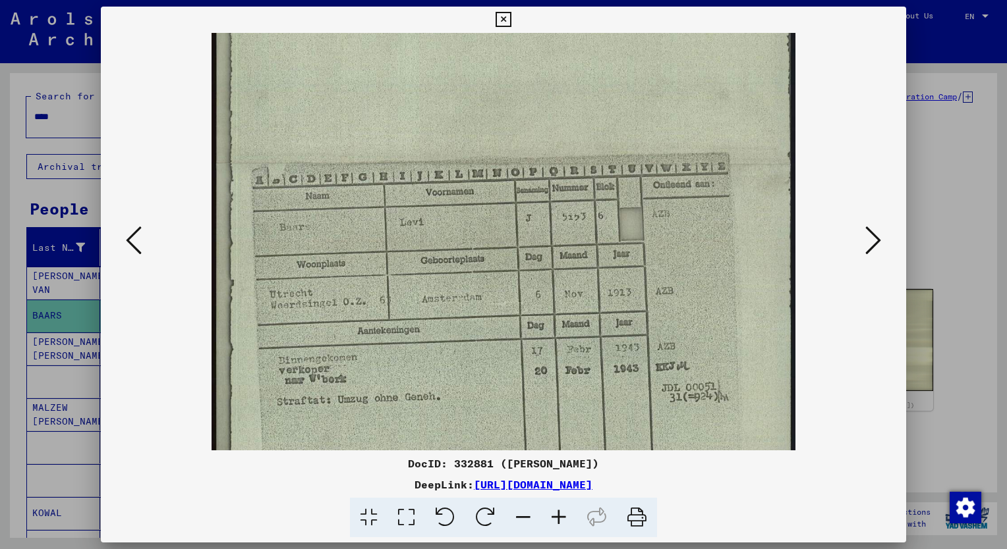
scroll to position [248, 0]
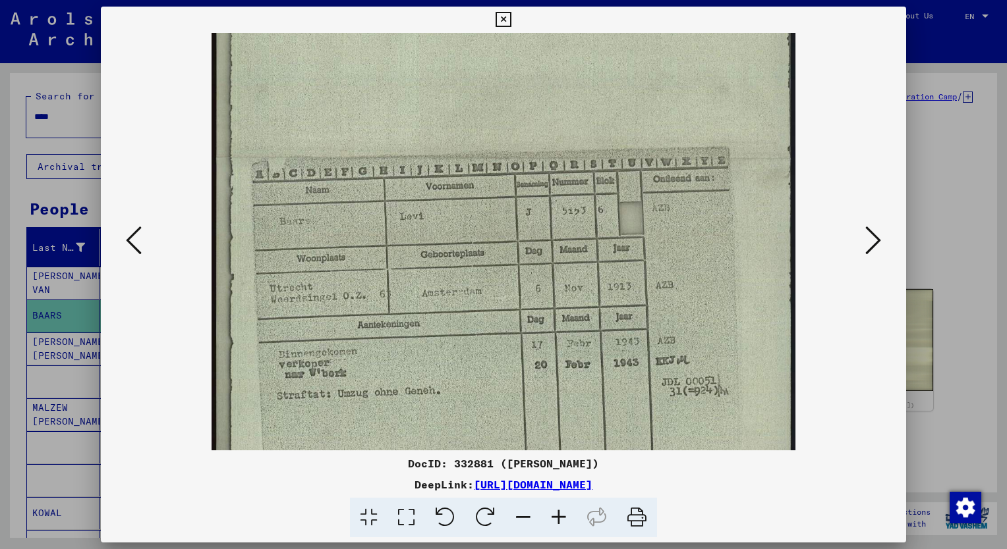
drag, startPoint x: 673, startPoint y: 336, endPoint x: 649, endPoint y: 90, distance: 247.5
click at [649, 90] on img at bounding box center [502, 158] width 583 height 747
click at [28, 198] on div at bounding box center [503, 274] width 1007 height 549
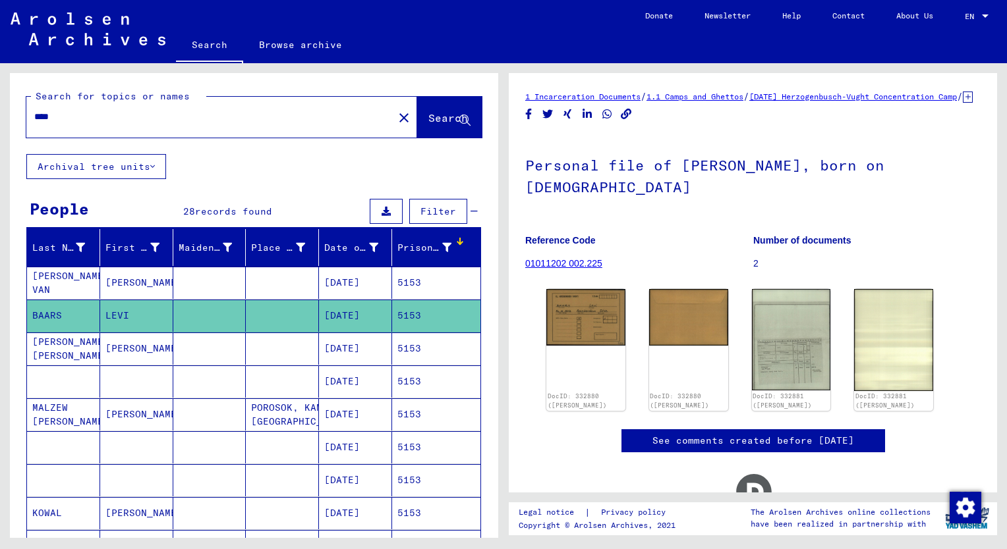
click at [63, 112] on input "****" at bounding box center [209, 117] width 351 height 14
type input "****"
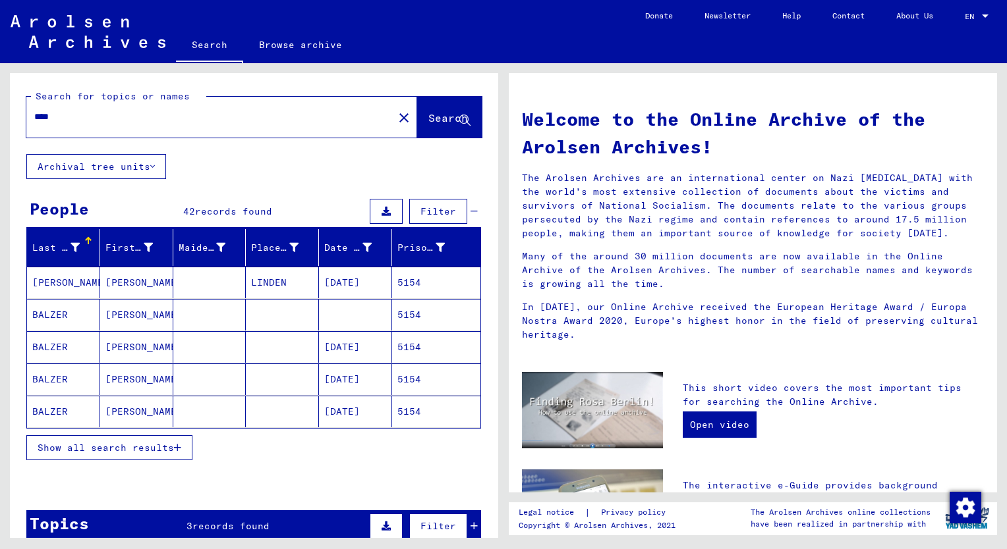
click at [132, 453] on button "Show all search results" at bounding box center [109, 447] width 166 height 25
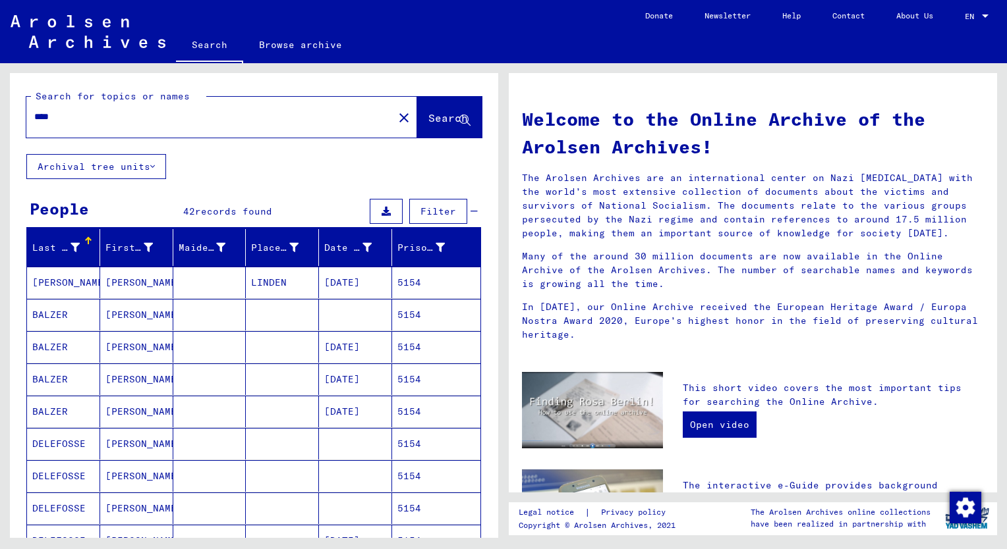
click at [397, 250] on div "Prisoner #" at bounding box center [420, 248] width 47 height 14
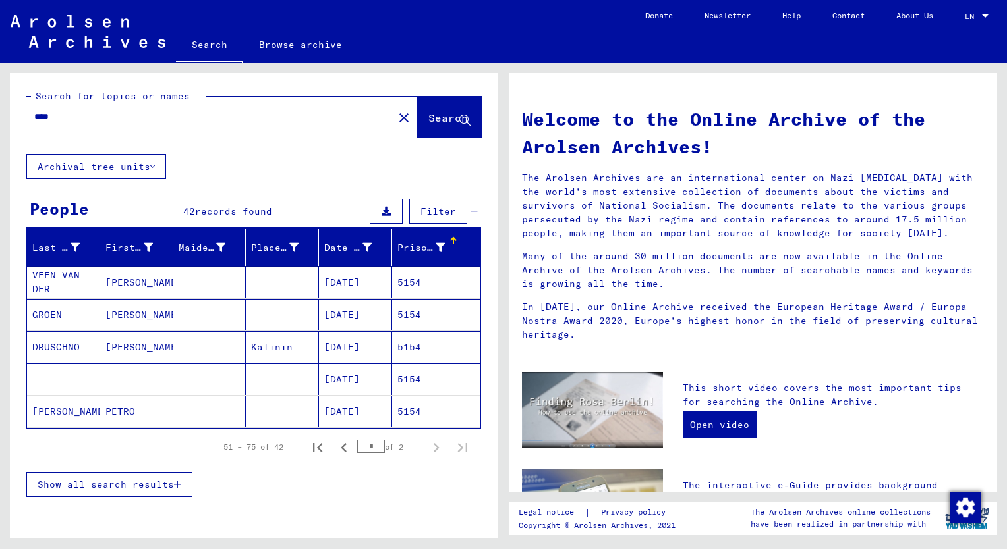
click at [126, 487] on span "Show all search results" at bounding box center [106, 485] width 136 height 12
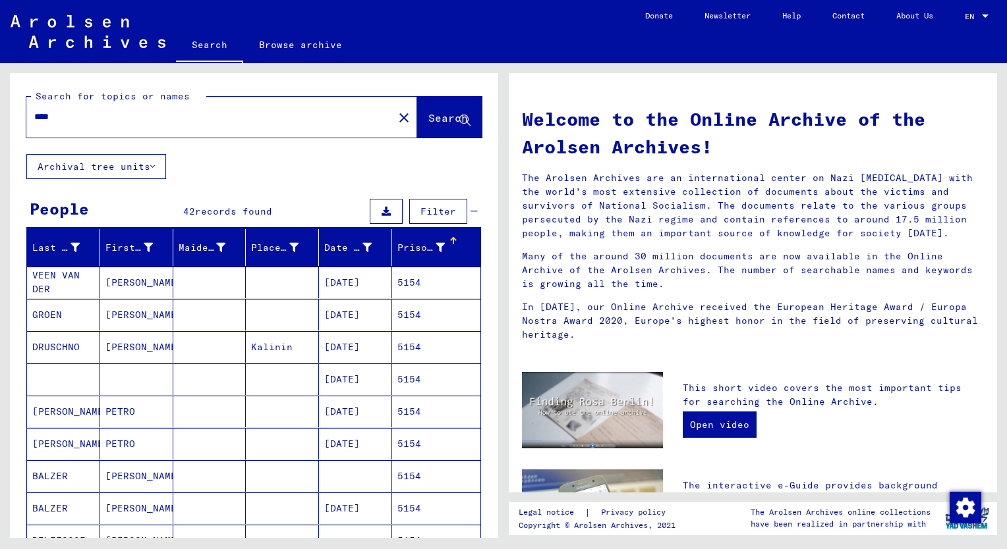
click at [148, 318] on mat-cell "[PERSON_NAME]" at bounding box center [136, 315] width 73 height 32
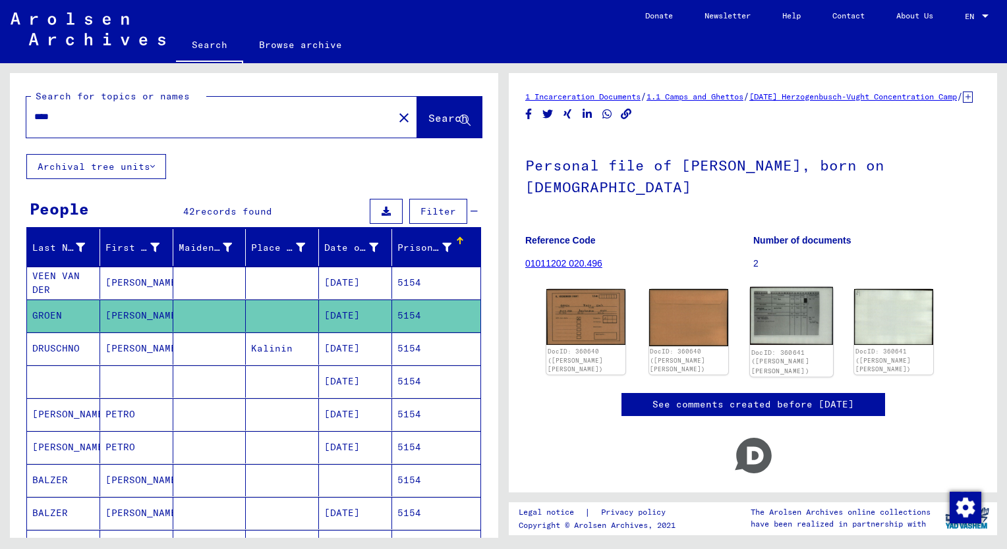
click at [779, 302] on img at bounding box center [791, 316] width 83 height 59
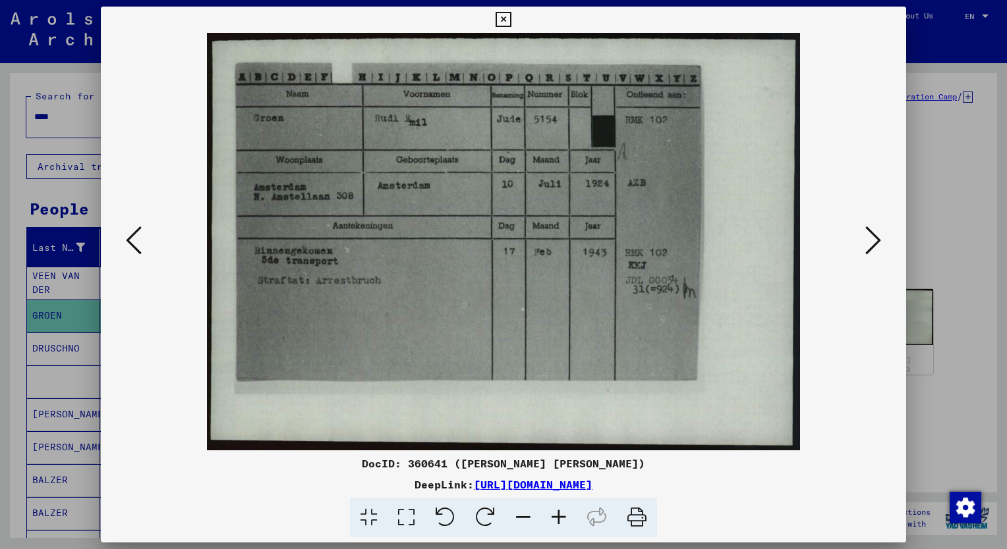
click at [556, 518] on icon at bounding box center [559, 518] width 36 height 40
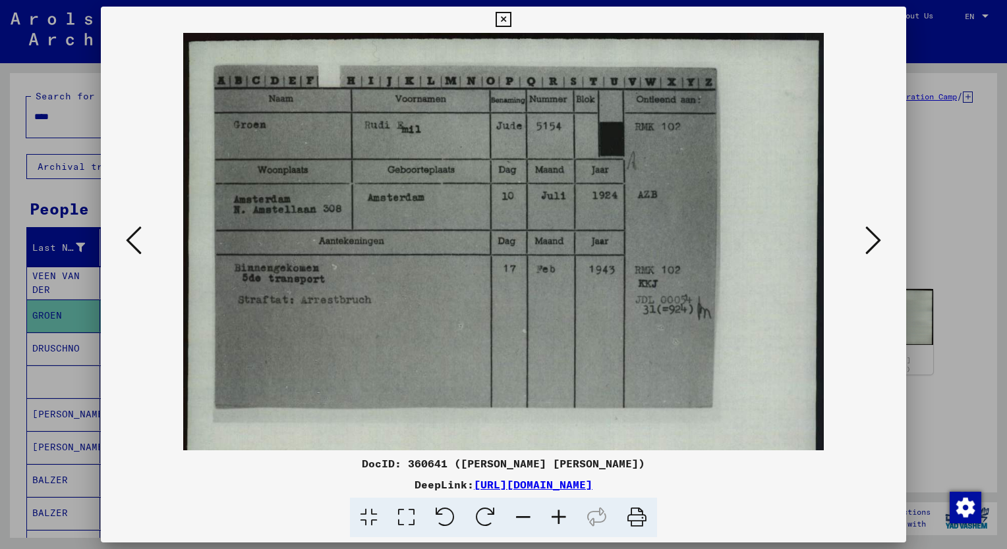
click at [556, 518] on icon at bounding box center [559, 518] width 36 height 40
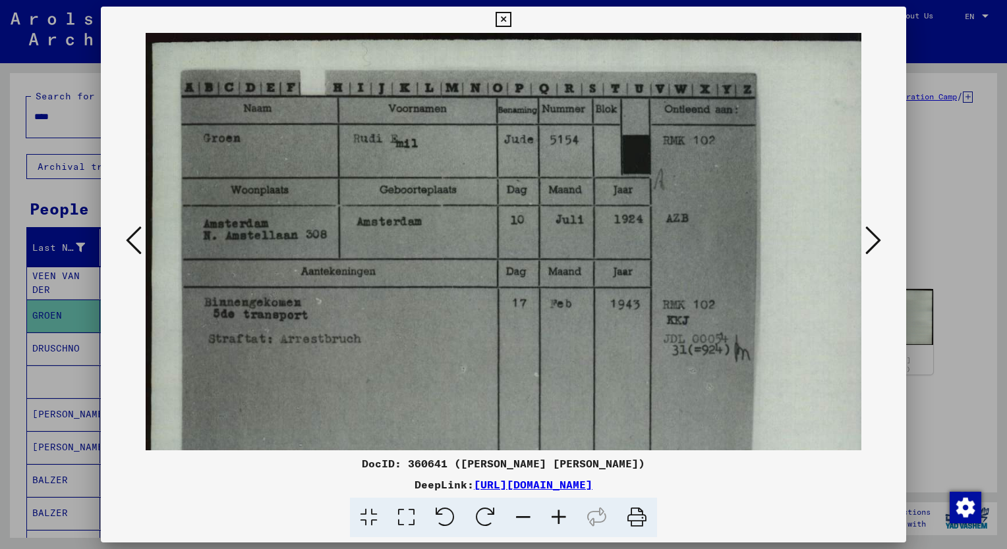
click at [556, 518] on icon at bounding box center [559, 518] width 36 height 40
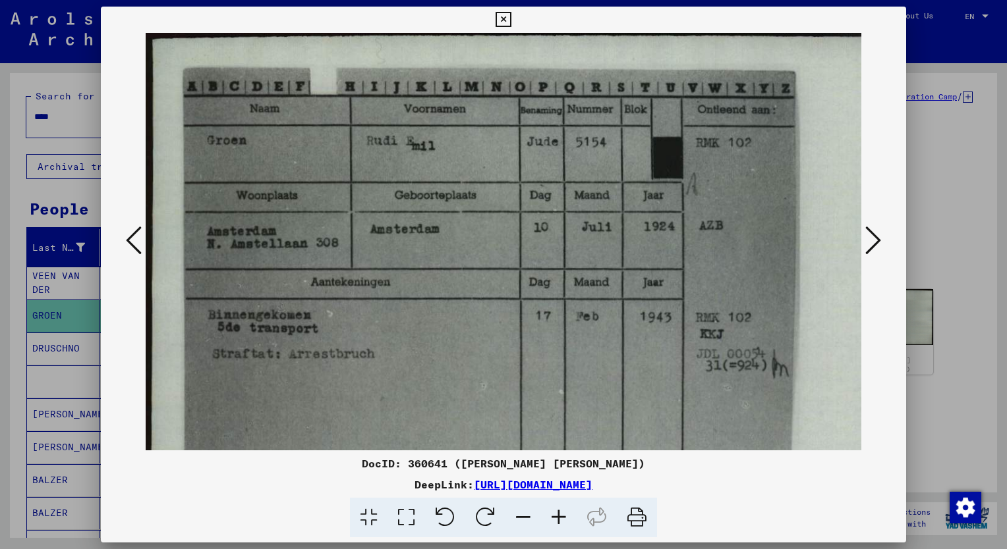
scroll to position [5, 1]
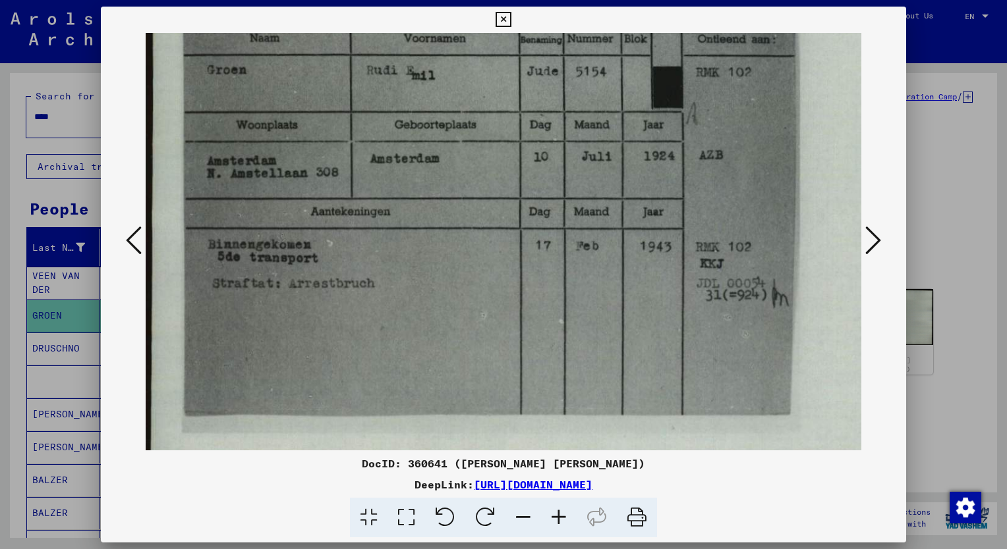
drag, startPoint x: 578, startPoint y: 341, endPoint x: 600, endPoint y: 269, distance: 75.2
click at [600, 270] on img at bounding box center [536, 232] width 780 height 549
click at [63, 116] on div at bounding box center [503, 274] width 1007 height 549
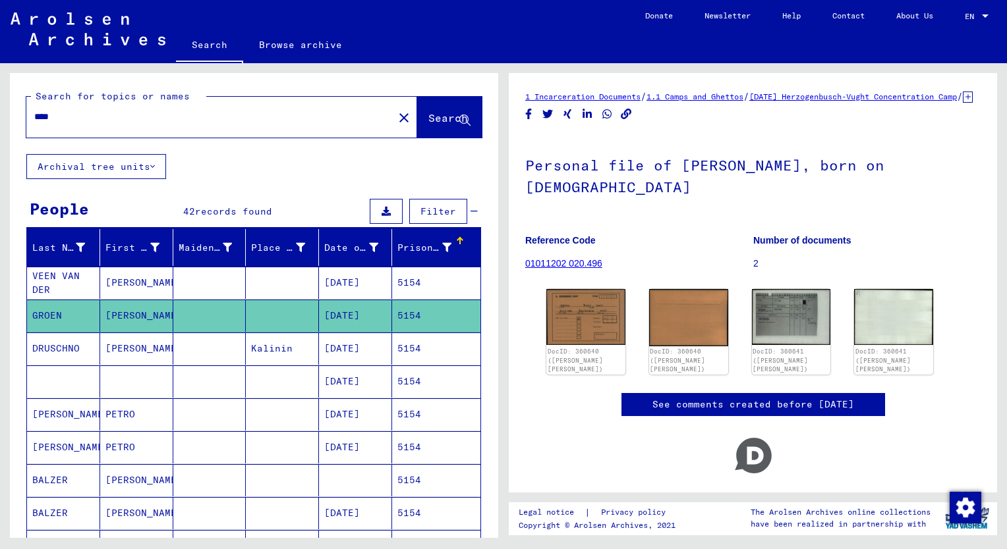
click at [63, 116] on input "****" at bounding box center [209, 117] width 351 height 14
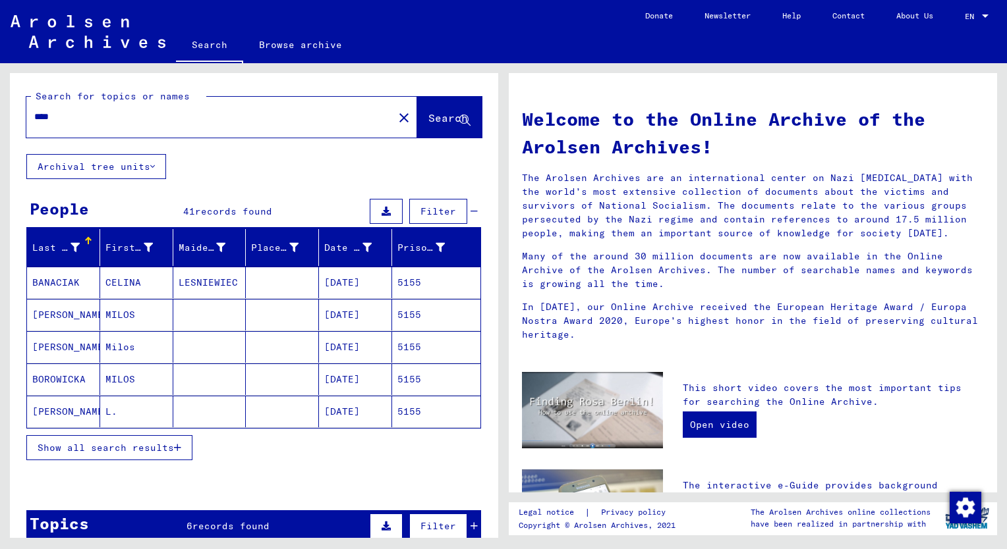
click at [132, 449] on span "Show all search results" at bounding box center [106, 448] width 136 height 12
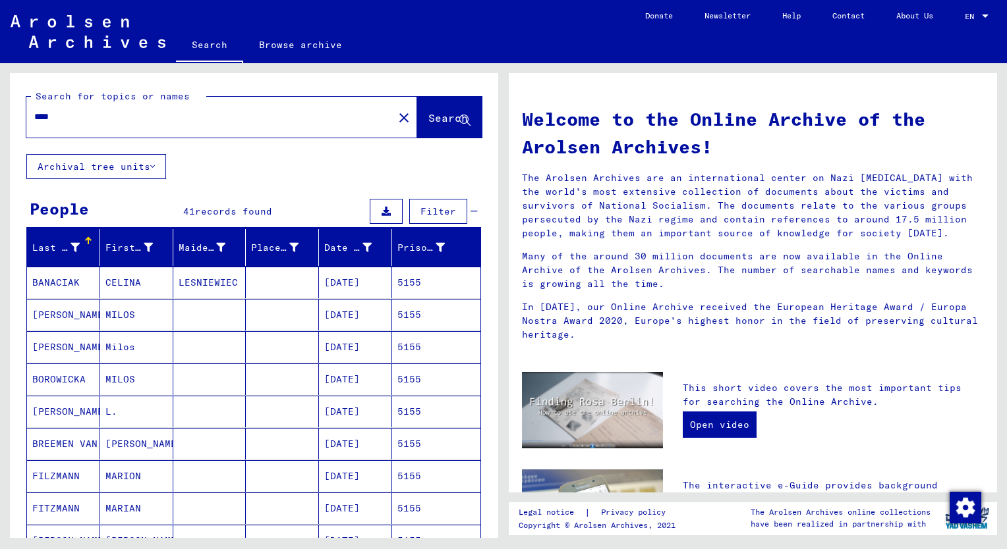
click at [397, 250] on div "Prisoner #" at bounding box center [420, 248] width 47 height 14
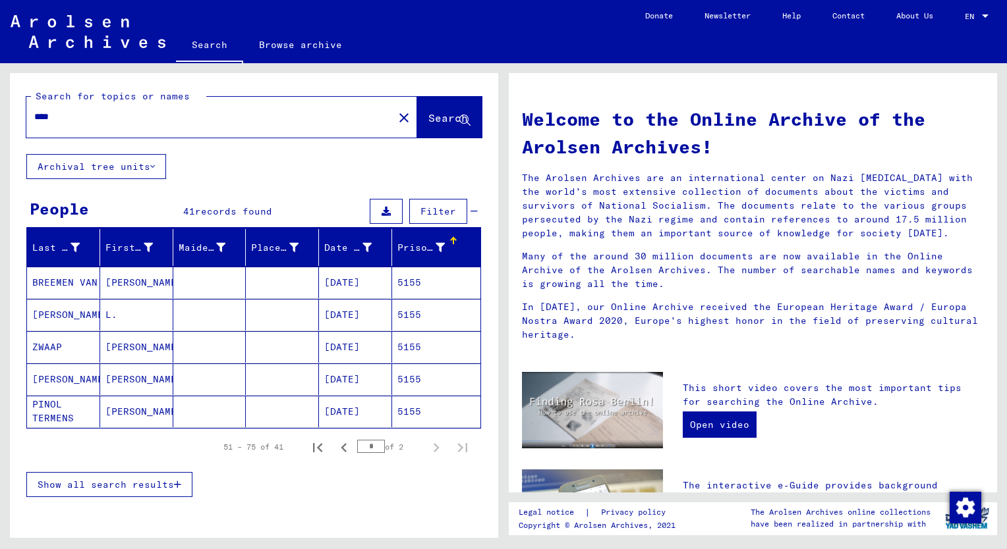
click at [138, 482] on span "Show all search results" at bounding box center [106, 485] width 136 height 12
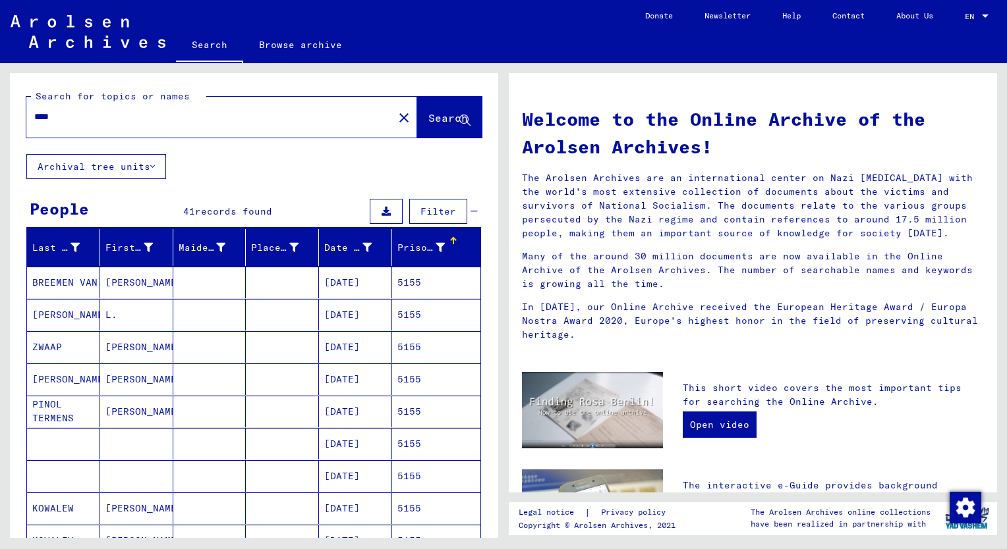
click at [121, 383] on mat-cell "[PERSON_NAME]" at bounding box center [136, 380] width 73 height 32
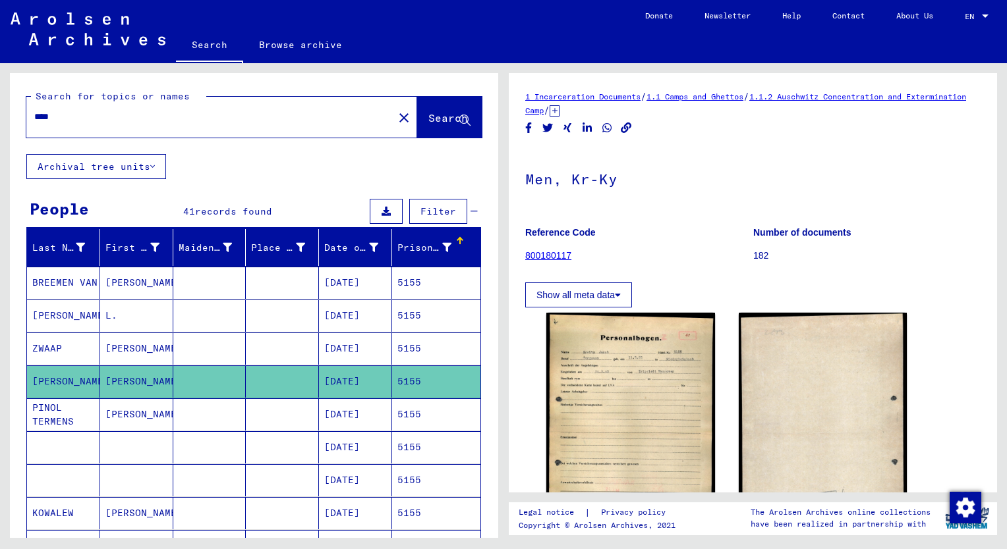
click at [127, 349] on mat-cell "[PERSON_NAME]" at bounding box center [136, 349] width 73 height 32
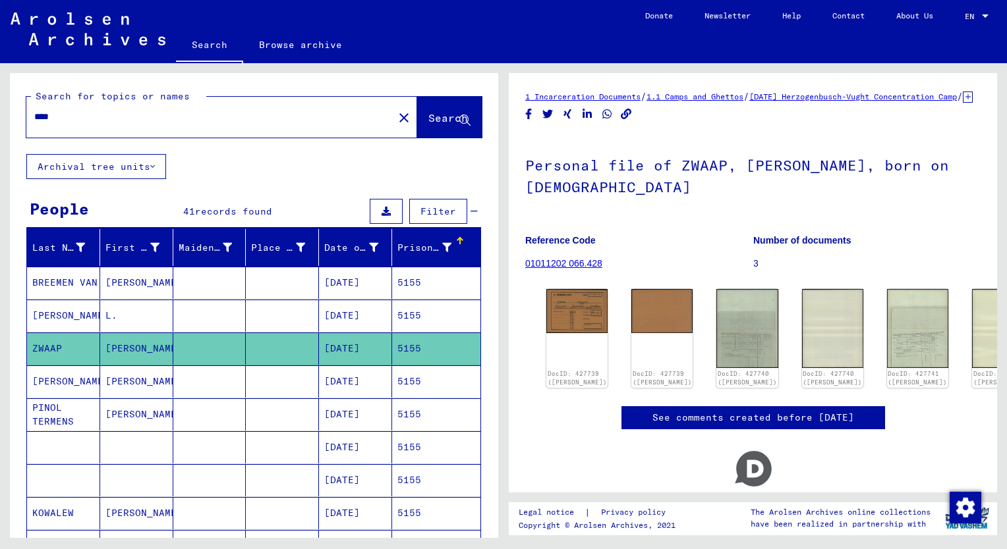
click at [111, 318] on mat-cell "L." at bounding box center [136, 316] width 73 height 32
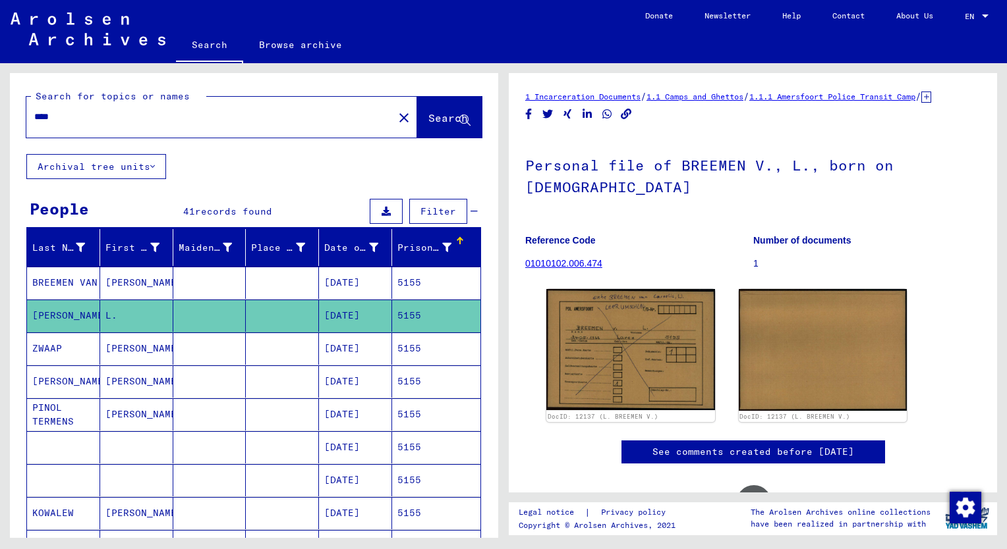
click at [129, 344] on mat-cell "[PERSON_NAME]" at bounding box center [136, 349] width 73 height 32
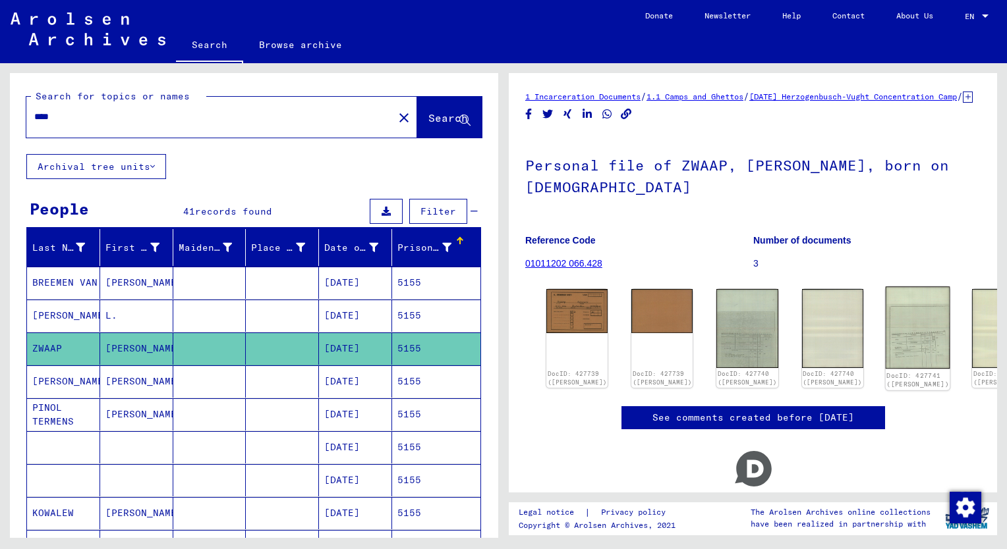
click at [885, 347] on img at bounding box center [917, 328] width 65 height 82
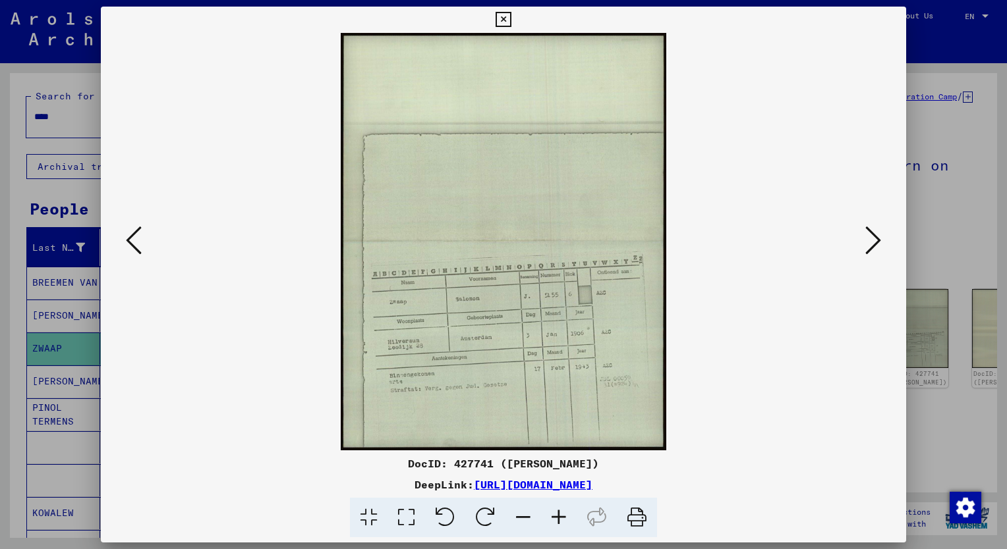
click at [559, 515] on icon at bounding box center [559, 518] width 36 height 40
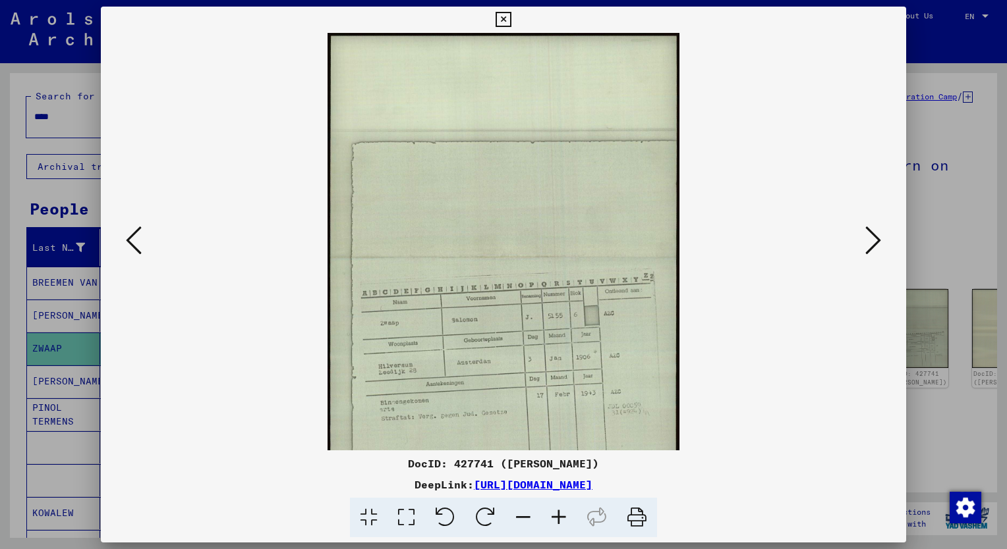
click at [559, 515] on icon at bounding box center [559, 518] width 36 height 40
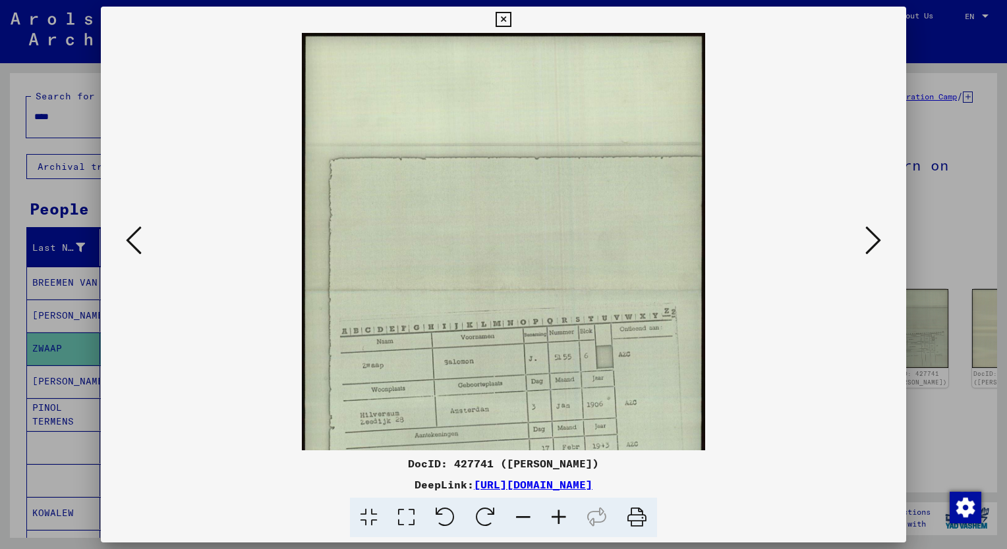
click at [559, 515] on icon at bounding box center [559, 518] width 36 height 40
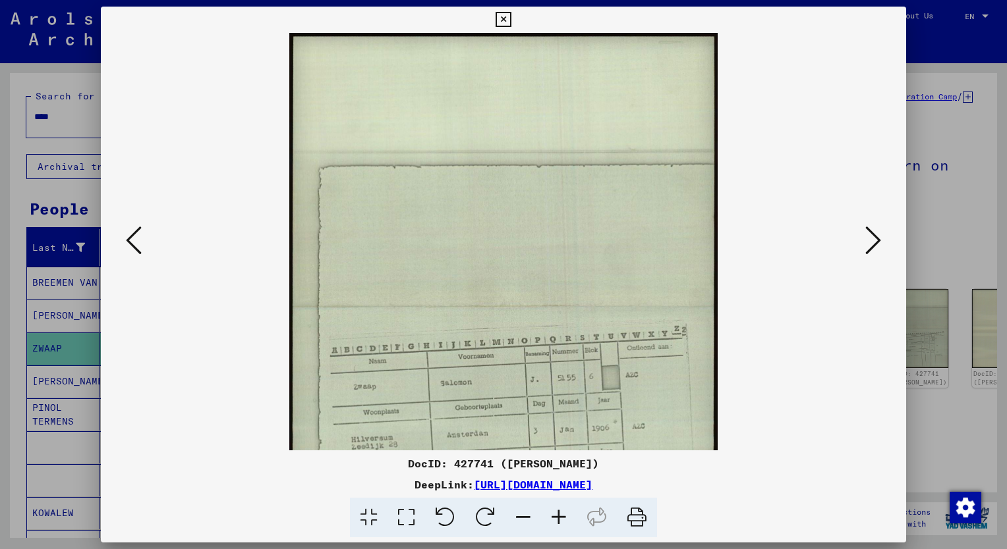
click at [559, 515] on icon at bounding box center [559, 518] width 36 height 40
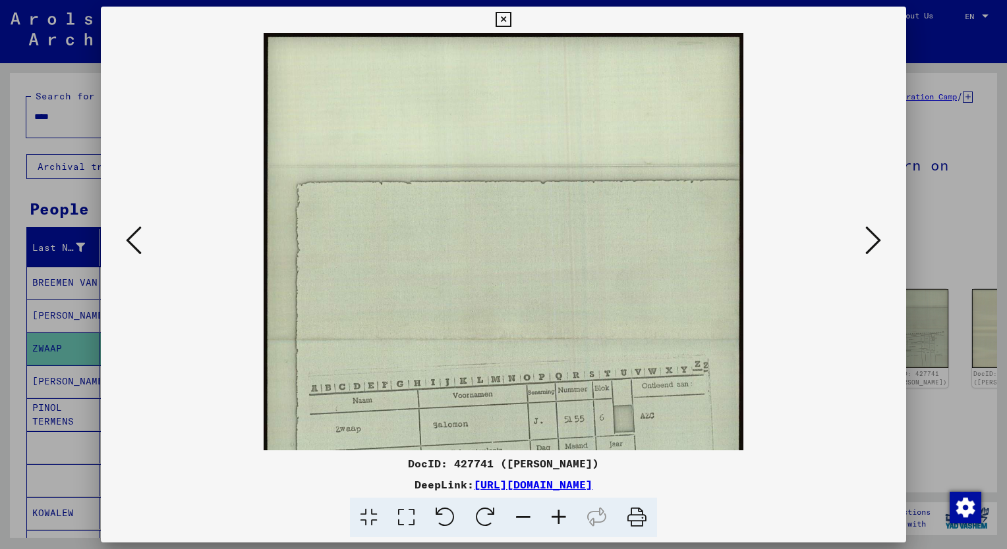
click at [559, 515] on icon at bounding box center [559, 518] width 36 height 40
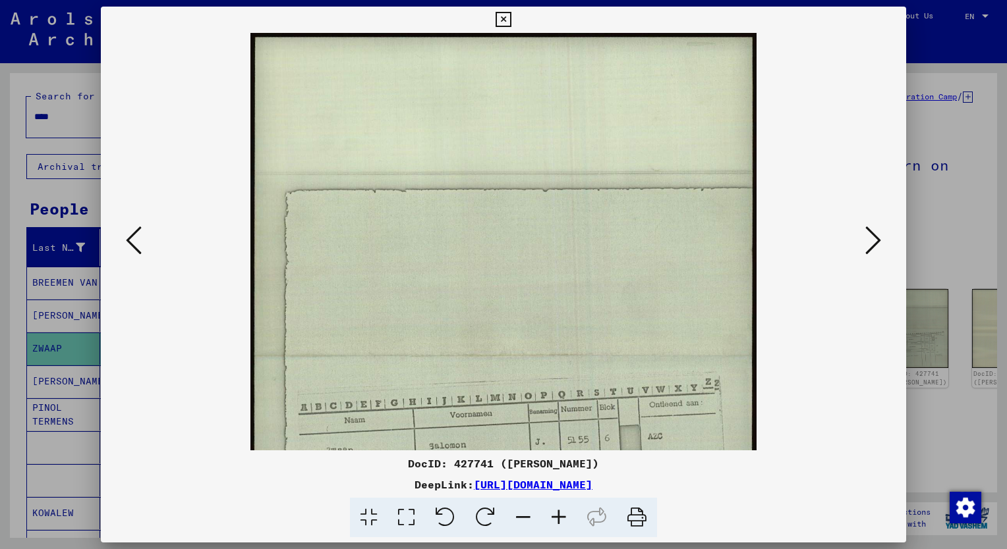
click at [559, 515] on icon at bounding box center [559, 518] width 36 height 40
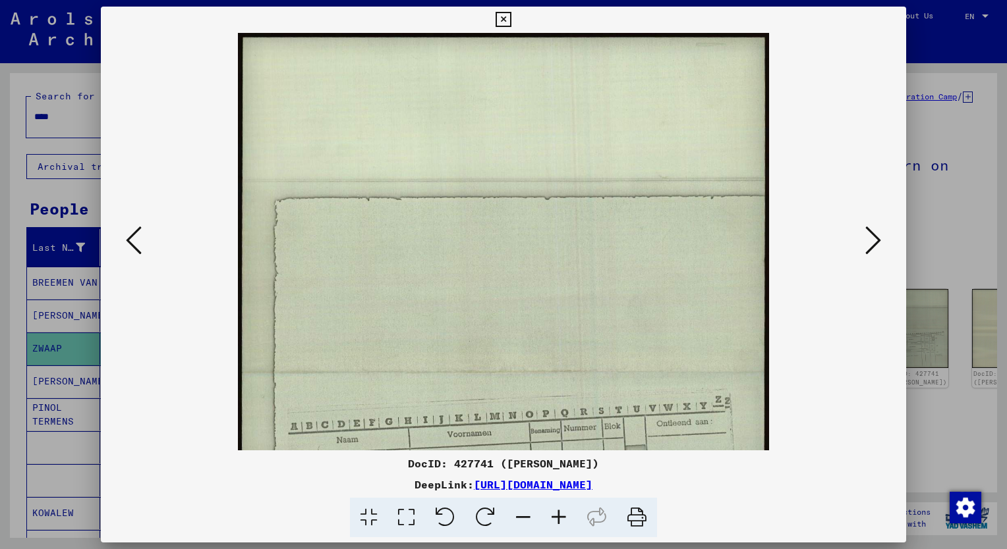
click at [559, 515] on icon at bounding box center [559, 518] width 36 height 40
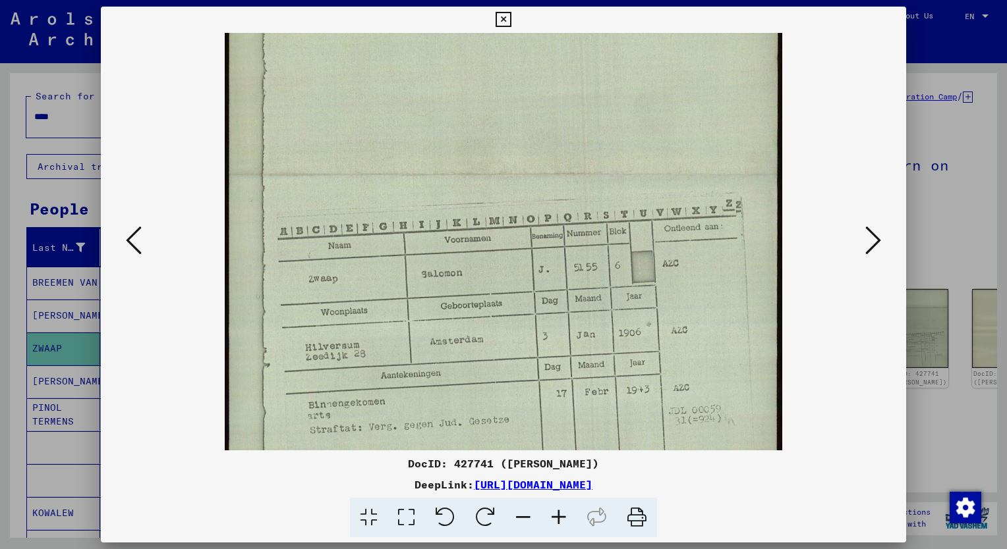
drag, startPoint x: 585, startPoint y: 328, endPoint x: 580, endPoint y: 117, distance: 210.9
click at [580, 117] on img at bounding box center [503, 176] width 557 height 714
click at [130, 248] on icon at bounding box center [134, 241] width 16 height 32
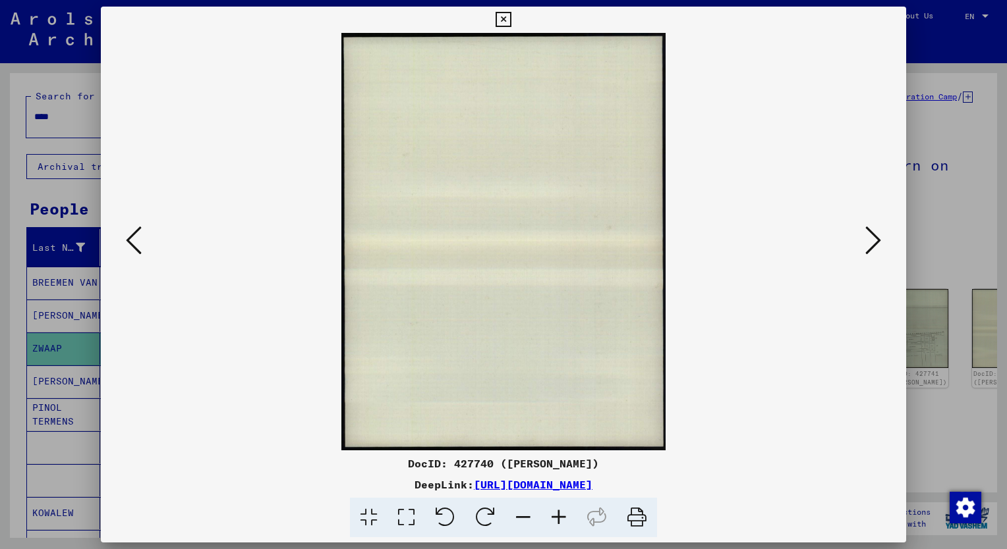
scroll to position [0, 0]
click at [130, 248] on icon at bounding box center [134, 241] width 16 height 32
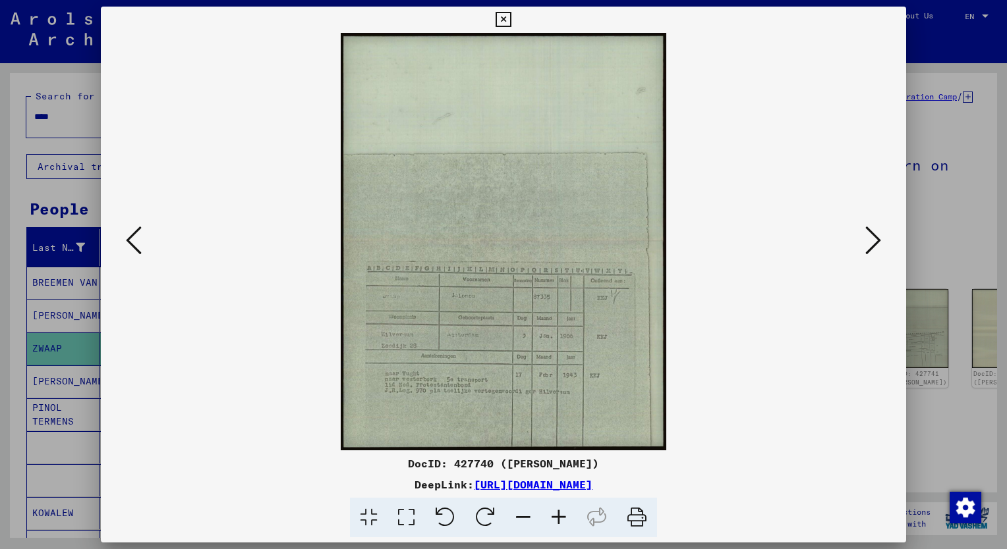
click at [561, 515] on icon at bounding box center [559, 518] width 36 height 40
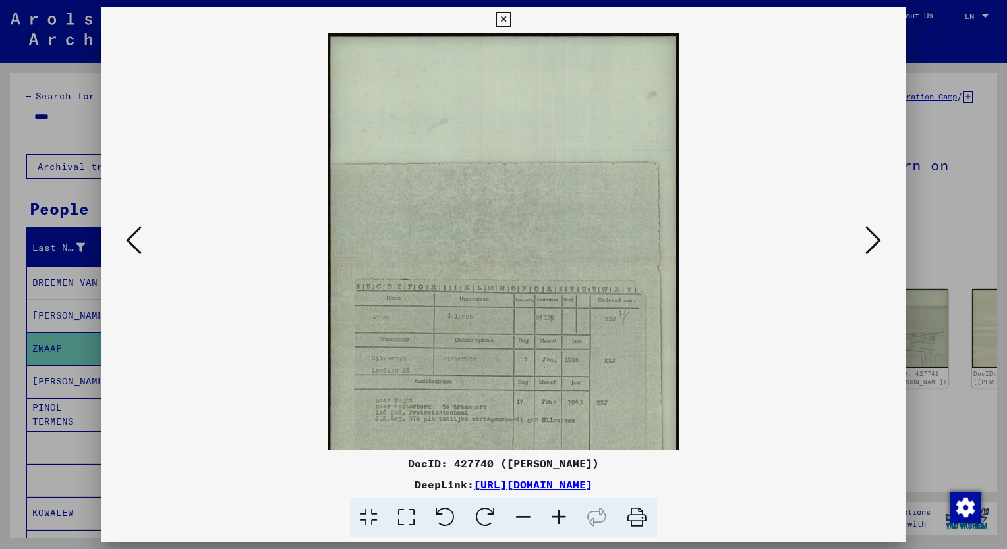
click at [561, 515] on icon at bounding box center [559, 518] width 36 height 40
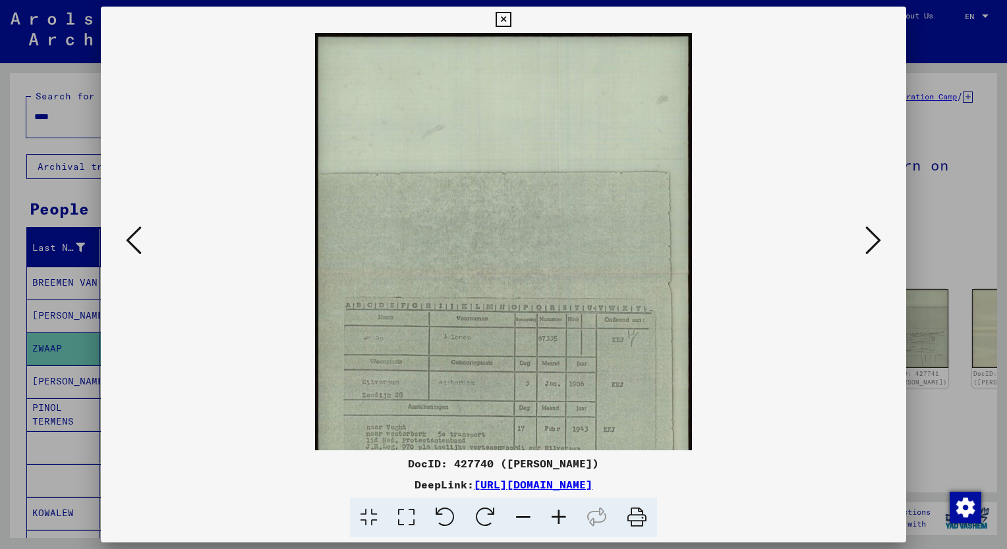
click at [561, 515] on icon at bounding box center [559, 518] width 36 height 40
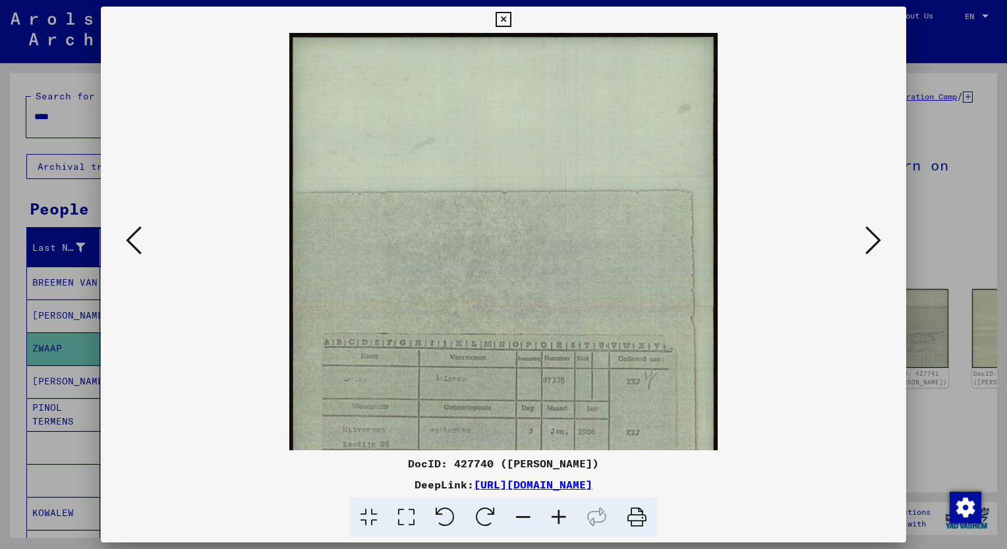
click at [561, 515] on icon at bounding box center [559, 518] width 36 height 40
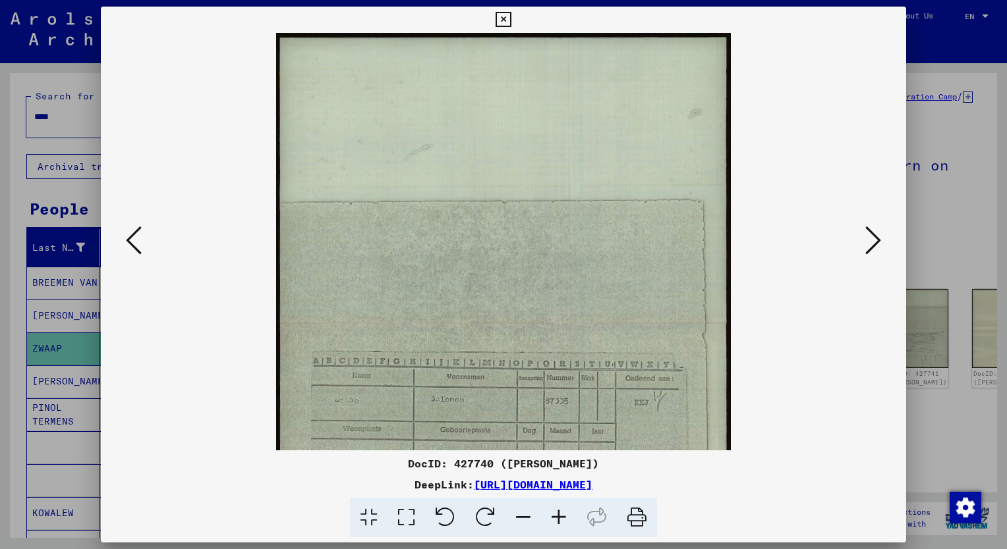
click at [561, 515] on icon at bounding box center [559, 518] width 36 height 40
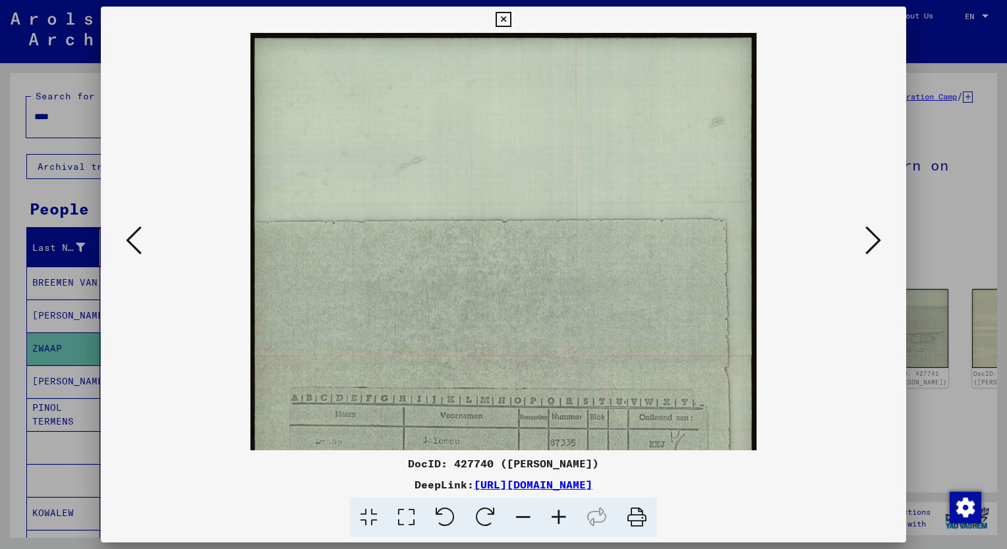
click at [561, 515] on icon at bounding box center [559, 518] width 36 height 40
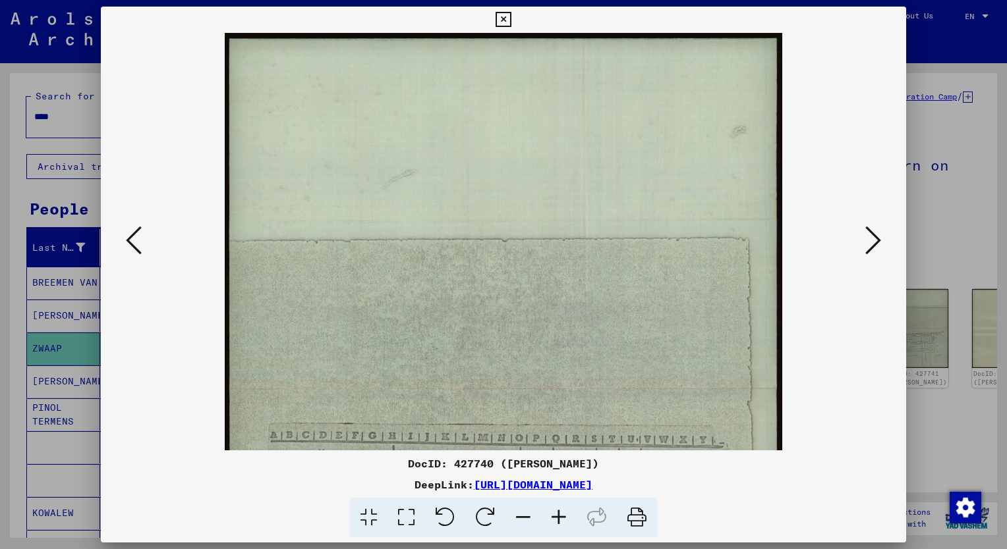
click at [561, 515] on icon at bounding box center [559, 518] width 36 height 40
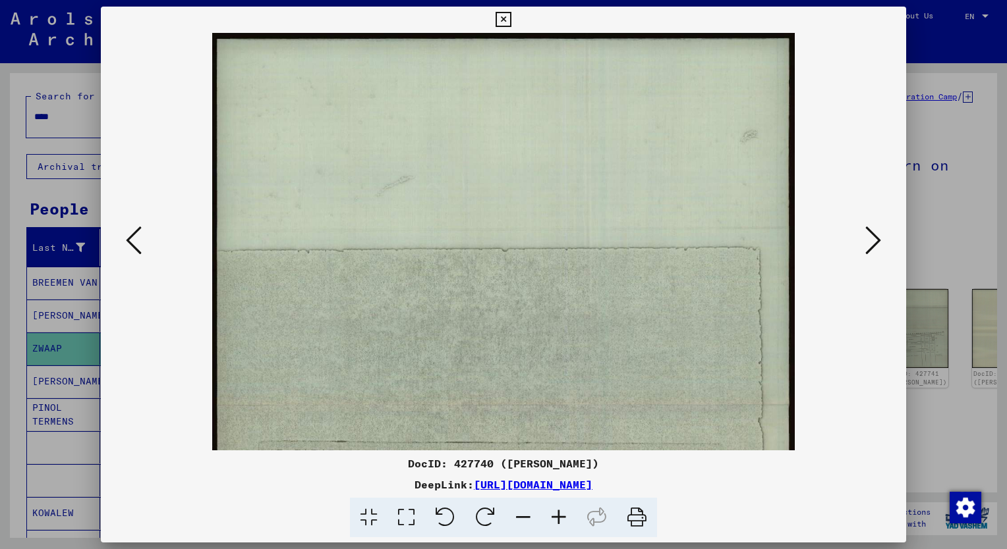
click at [561, 515] on icon at bounding box center [559, 518] width 36 height 40
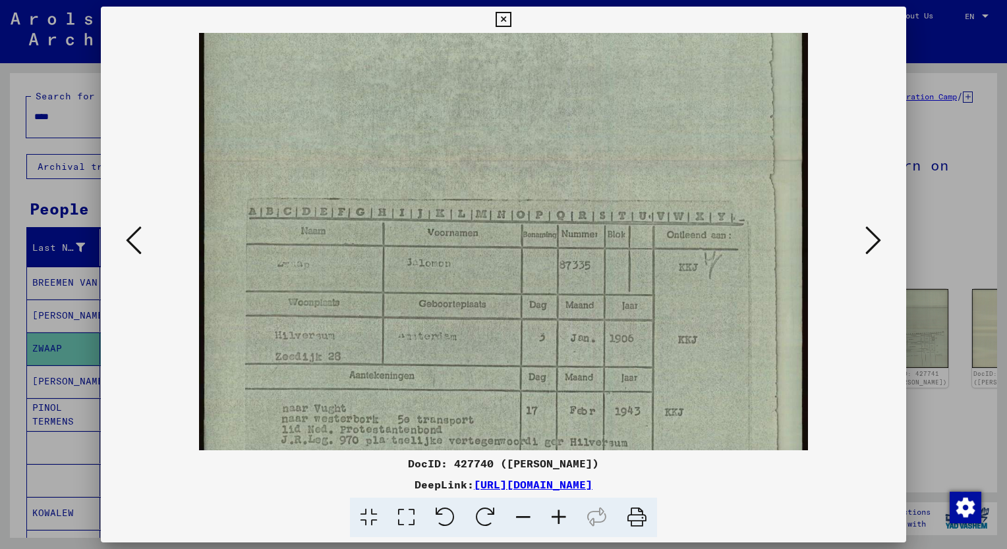
drag, startPoint x: 639, startPoint y: 256, endPoint x: 627, endPoint y: 17, distance: 239.4
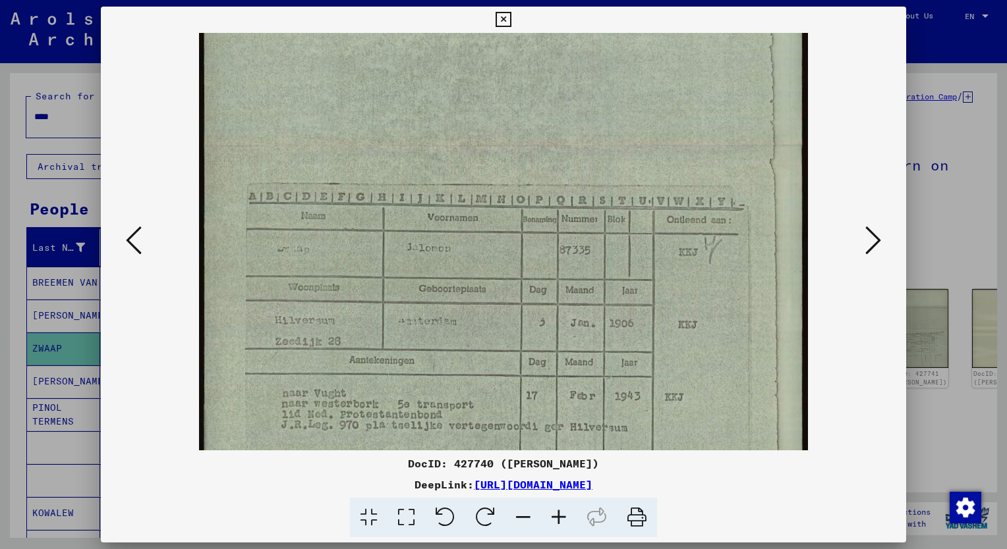
click at [626, 0] on html "Search Browse archive Donate Newsletter Help Contact About Us Search Browse arc…" at bounding box center [503, 274] width 1007 height 549
drag, startPoint x: 631, startPoint y: 254, endPoint x: 611, endPoint y: 254, distance: 19.8
click at [611, 254] on img at bounding box center [503, 152] width 608 height 780
click at [20, 266] on div at bounding box center [503, 274] width 1007 height 549
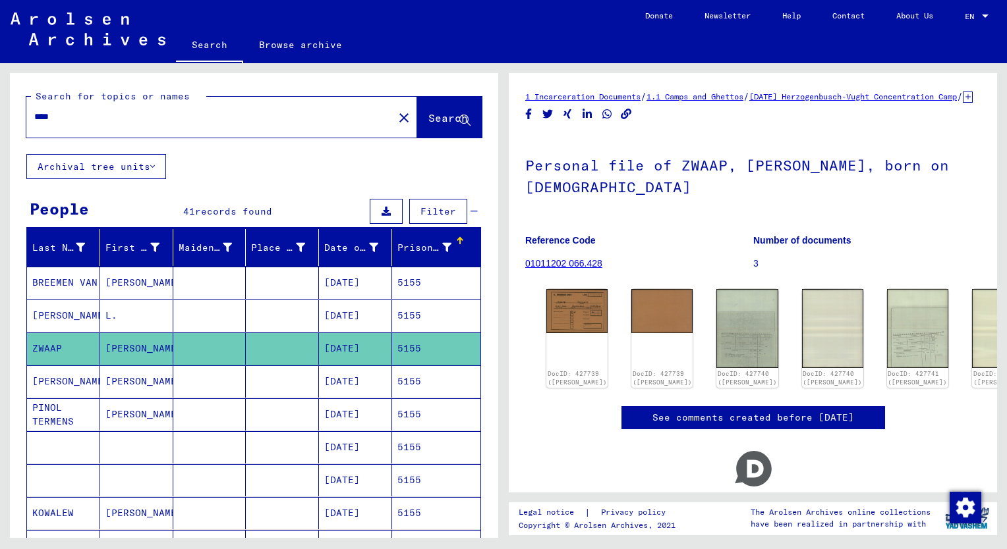
click at [67, 113] on input "****" at bounding box center [209, 117] width 351 height 14
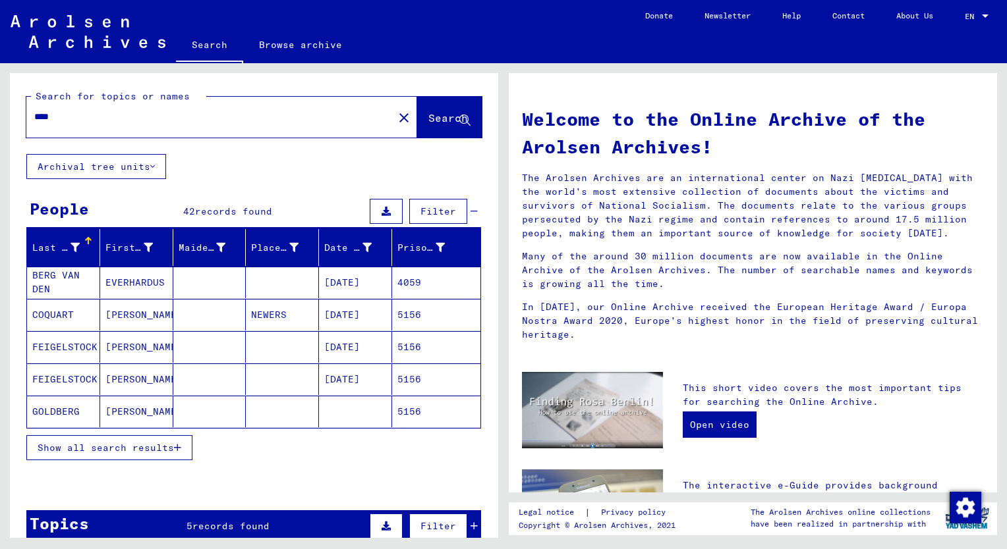
click at [138, 447] on span "Show all search results" at bounding box center [106, 448] width 136 height 12
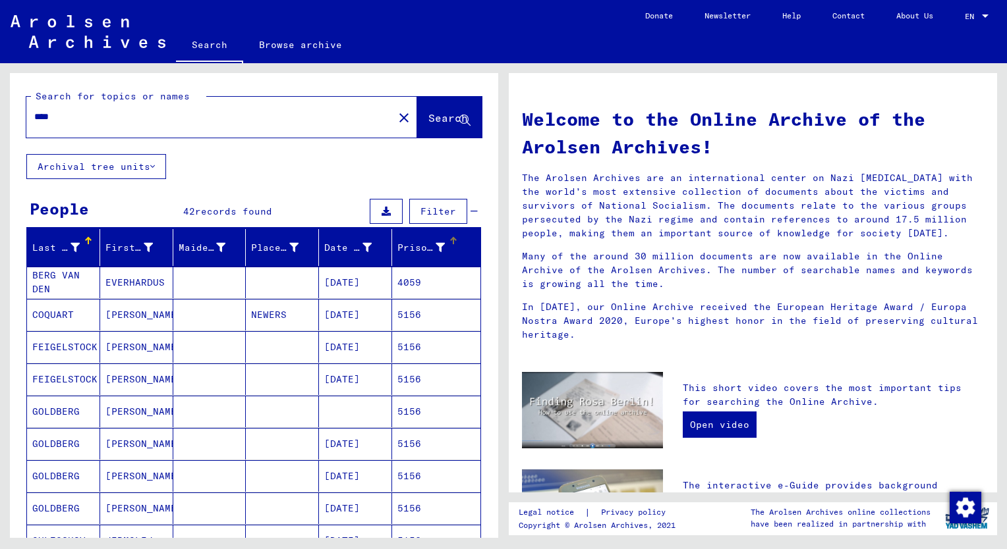
click at [397, 248] on div "Prisoner #" at bounding box center [420, 248] width 47 height 14
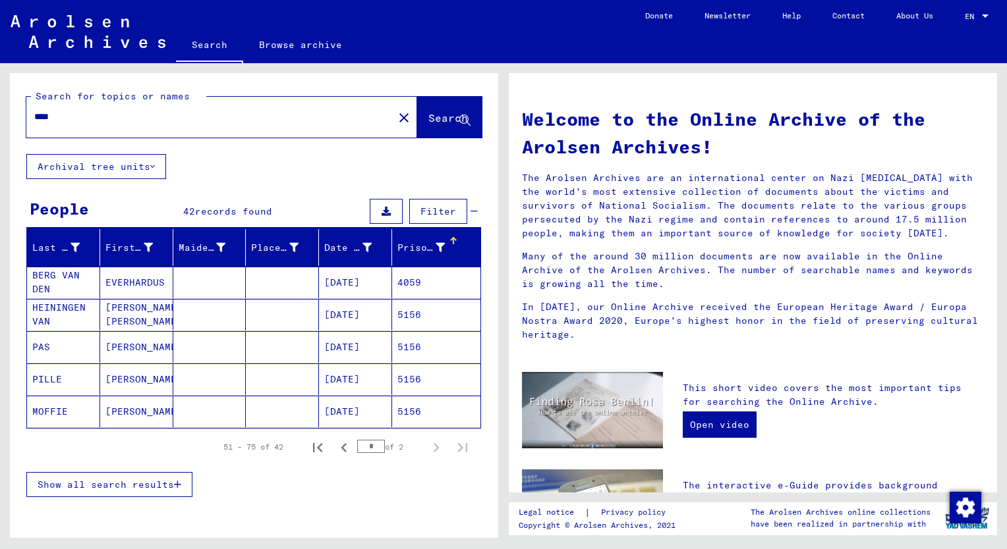
click at [156, 484] on span "Show all search results" at bounding box center [106, 485] width 136 height 12
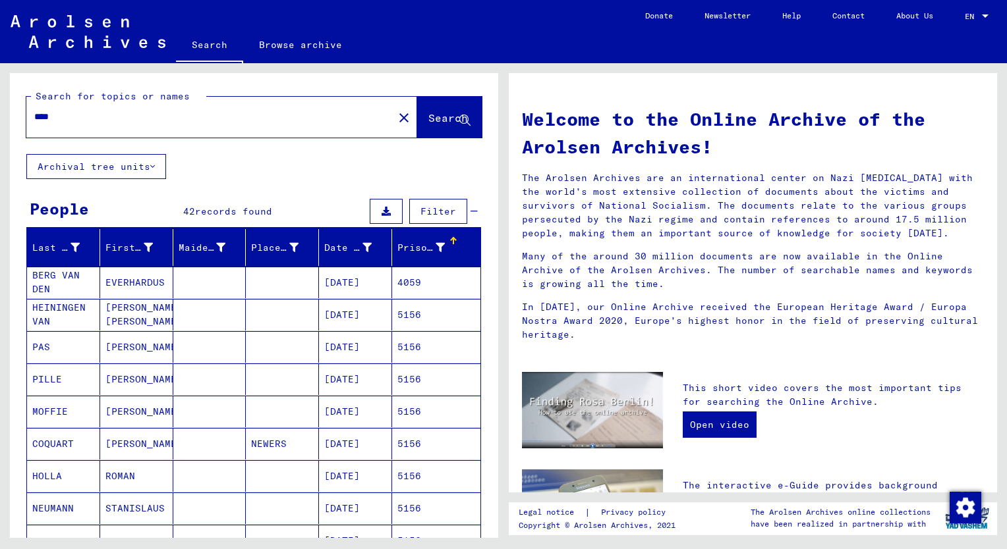
click at [139, 383] on mat-cell "[PERSON_NAME]" at bounding box center [136, 380] width 73 height 32
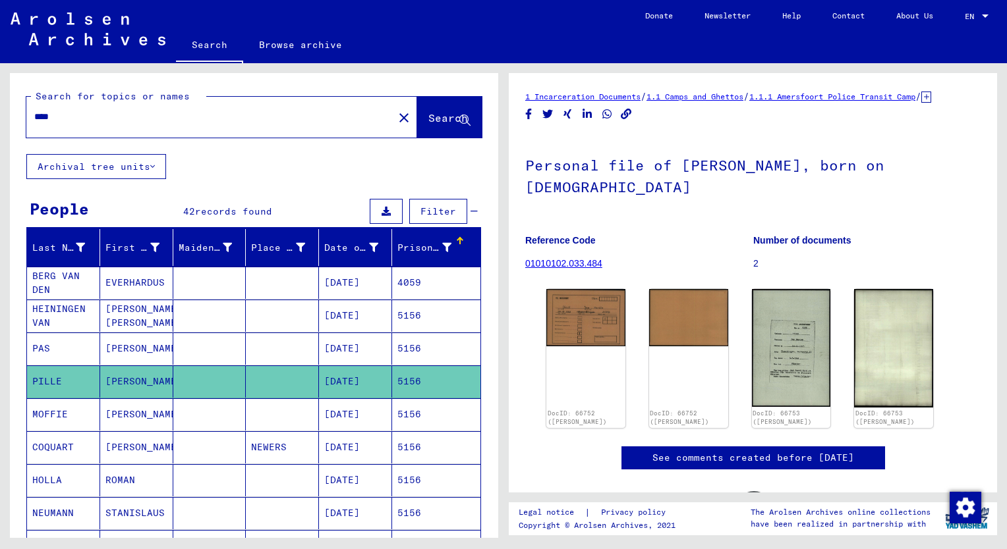
click at [134, 407] on mat-cell "[PERSON_NAME]" at bounding box center [136, 415] width 73 height 32
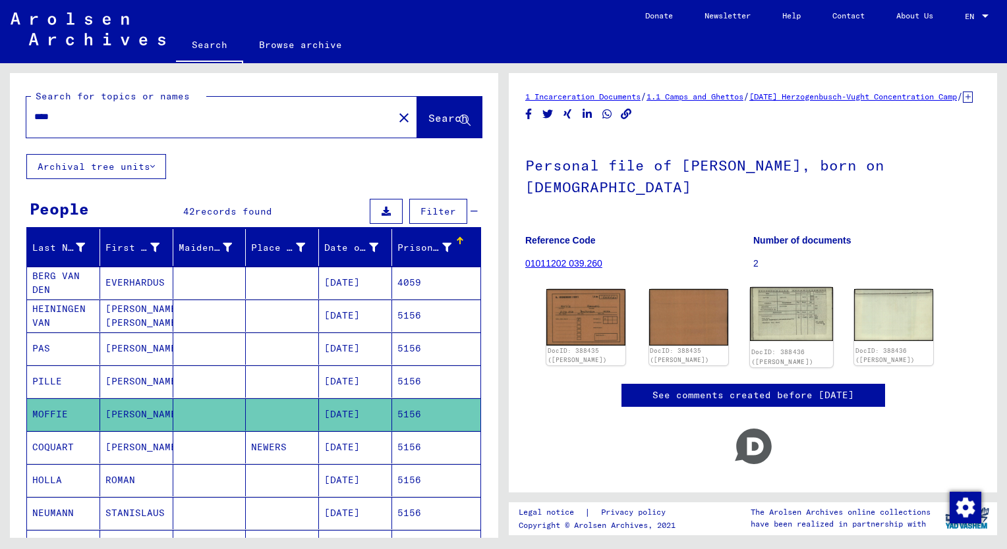
click at [772, 332] on img at bounding box center [791, 314] width 83 height 54
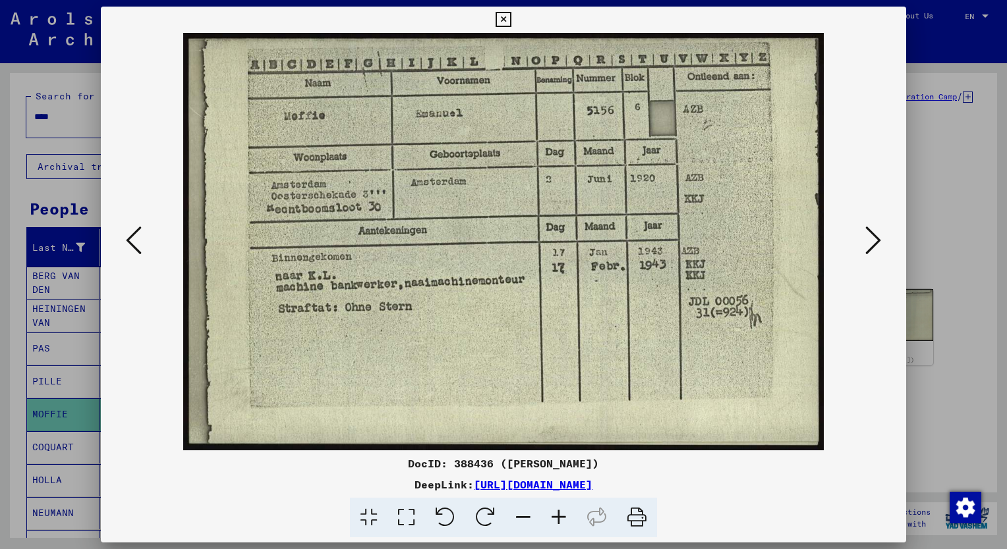
click at [572, 175] on img at bounding box center [503, 242] width 715 height 418
click at [875, 237] on icon at bounding box center [873, 241] width 16 height 32
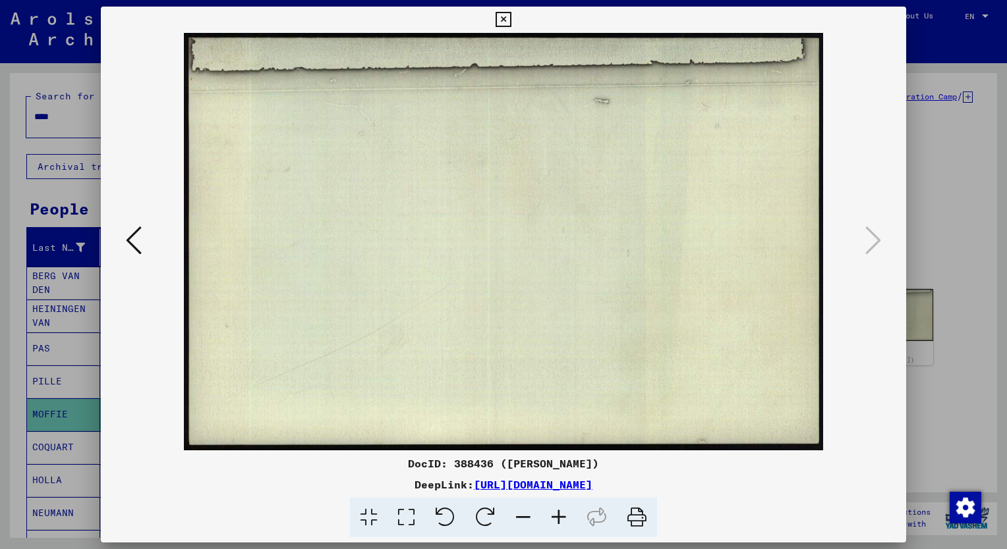
click at [136, 231] on icon at bounding box center [134, 241] width 16 height 32
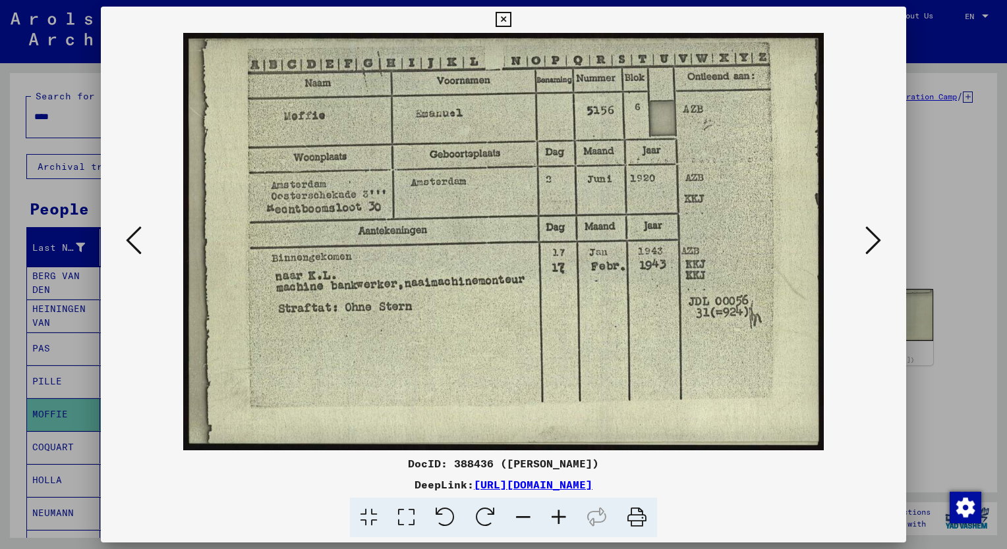
click at [136, 231] on icon at bounding box center [134, 241] width 16 height 32
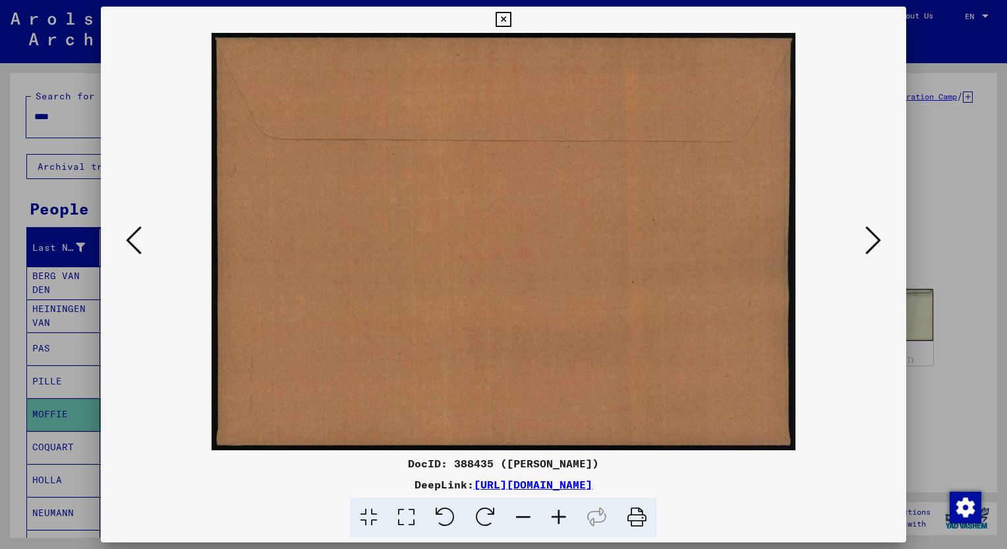
click at [136, 231] on icon at bounding box center [134, 241] width 16 height 32
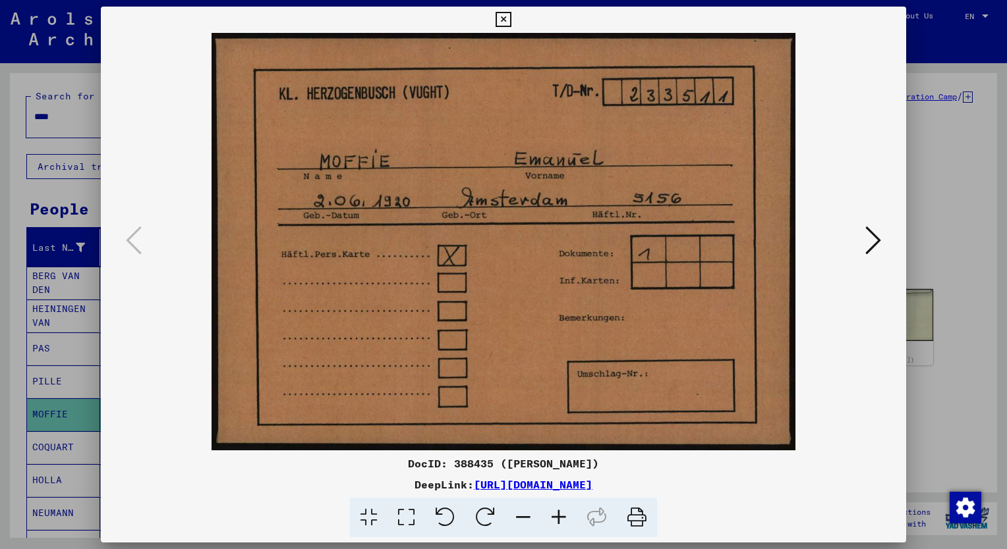
click at [507, 16] on icon at bounding box center [502, 20] width 15 height 16
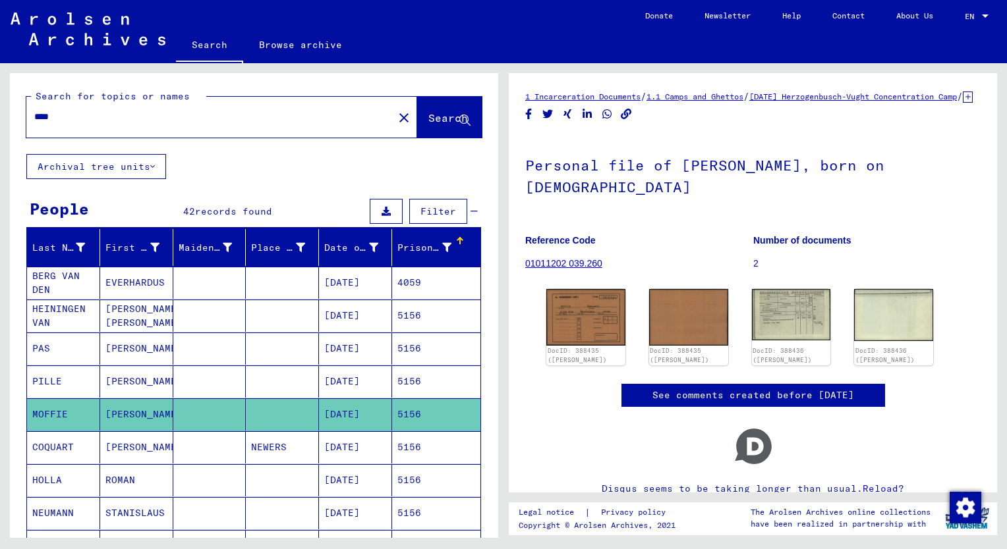
click at [71, 116] on input "****" at bounding box center [209, 117] width 351 height 14
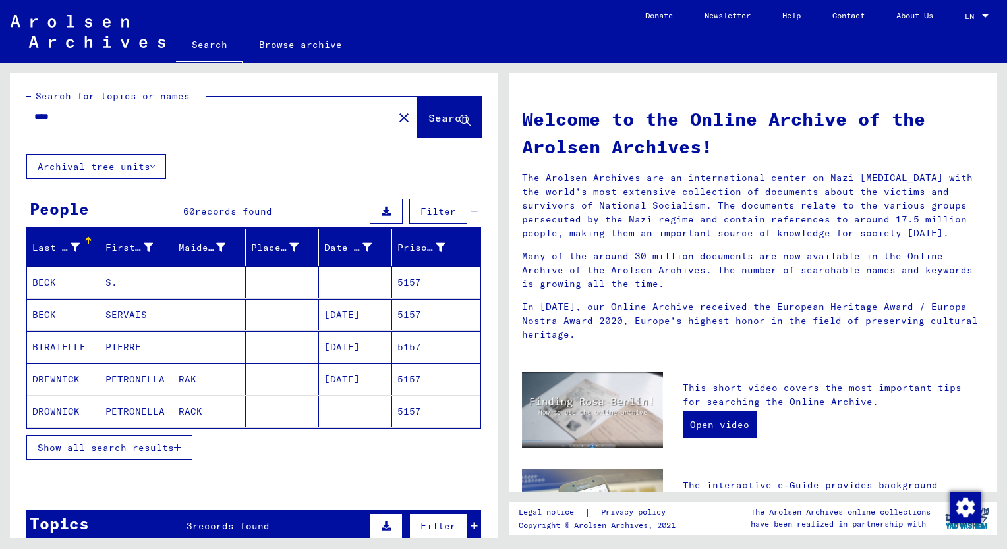
click at [108, 445] on span "Show all search results" at bounding box center [106, 448] width 136 height 12
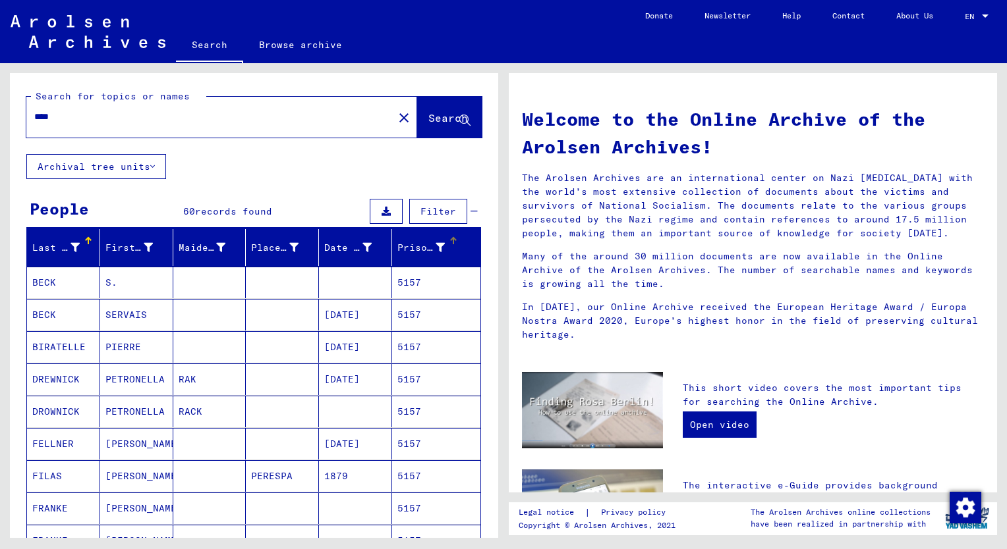
click at [413, 249] on div "Prisoner #" at bounding box center [420, 248] width 47 height 14
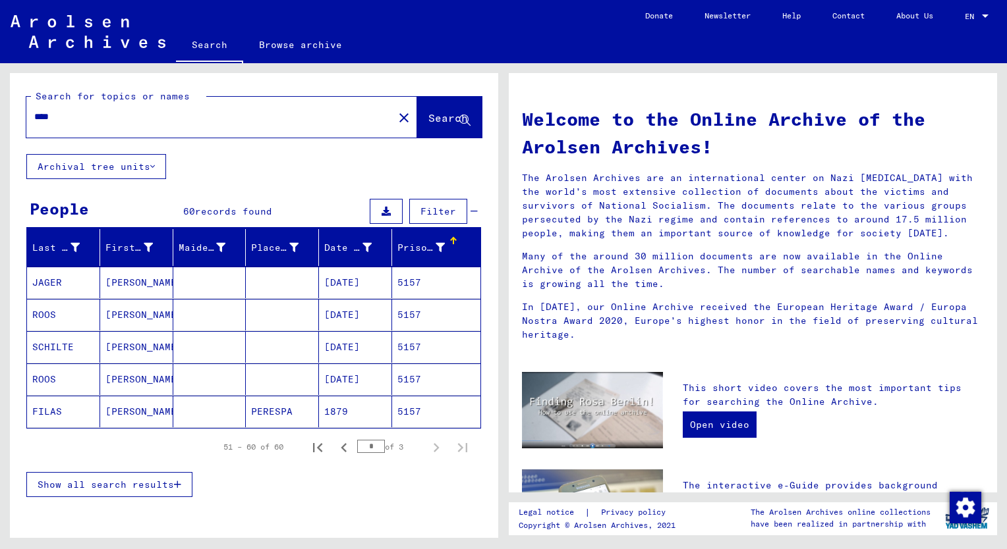
click at [119, 484] on span "Show all search results" at bounding box center [106, 485] width 136 height 12
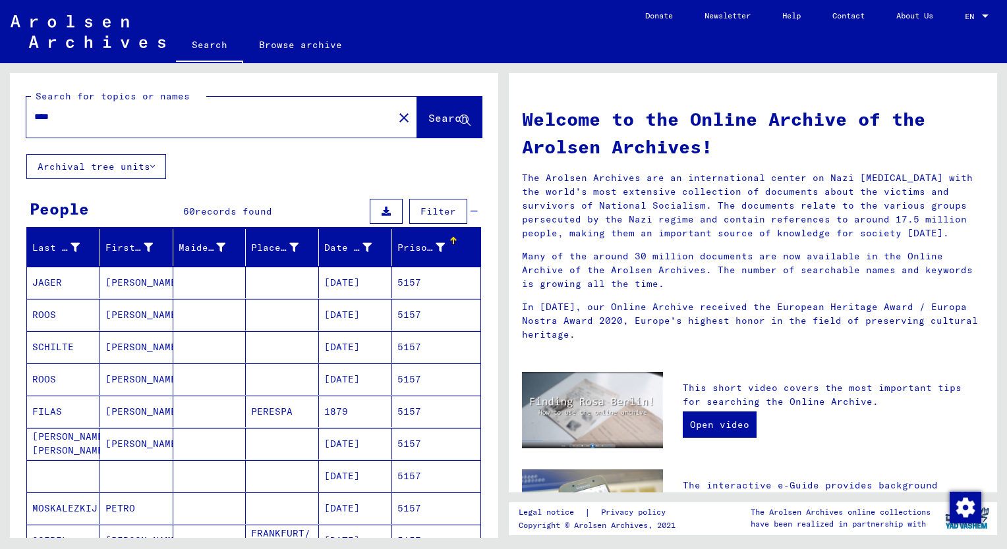
click at [126, 387] on mat-cell "[PERSON_NAME]" at bounding box center [136, 380] width 73 height 32
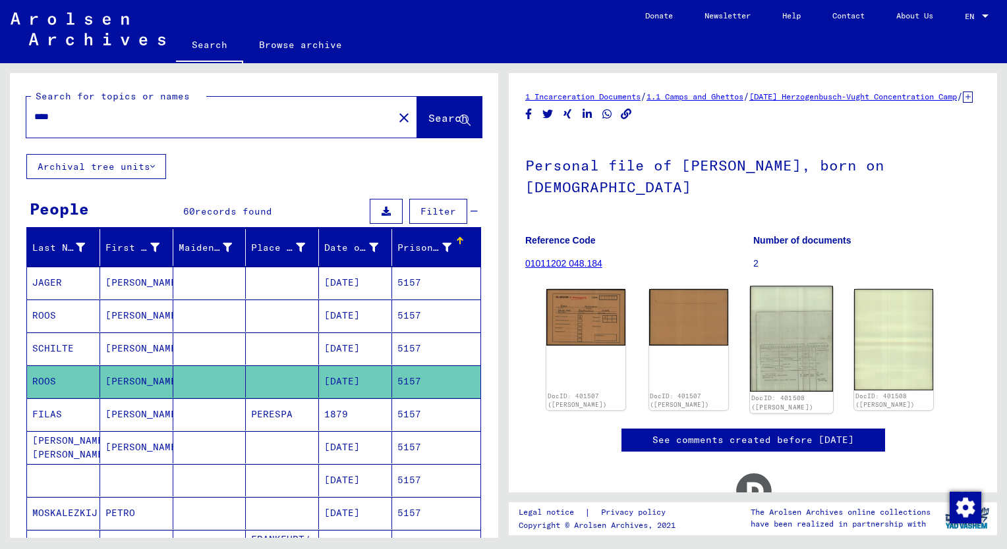
click at [775, 391] on img at bounding box center [791, 340] width 83 height 106
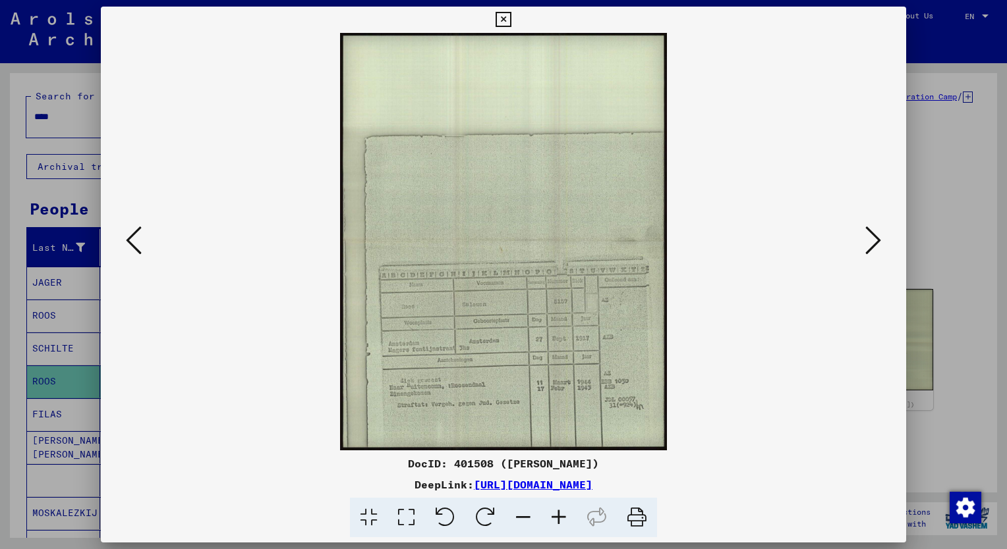
click at [557, 513] on icon at bounding box center [559, 518] width 36 height 40
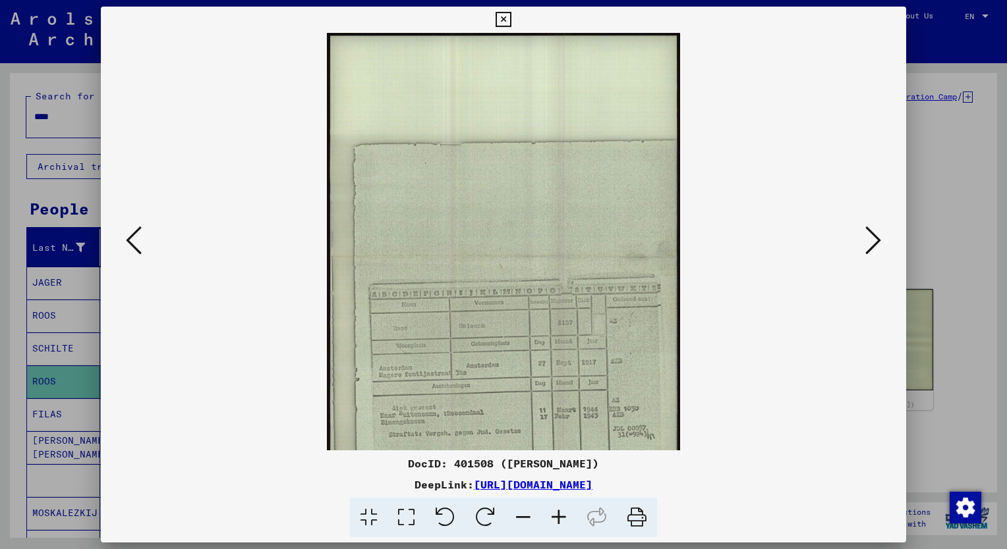
click at [557, 513] on icon at bounding box center [559, 518] width 36 height 40
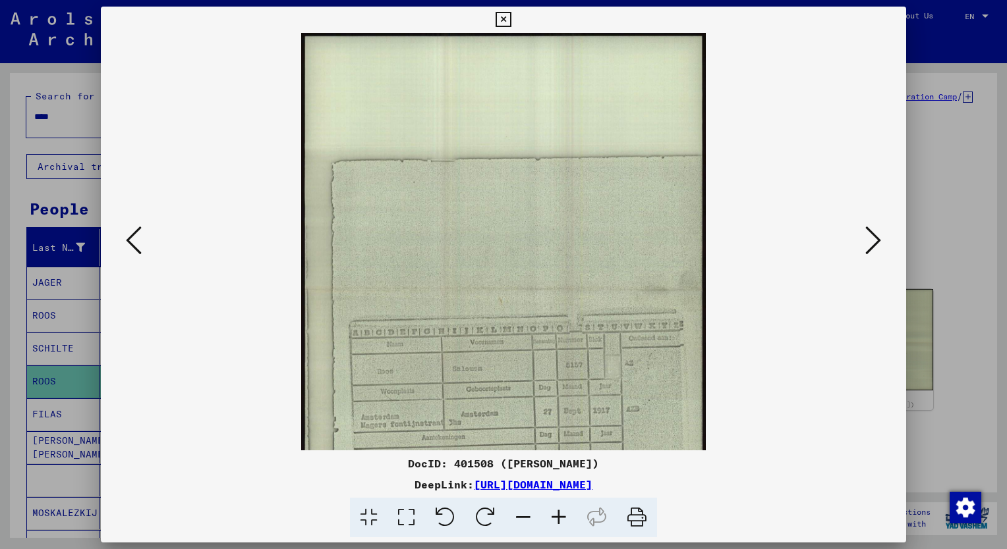
click at [557, 513] on icon at bounding box center [559, 518] width 36 height 40
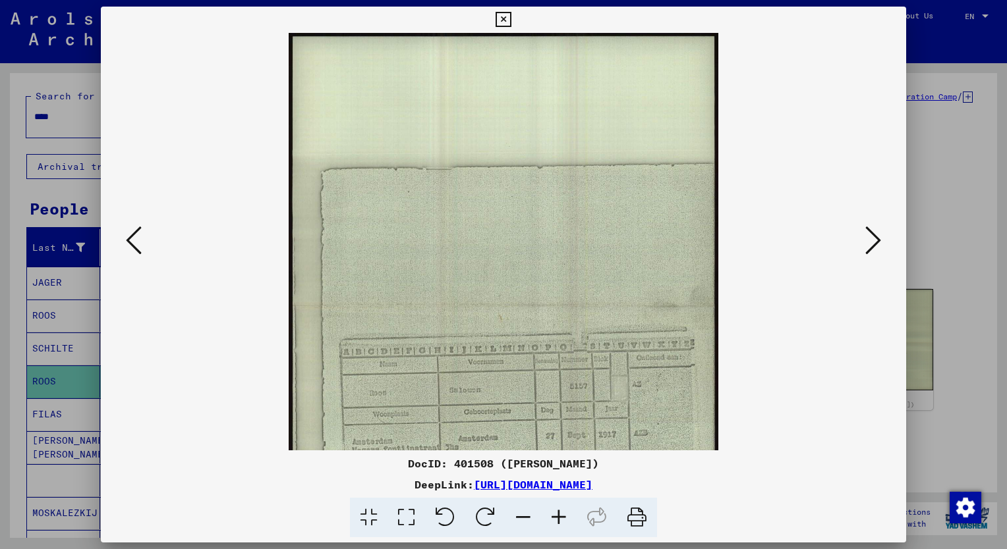
click at [557, 513] on icon at bounding box center [559, 518] width 36 height 40
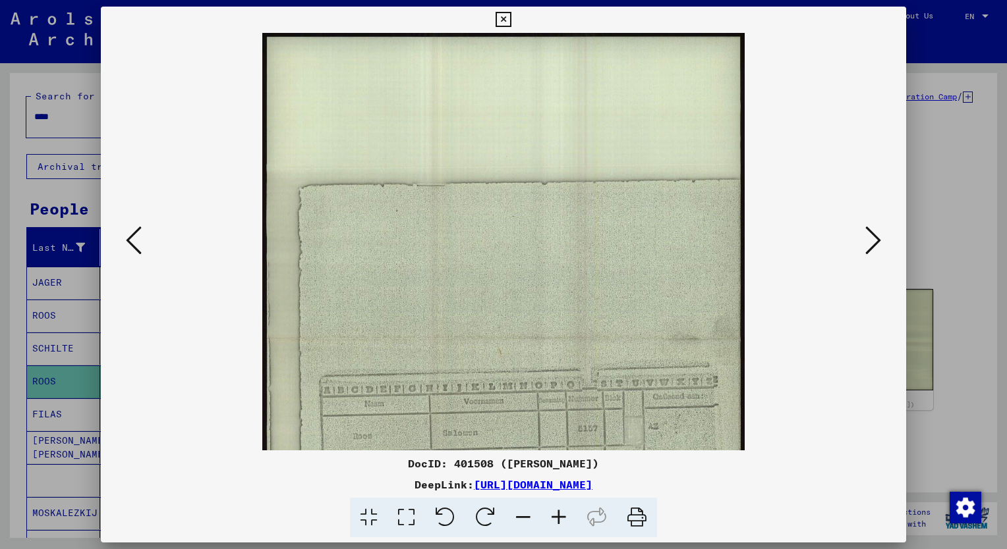
click at [557, 513] on icon at bounding box center [559, 518] width 36 height 40
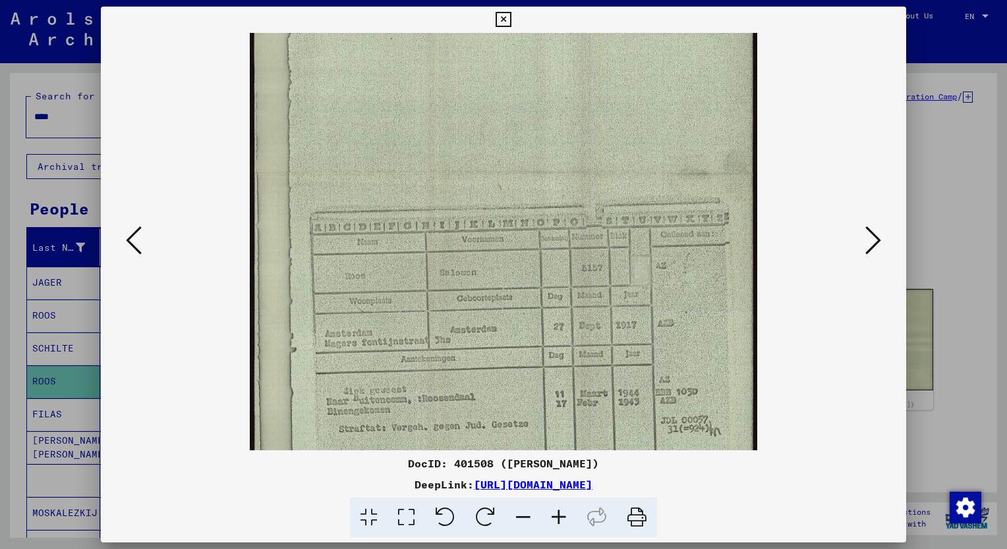
scroll to position [181, 0]
drag, startPoint x: 593, startPoint y: 349, endPoint x: 530, endPoint y: 173, distance: 187.6
click at [530, 173] on img at bounding box center [503, 176] width 507 height 648
drag, startPoint x: 168, startPoint y: 320, endPoint x: 121, endPoint y: 256, distance: 79.2
click at [168, 320] on div at bounding box center [503, 242] width 715 height 418
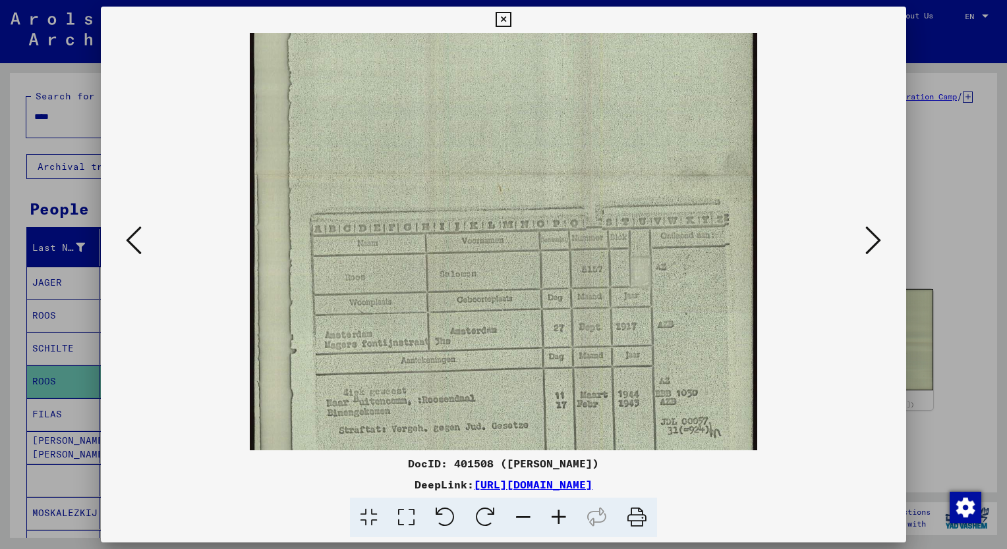
click at [63, 121] on div at bounding box center [503, 274] width 1007 height 549
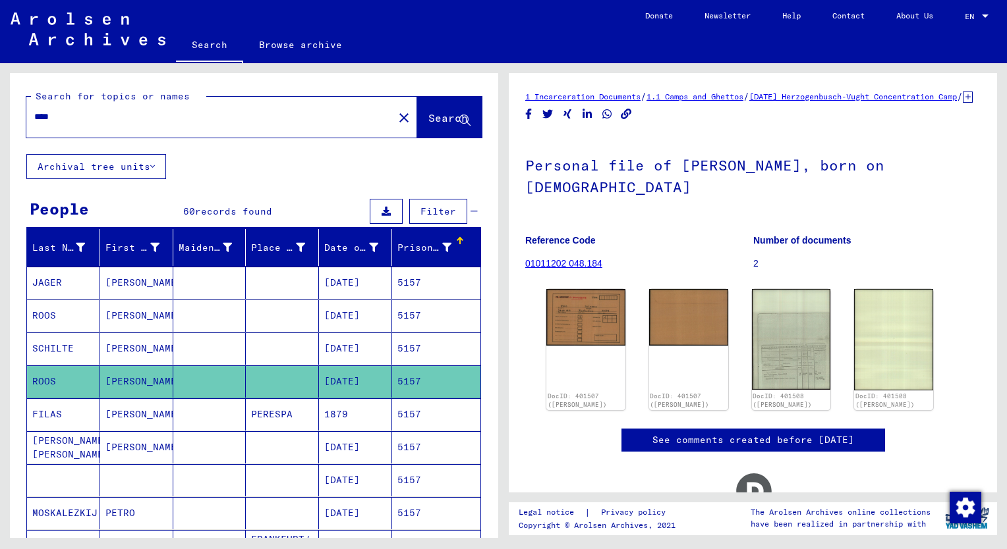
click at [61, 120] on input "****" at bounding box center [209, 117] width 351 height 14
type input "****"
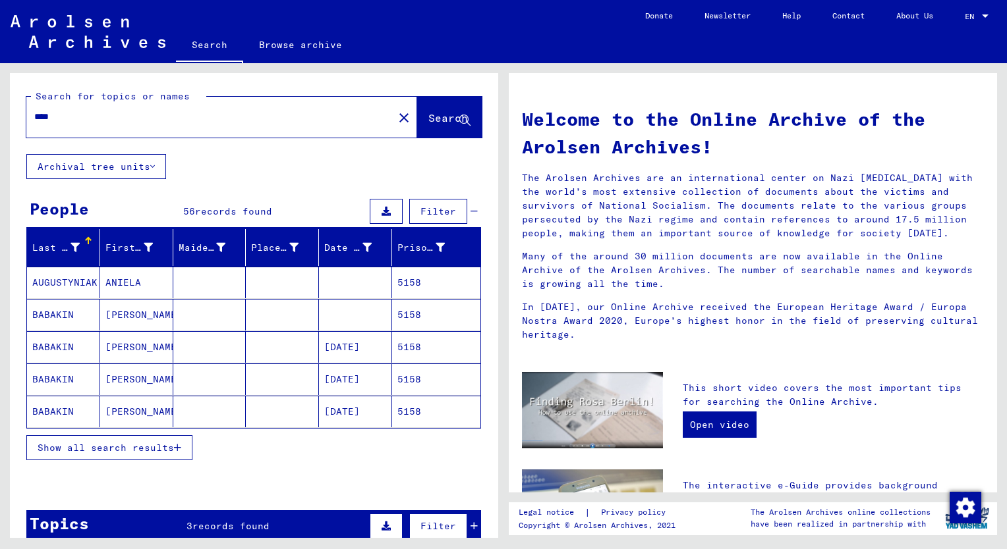
click at [121, 447] on span "Show all search results" at bounding box center [106, 448] width 136 height 12
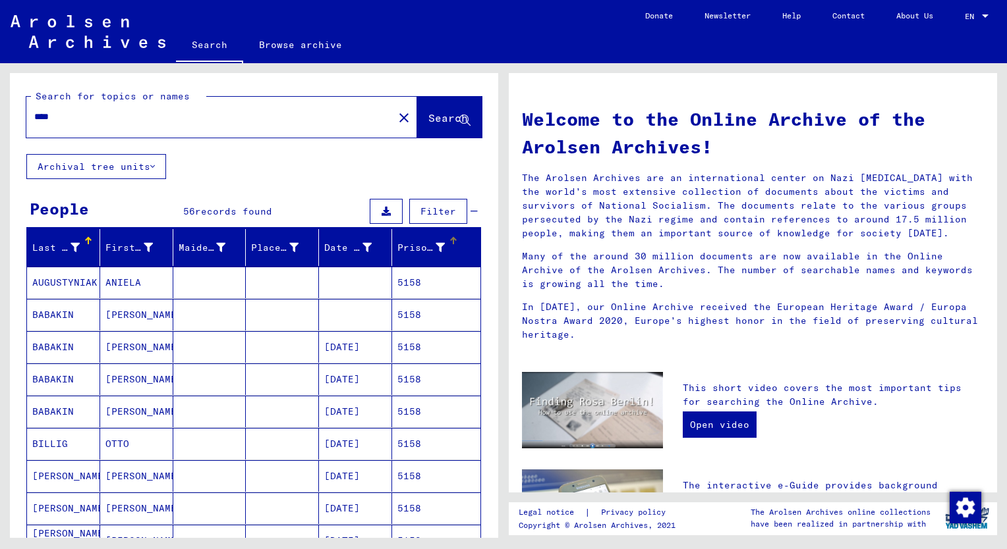
click at [397, 252] on div "Prisoner #" at bounding box center [420, 248] width 47 height 14
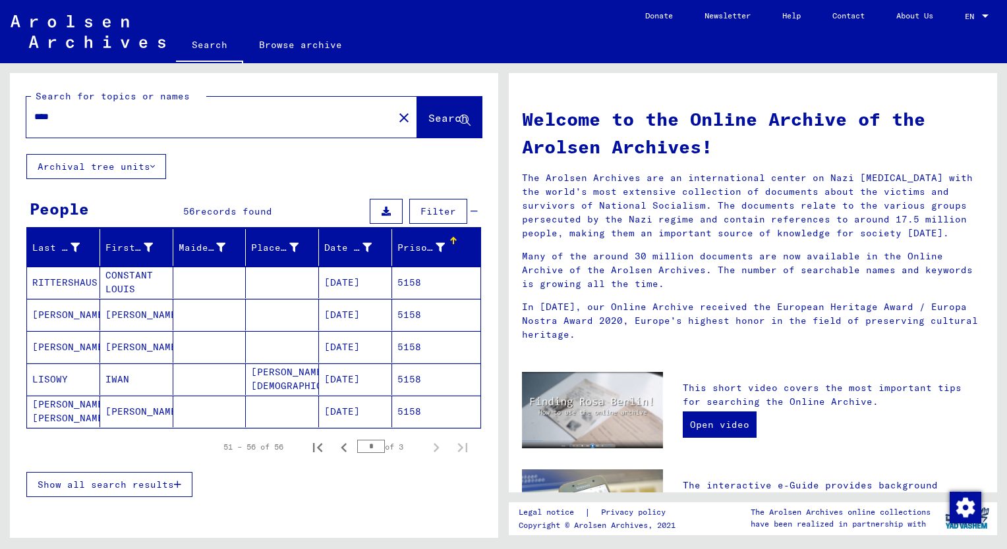
click at [130, 481] on span "Show all search results" at bounding box center [106, 485] width 136 height 12
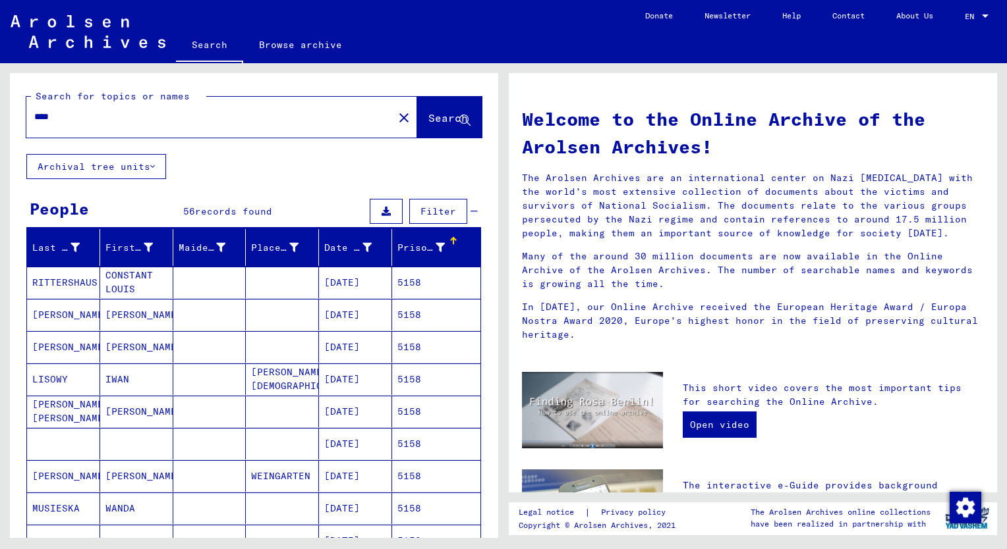
click at [134, 352] on mat-cell "[PERSON_NAME]" at bounding box center [136, 347] width 73 height 32
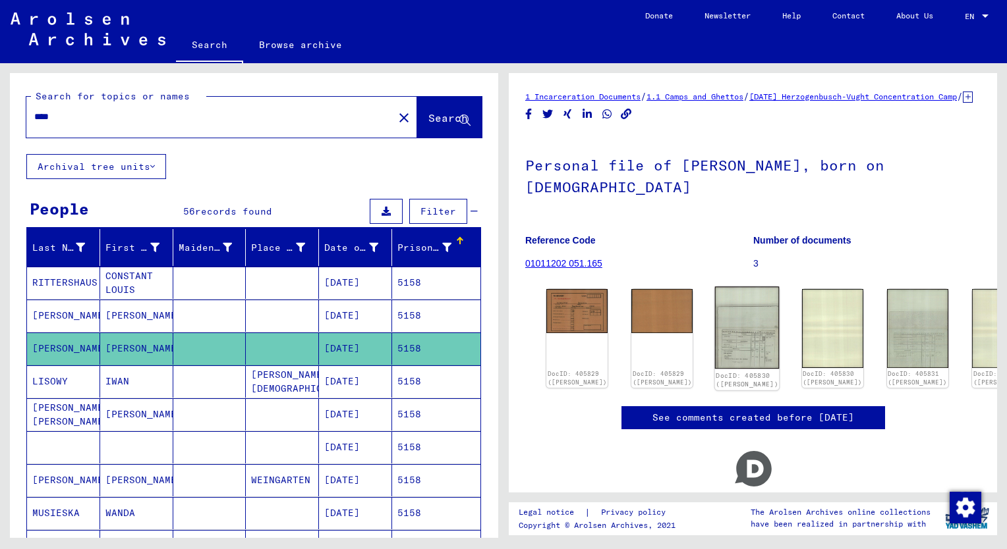
click at [715, 352] on img at bounding box center [747, 328] width 65 height 82
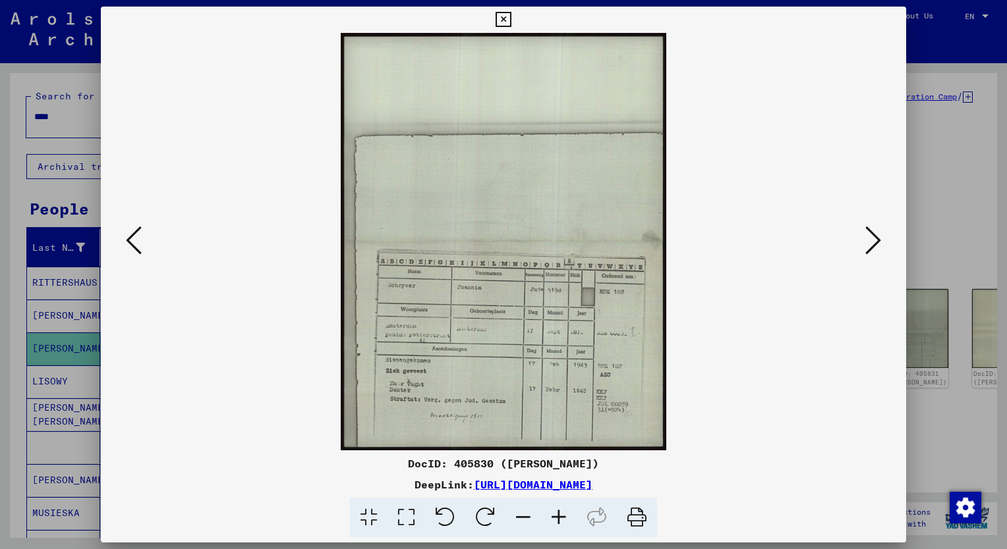
click at [559, 515] on icon at bounding box center [559, 518] width 36 height 40
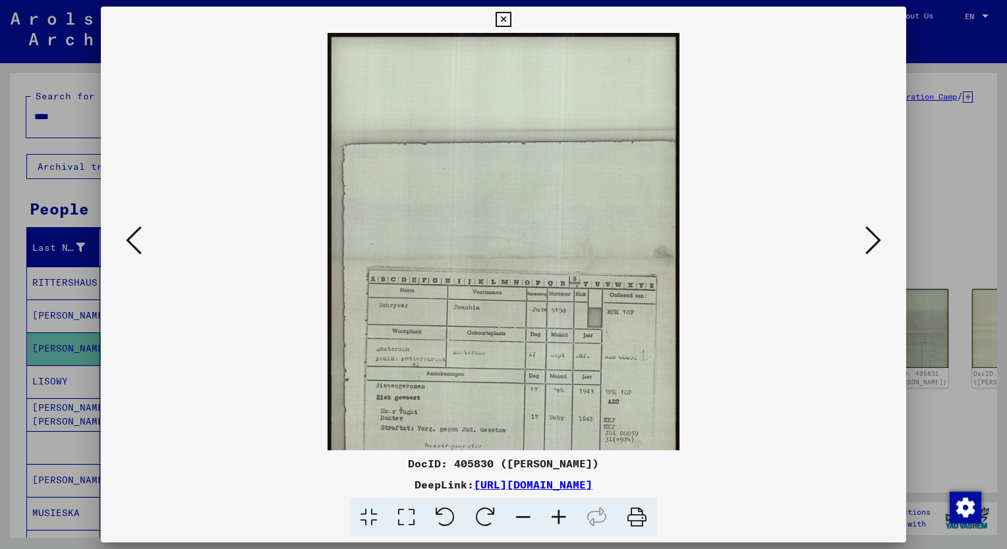
click at [559, 515] on icon at bounding box center [559, 518] width 36 height 40
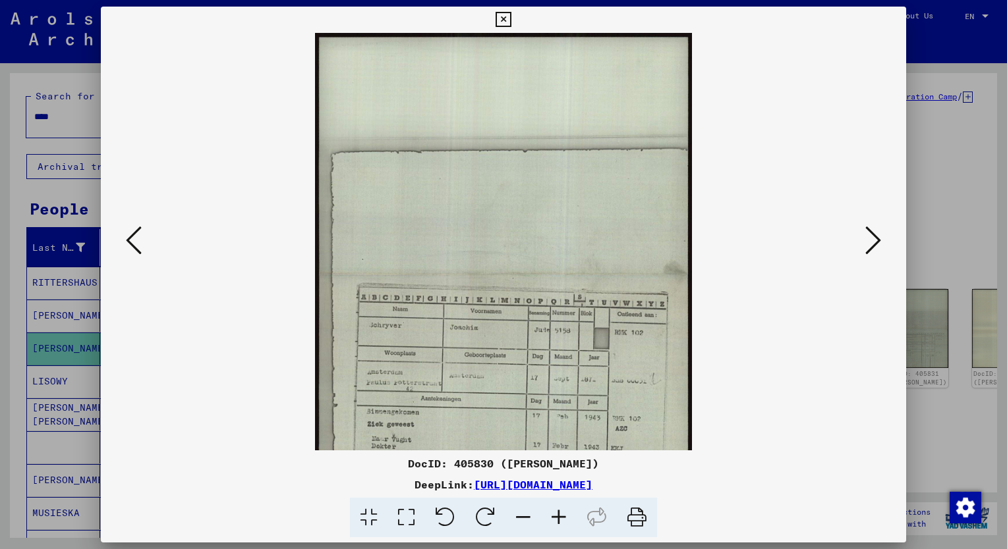
click at [559, 515] on icon at bounding box center [559, 518] width 36 height 40
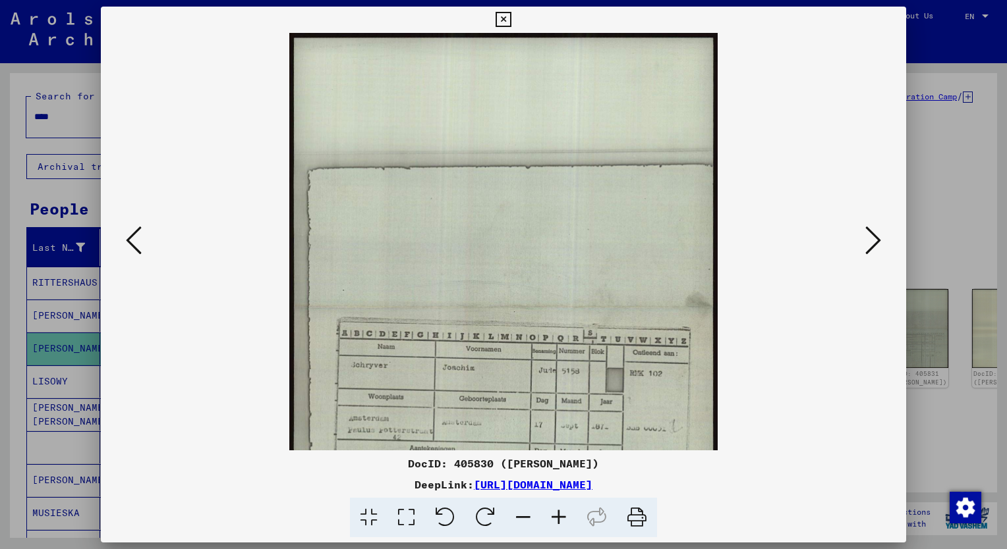
click at [559, 515] on icon at bounding box center [559, 518] width 36 height 40
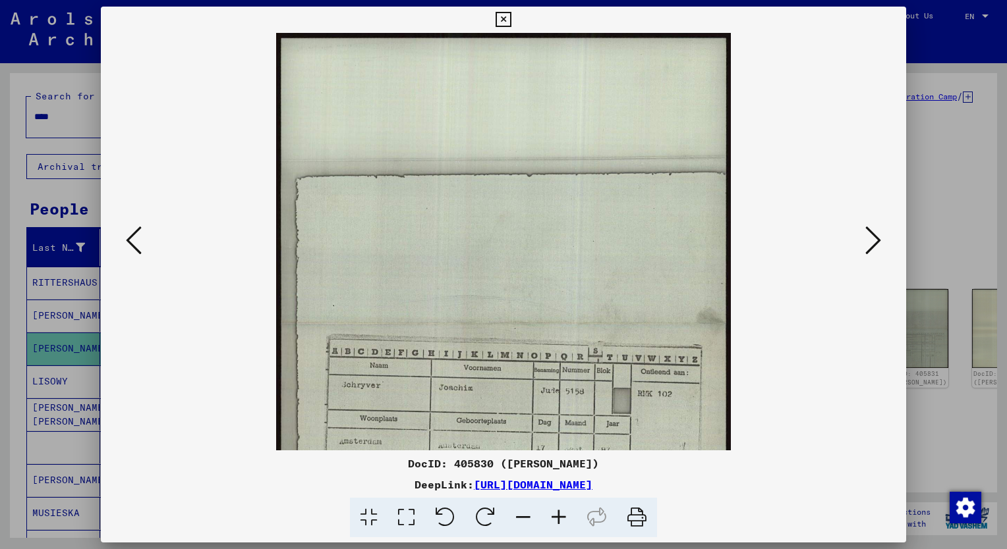
click at [559, 515] on icon at bounding box center [559, 518] width 36 height 40
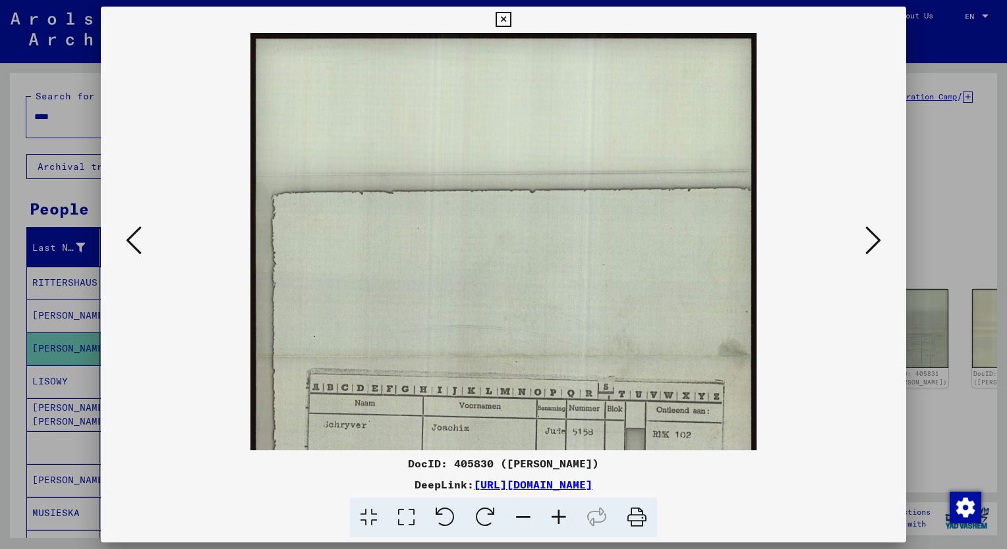
click at [559, 515] on icon at bounding box center [559, 518] width 36 height 40
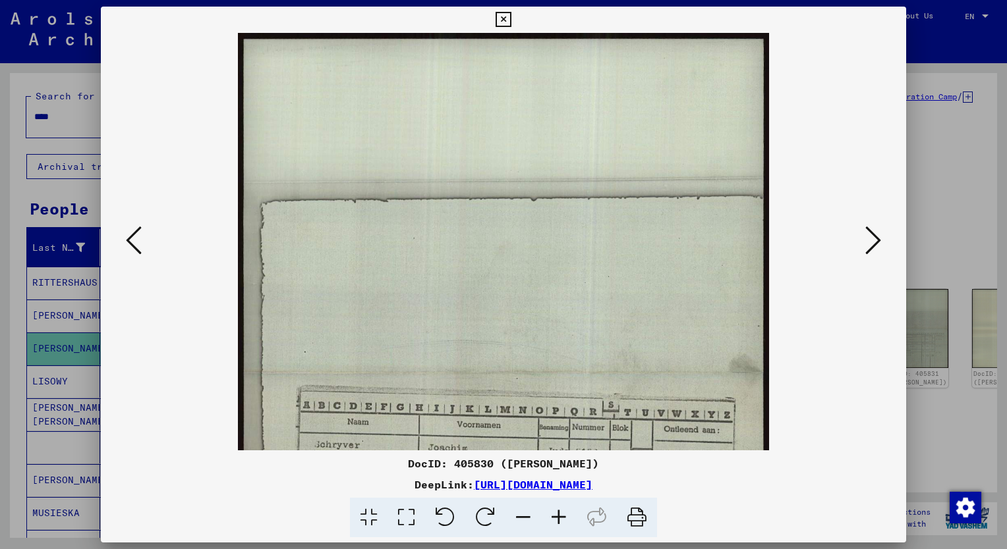
click at [559, 515] on icon at bounding box center [559, 518] width 36 height 40
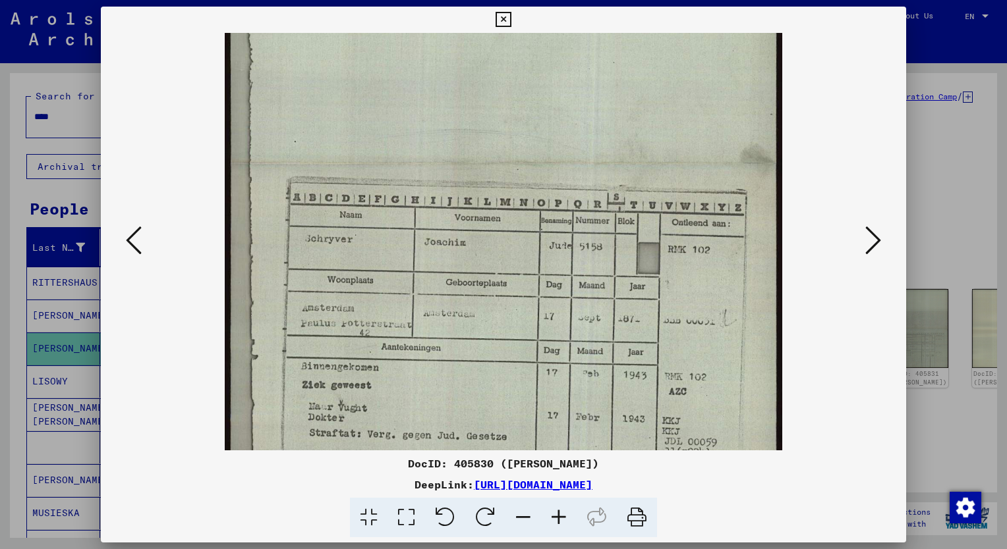
scroll to position [227, 0]
drag, startPoint x: 622, startPoint y: 352, endPoint x: 571, endPoint y: 130, distance: 227.7
click at [571, 130] on img at bounding box center [503, 163] width 557 height 714
click at [876, 248] on icon at bounding box center [873, 241] width 16 height 32
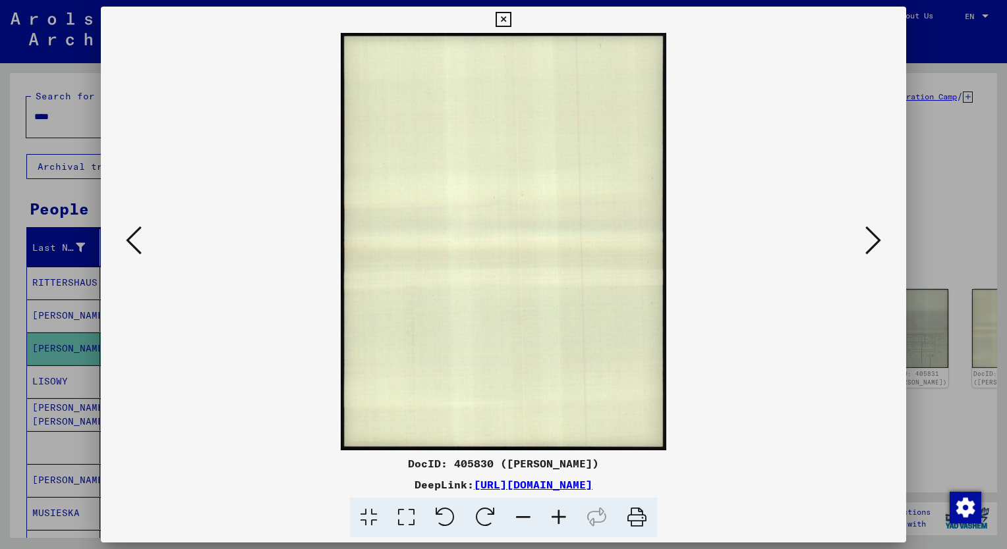
click at [876, 248] on icon at bounding box center [873, 241] width 16 height 32
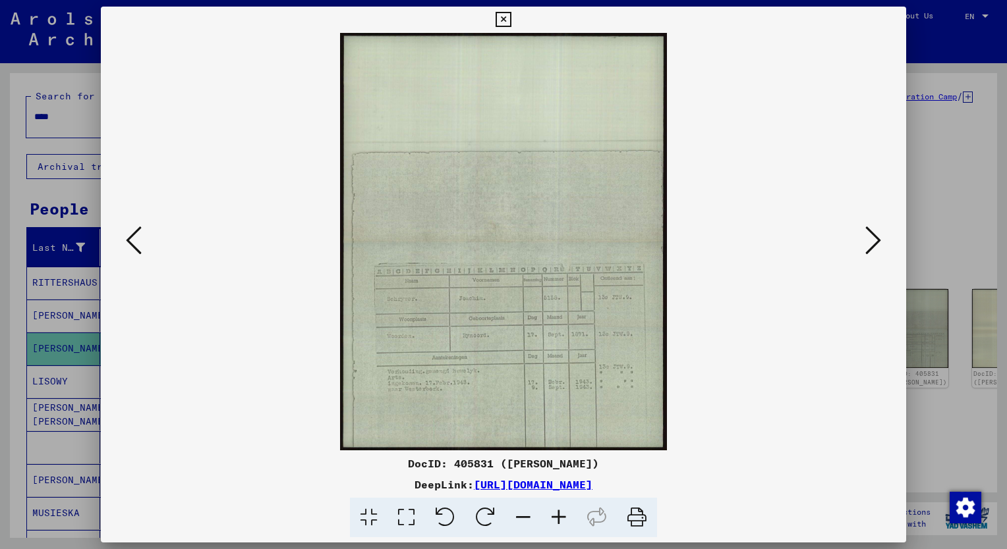
click at [876, 248] on icon at bounding box center [873, 241] width 16 height 32
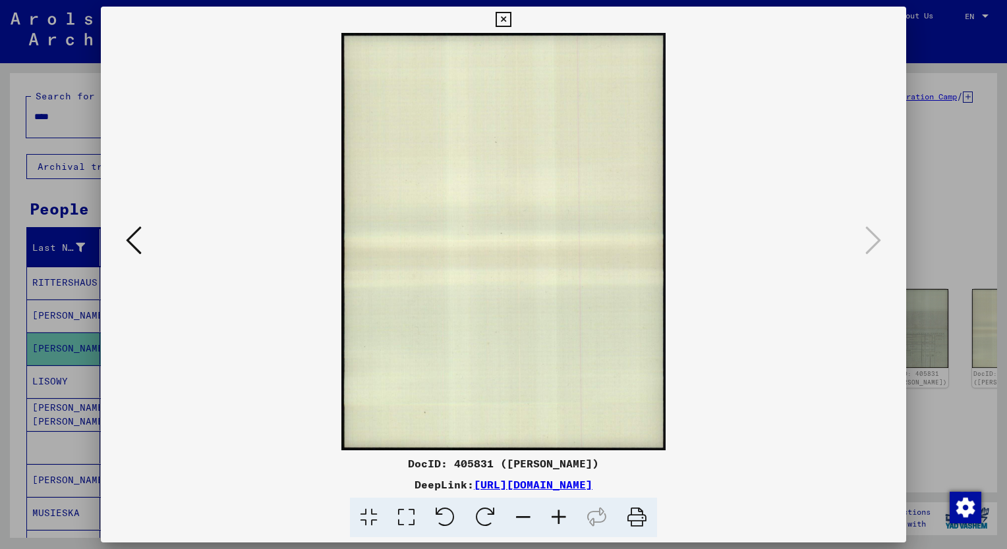
click at [501, 21] on icon at bounding box center [502, 20] width 15 height 16
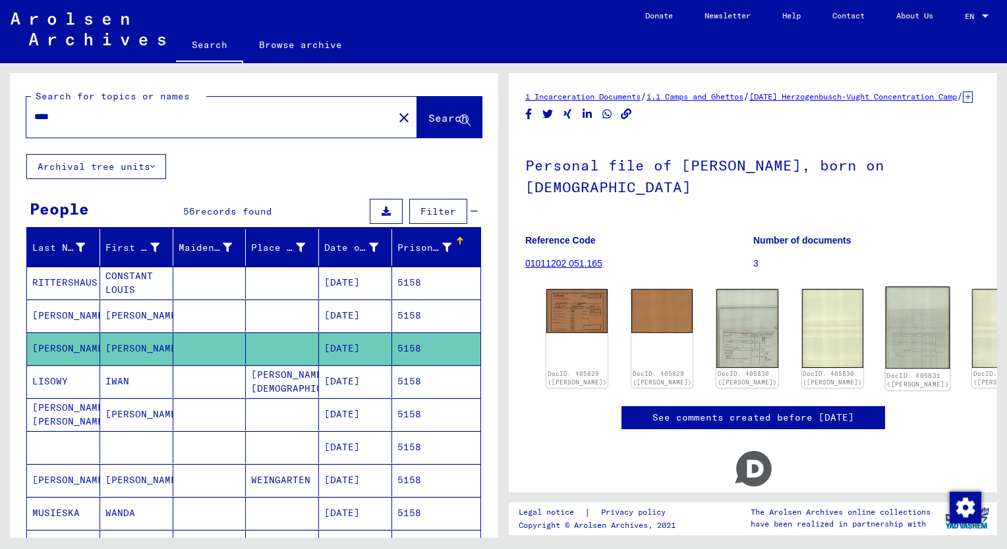
click at [885, 354] on div "DocID: 405831 ([PERSON_NAME])" at bounding box center [917, 339] width 65 height 104
click at [800, 333] on img at bounding box center [832, 328] width 65 height 82
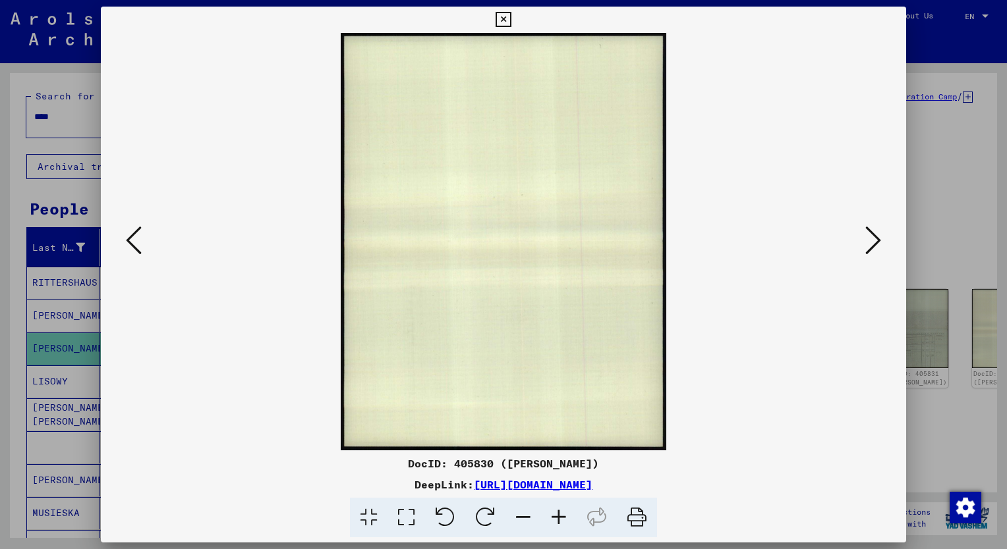
click at [877, 238] on icon at bounding box center [873, 241] width 16 height 32
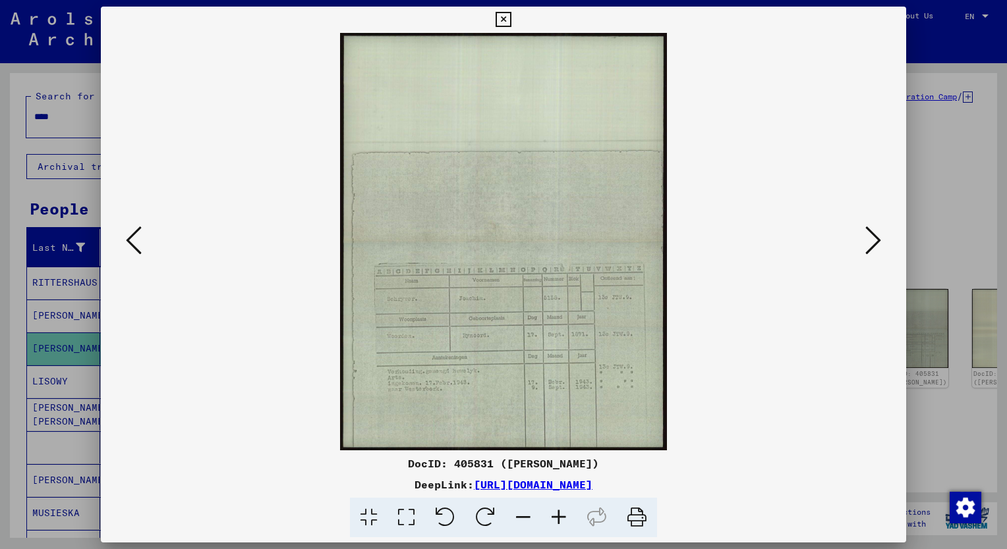
click at [501, 14] on icon at bounding box center [502, 20] width 15 height 16
